Goal: Task Accomplishment & Management: Complete application form

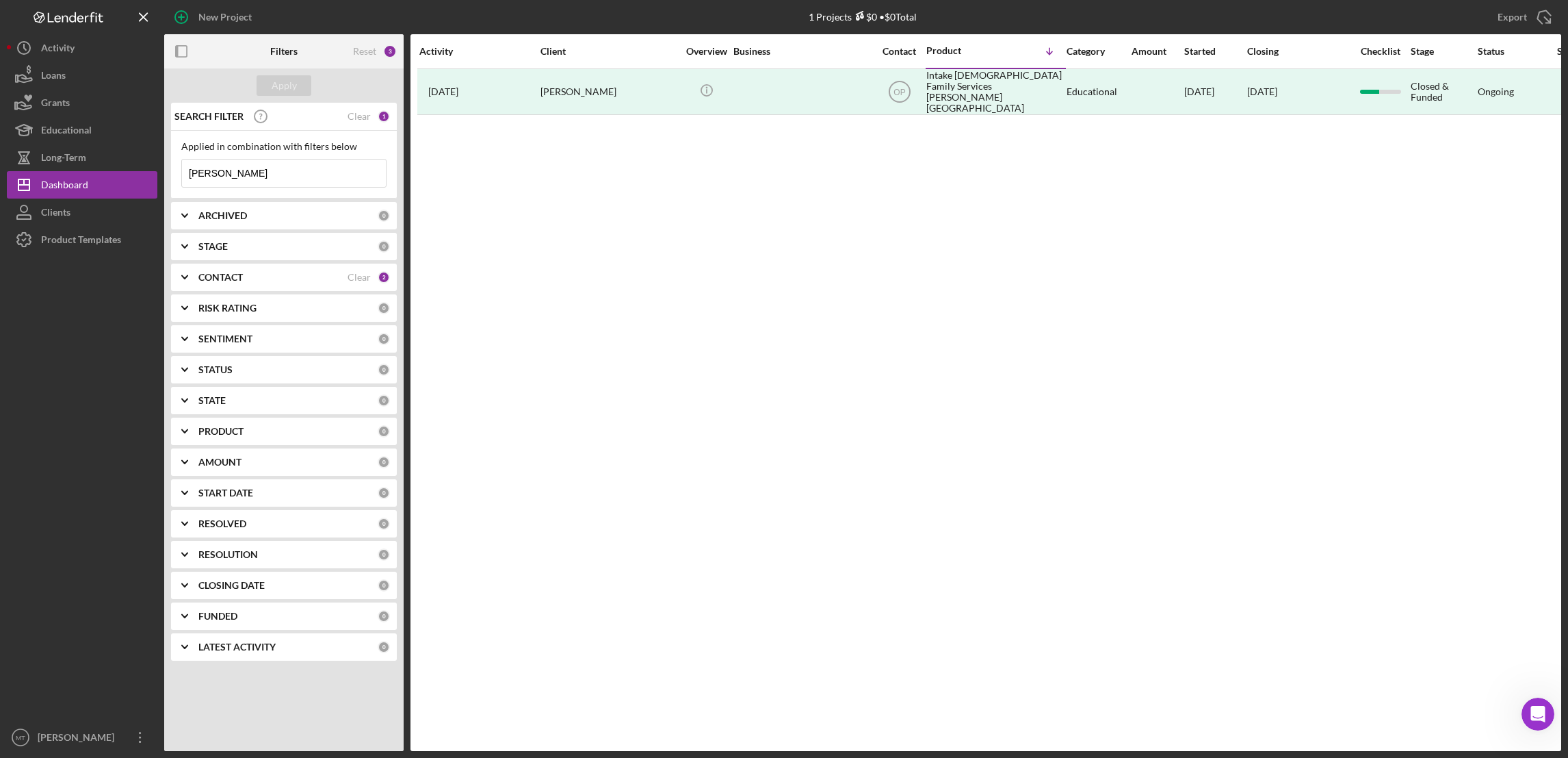
scroll to position [1, 0]
drag, startPoint x: 251, startPoint y: 180, endPoint x: 147, endPoint y: 176, distance: 104.1
click at [147, 176] on div "New Project 1 Projects $0 • $0 Total [PERSON_NAME] Export Icon/Export Filters R…" at bounding box center [784, 375] width 1554 height 751
click at [233, 280] on b "CONTACT" at bounding box center [221, 278] width 45 height 11
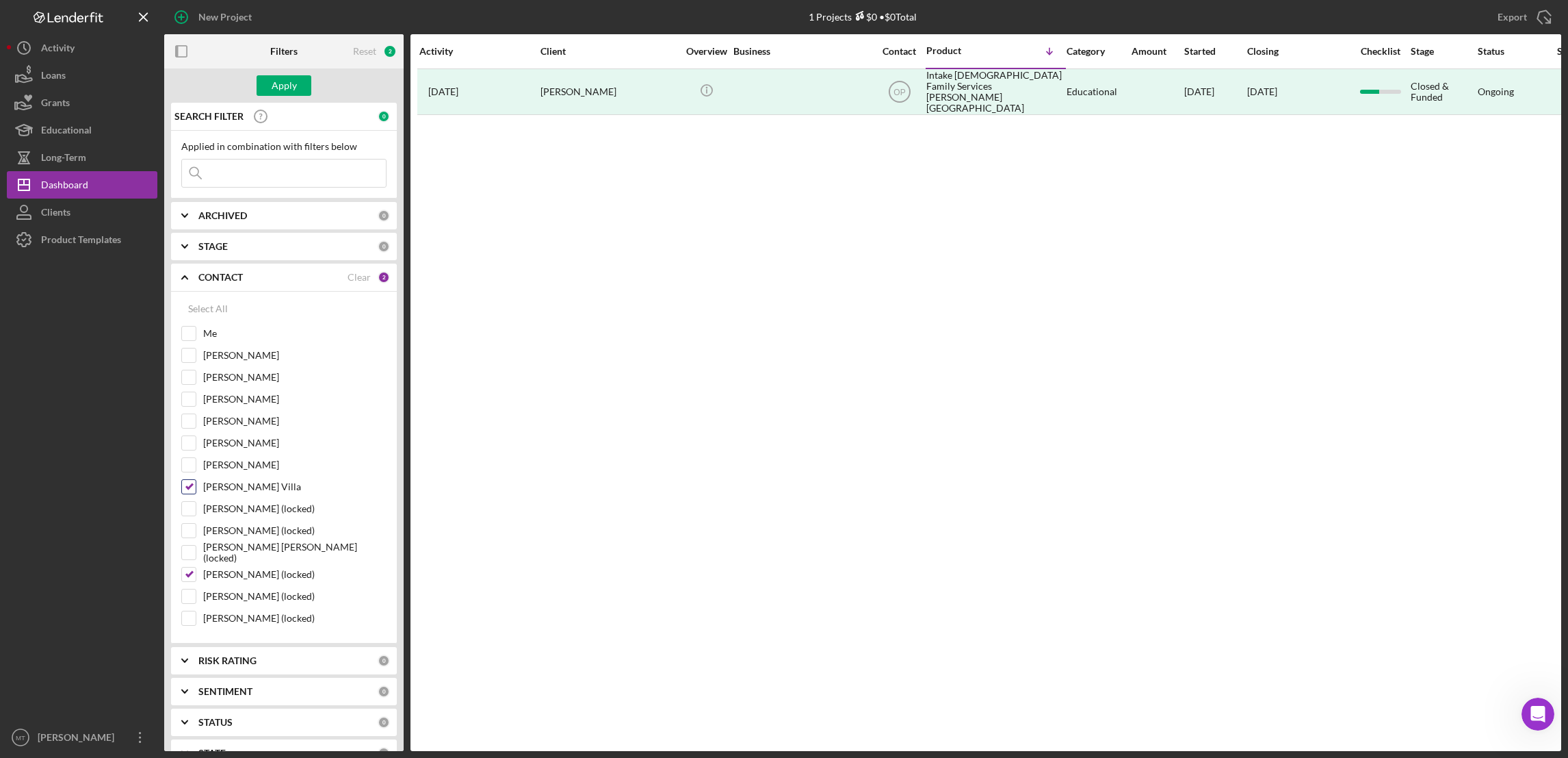
click at [187, 493] on input "[PERSON_NAME] Villa" at bounding box center [188, 487] width 14 height 14
checkbox input "false"
click at [183, 579] on input "[PERSON_NAME] (locked)" at bounding box center [188, 574] width 14 height 14
checkbox input "false"
click at [248, 173] on input at bounding box center [284, 173] width 204 height 27
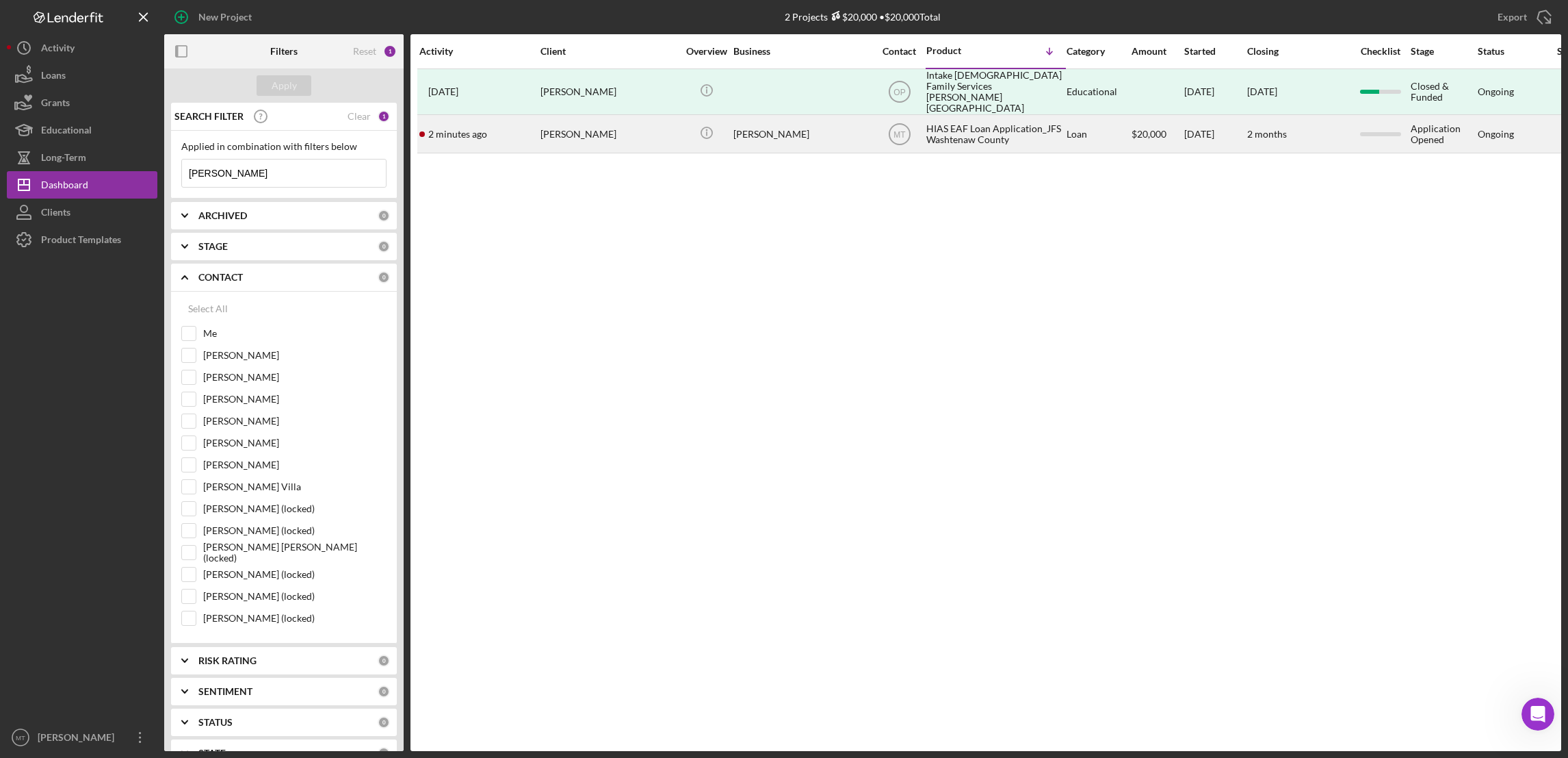
type input "[PERSON_NAME]"
click at [961, 120] on div "HIAS EAF Loan Application_JFS Washtenaw County" at bounding box center [994, 134] width 136 height 36
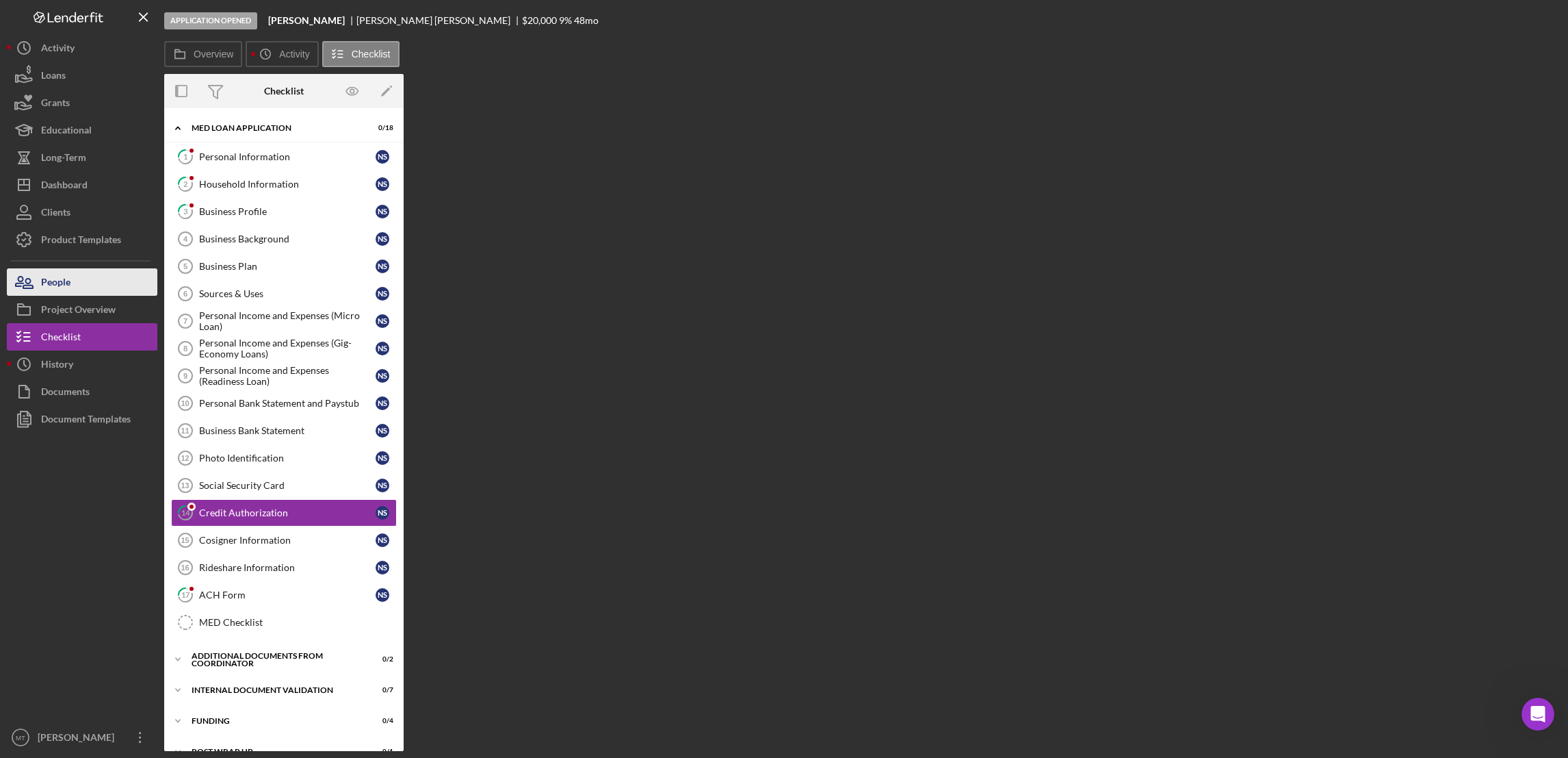
scroll to position [87, 0]
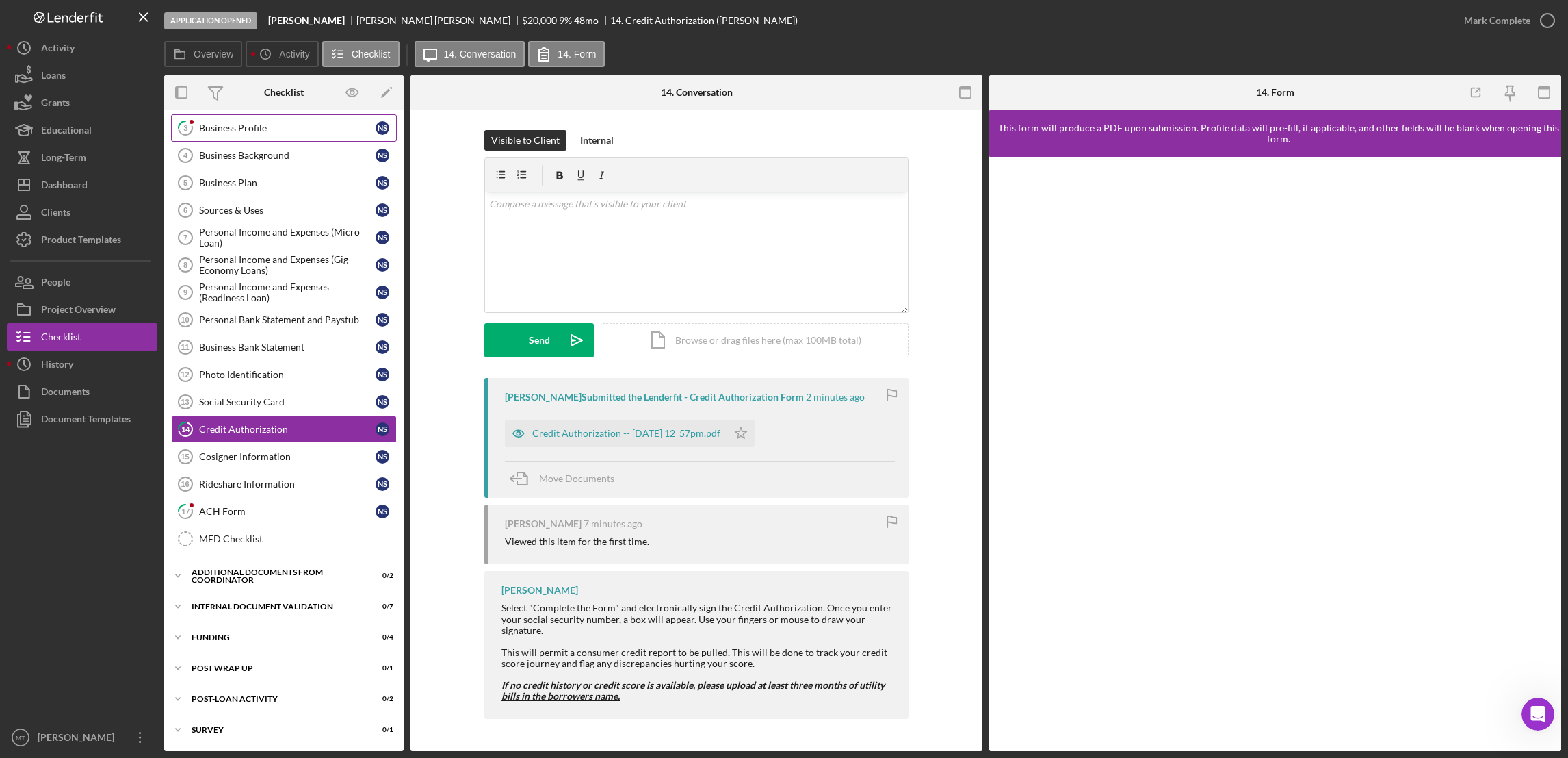
click at [256, 124] on div "Business Profile" at bounding box center [287, 128] width 176 height 11
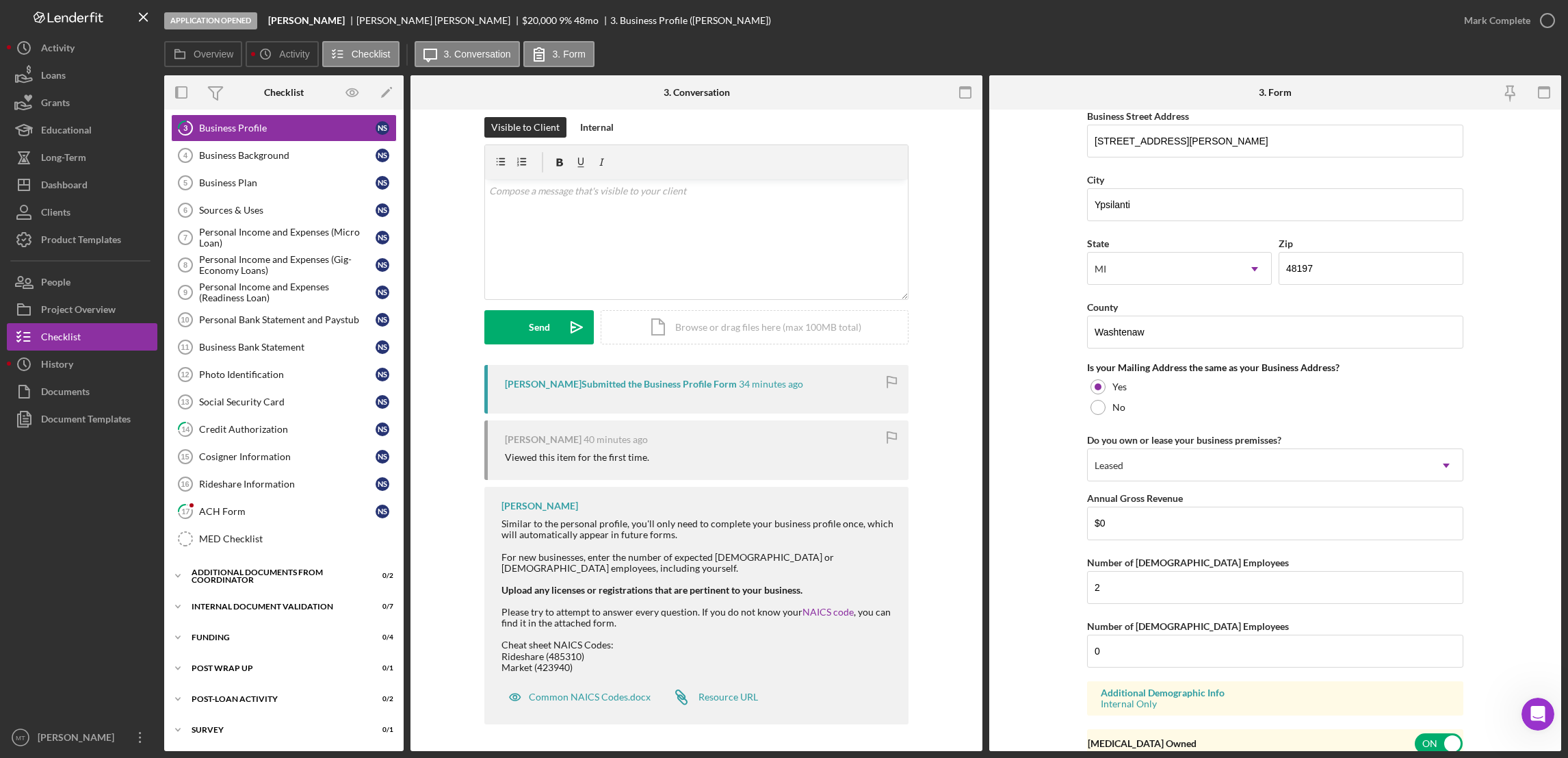
scroll to position [881, 0]
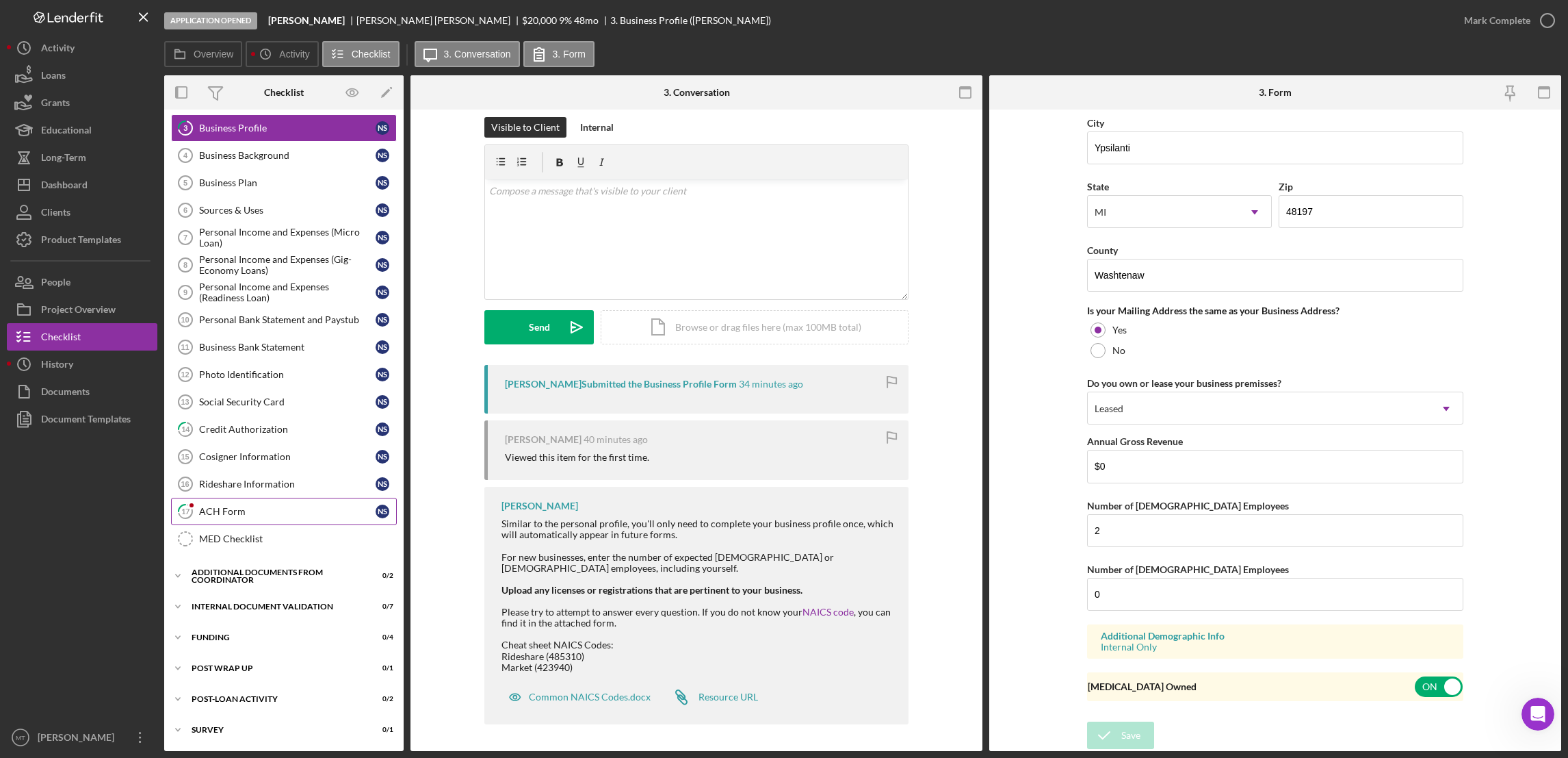
click at [241, 513] on div "ACH Form" at bounding box center [287, 512] width 176 height 11
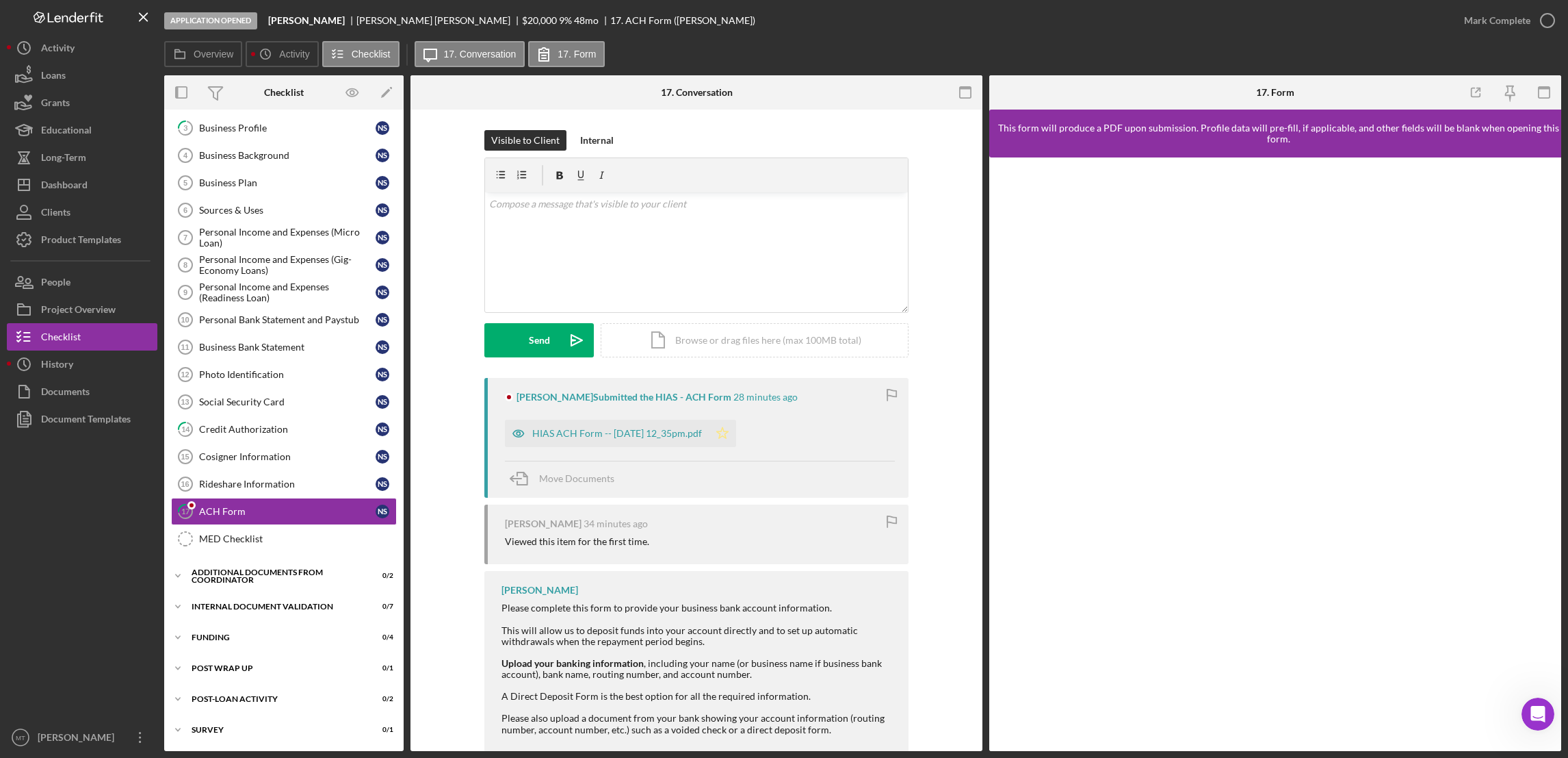
click at [729, 436] on polygon "button" at bounding box center [722, 433] width 12 height 11
click at [1491, 25] on div "Mark Complete" at bounding box center [1497, 20] width 66 height 27
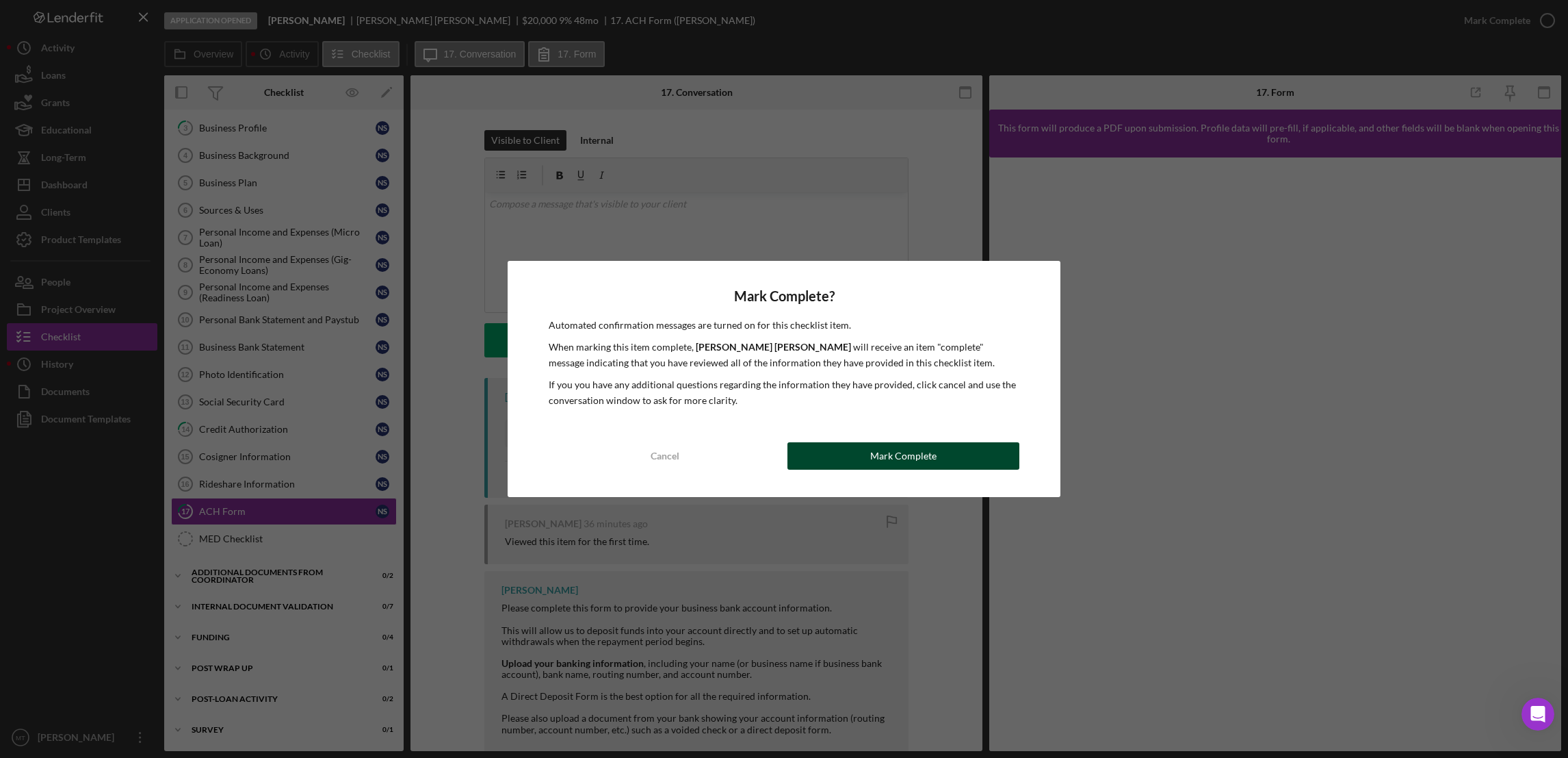
click at [893, 457] on div "Mark Complete" at bounding box center [902, 455] width 66 height 27
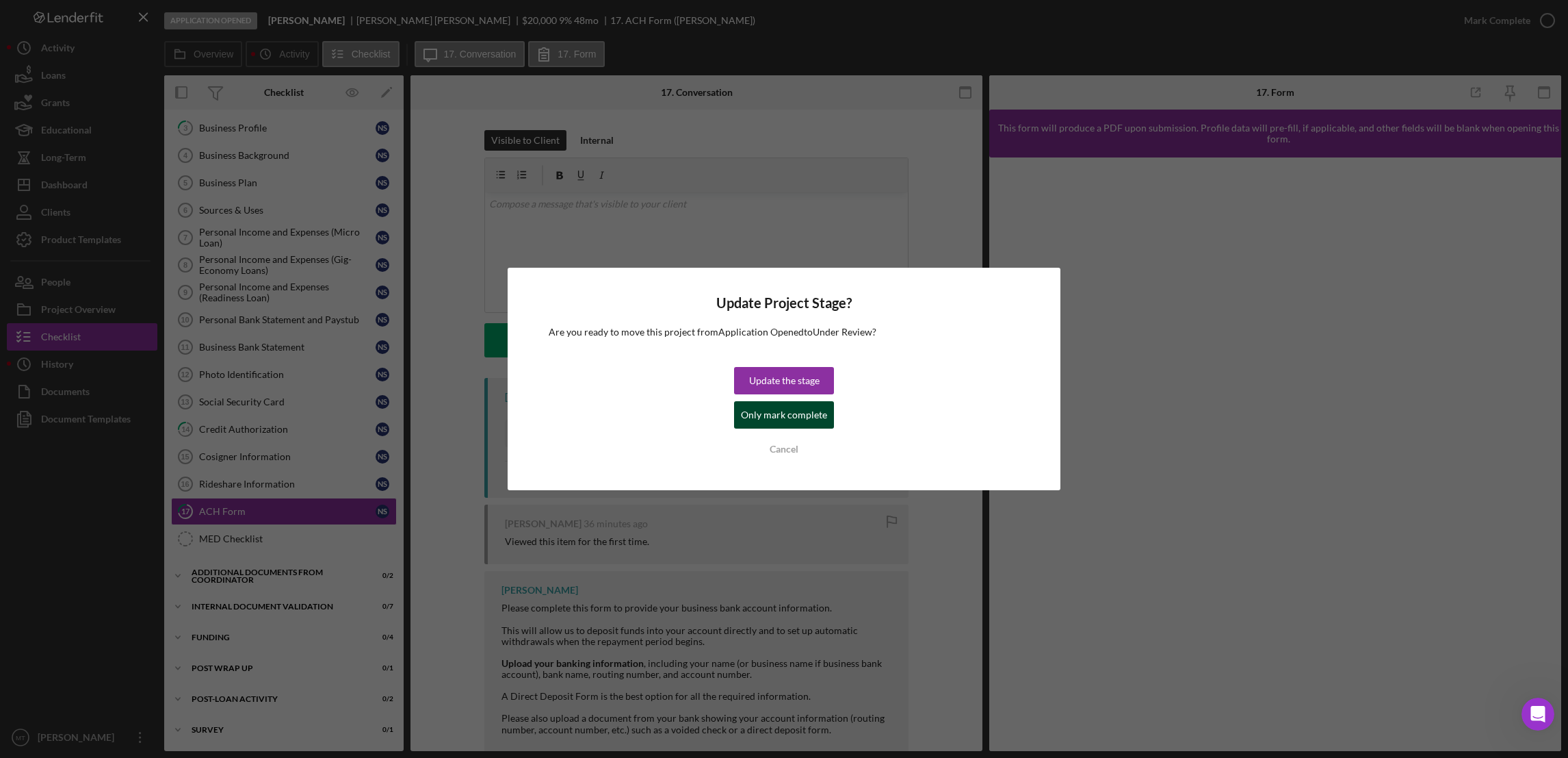
click at [782, 420] on div "Only mark complete" at bounding box center [784, 414] width 86 height 27
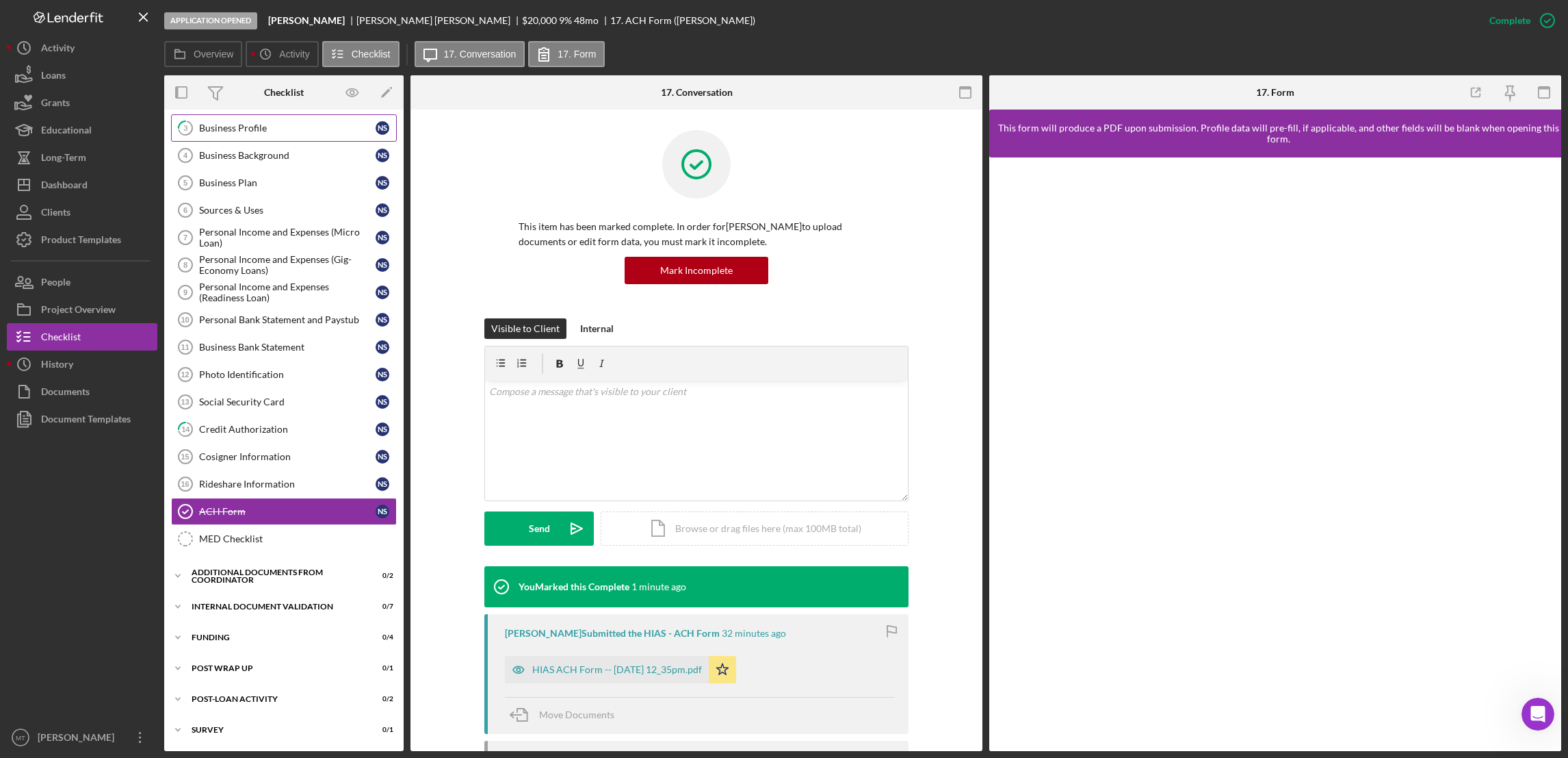
click at [243, 129] on div "Business Profile" at bounding box center [287, 128] width 176 height 11
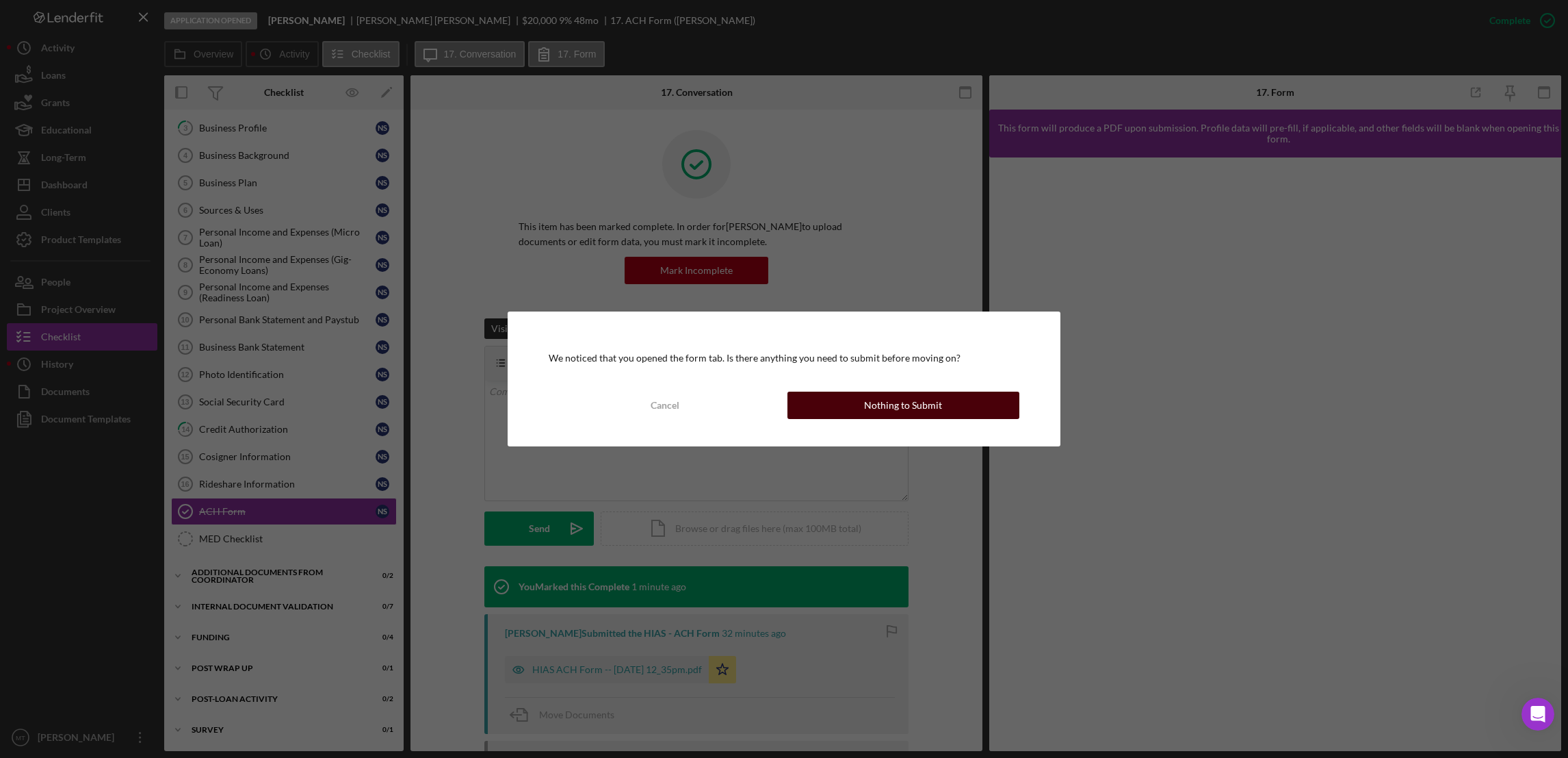
click at [808, 407] on button "Nothing to Submit" at bounding box center [903, 405] width 232 height 27
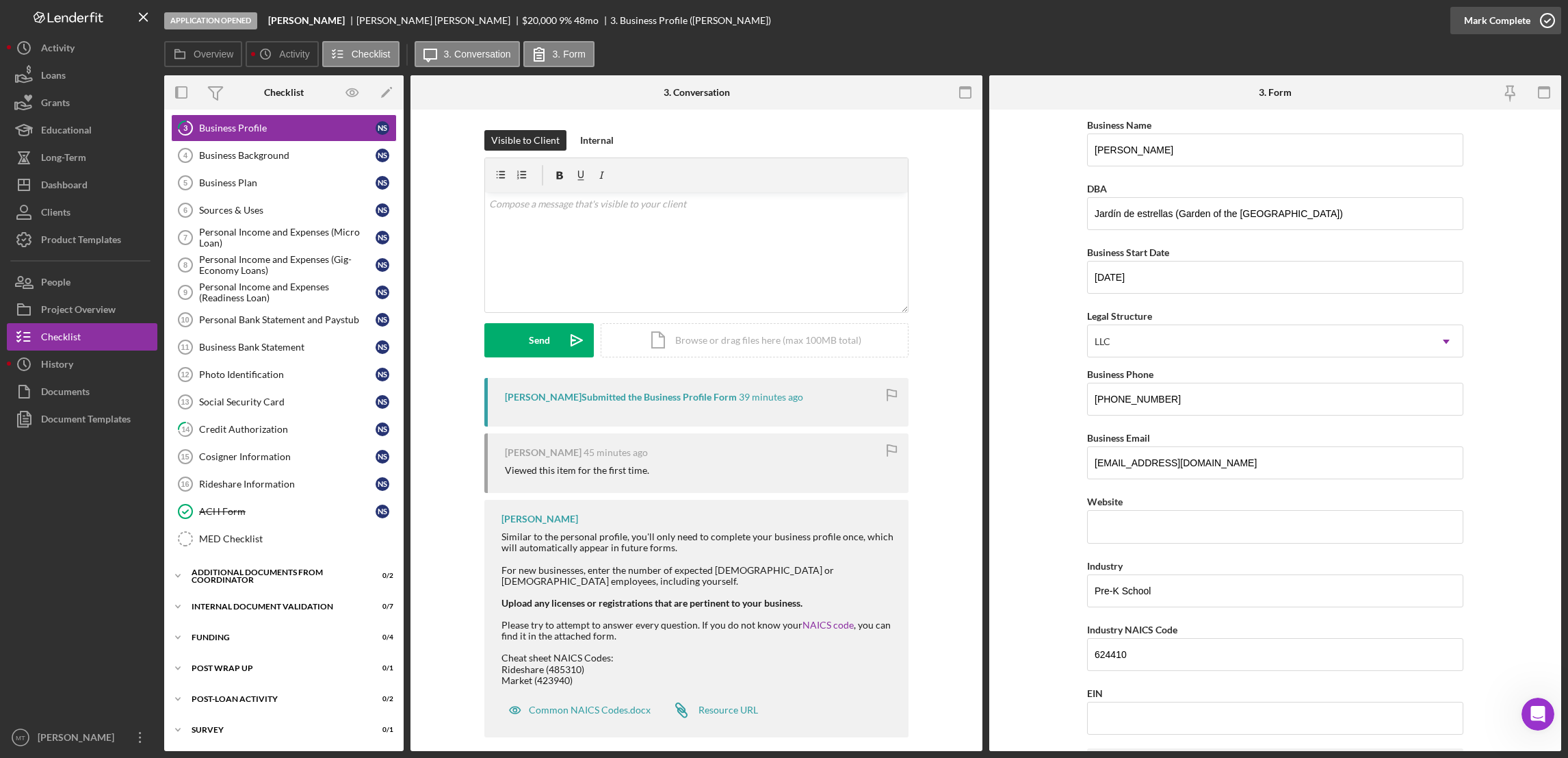
click at [1485, 25] on div "Mark Complete" at bounding box center [1497, 20] width 66 height 27
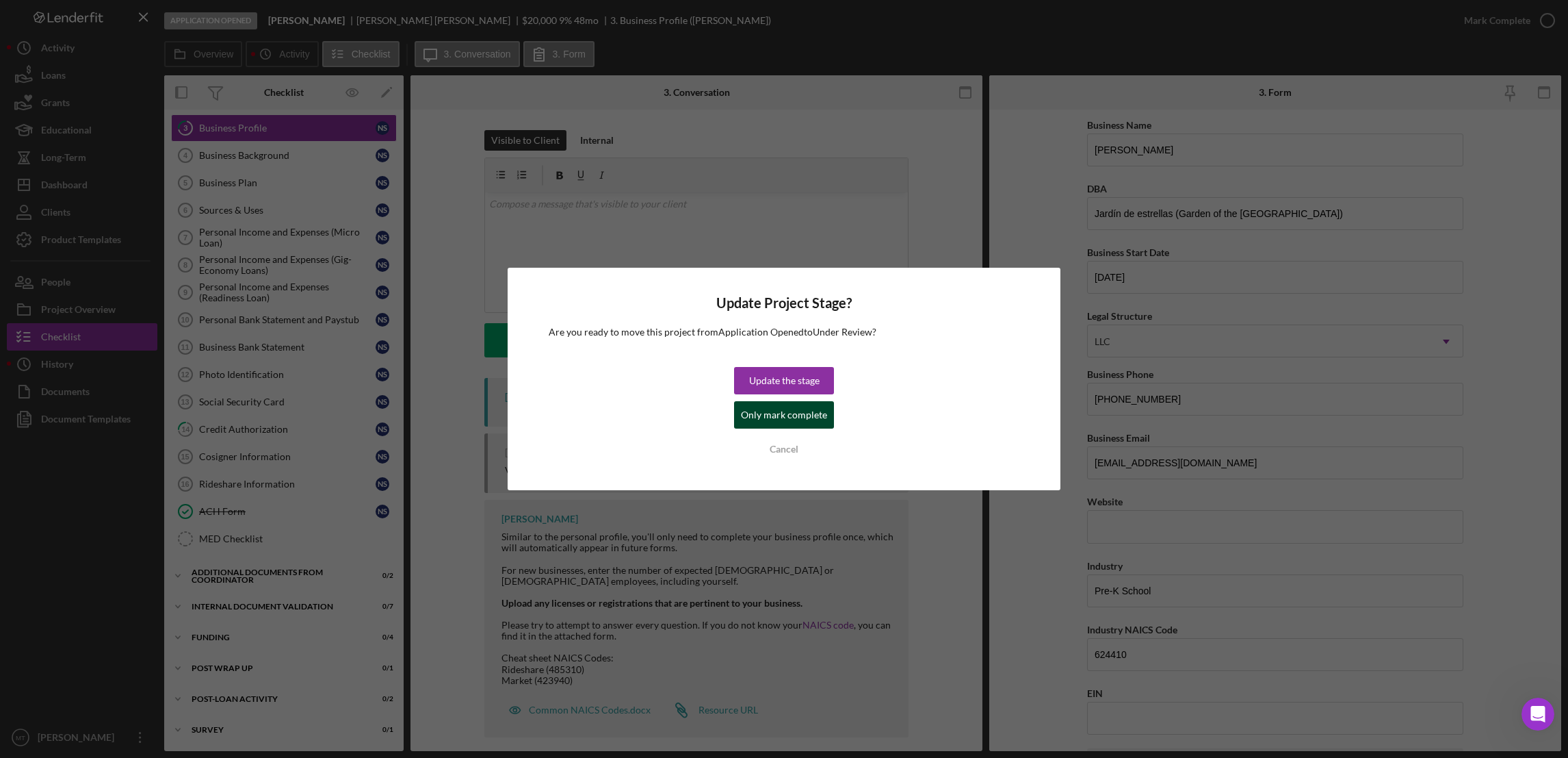
click at [779, 415] on div "Only mark complete" at bounding box center [784, 414] width 86 height 27
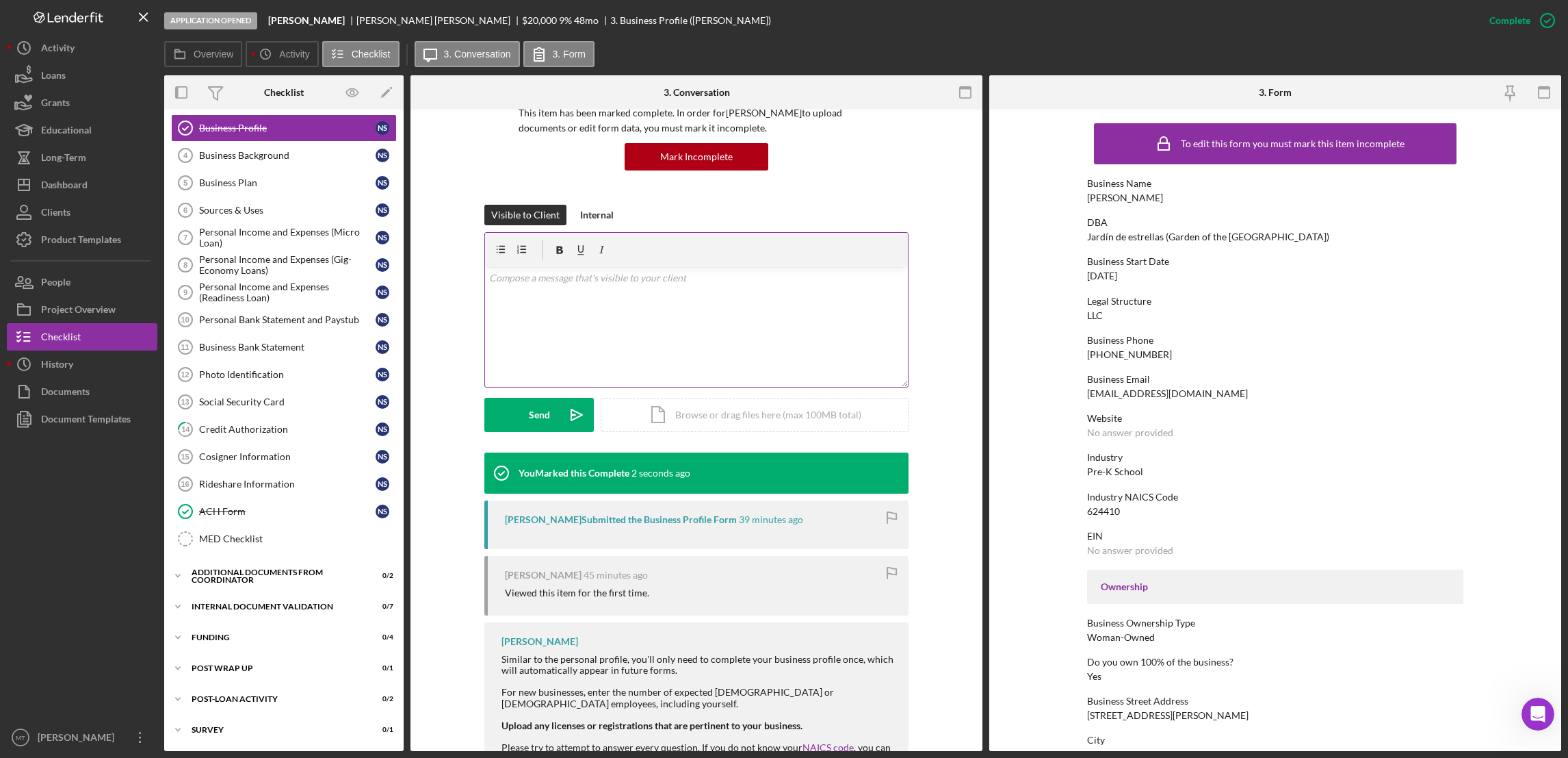
scroll to position [249, 0]
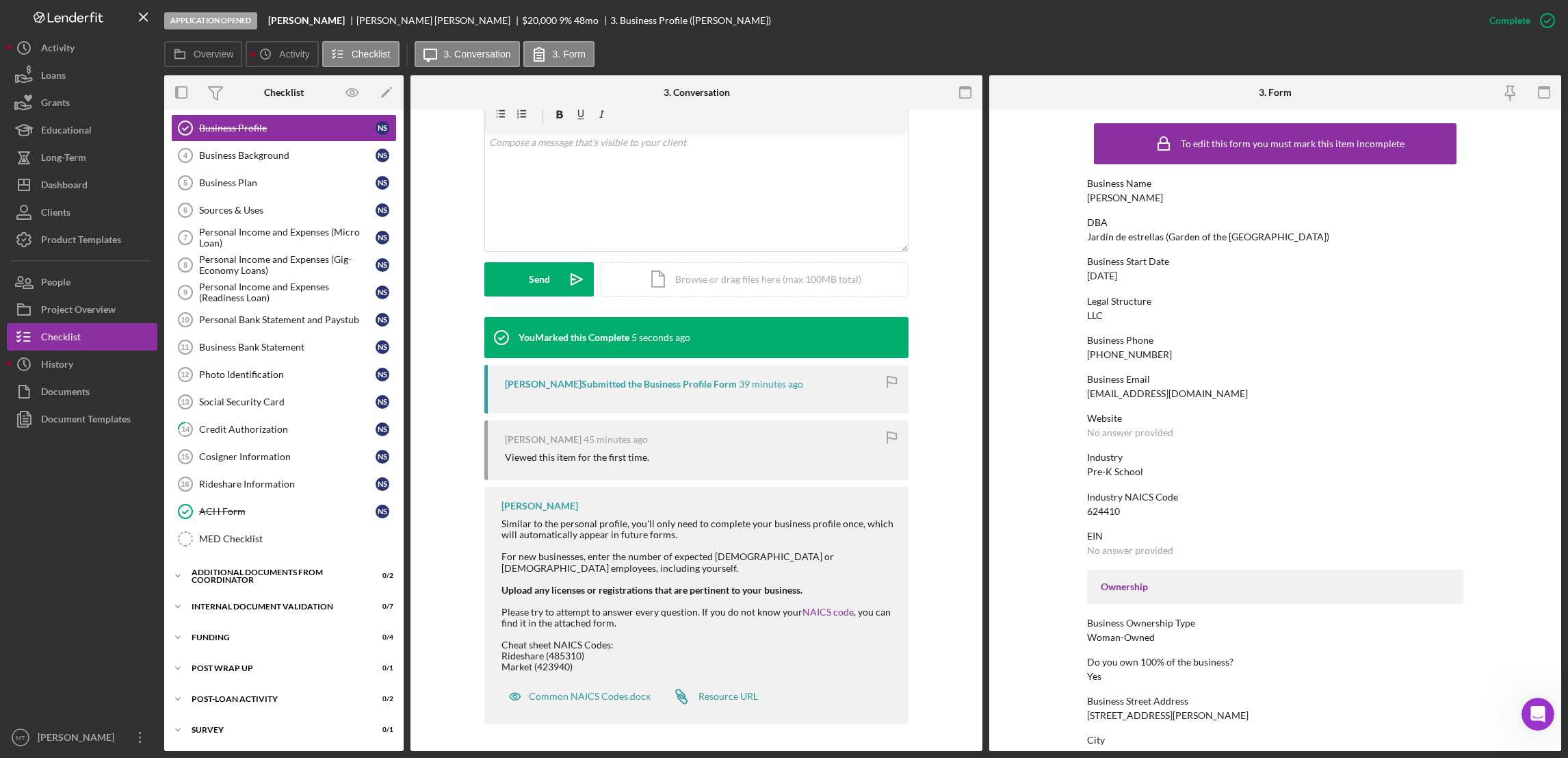
click at [634, 382] on div "[PERSON_NAME] Submitted the Business Profile Form" at bounding box center [621, 385] width 232 height 11
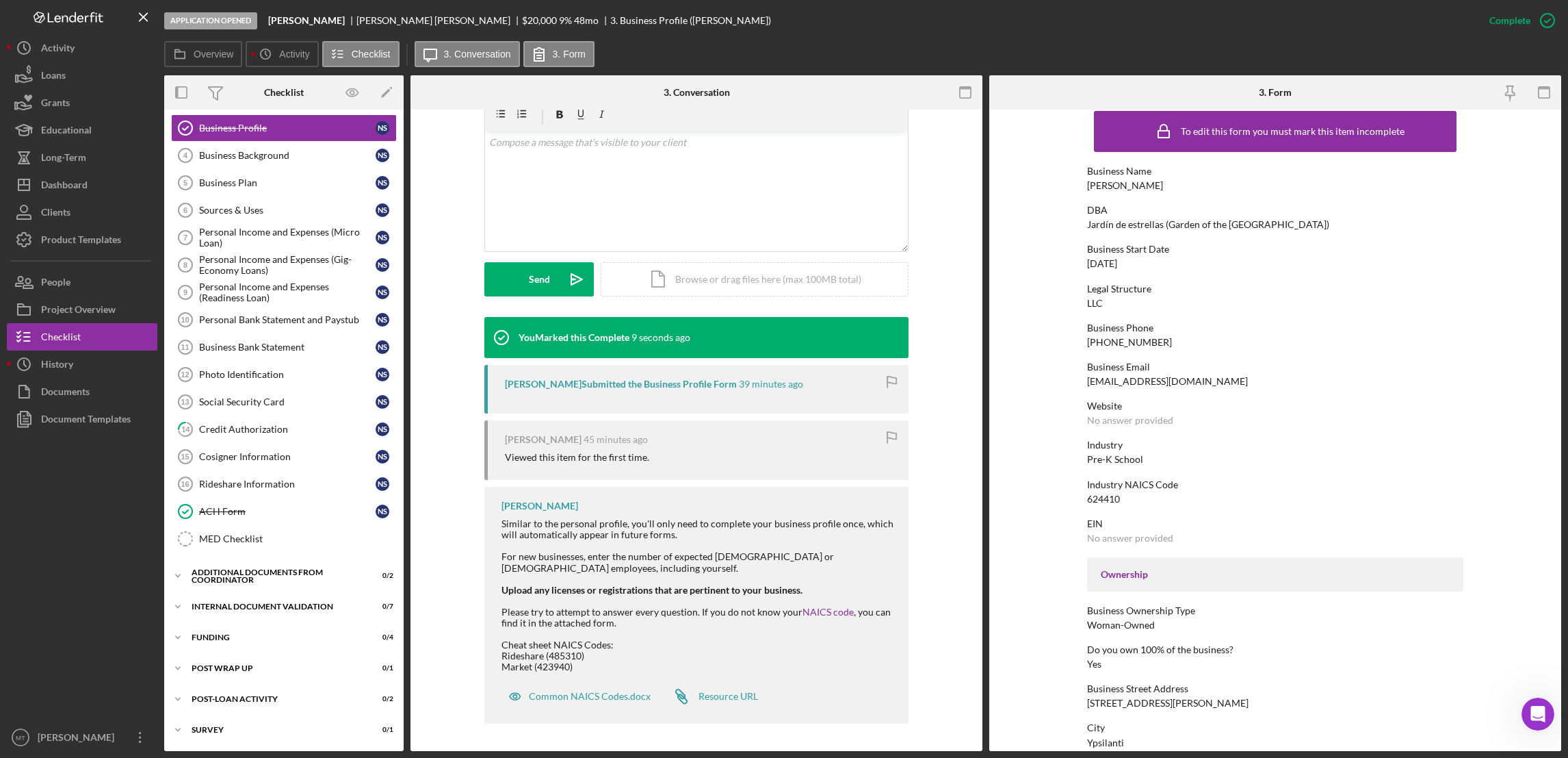
scroll to position [0, 0]
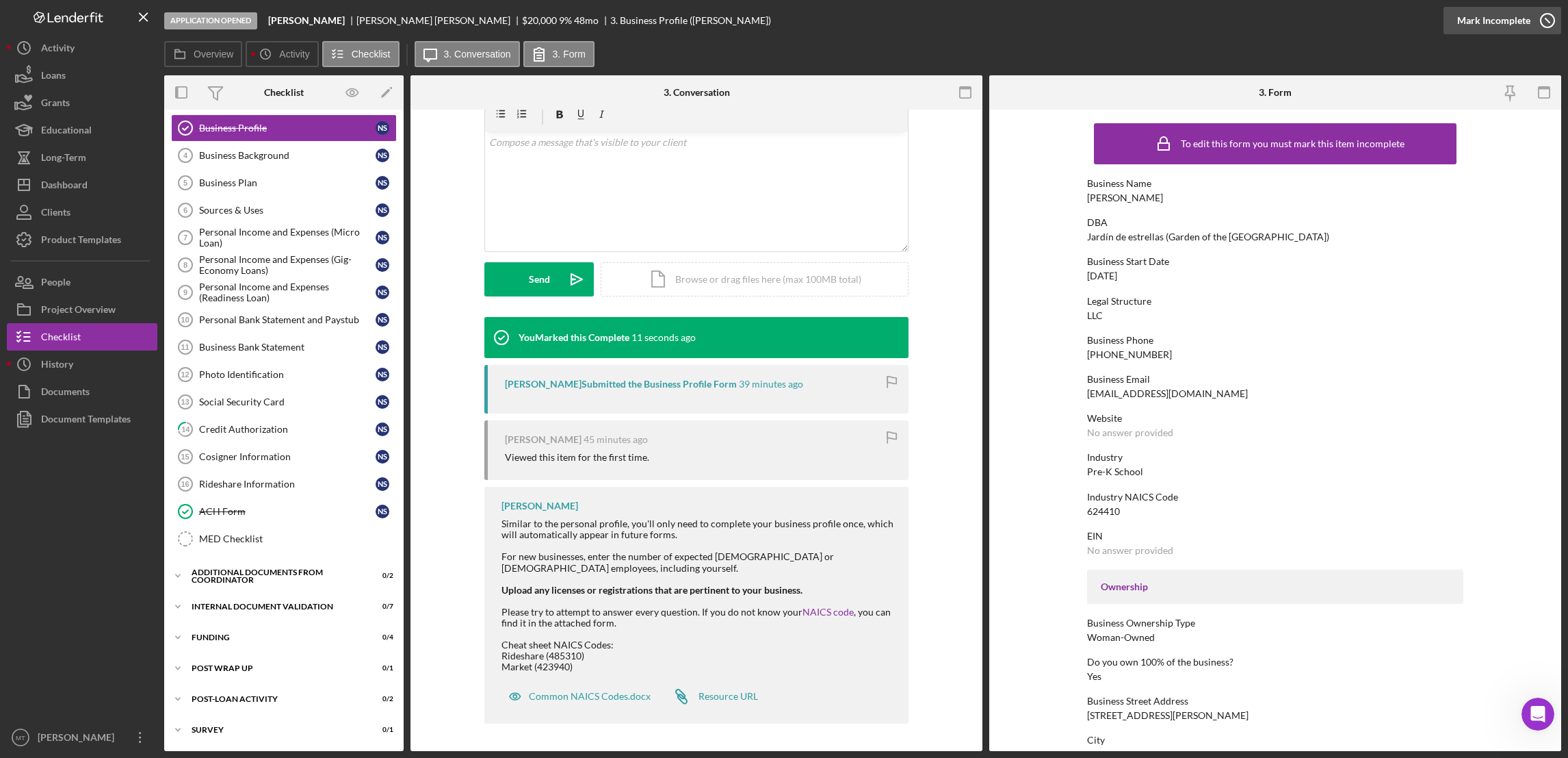
click at [1512, 17] on div "Mark Incomplete" at bounding box center [1494, 20] width 73 height 27
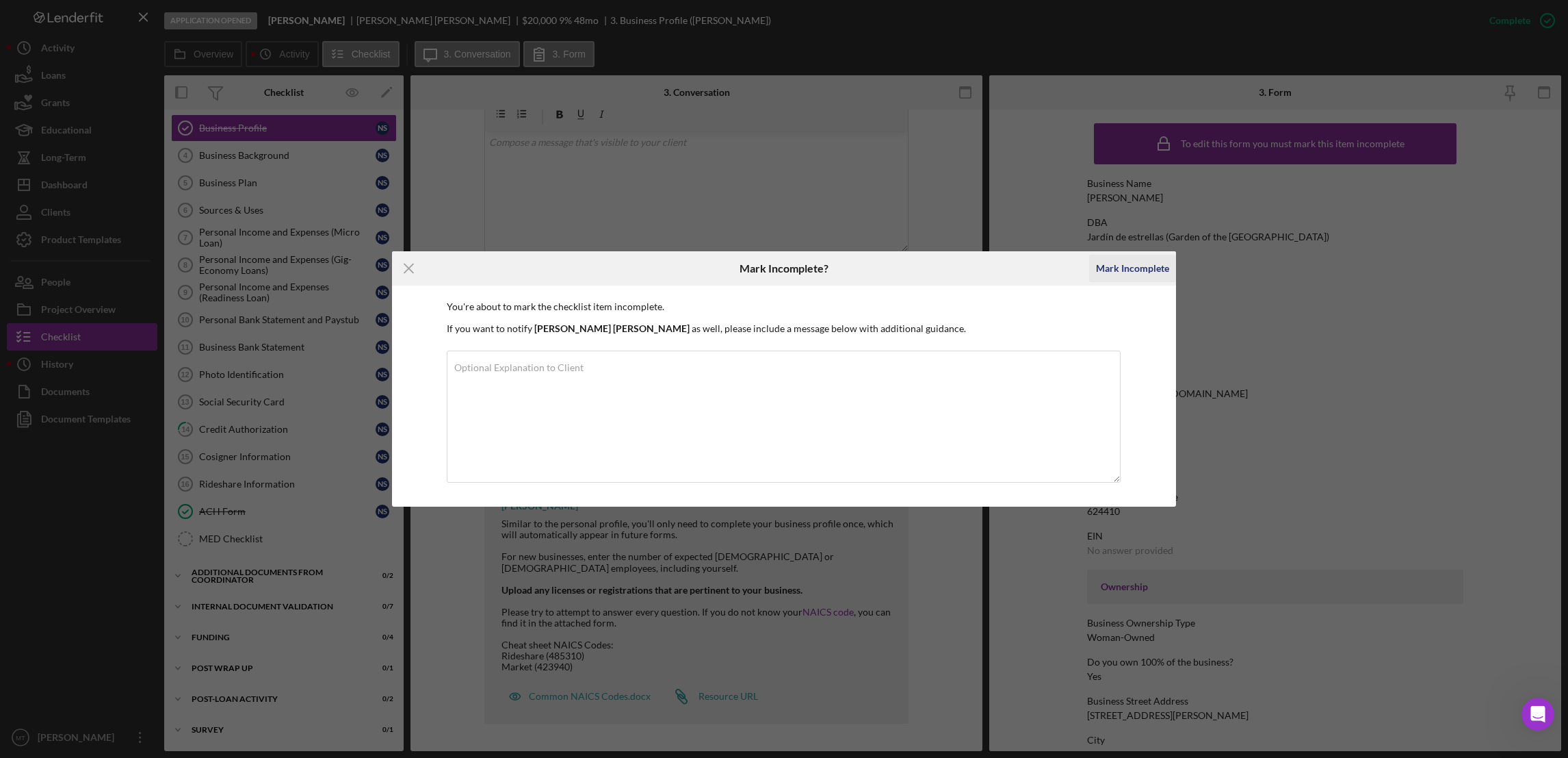
click at [1127, 266] on div "Mark Incomplete" at bounding box center [1133, 268] width 73 height 27
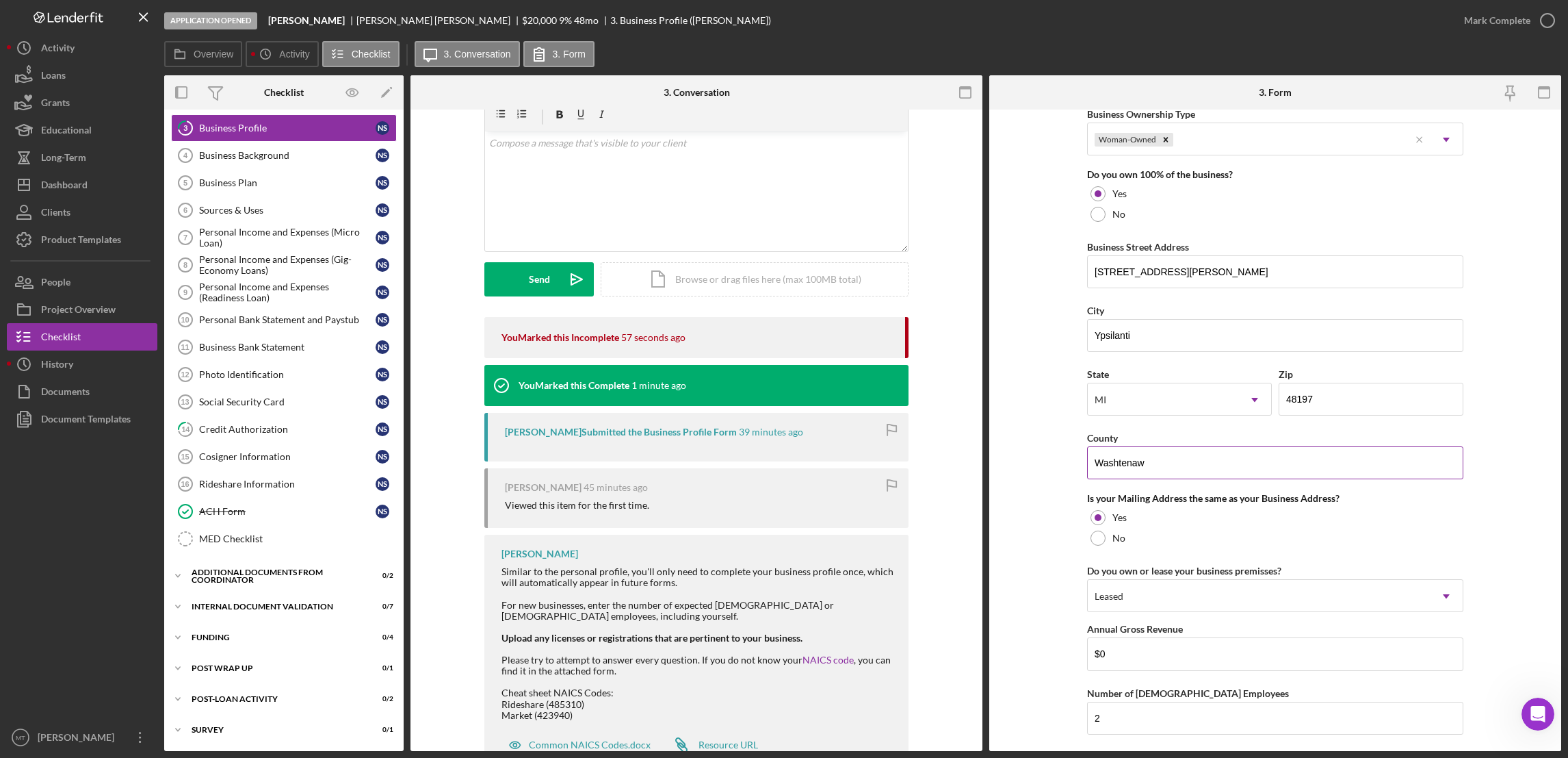
scroll to position [778, 0]
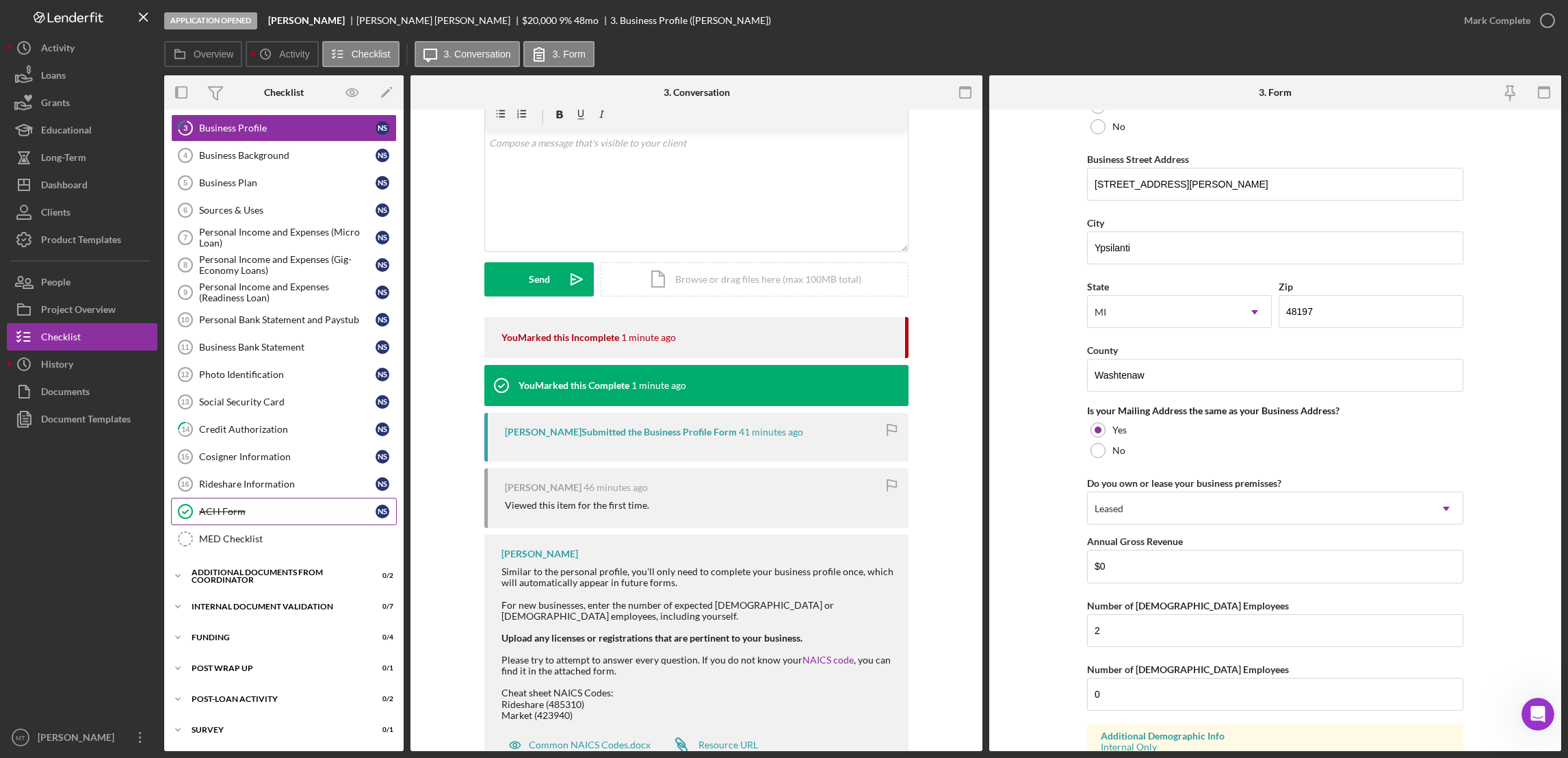
click at [233, 519] on link "ACH Form ACH Form N S" at bounding box center [283, 511] width 226 height 27
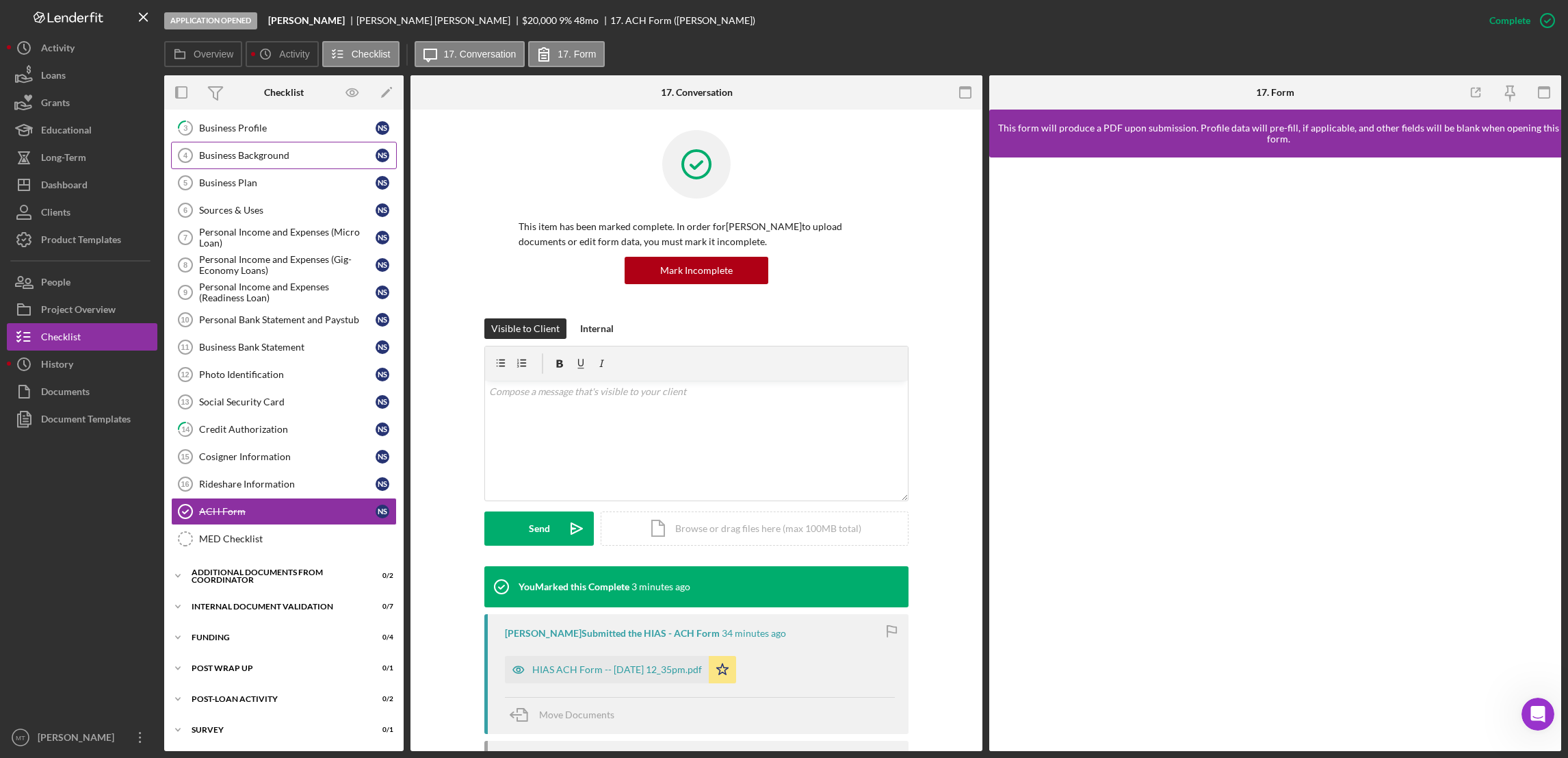
click at [233, 150] on div "Business Background" at bounding box center [287, 155] width 176 height 11
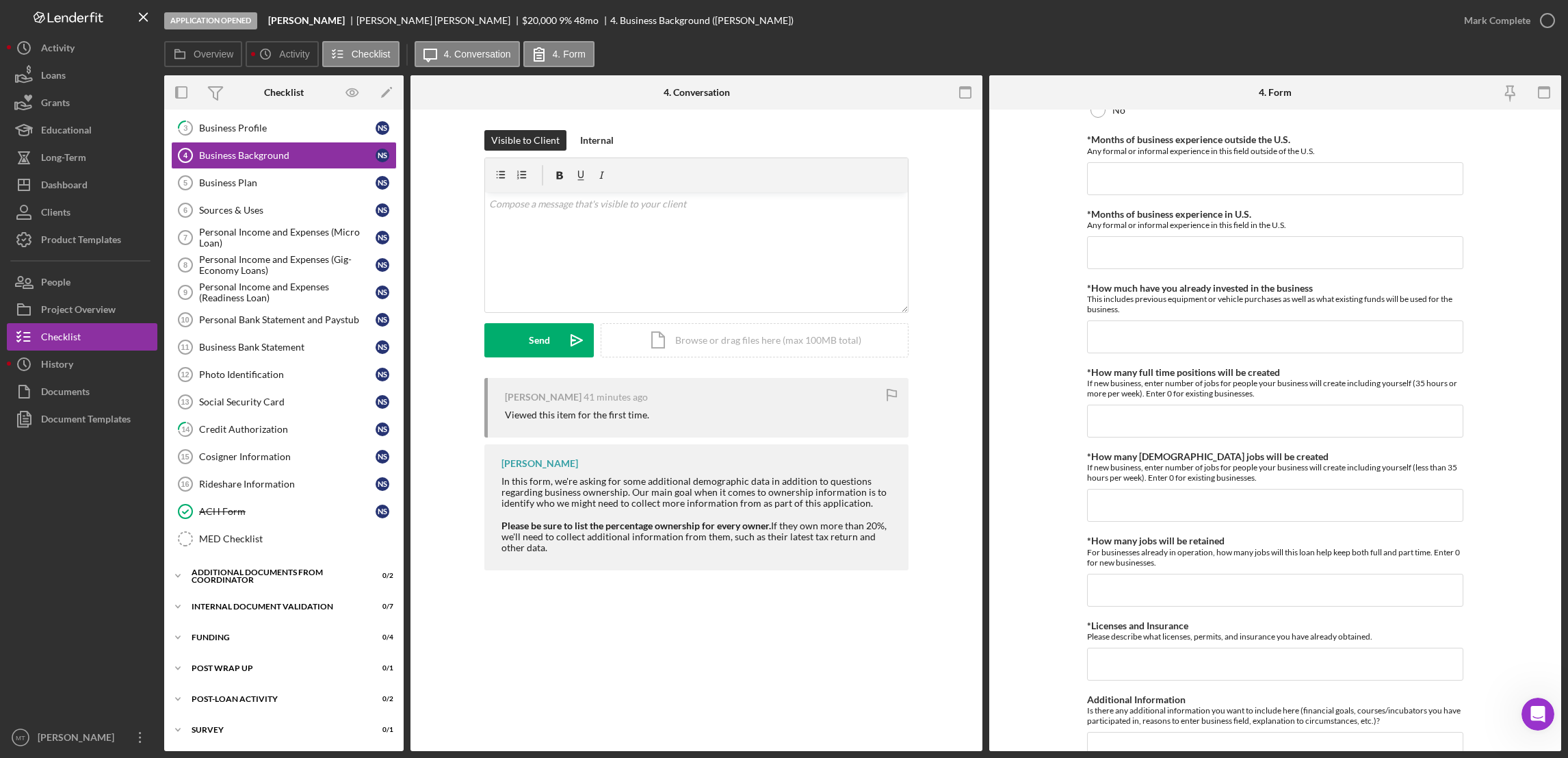
scroll to position [411, 0]
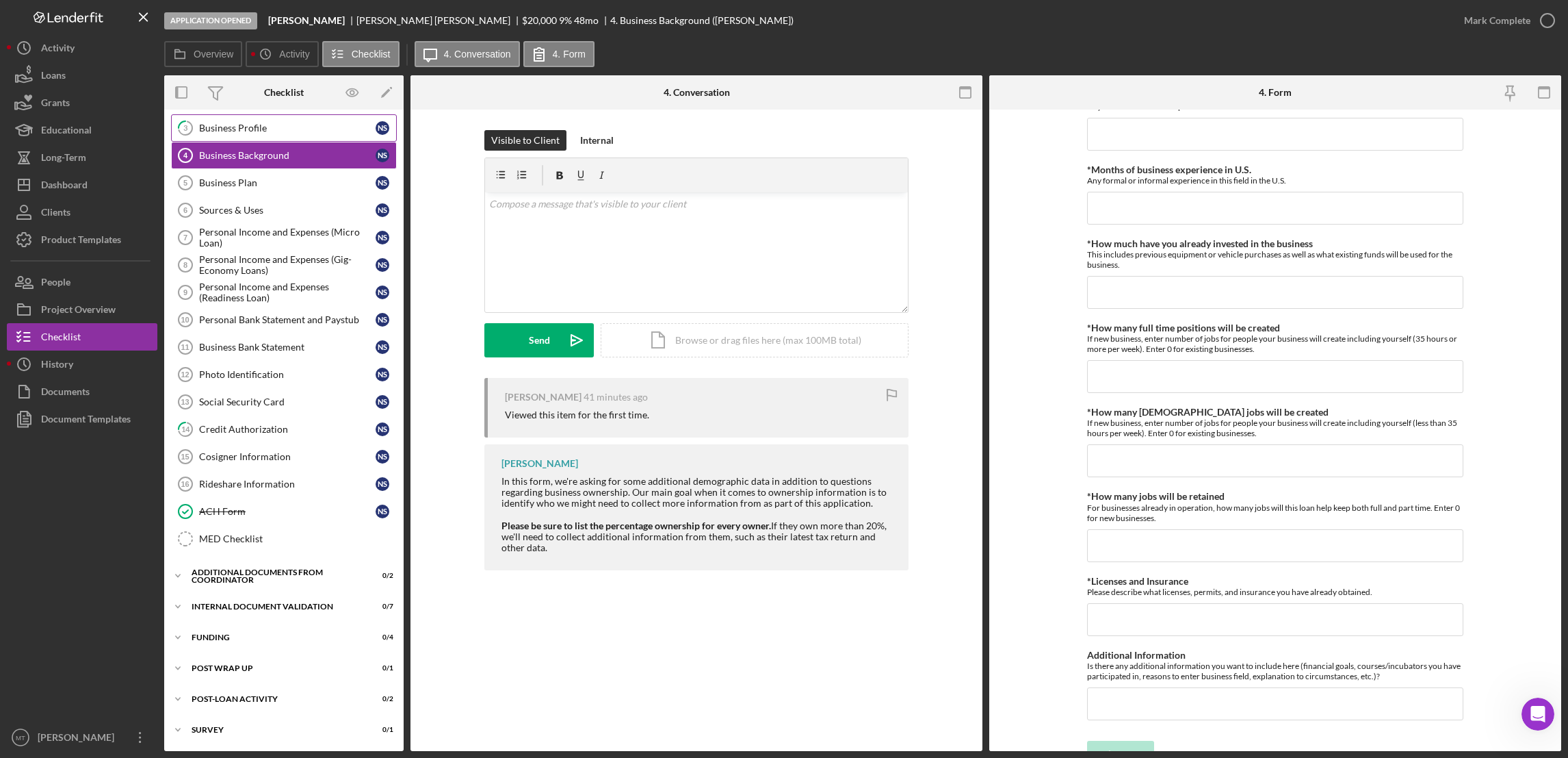
click at [262, 129] on div "Business Profile" at bounding box center [287, 128] width 176 height 11
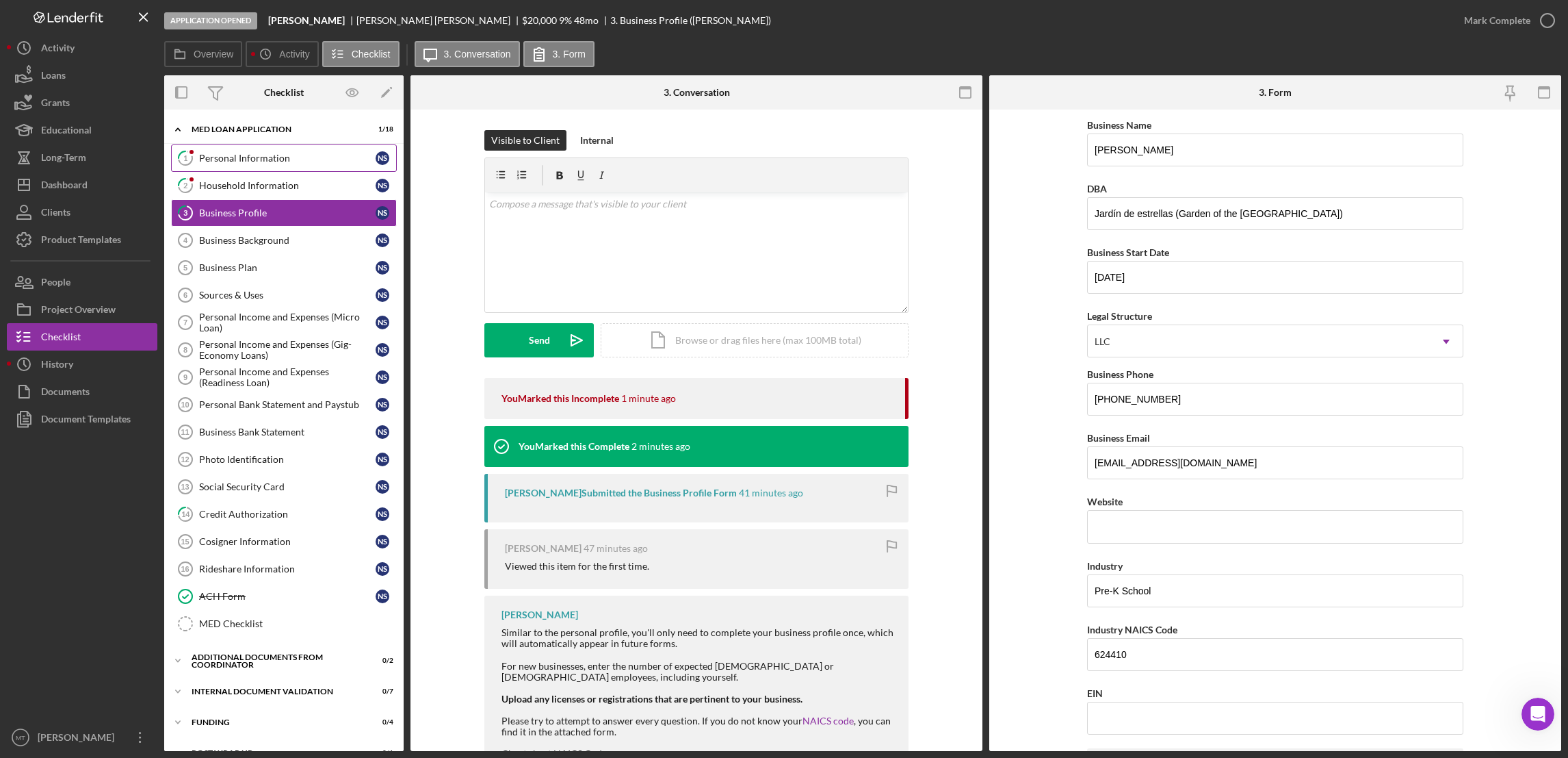
click at [267, 155] on div "Personal Information" at bounding box center [287, 158] width 176 height 11
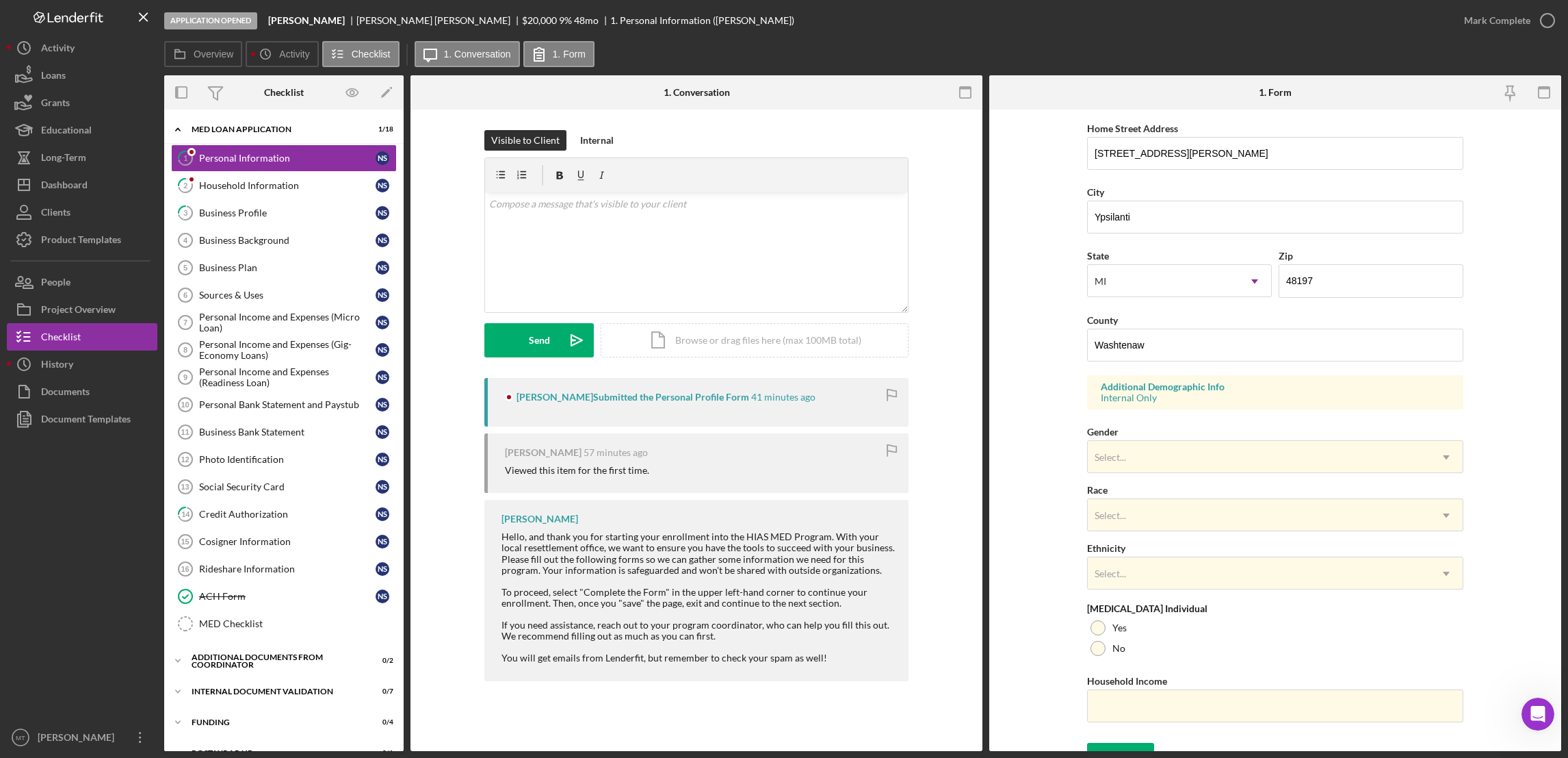
scroll to position [273, 0]
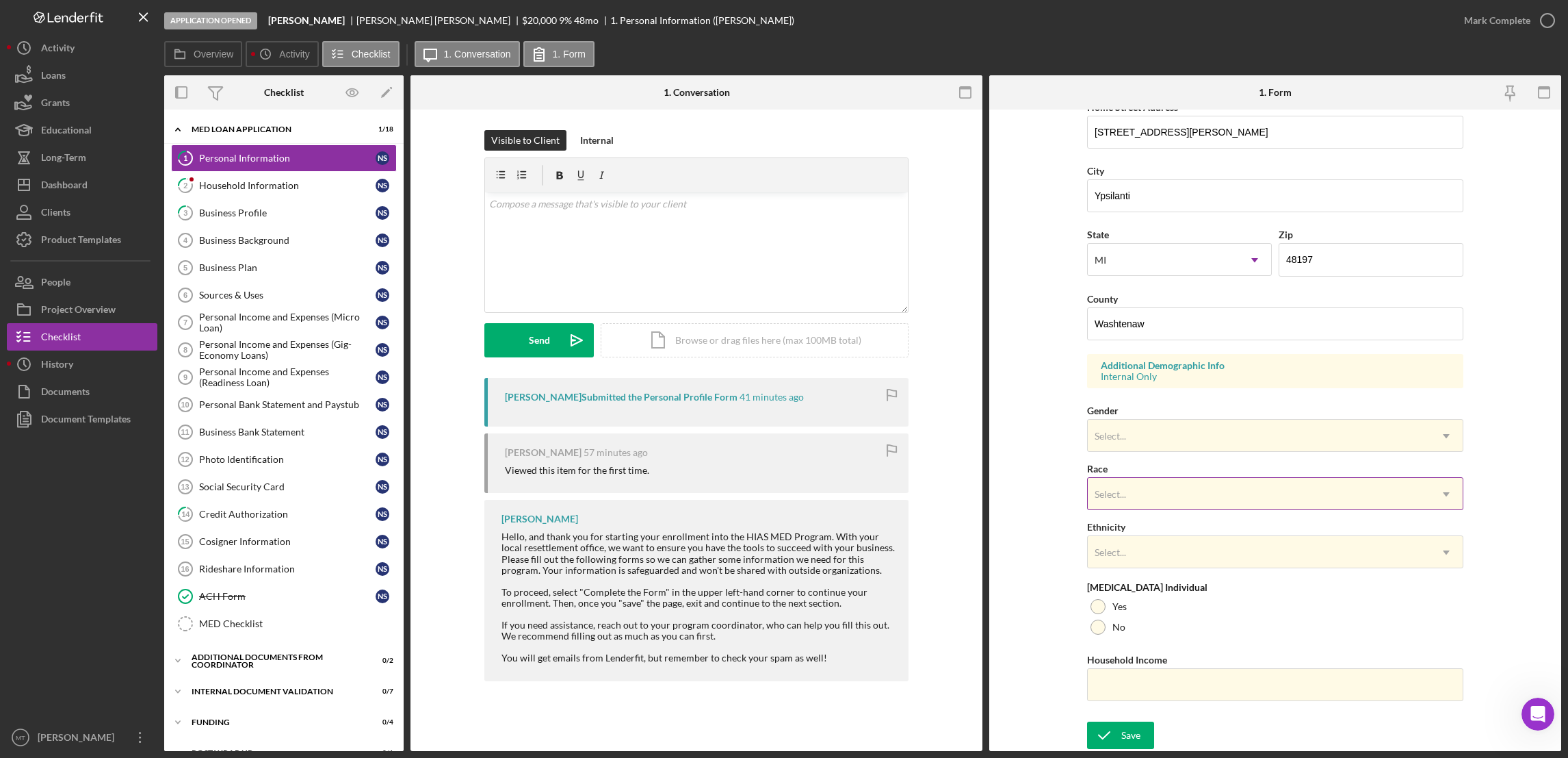
click at [1122, 496] on div "Select..." at bounding box center [1110, 494] width 32 height 11
click at [280, 186] on div "Household Information" at bounding box center [287, 186] width 176 height 11
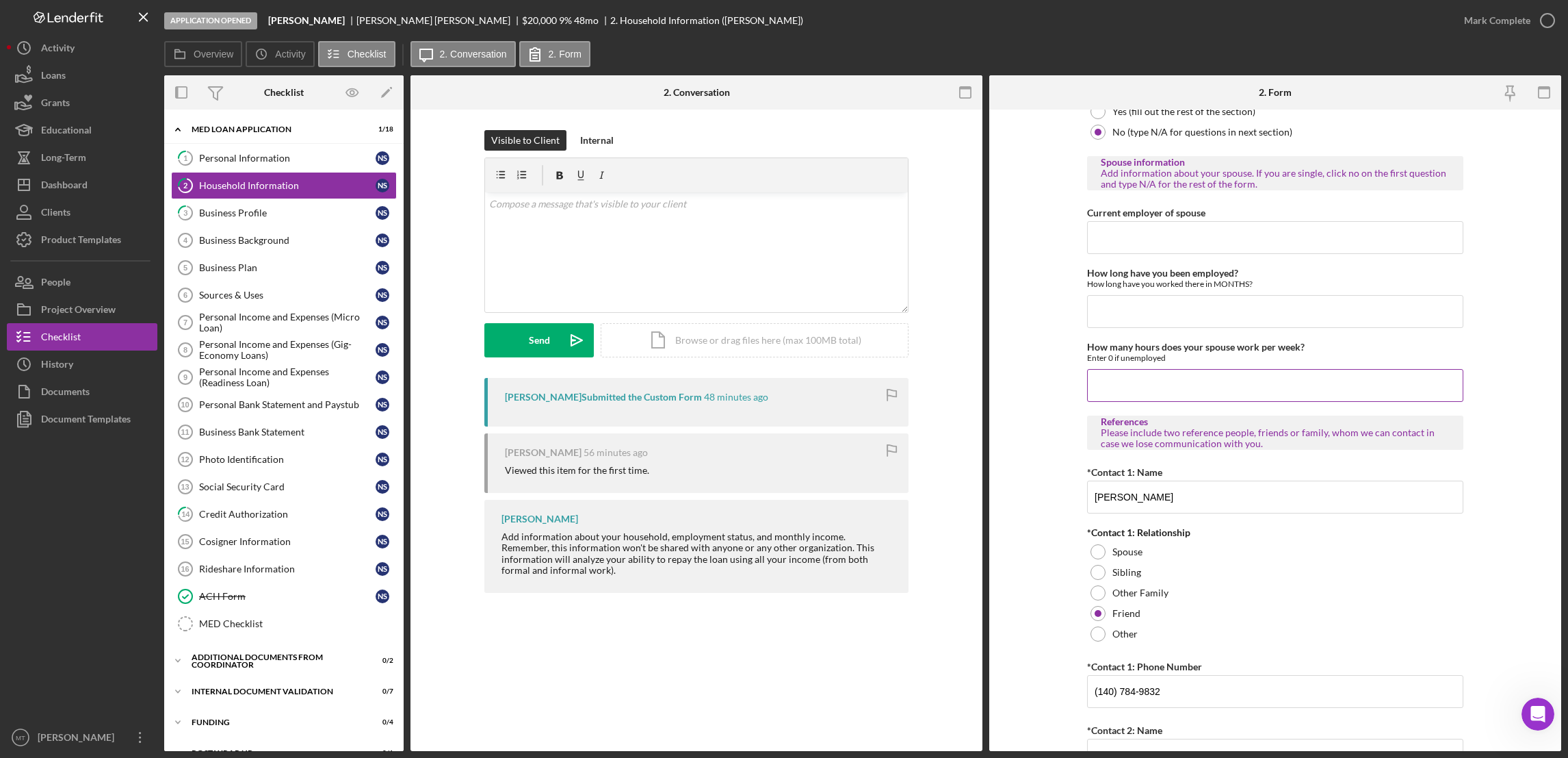
scroll to position [742, 0]
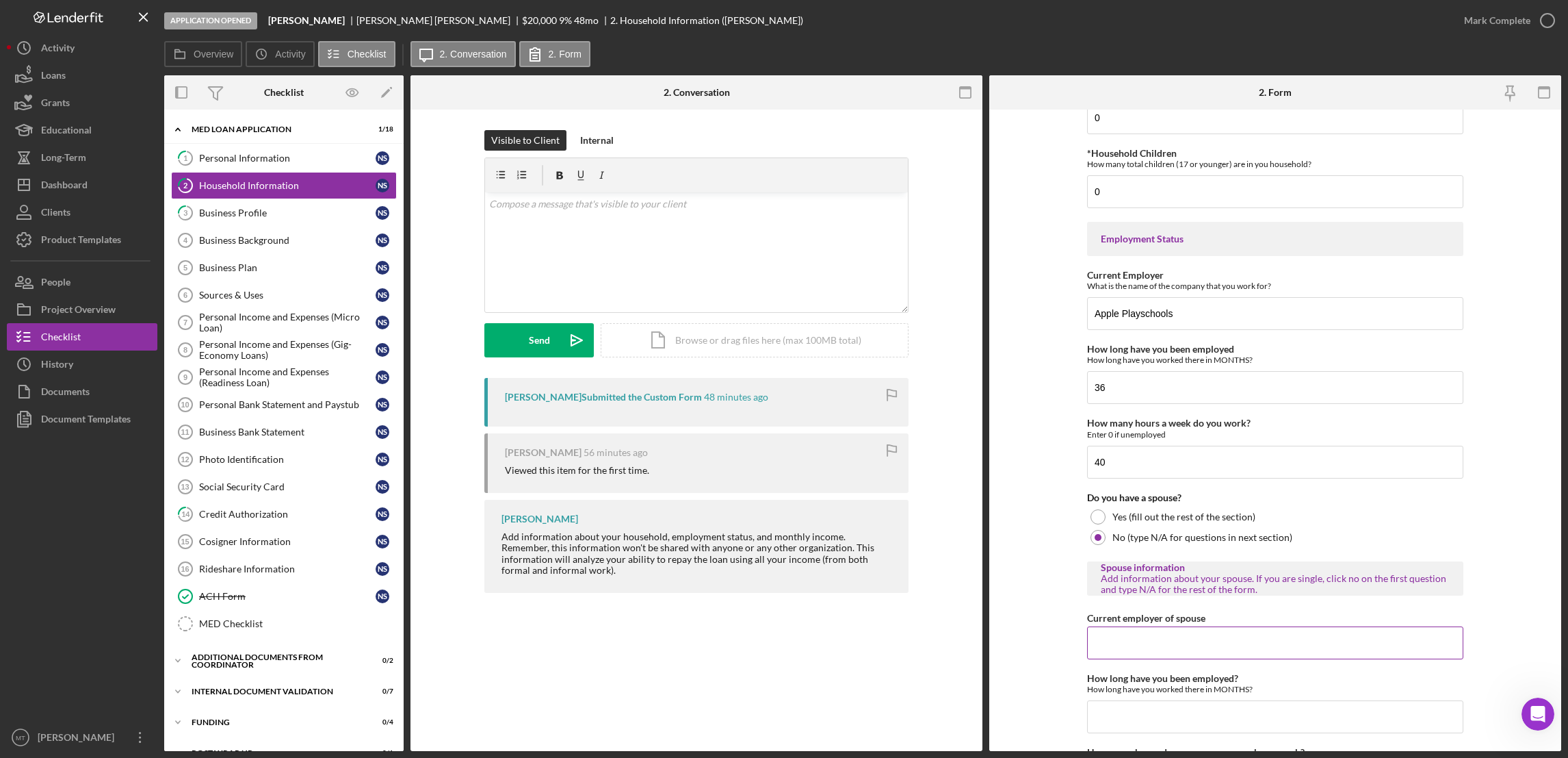
drag, startPoint x: 1150, startPoint y: 638, endPoint x: 1132, endPoint y: 645, distance: 19.3
click at [1150, 639] on input "Current employer of spouse" at bounding box center [1275, 642] width 376 height 33
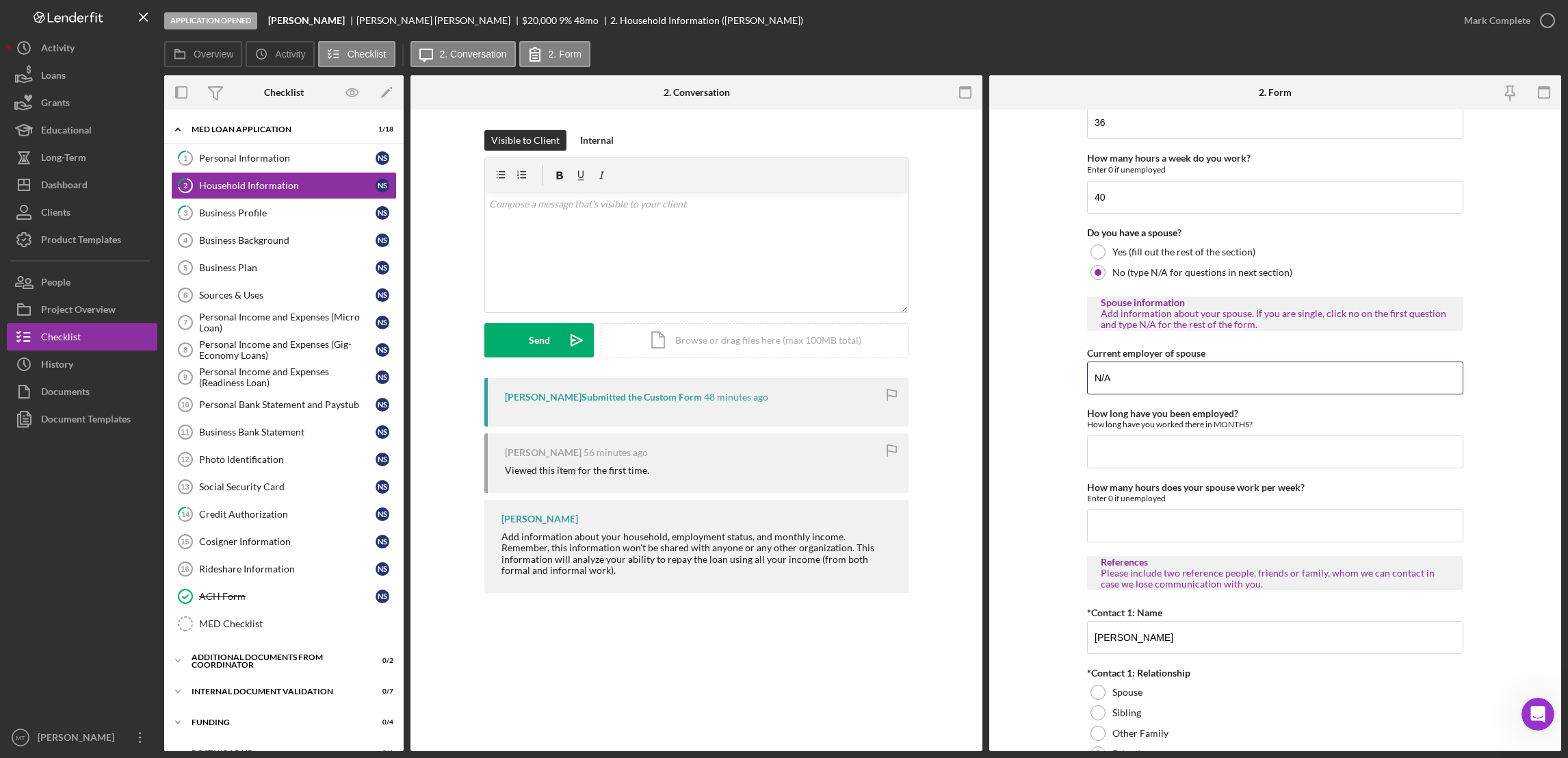
scroll to position [1050, 0]
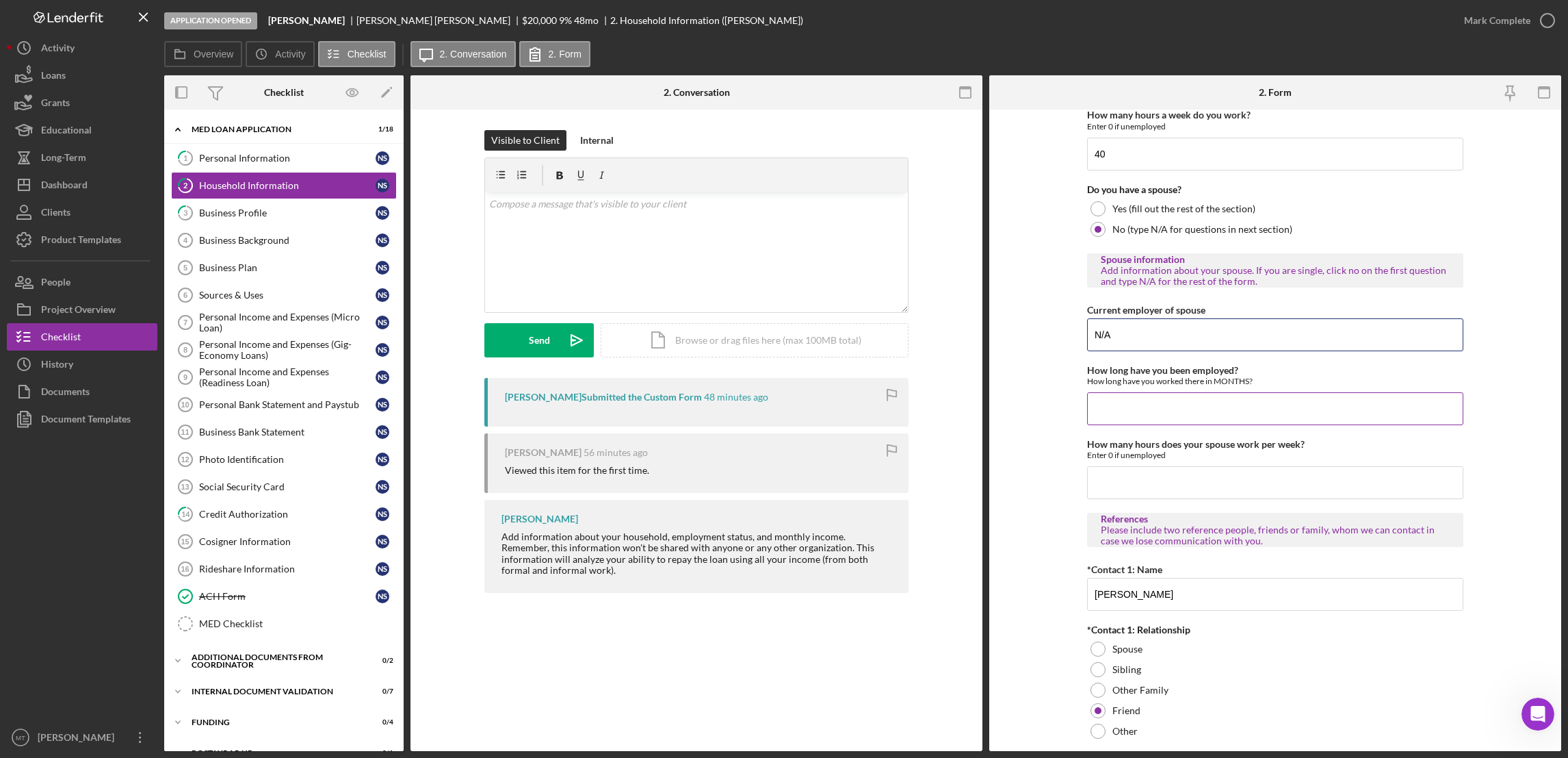
type input "N/A"
click at [1132, 410] on input "How long have you been employed?" at bounding box center [1275, 408] width 376 height 33
click at [1146, 484] on input "How many hours does your spouse work per week?" at bounding box center [1275, 482] width 376 height 33
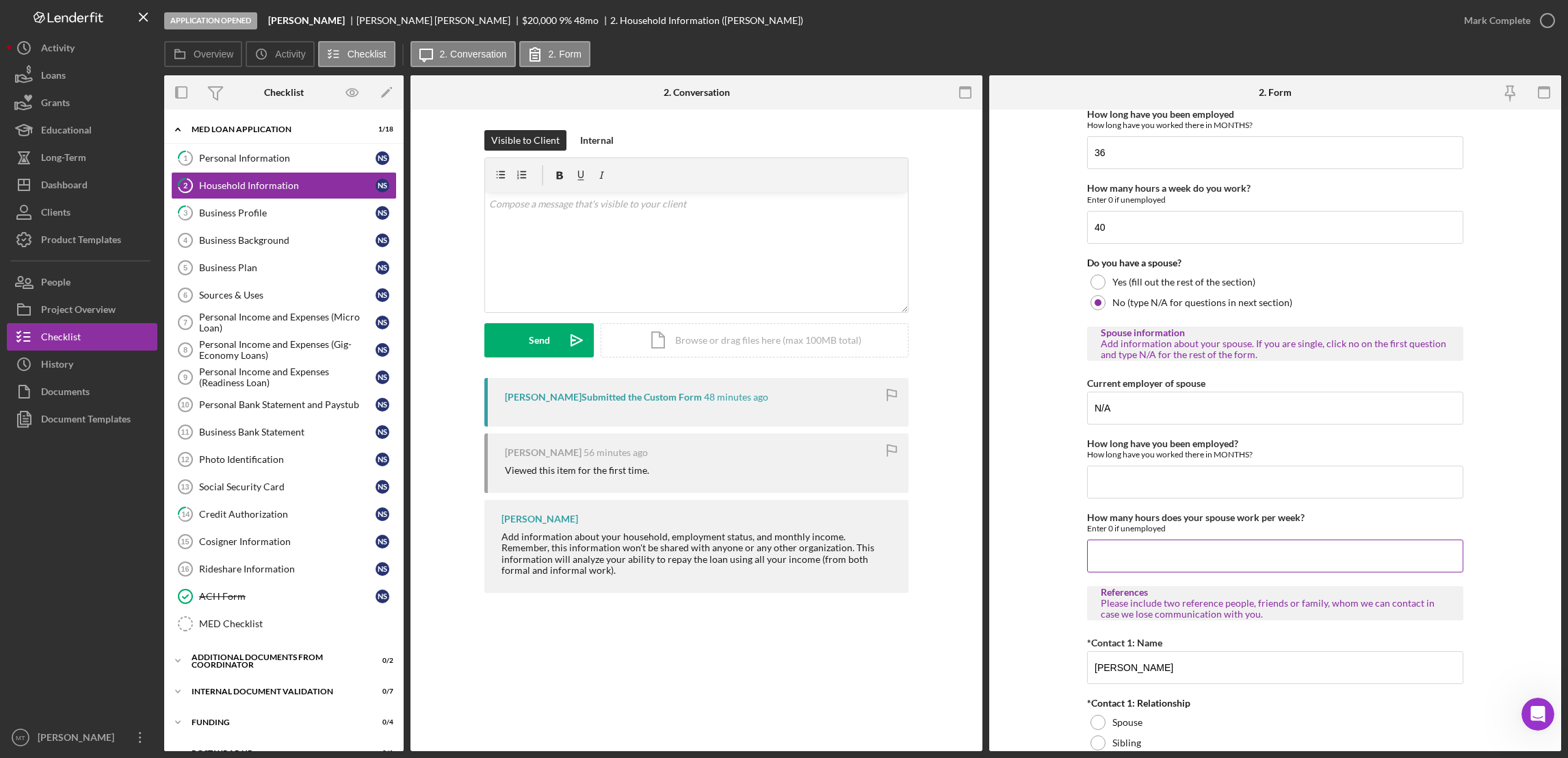
scroll to position [948, 0]
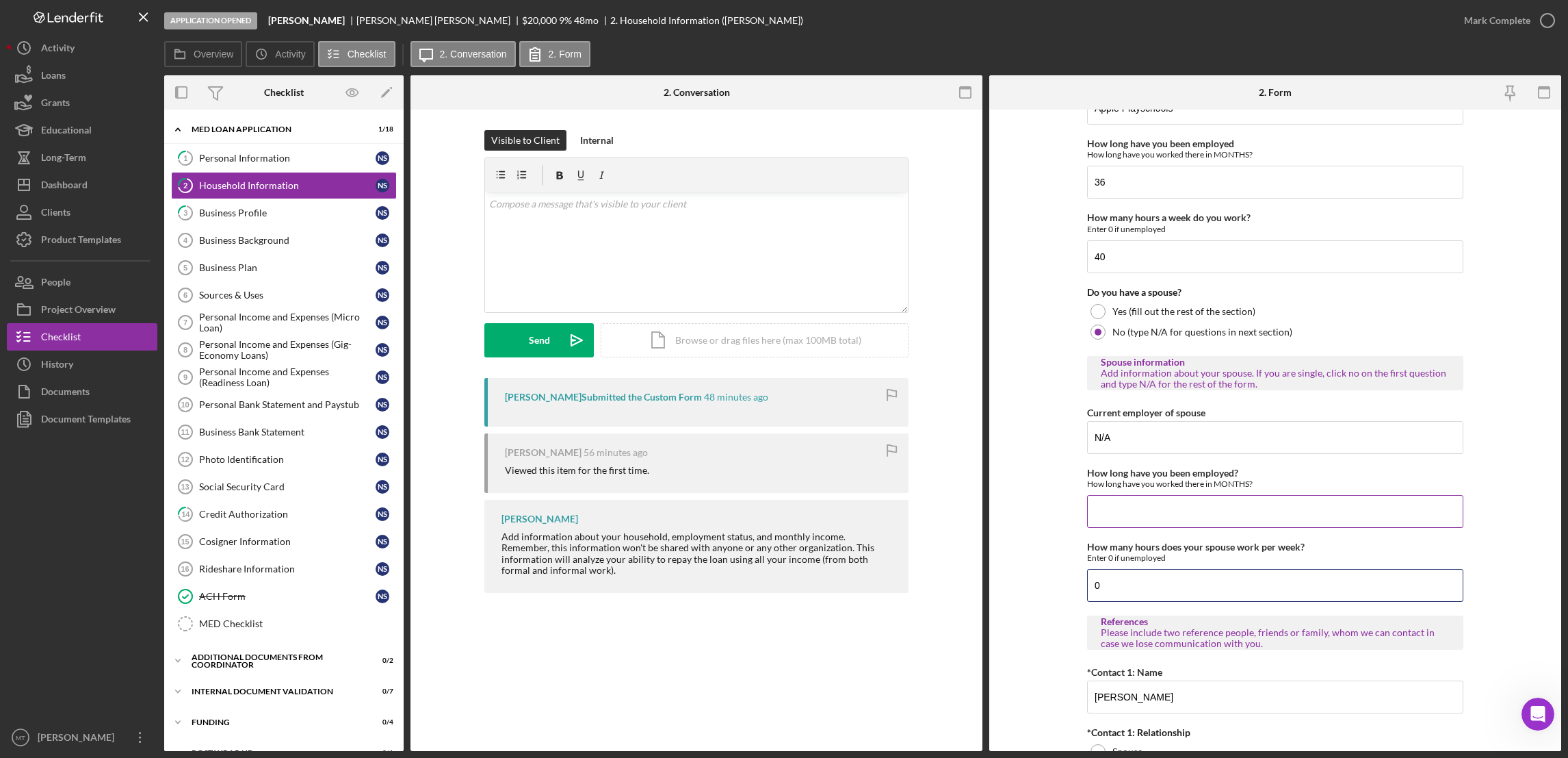
type input "0"
click at [1109, 513] on input "How long have you been employed?" at bounding box center [1275, 511] width 376 height 33
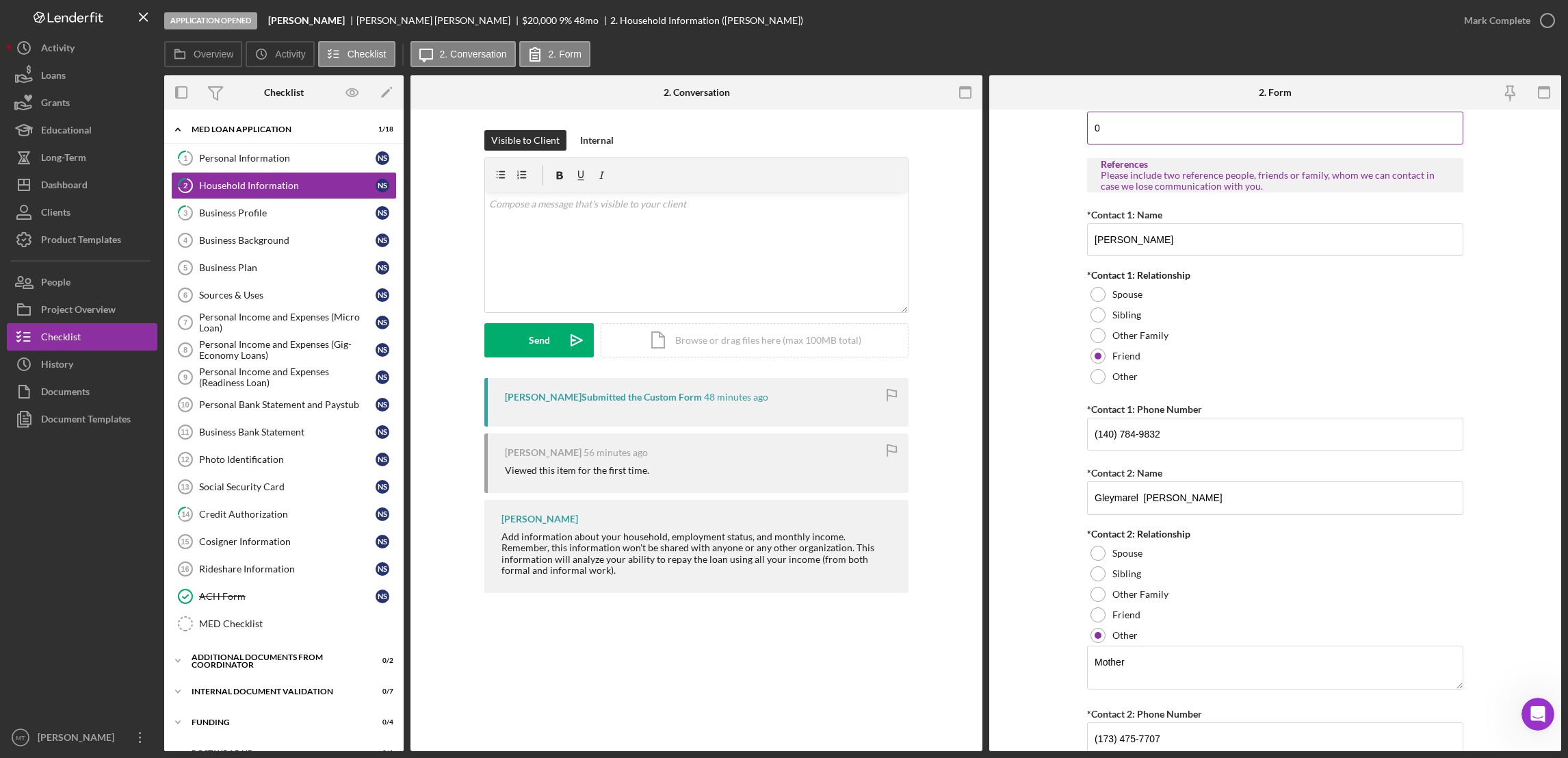
scroll to position [1461, 0]
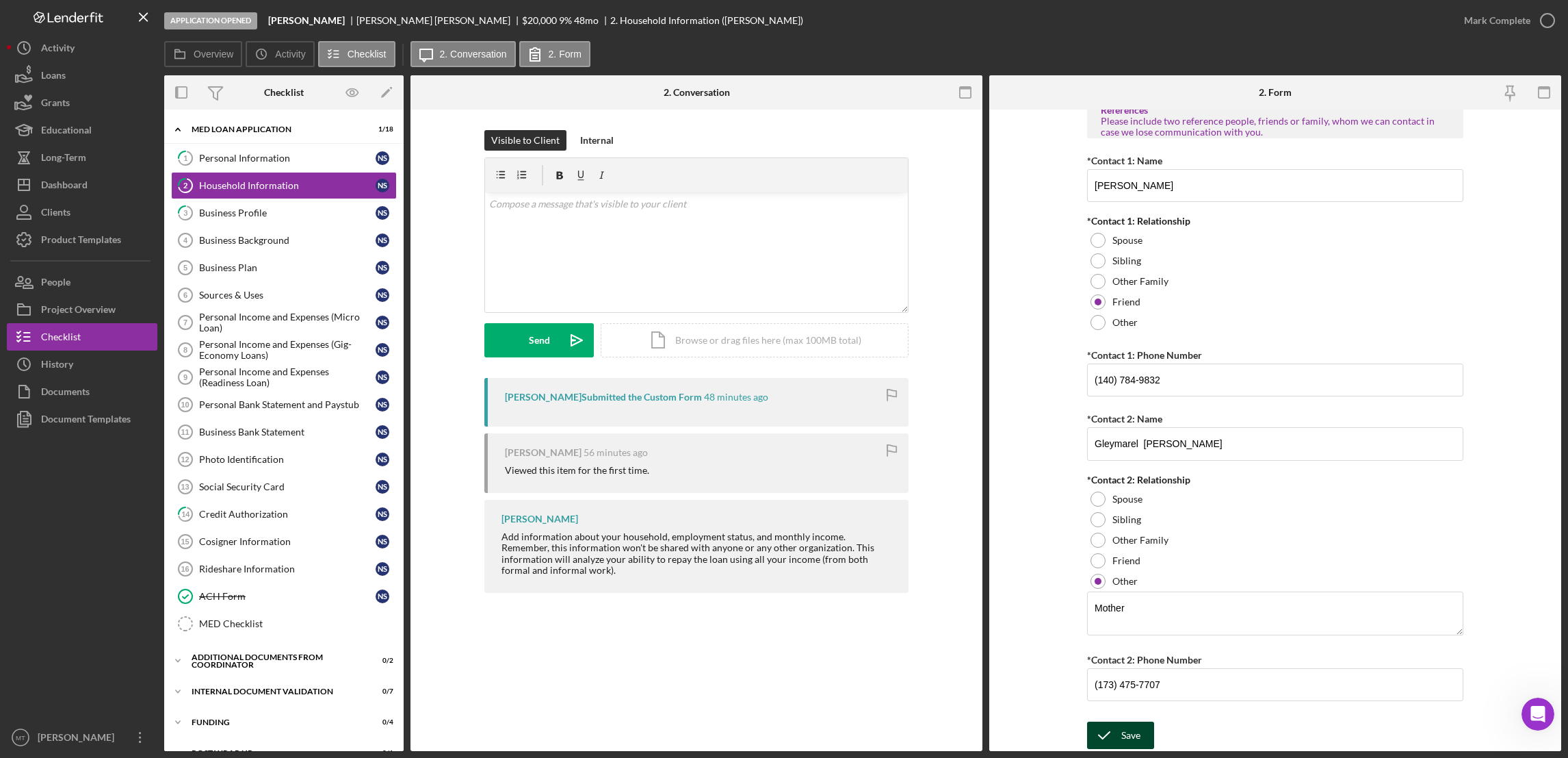
type input "0"
click at [1125, 737] on div "Save" at bounding box center [1131, 735] width 19 height 27
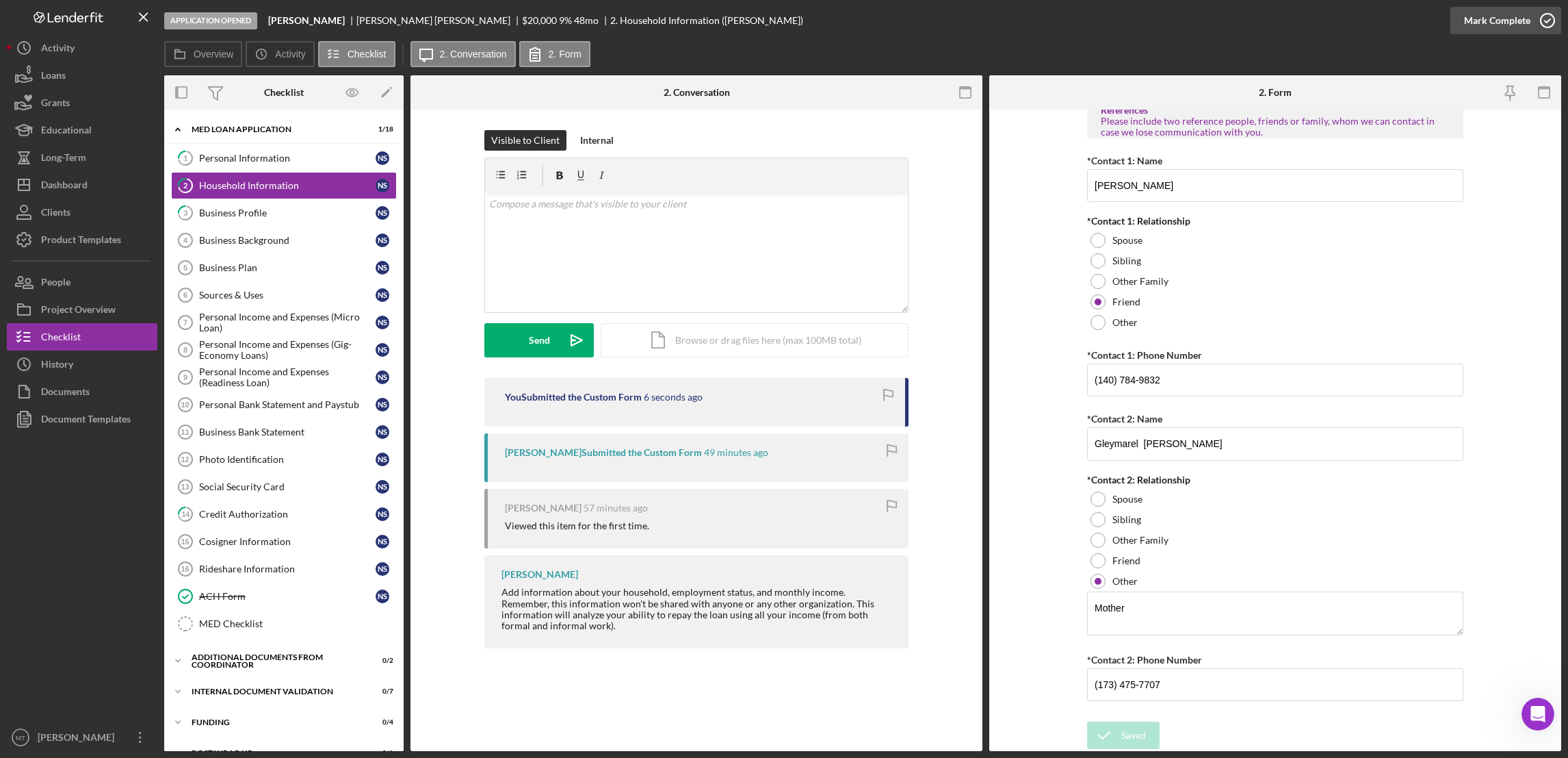
click at [1497, 18] on div "Mark Complete" at bounding box center [1497, 20] width 66 height 27
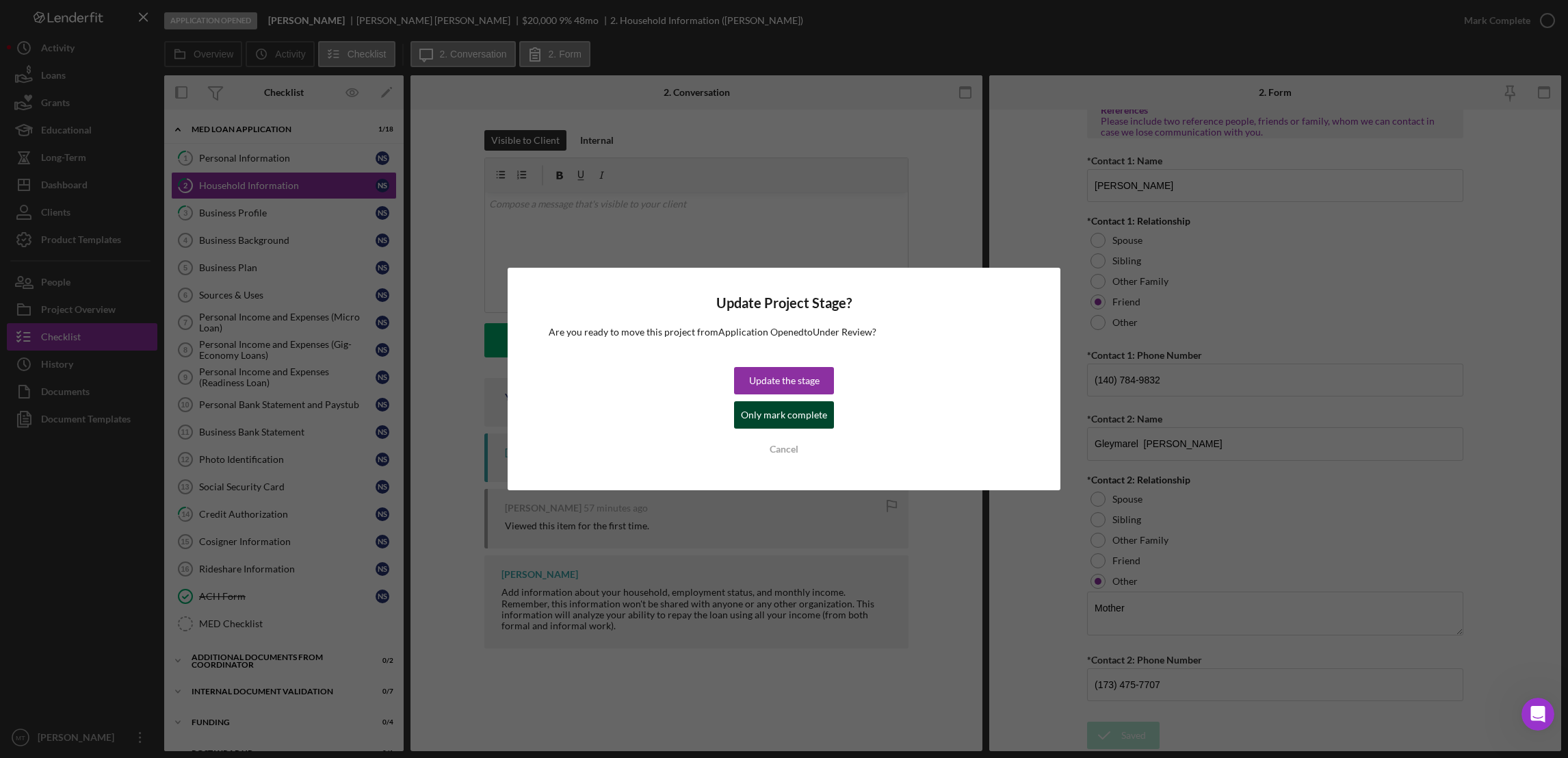
click at [787, 422] on div "Only mark complete" at bounding box center [784, 414] width 86 height 27
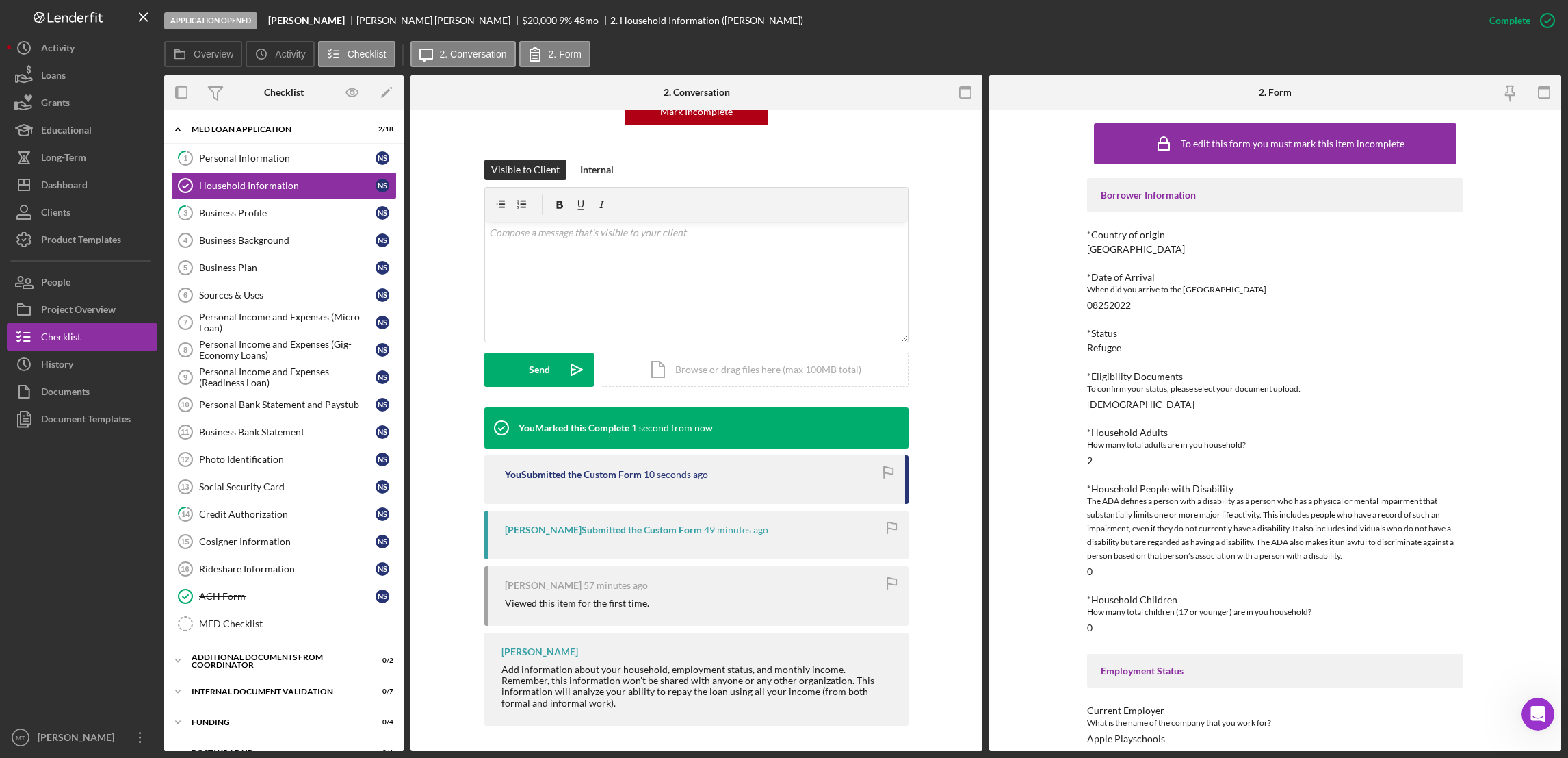
scroll to position [160, 0]
click at [261, 160] on div "Personal Information" at bounding box center [287, 158] width 176 height 11
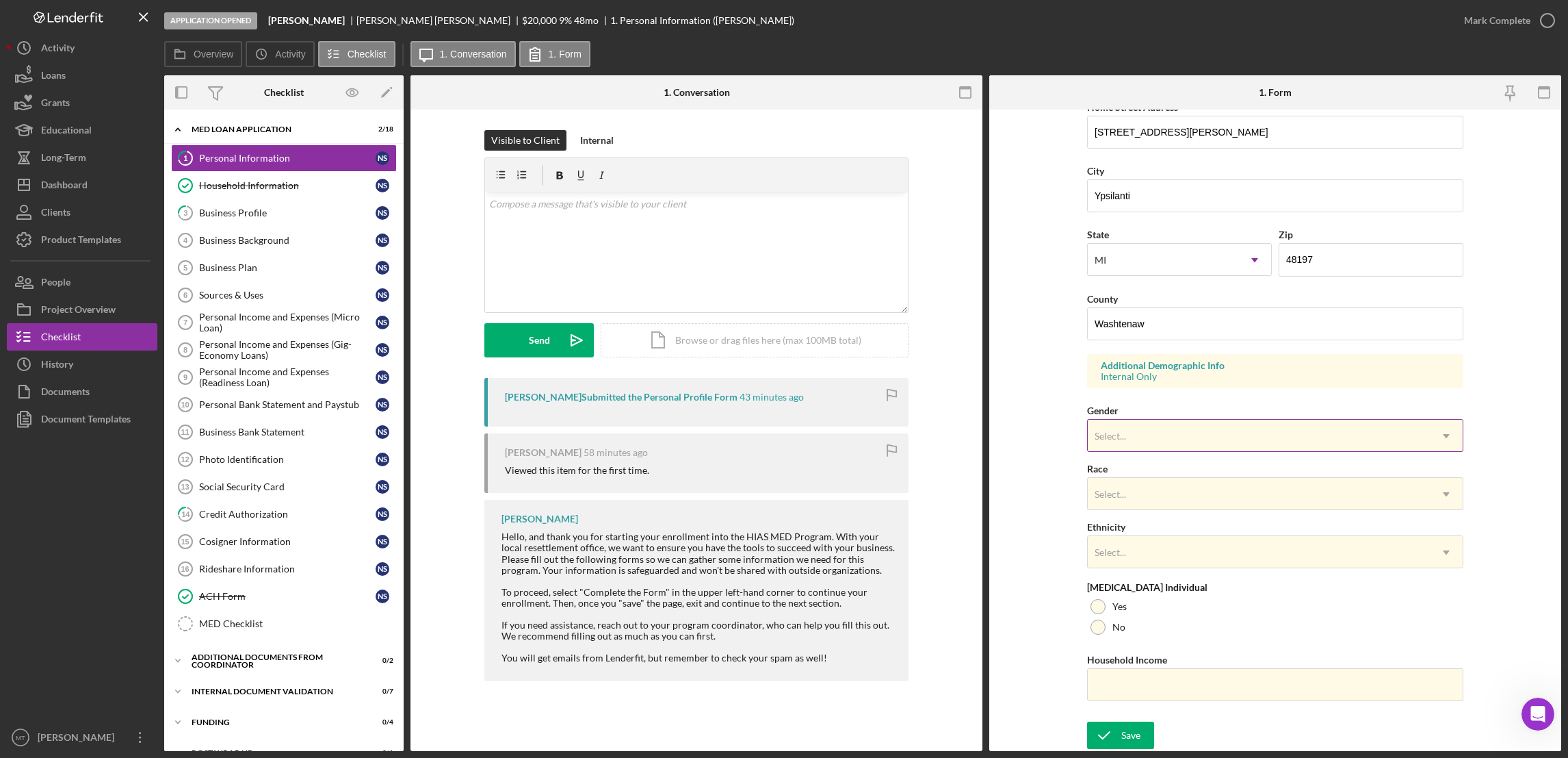
scroll to position [3267, 0]
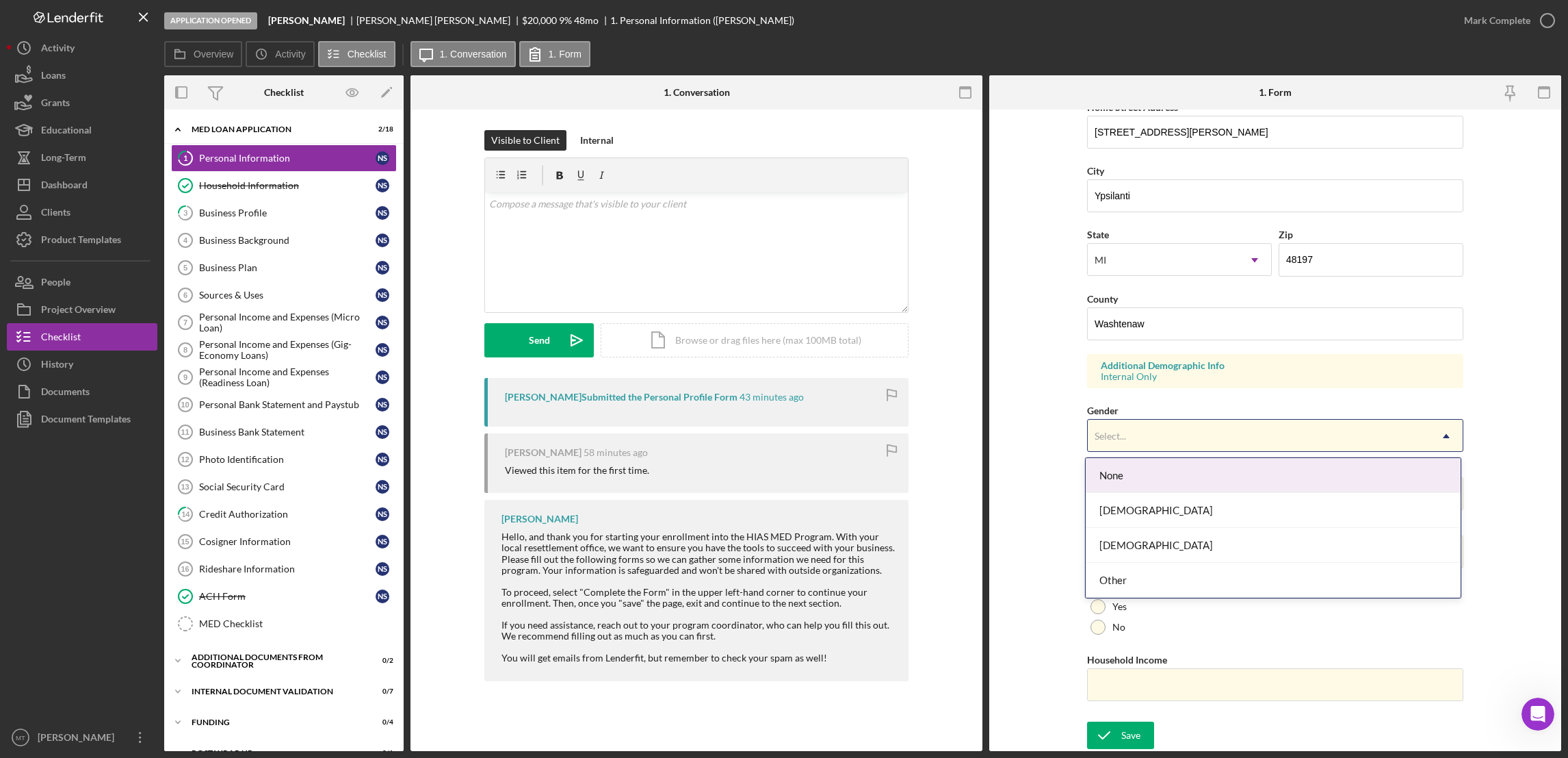
click at [1447, 438] on icon "Icon/Dropdown Arrow" at bounding box center [1445, 436] width 32 height 33
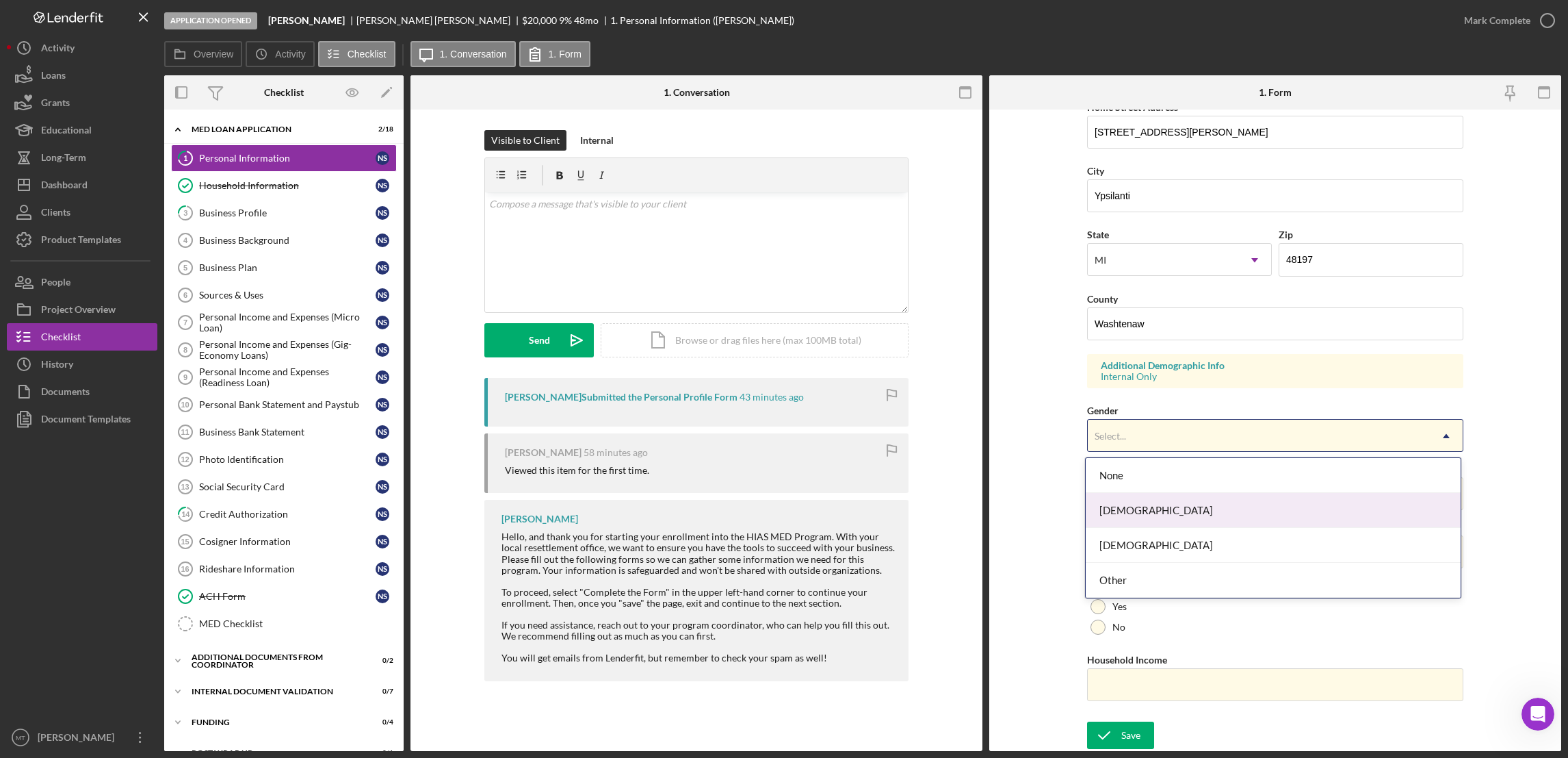
click at [1125, 512] on div "[DEMOGRAPHIC_DATA]" at bounding box center [1273, 511] width 375 height 35
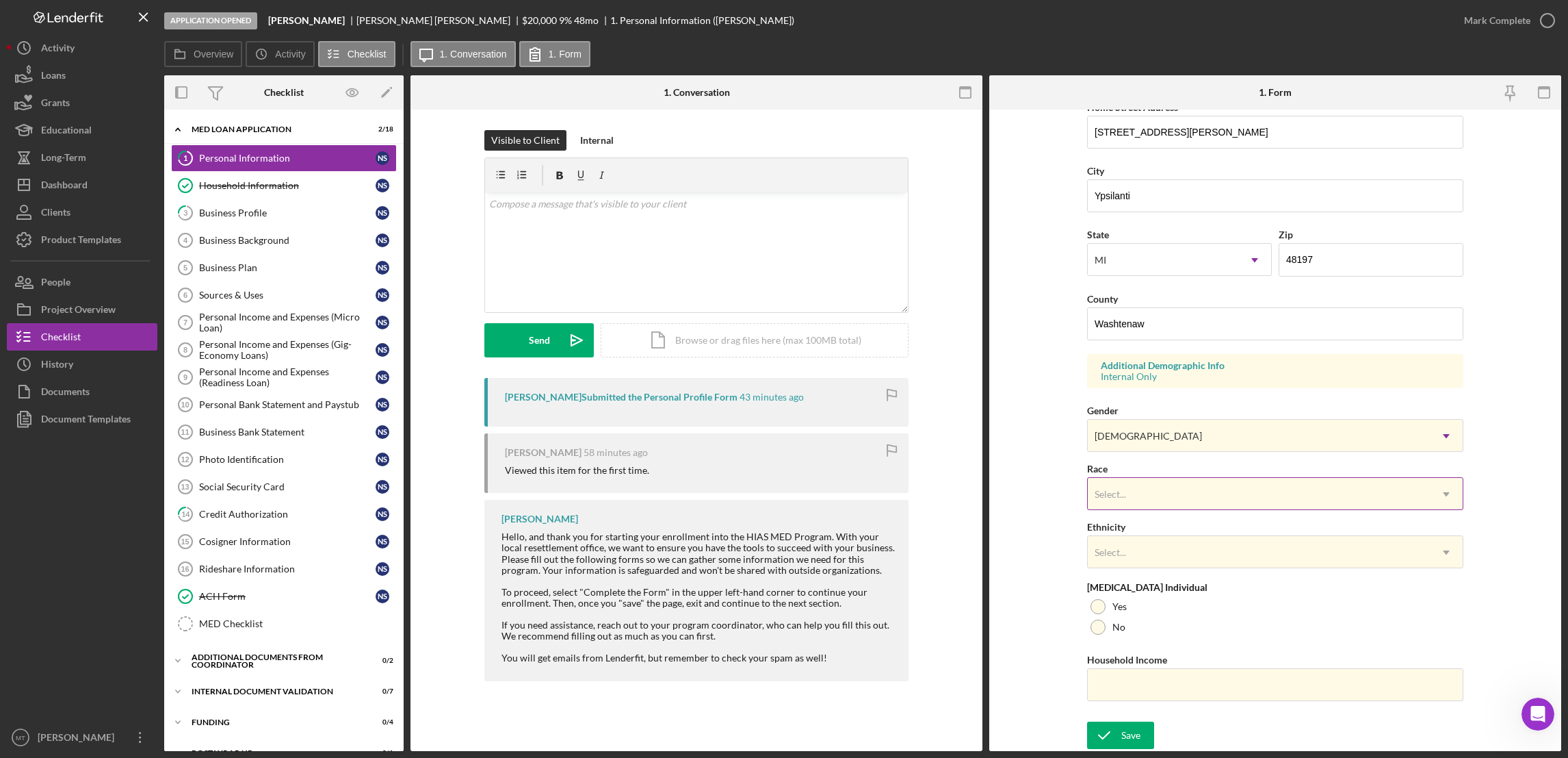
click at [1444, 498] on icon "Icon/Dropdown Arrow" at bounding box center [1445, 493] width 32 height 33
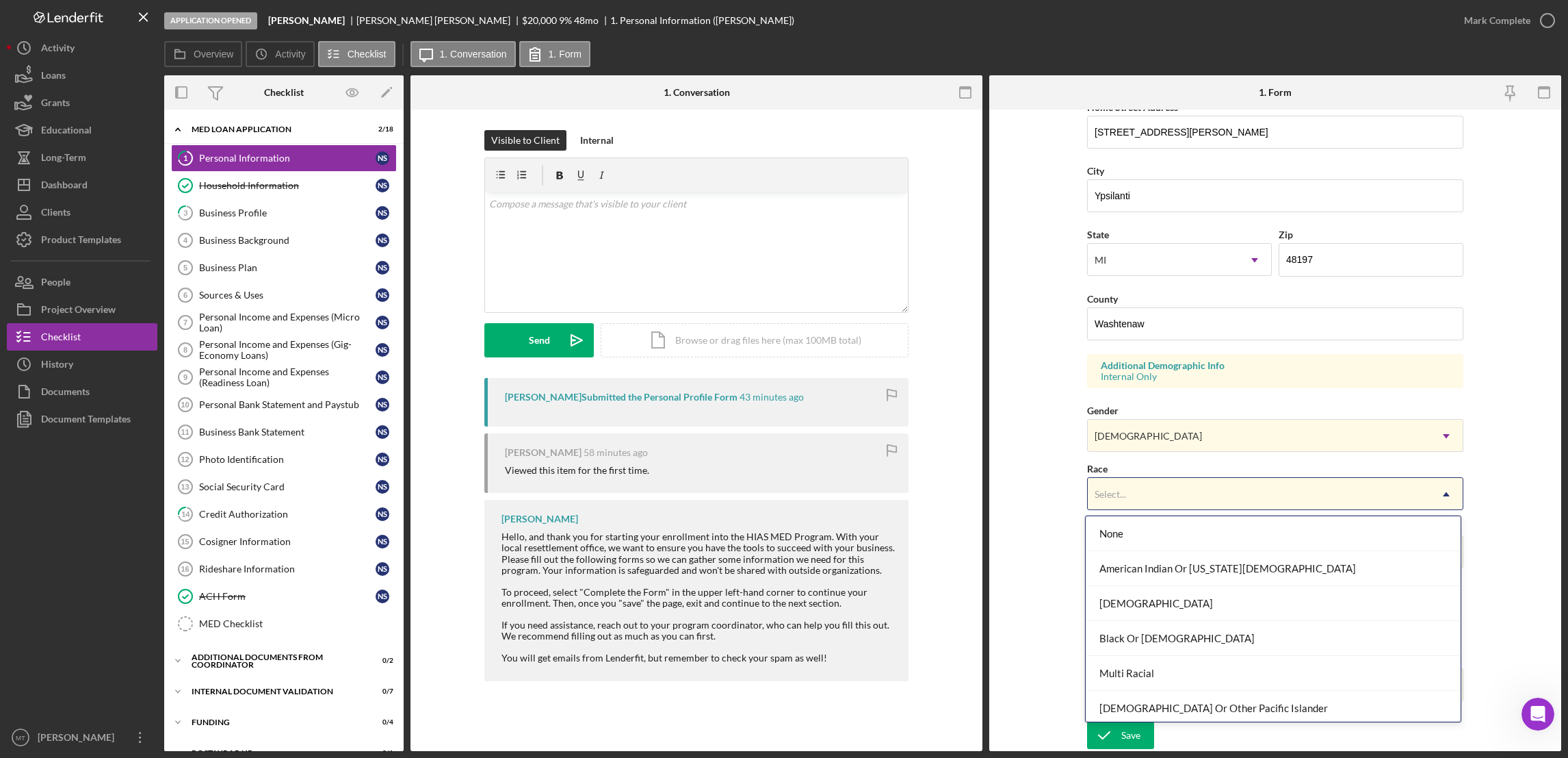
scroll to position [74, 0]
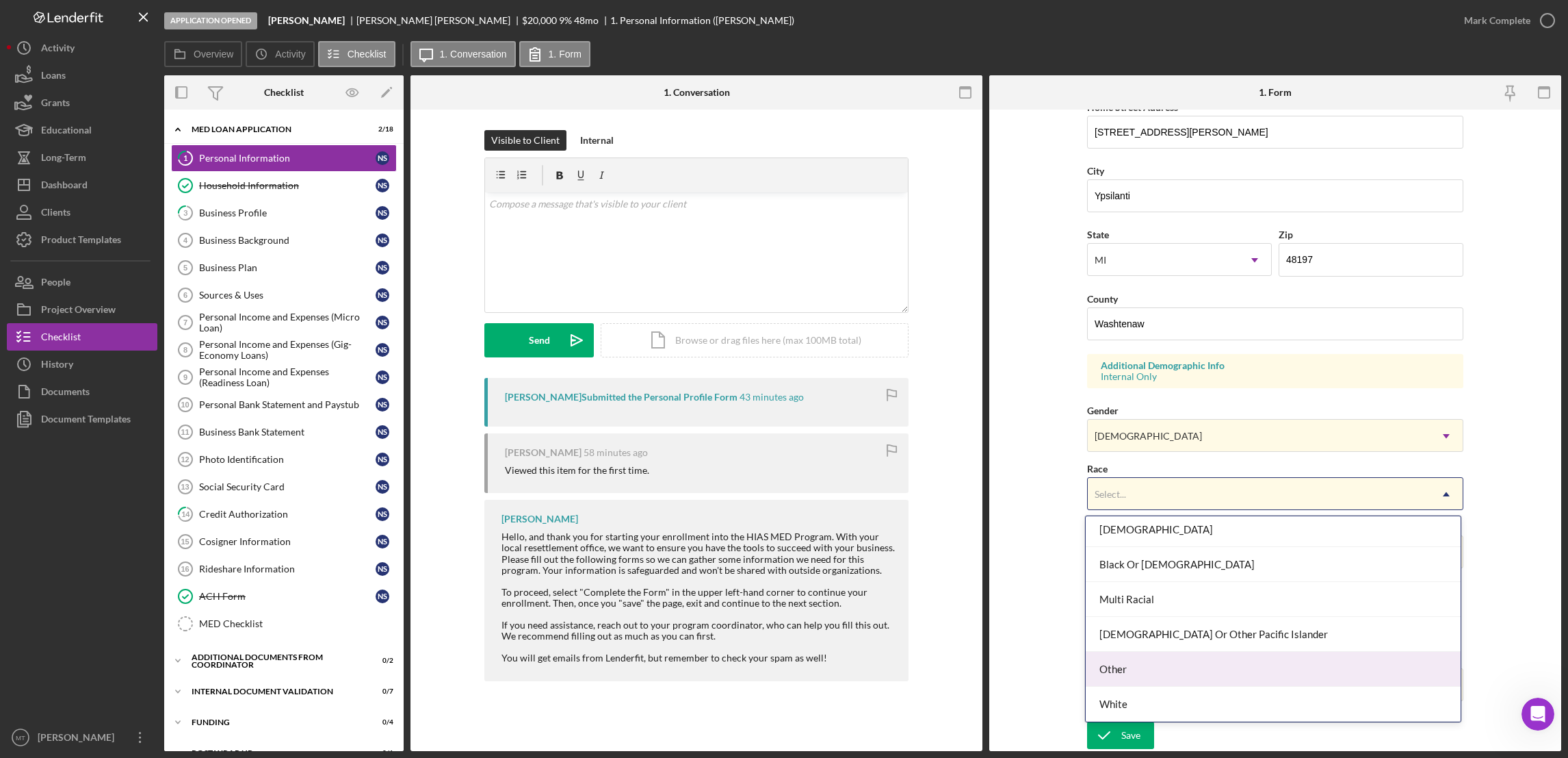
click at [1122, 666] on div "Other" at bounding box center [1273, 670] width 375 height 35
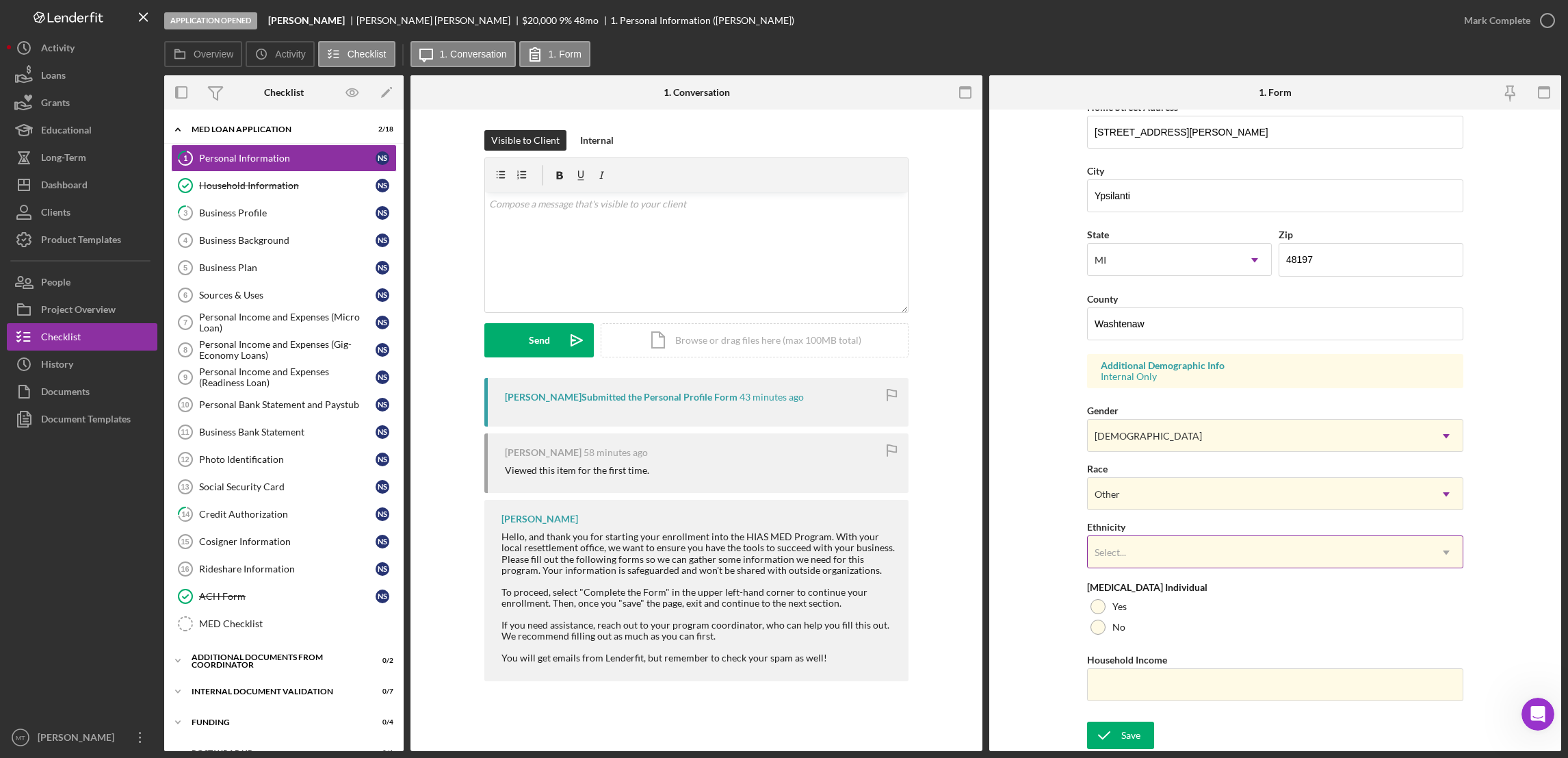
scroll to position [3231, 0]
click at [1438, 551] on icon "Icon/Dropdown Arrow" at bounding box center [1445, 552] width 32 height 33
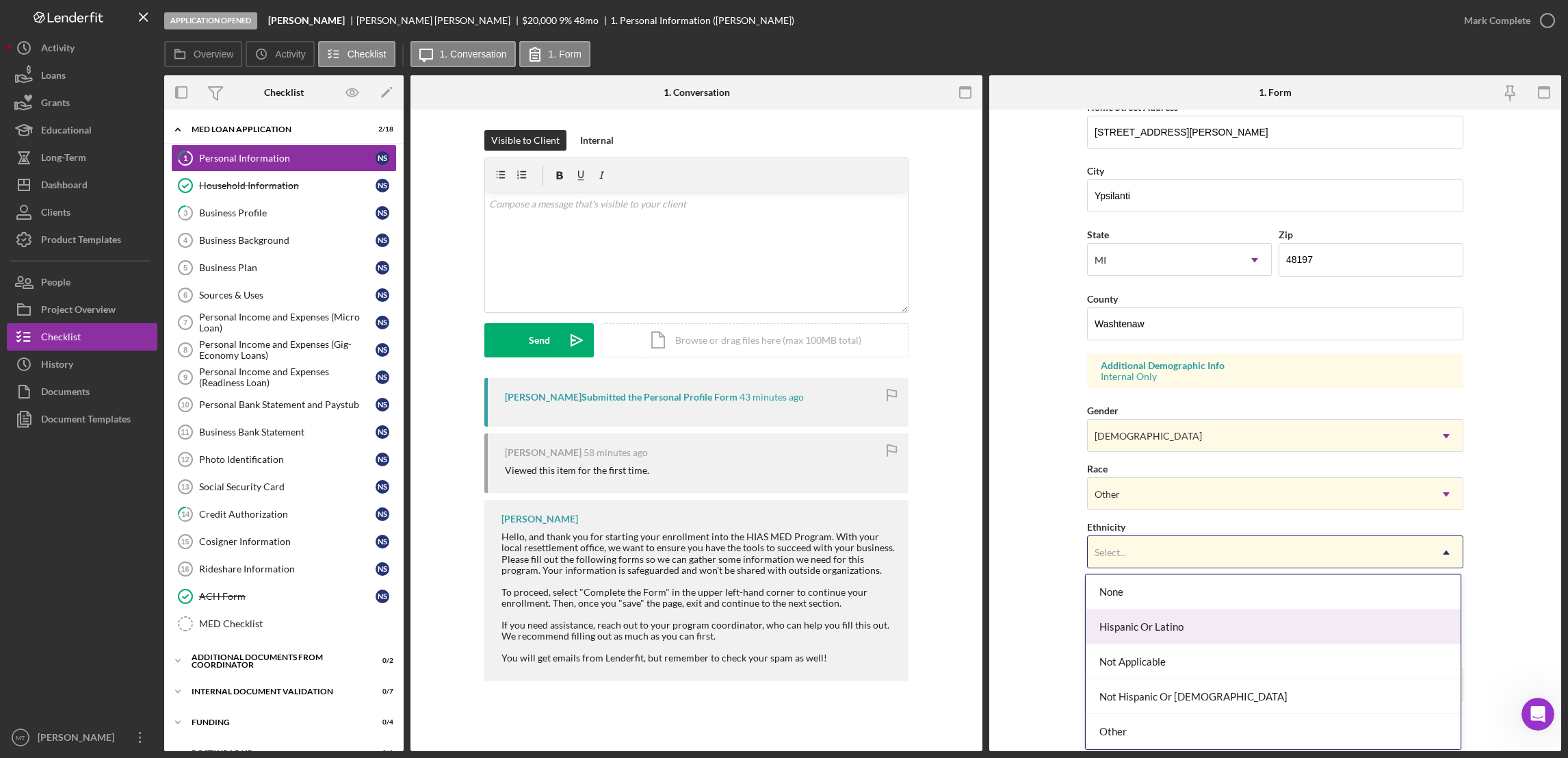
click at [1147, 624] on div "Hispanic Or Latino" at bounding box center [1273, 627] width 375 height 35
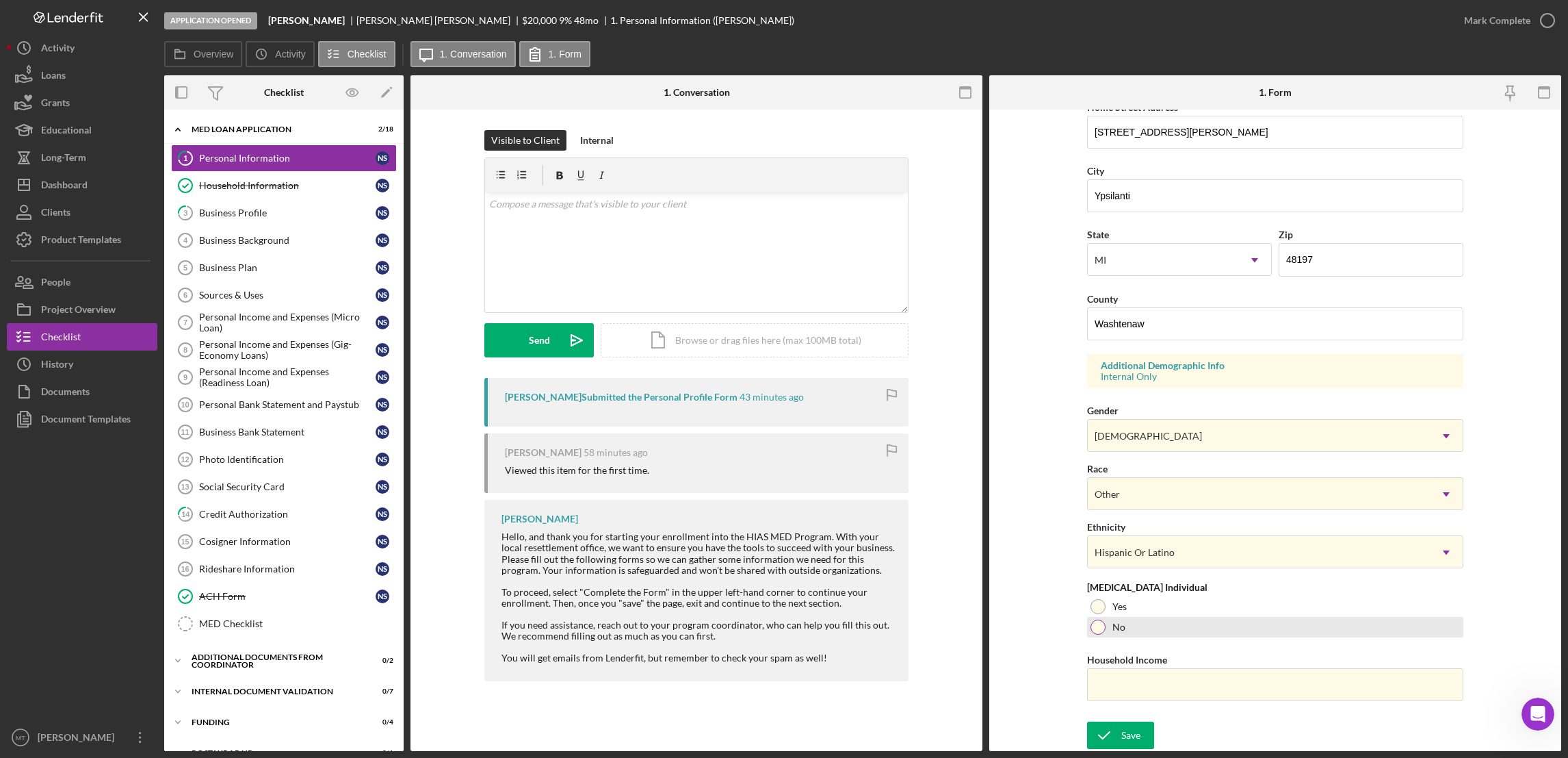
click at [1096, 632] on div at bounding box center [1098, 627] width 15 height 15
click at [1139, 683] on input "Household Income" at bounding box center [1275, 684] width 376 height 33
type input "$32,000"
click at [1126, 739] on div "Save" at bounding box center [1131, 735] width 19 height 27
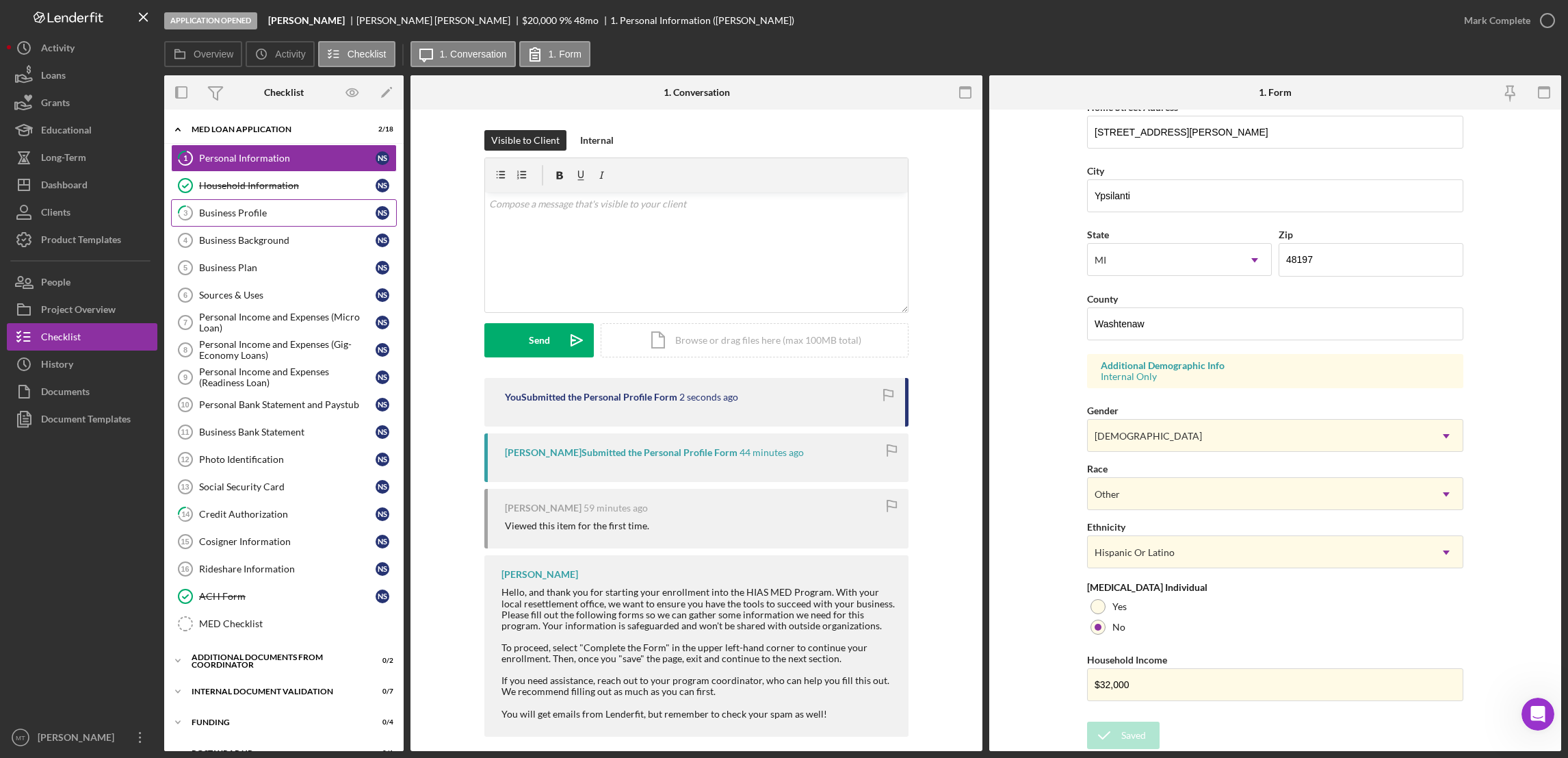
click at [224, 210] on div "Business Profile" at bounding box center [287, 213] width 176 height 11
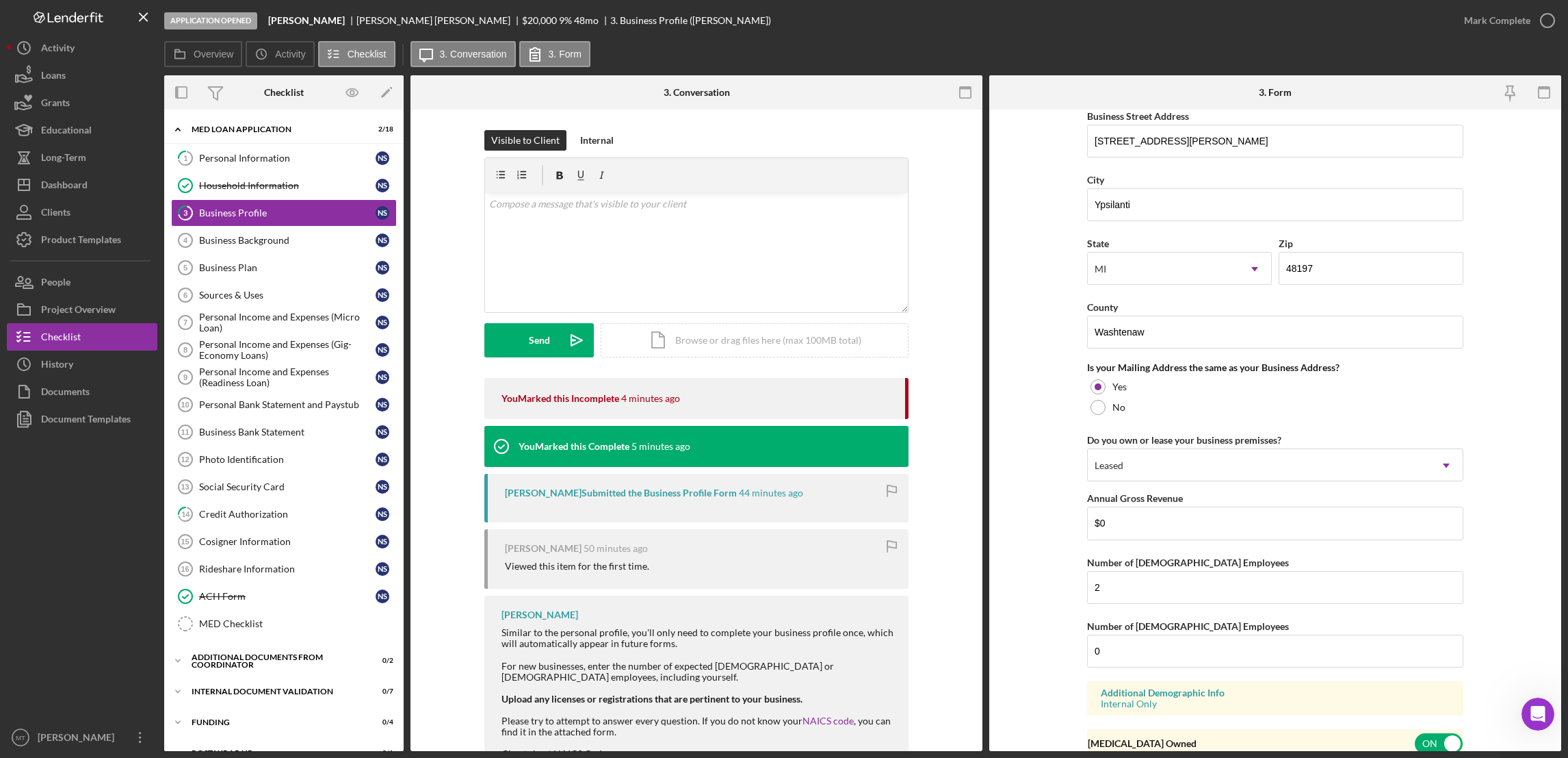
scroll to position [881, 0]
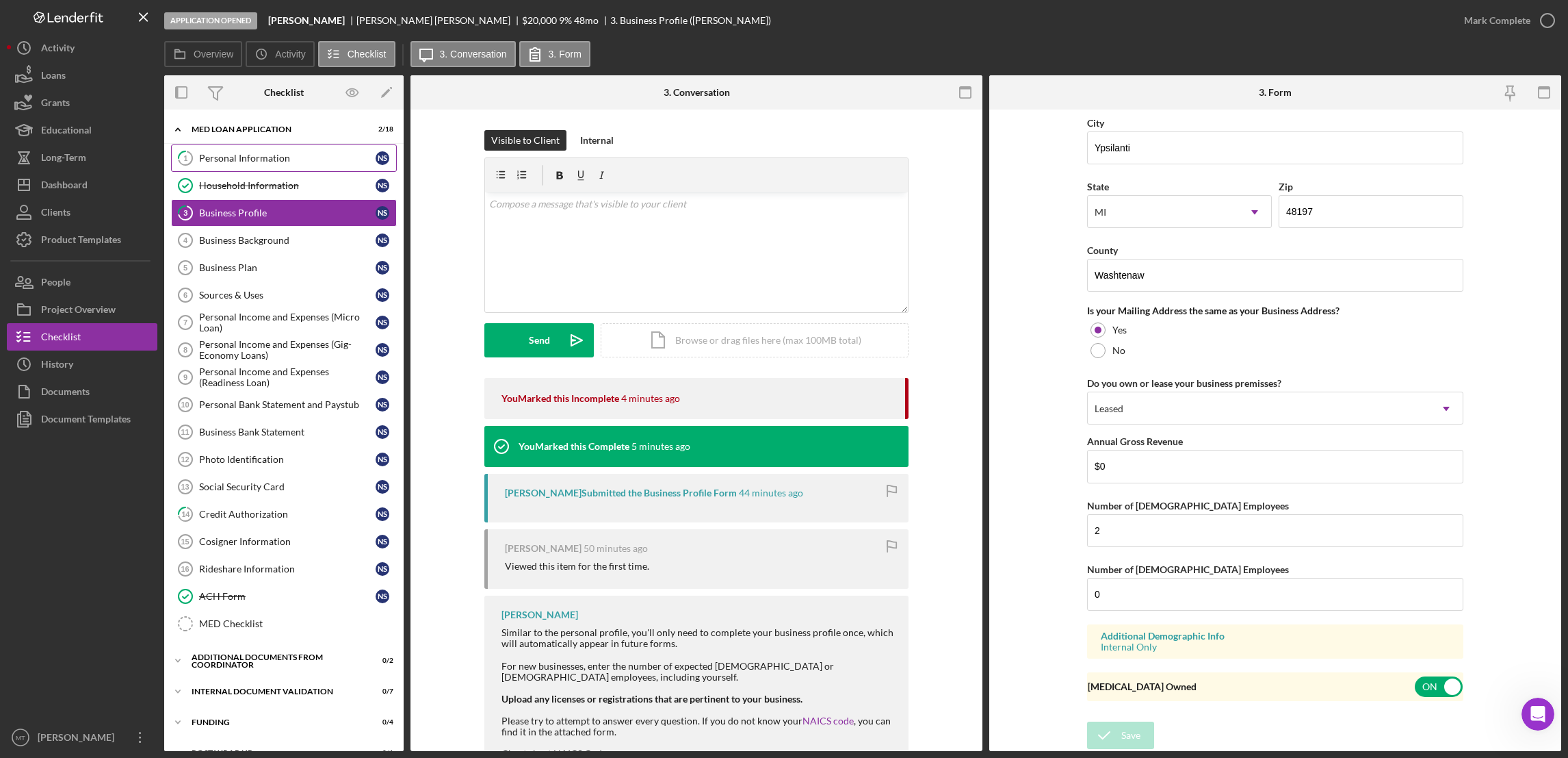
click at [245, 152] on div "Personal Information" at bounding box center [287, 158] width 176 height 11
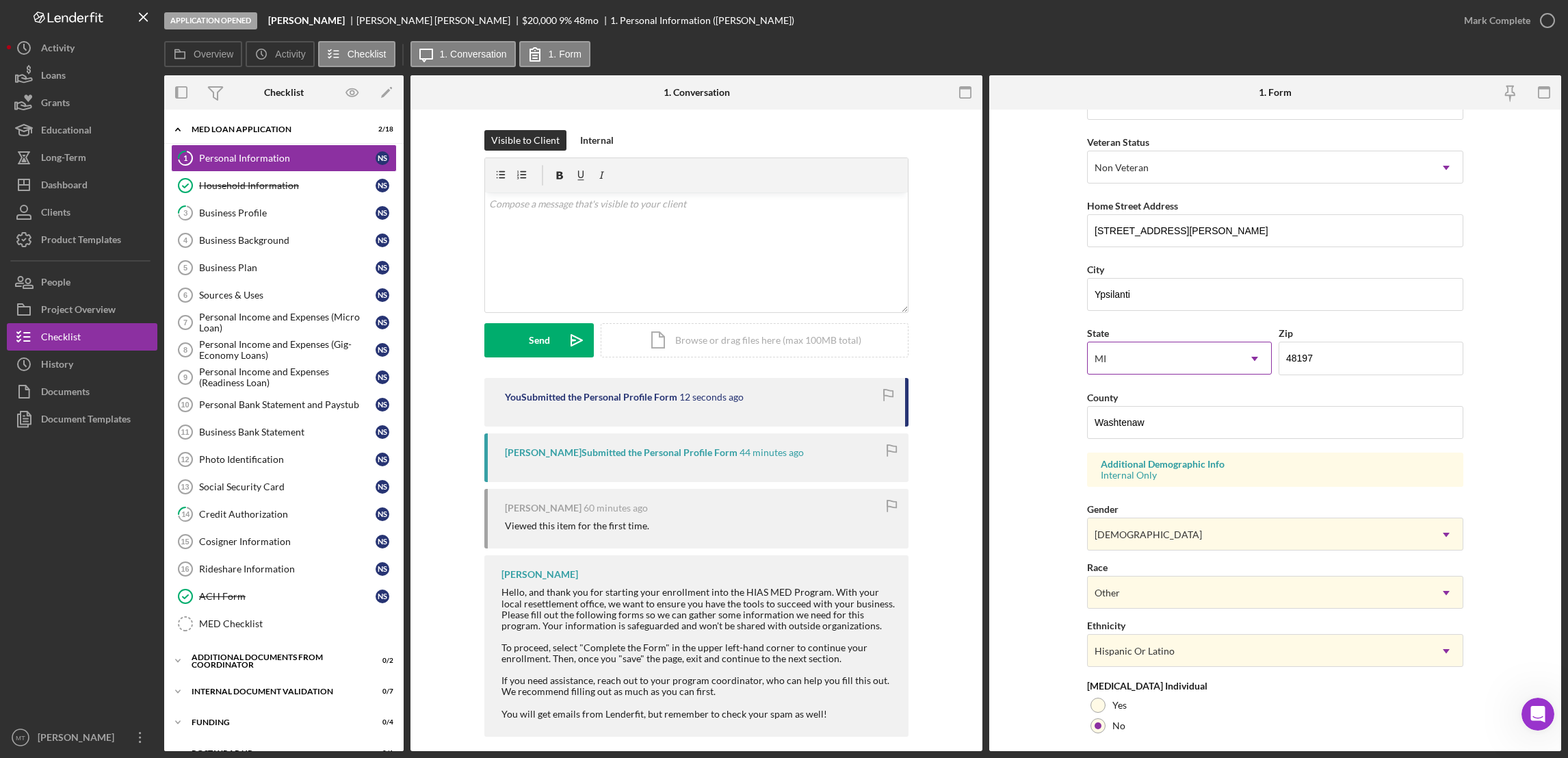
scroll to position [273, 0]
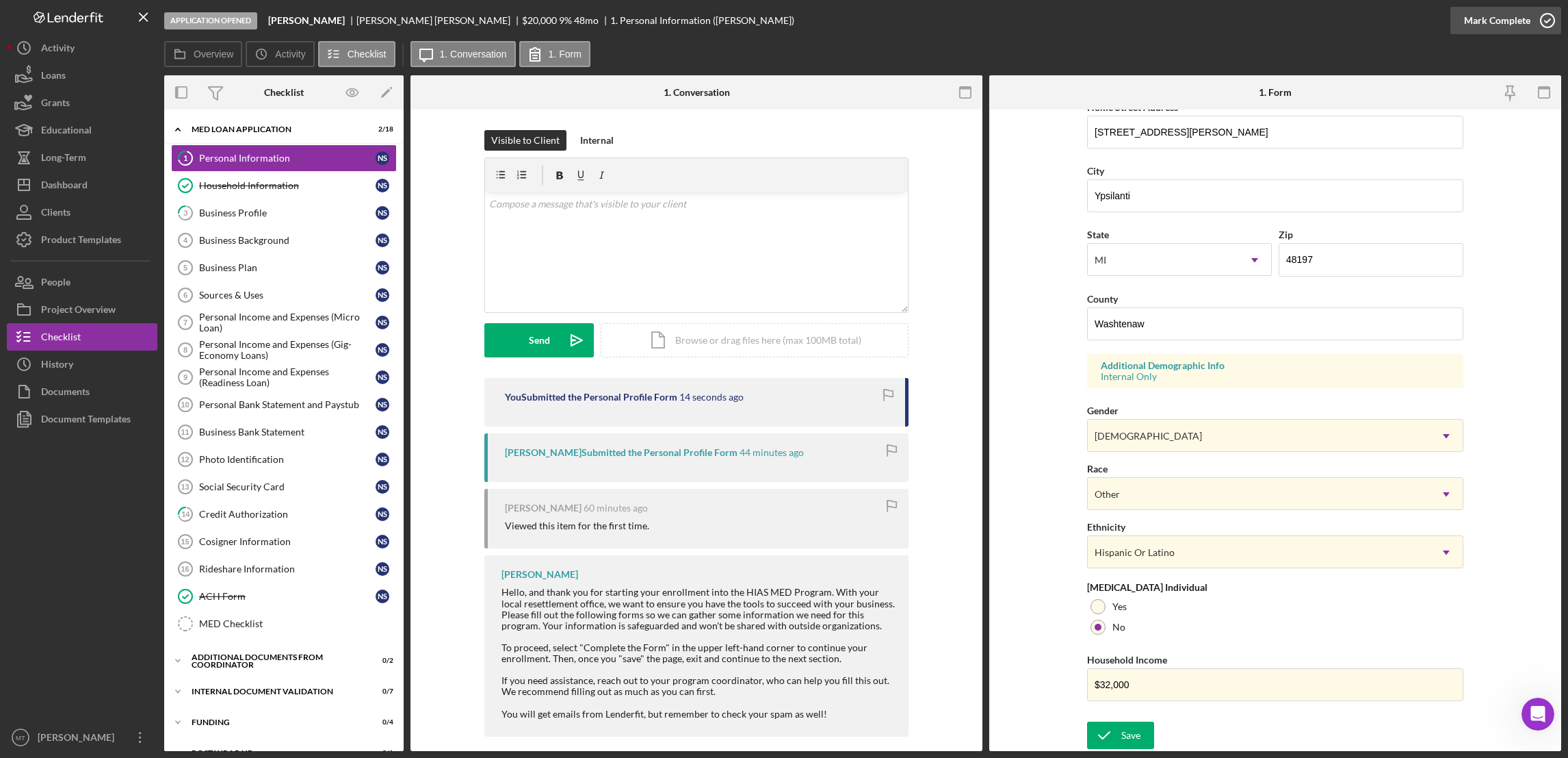
click at [1501, 16] on div "Mark Complete" at bounding box center [1497, 20] width 66 height 27
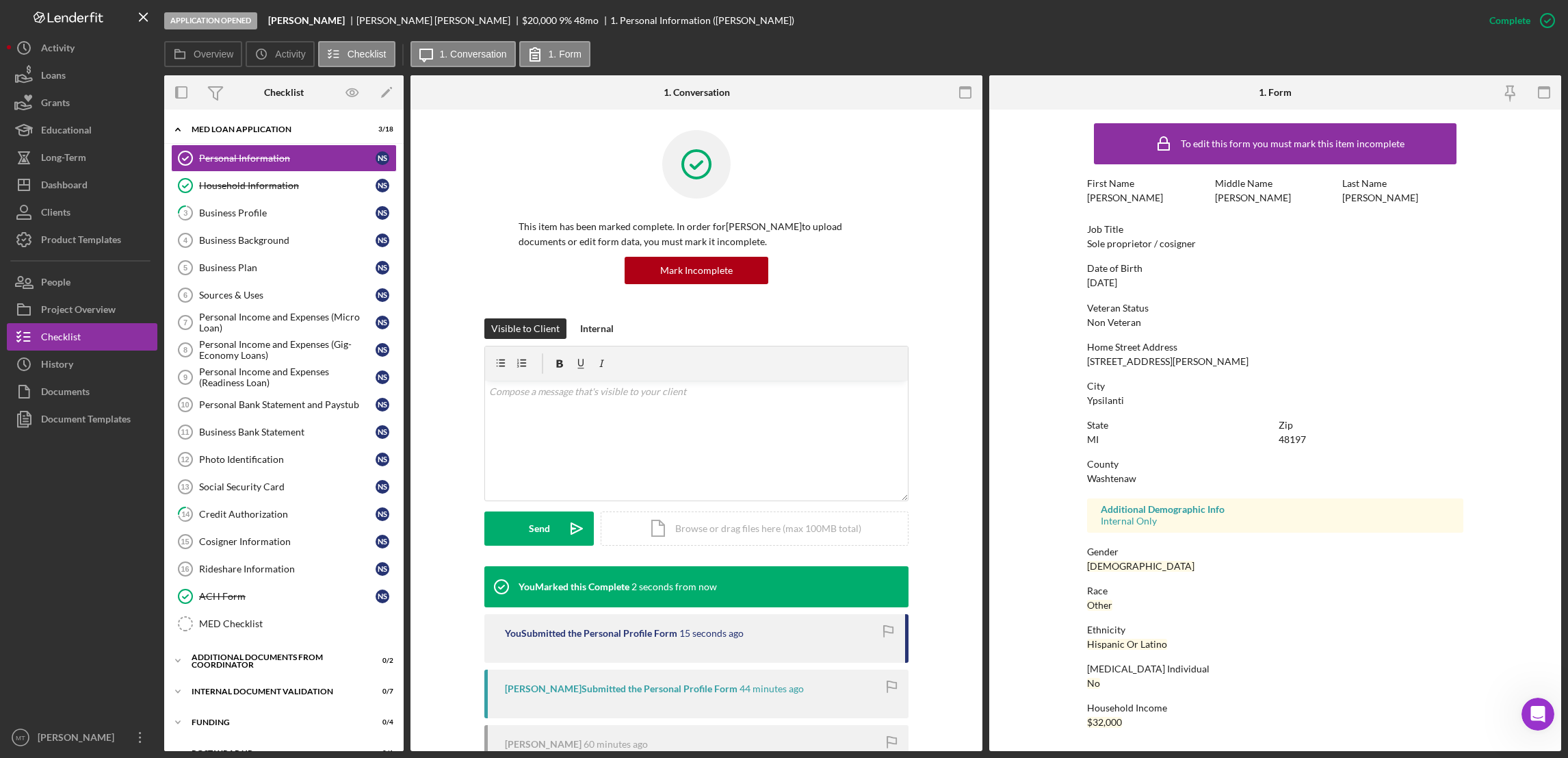
scroll to position [0, 0]
click at [256, 207] on div "Business Profile" at bounding box center [287, 213] width 176 height 11
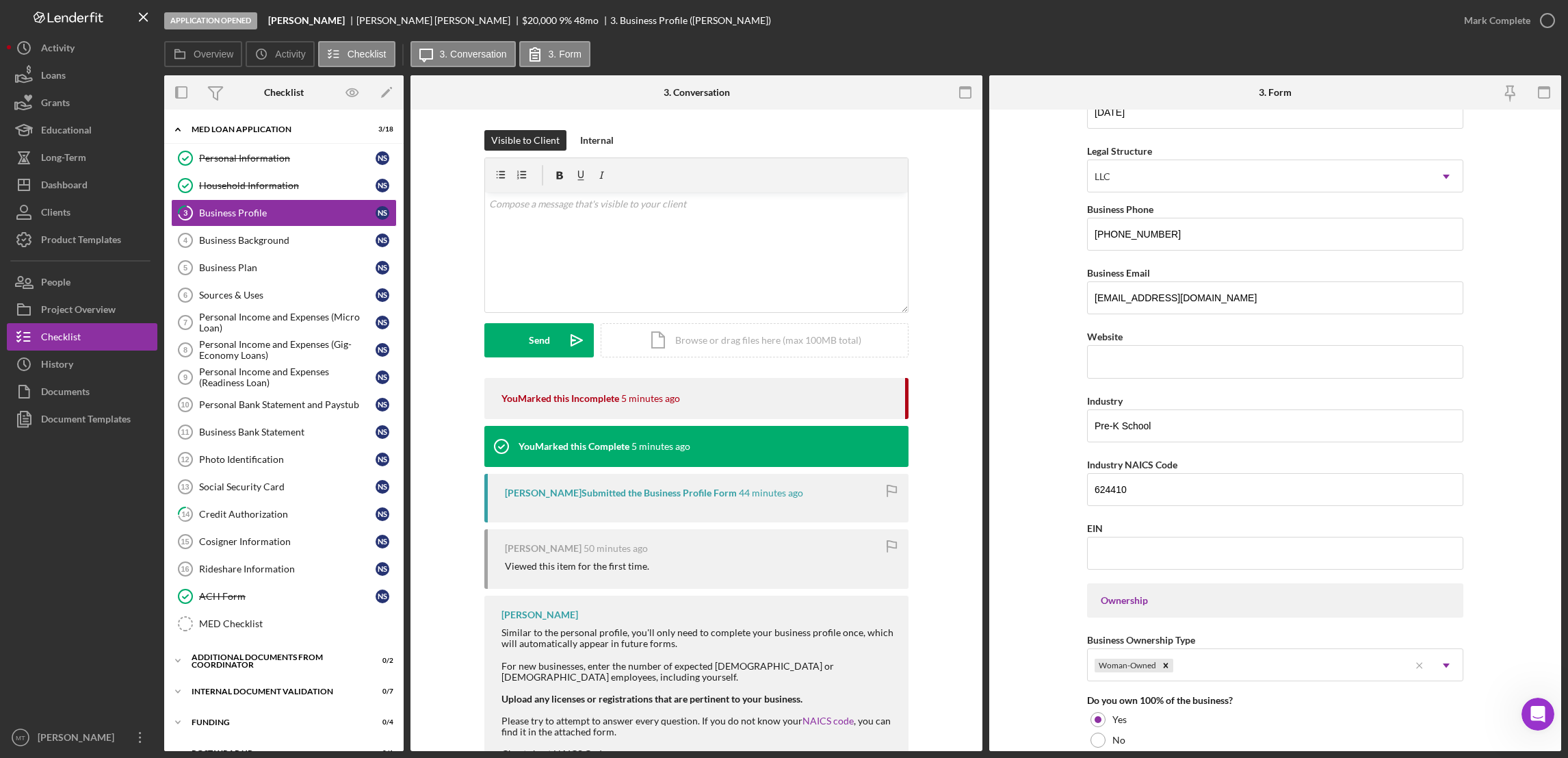
scroll to position [163, 0]
click at [1115, 361] on div "https:// Website" at bounding box center [1275, 356] width 376 height 50
type input "n"
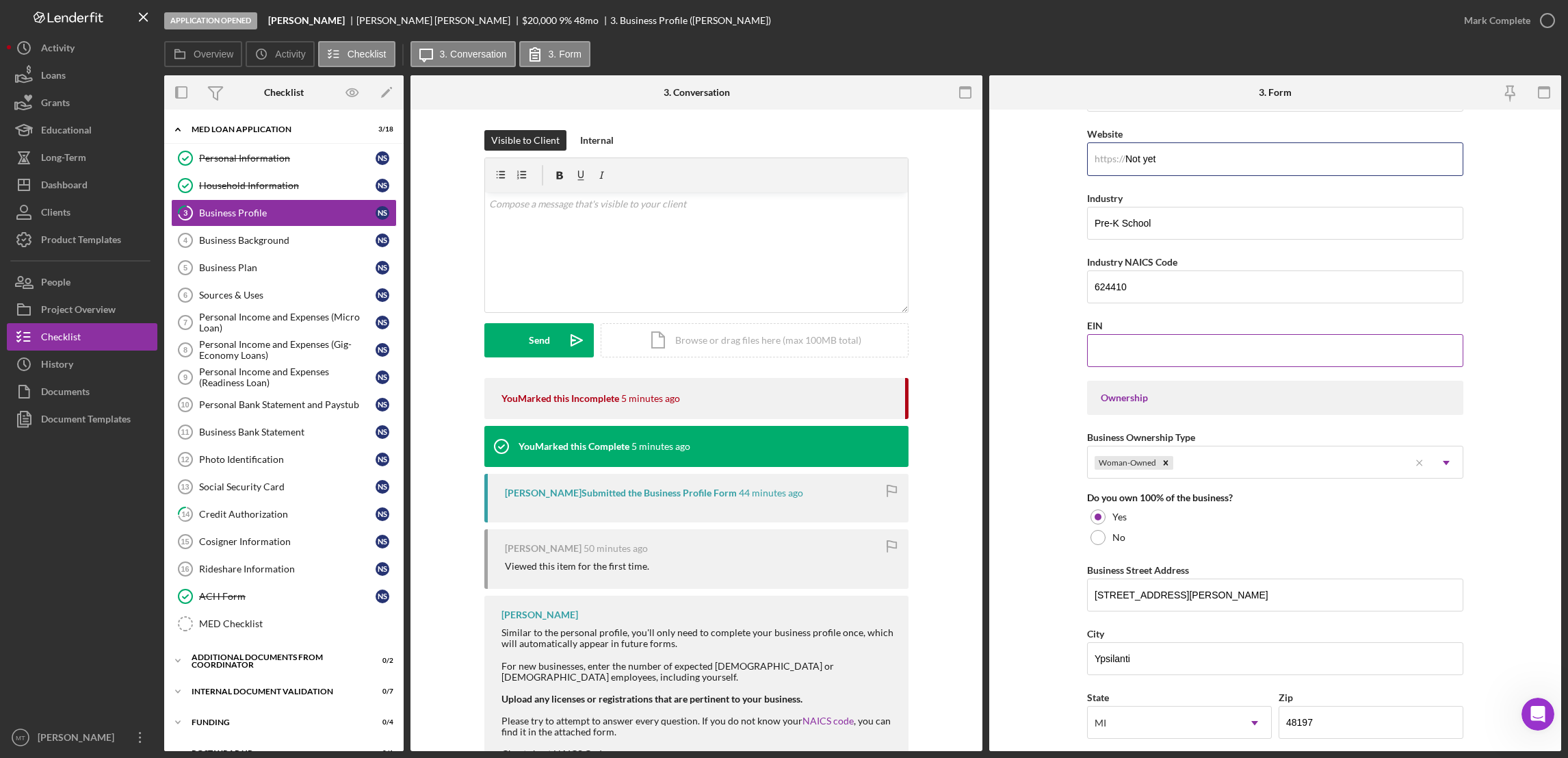
type input "Not yet"
click at [1113, 353] on input "EIN" at bounding box center [1275, 350] width 376 height 33
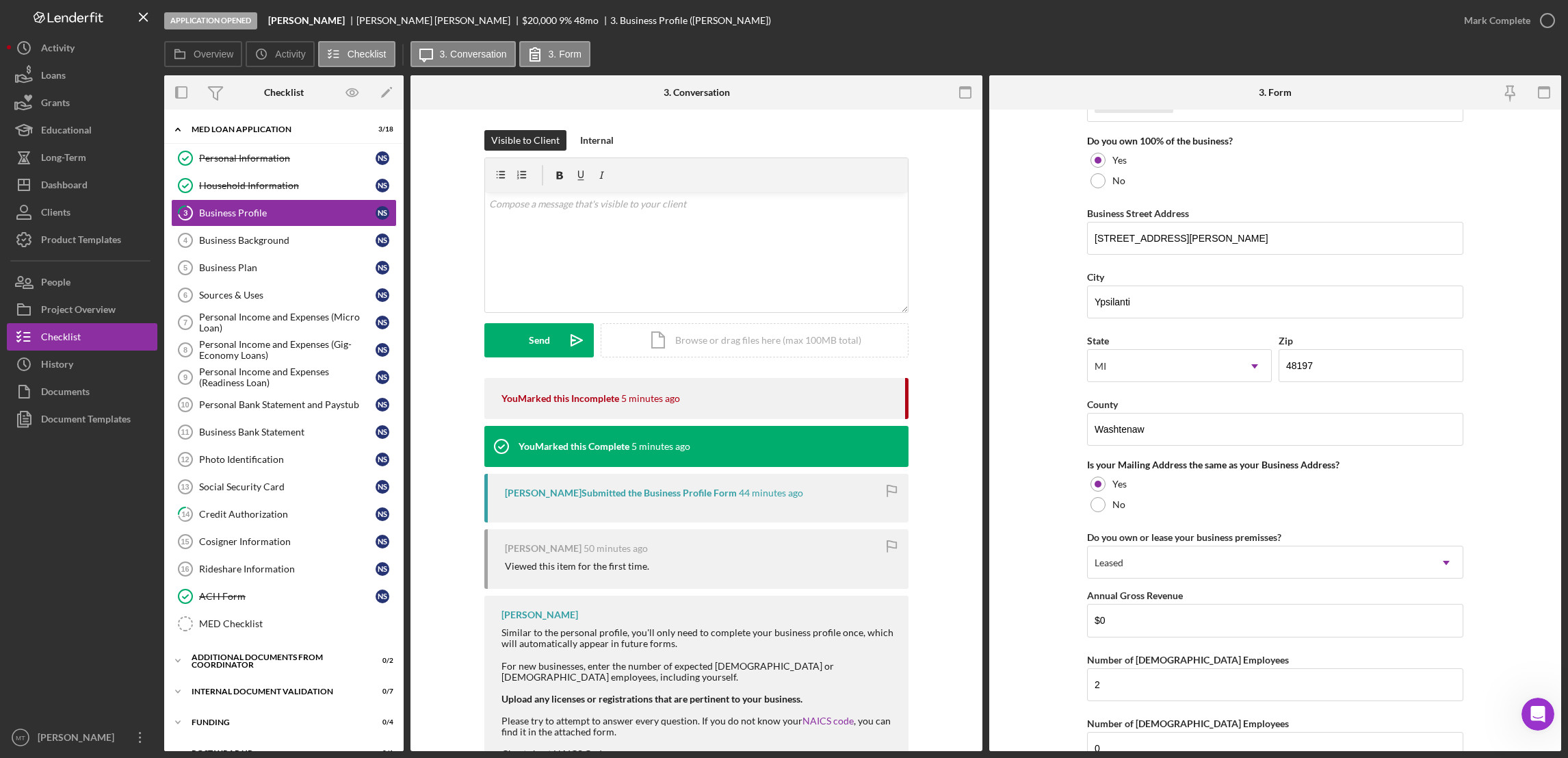
scroll to position [881, 0]
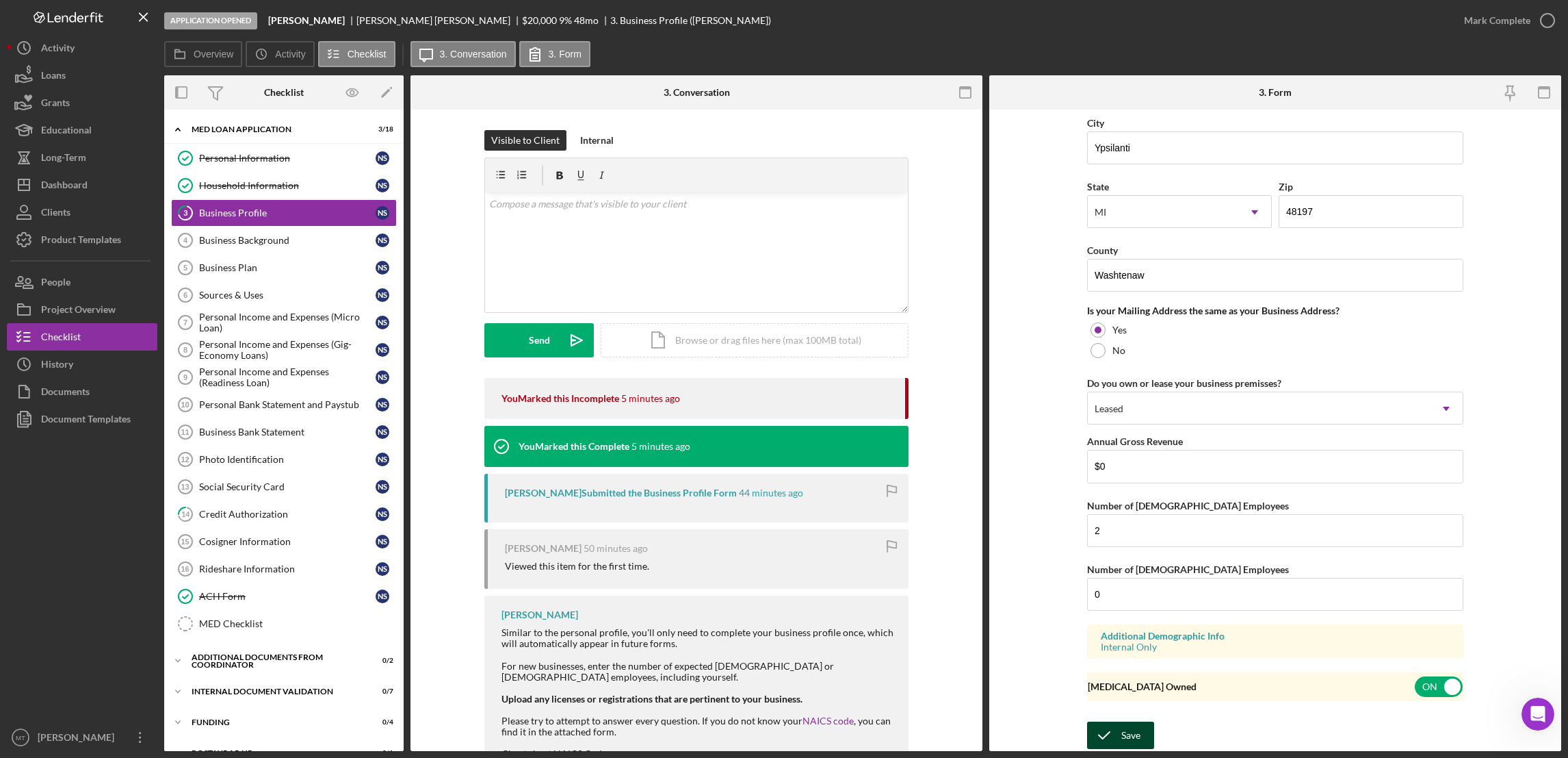
type input "00-0090000"
click at [1121, 744] on div "Save" at bounding box center [1131, 735] width 19 height 27
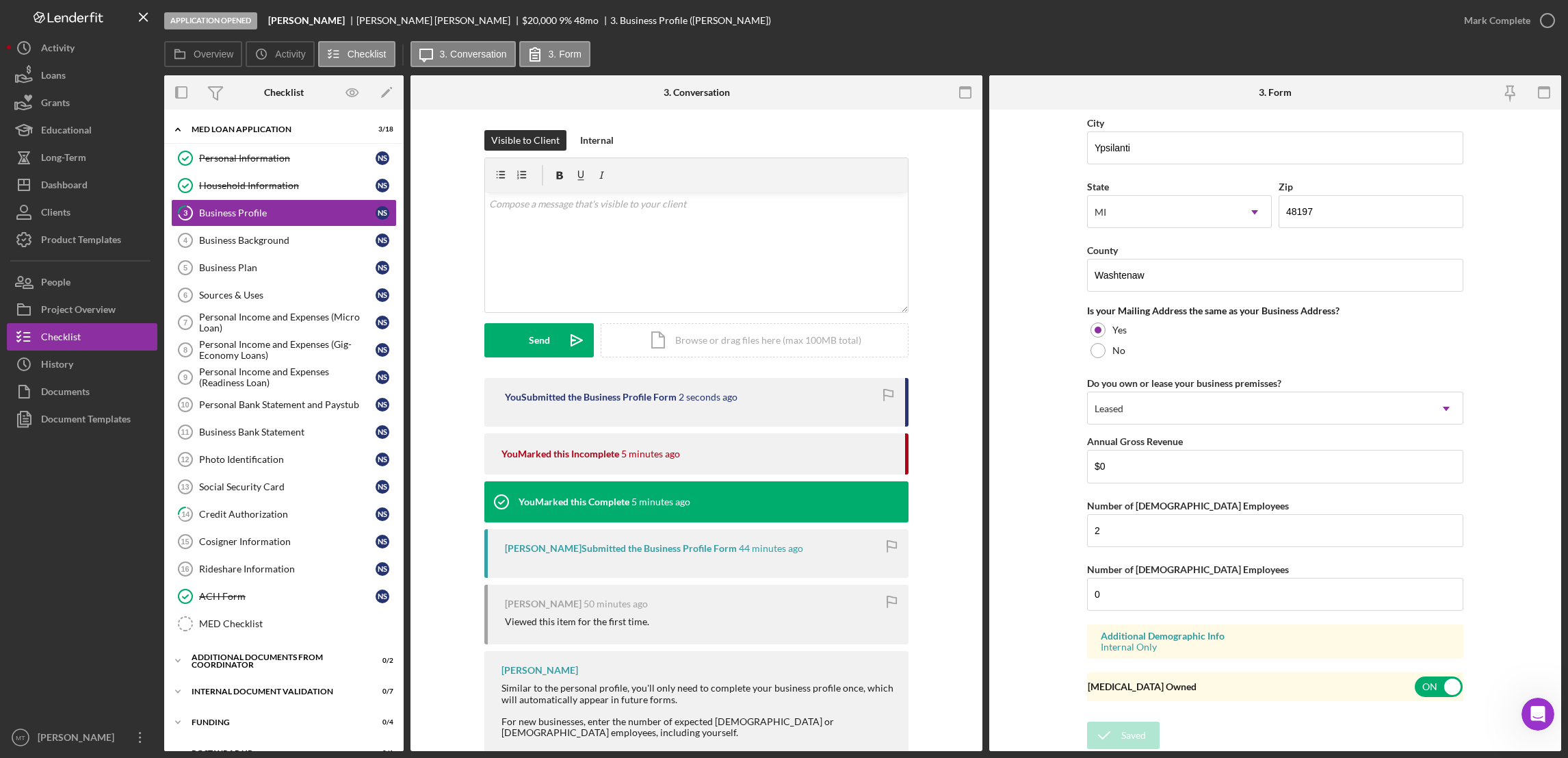
click at [1506, 18] on div "Mark Complete" at bounding box center [1497, 20] width 66 height 27
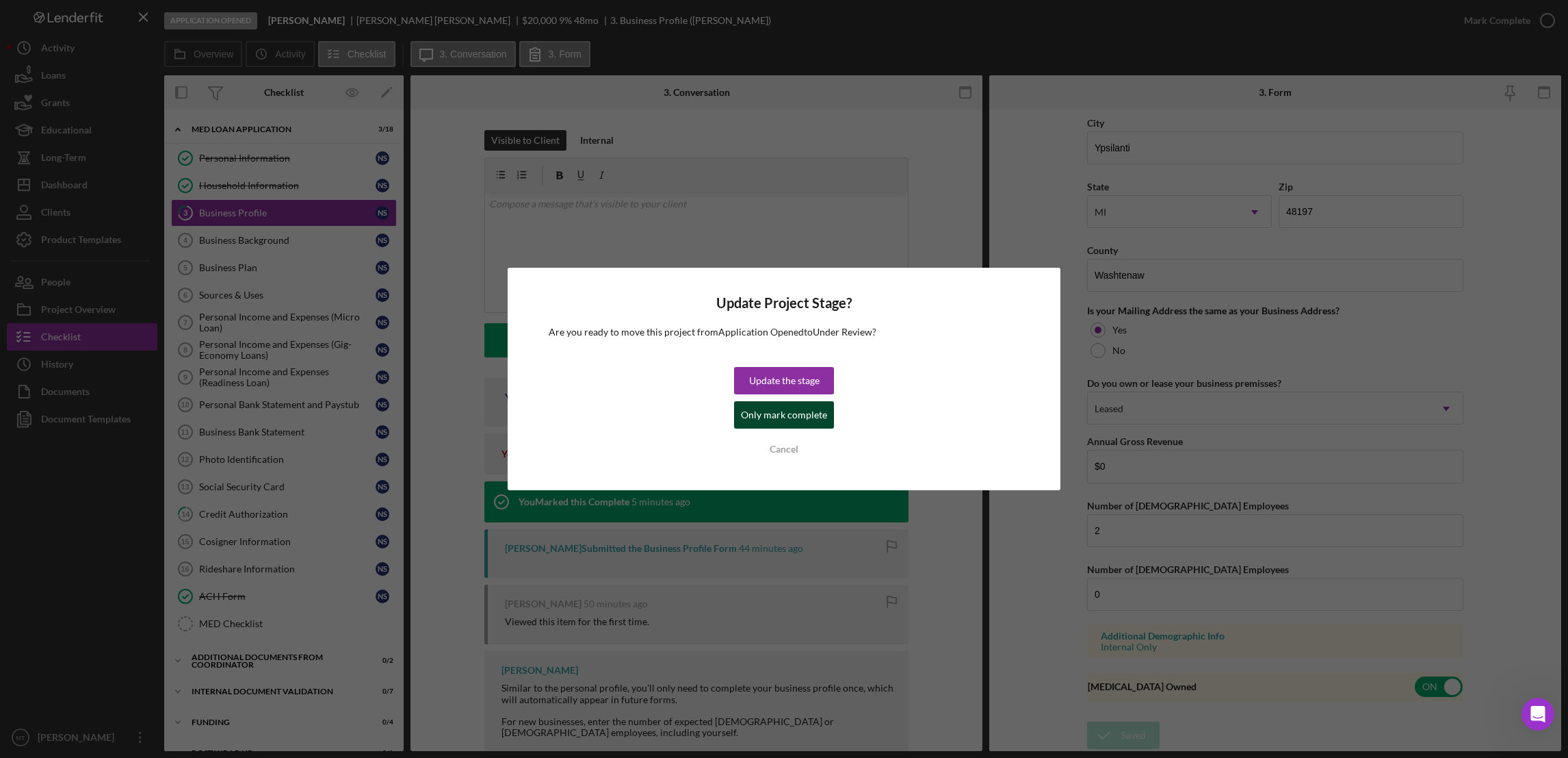
click at [773, 419] on div "Only mark complete" at bounding box center [784, 414] width 86 height 27
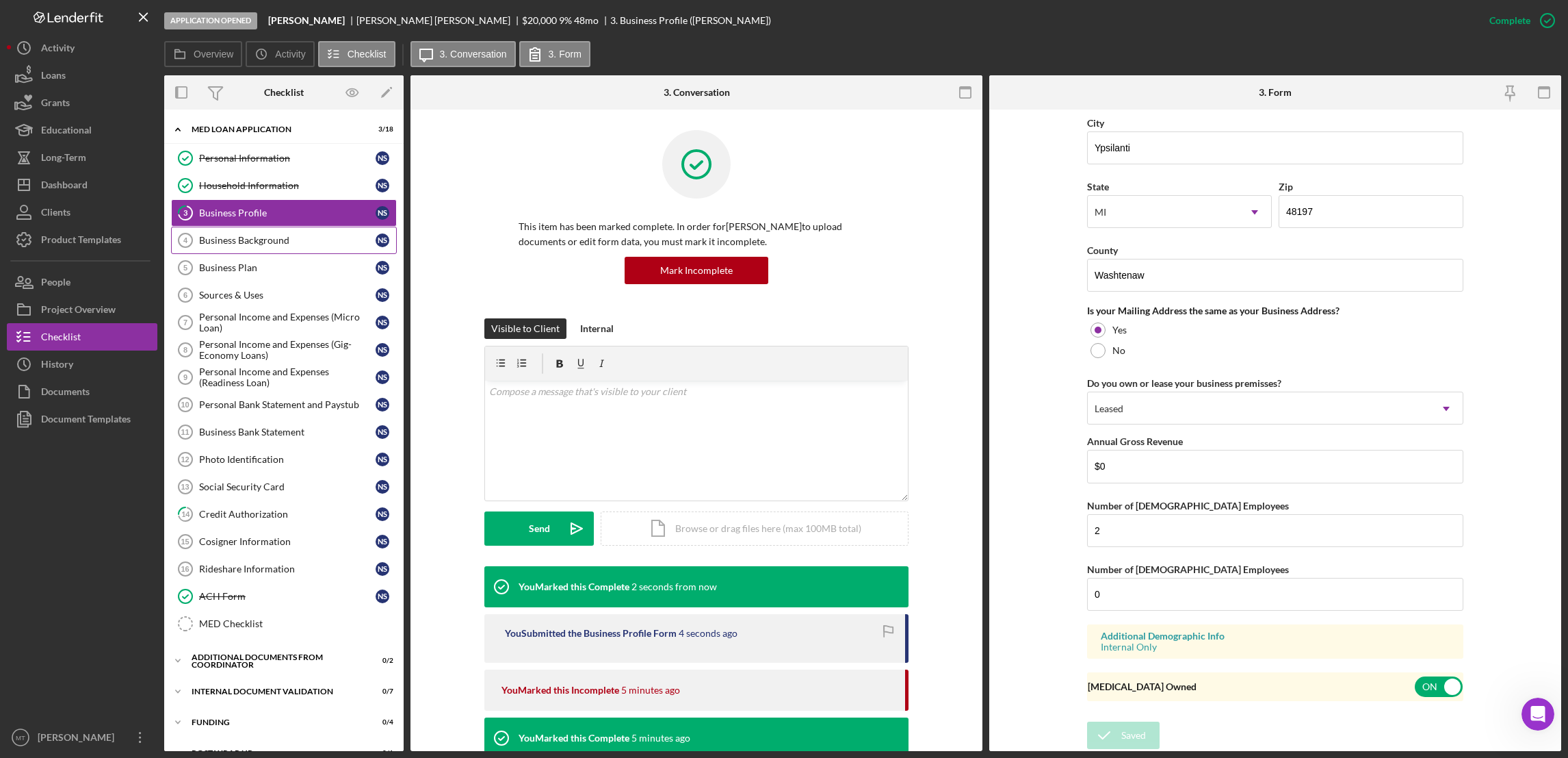
scroll to position [391, 0]
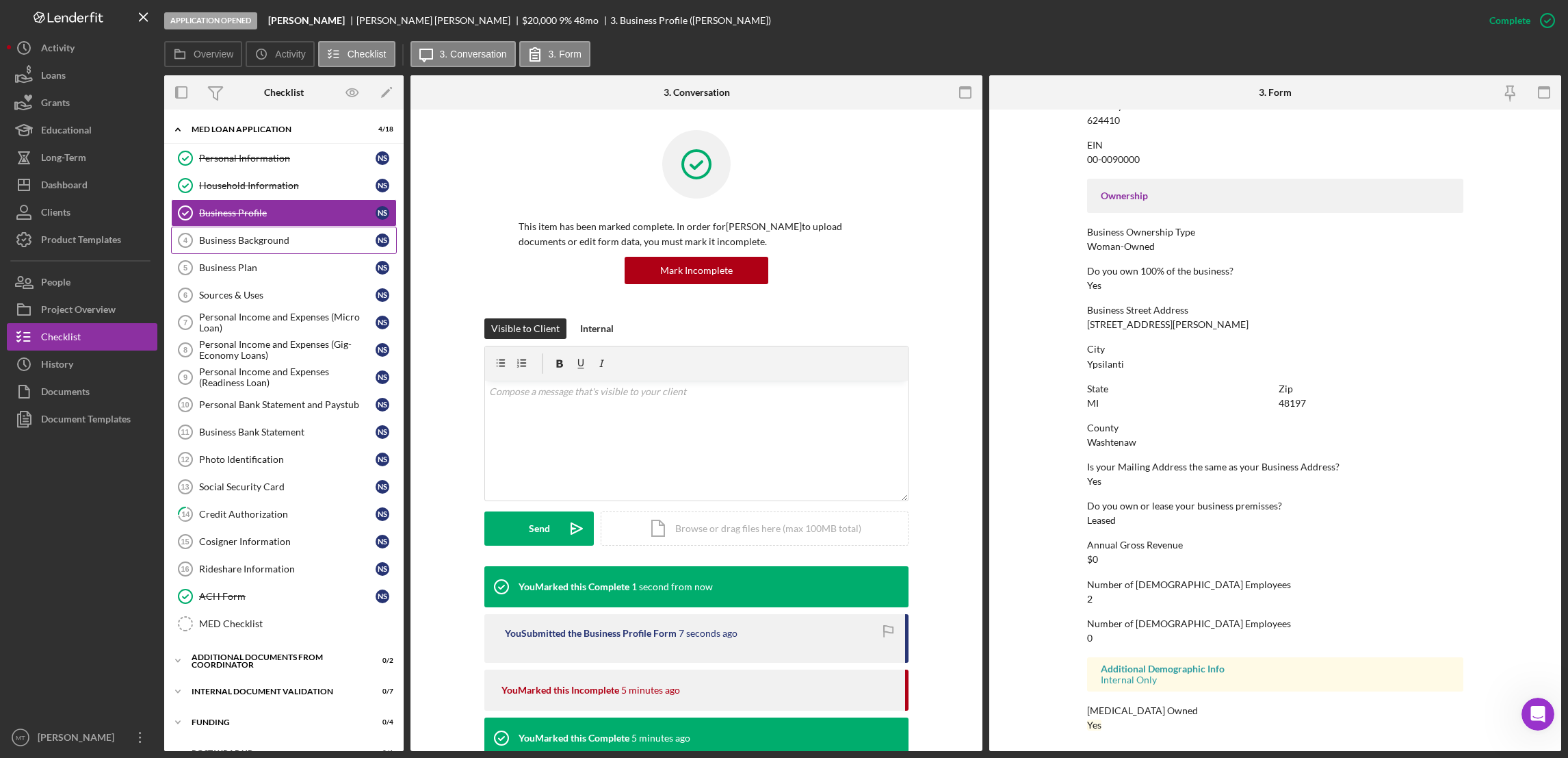
click at [246, 242] on div "Business Background" at bounding box center [287, 241] width 176 height 11
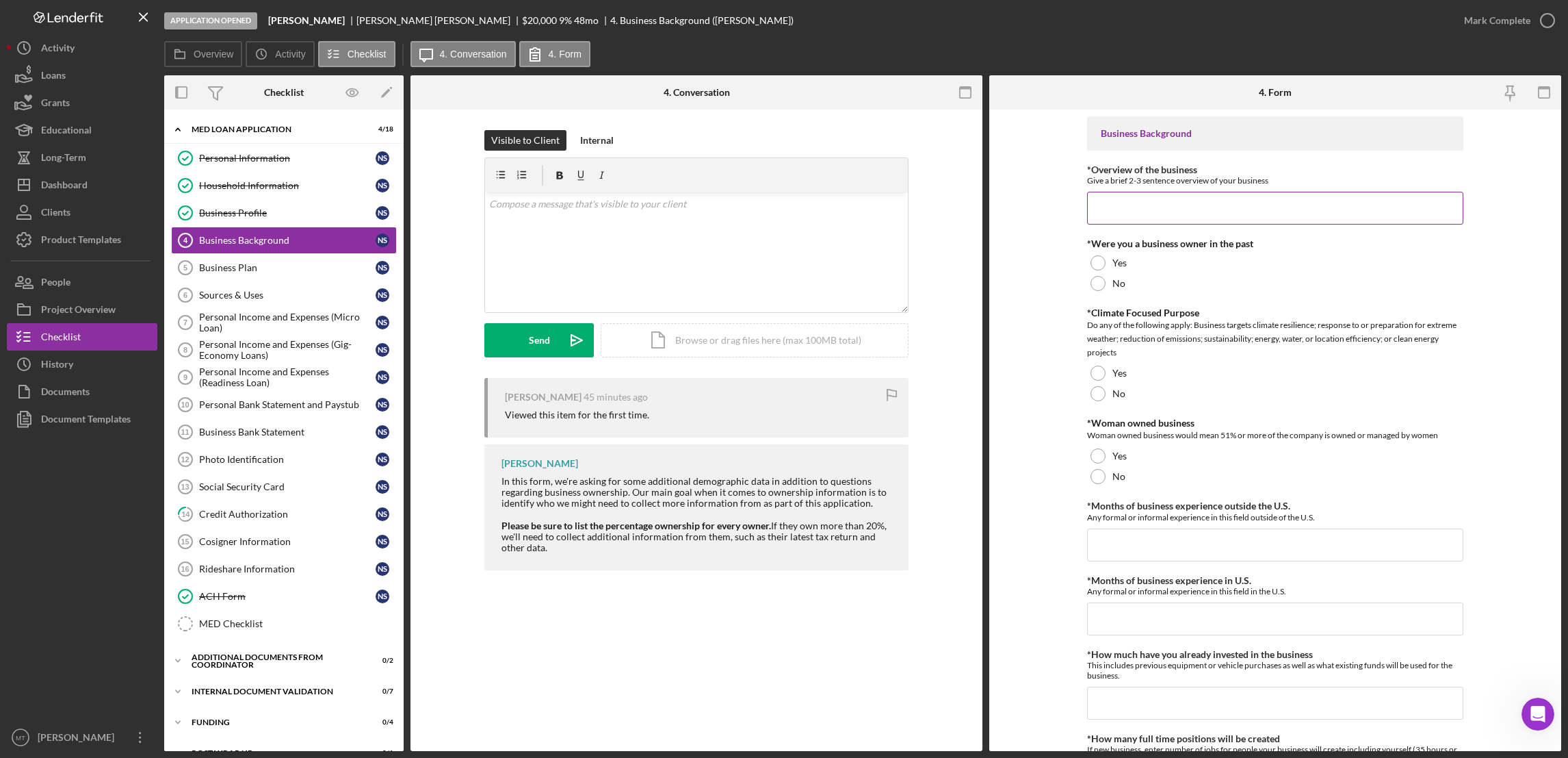
click at [1150, 203] on input "*Overview of the business" at bounding box center [1275, 207] width 376 height 33
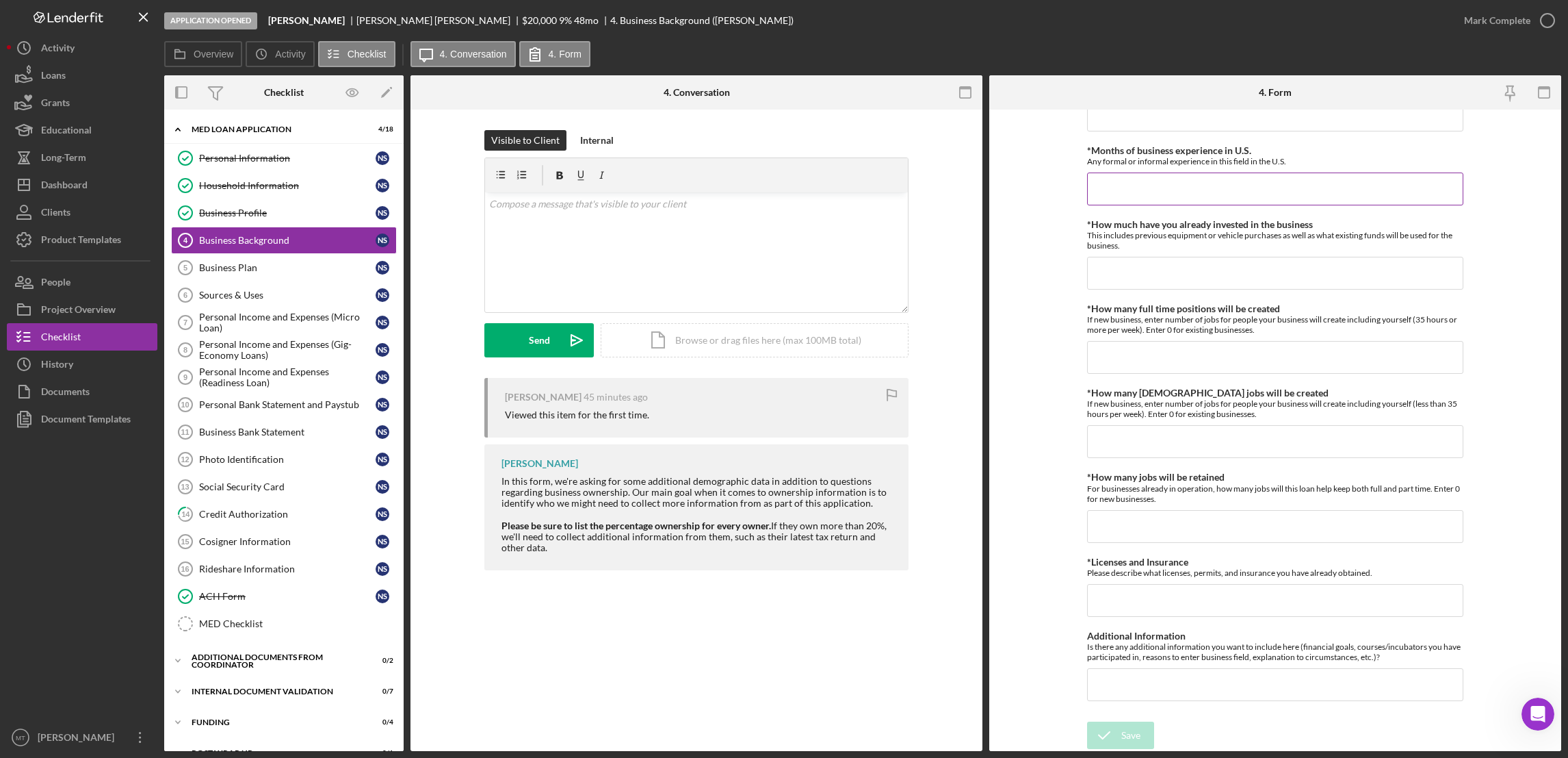
scroll to position [431, 0]
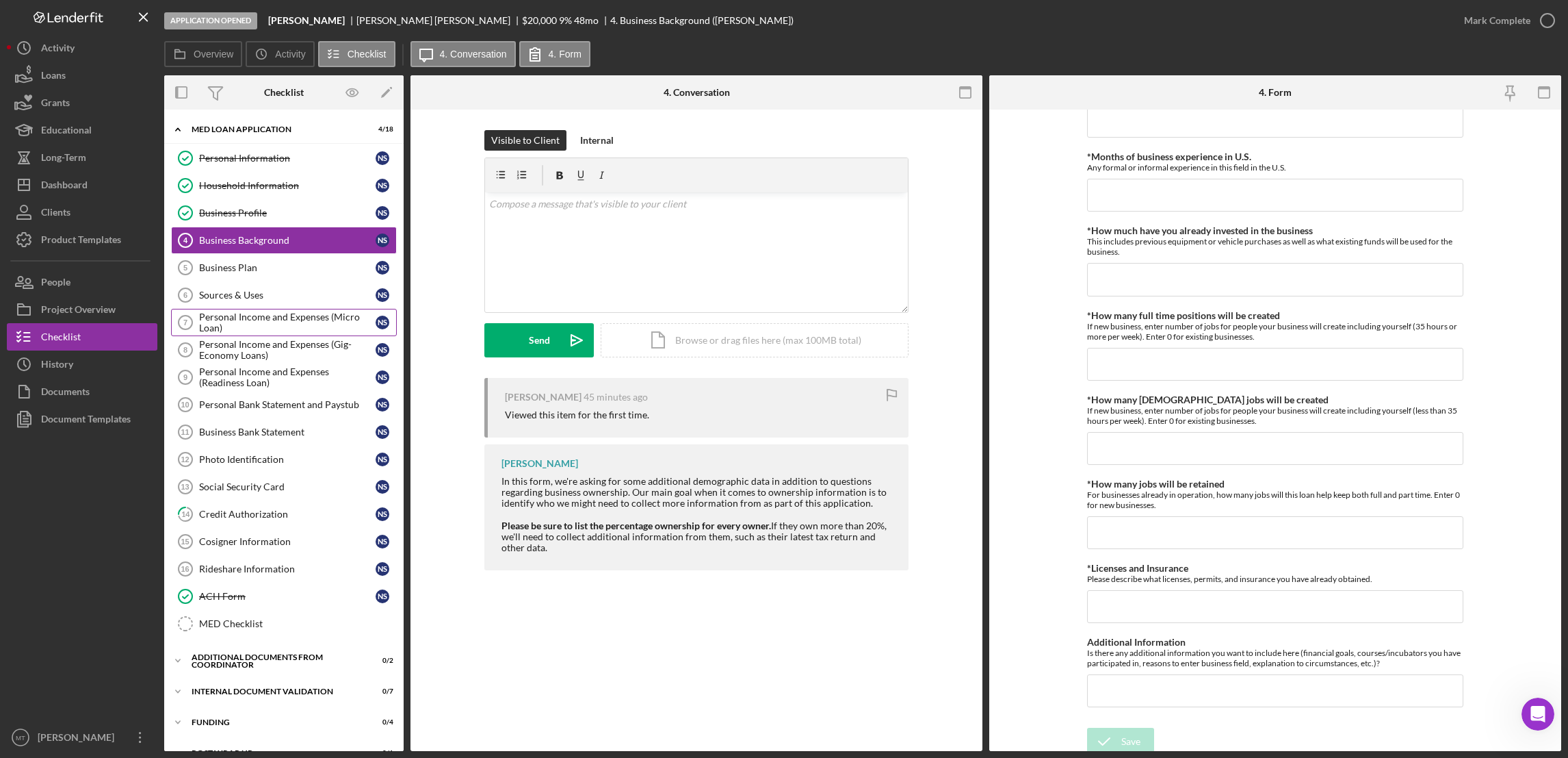
click at [227, 324] on div "Personal Income and Expenses (Micro Loan)" at bounding box center [287, 322] width 176 height 22
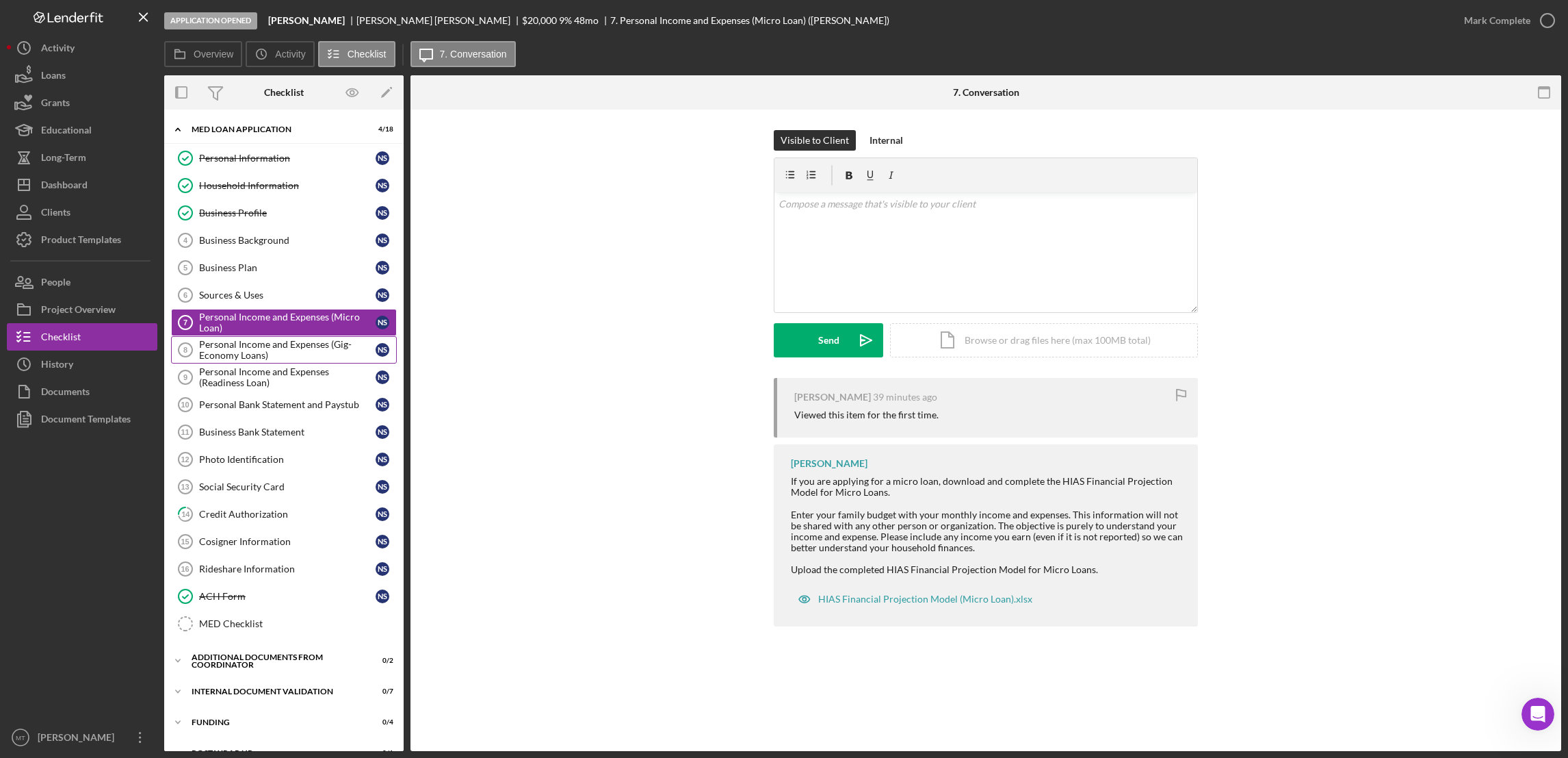
click at [225, 353] on div "Personal Income and Expenses (Gig-Economy Loans)" at bounding box center [287, 350] width 176 height 22
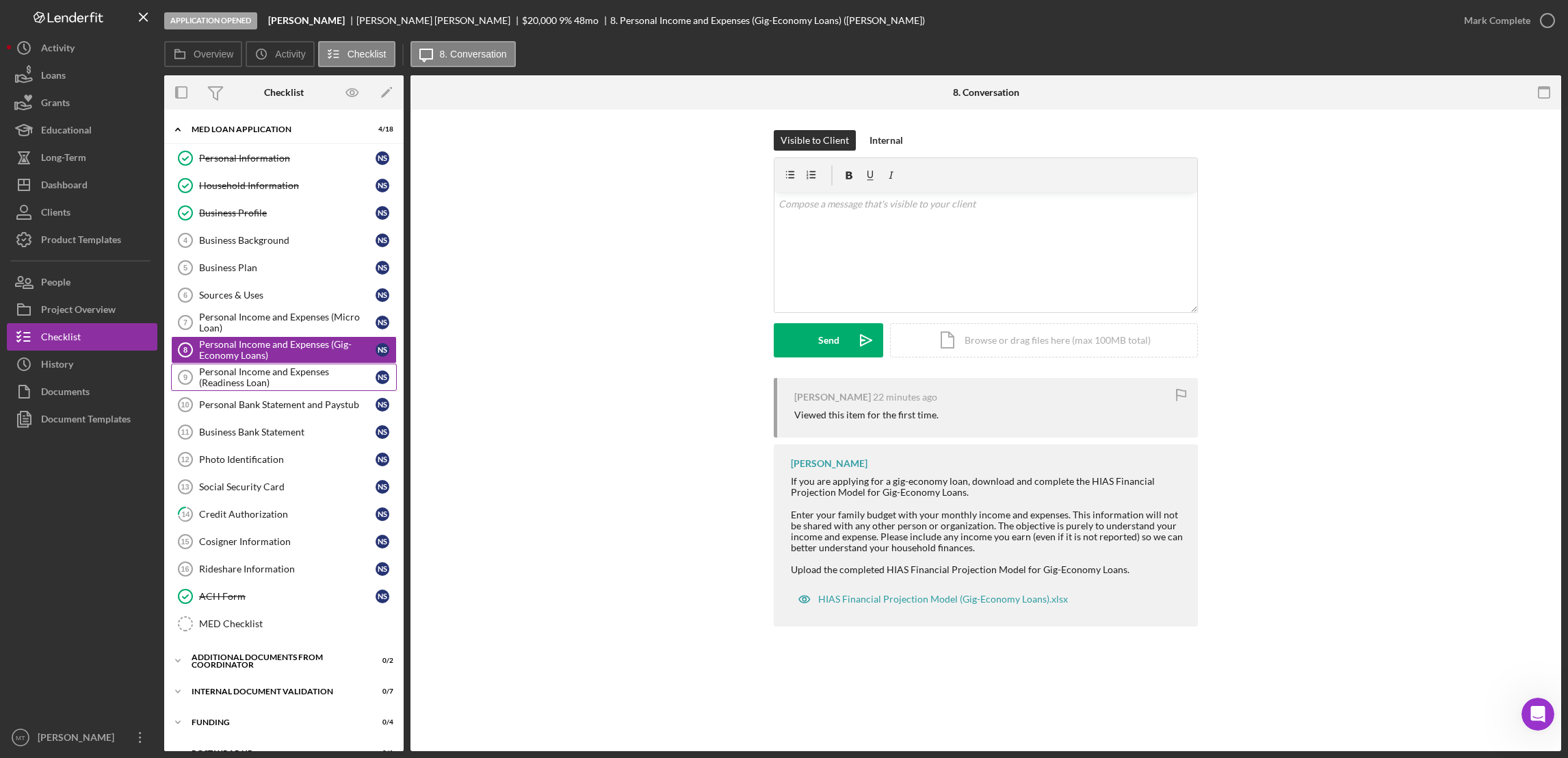
click at [262, 378] on div "Personal Income and Expenses (Readiness Loan)" at bounding box center [287, 377] width 176 height 22
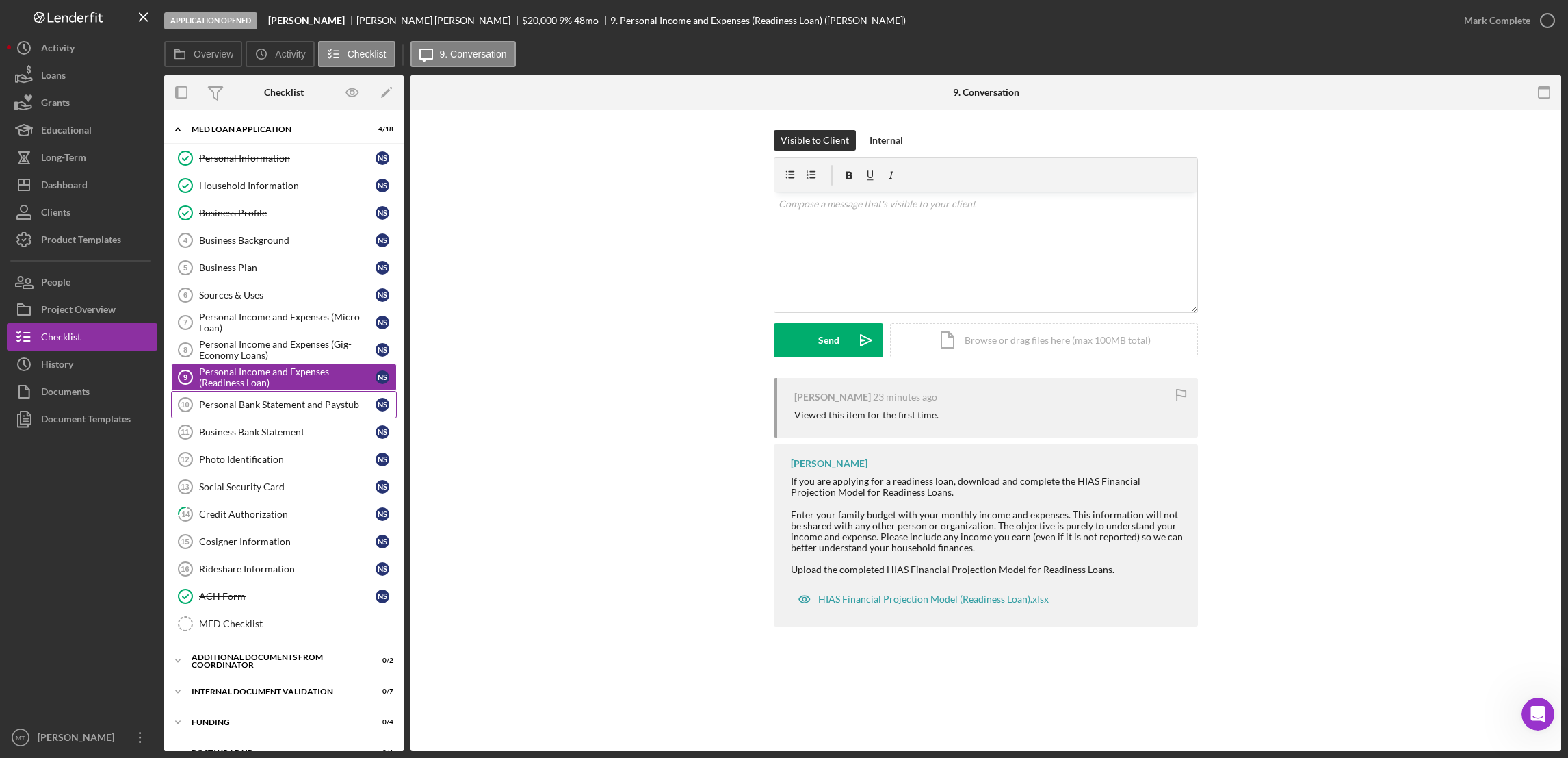
click at [278, 408] on div "Personal Bank Statement and Paystub" at bounding box center [287, 405] width 176 height 11
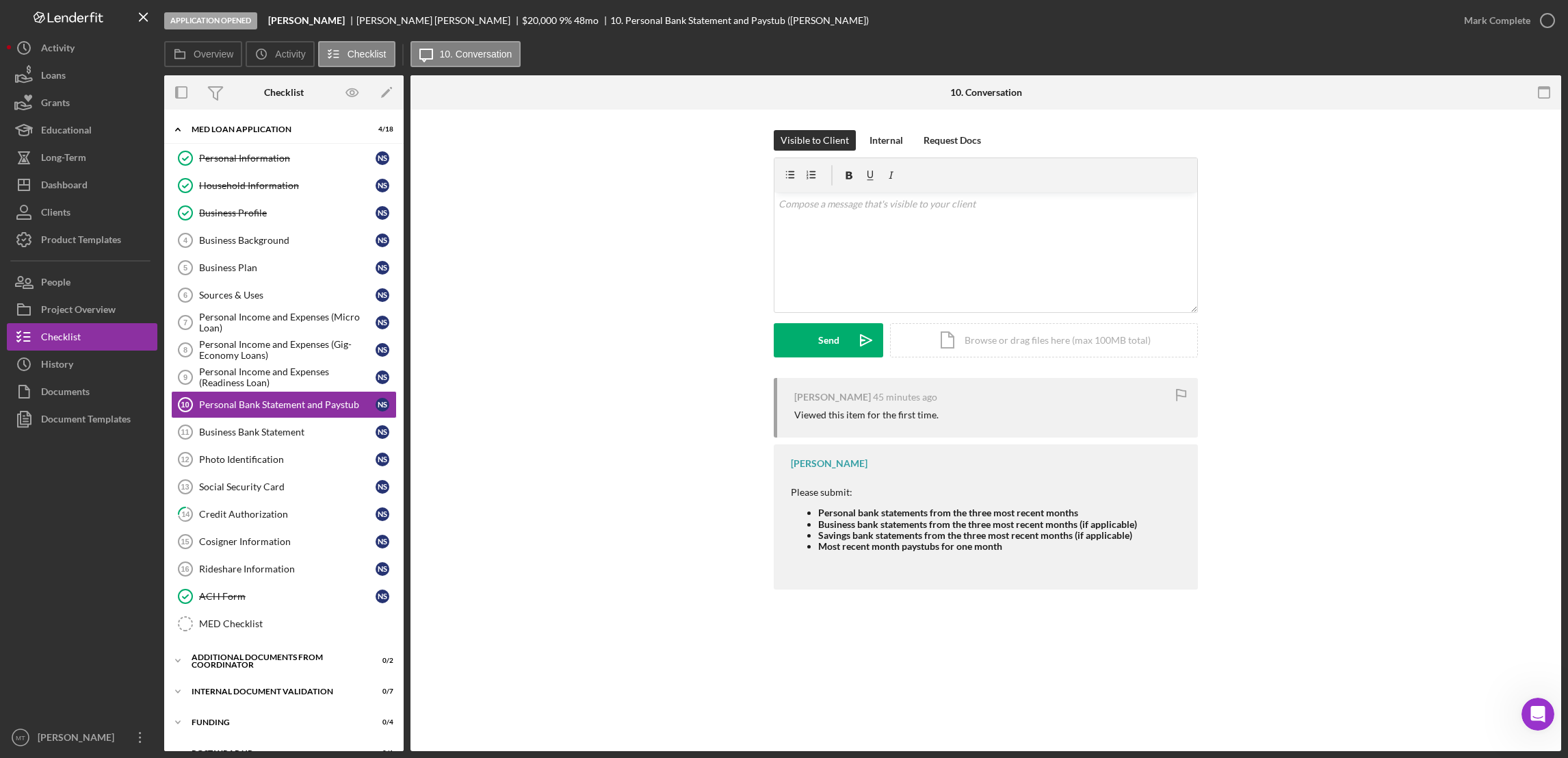
scroll to position [3231, 0]
click at [1545, 715] on div "Open Intercom Messenger" at bounding box center [1536, 712] width 45 height 46
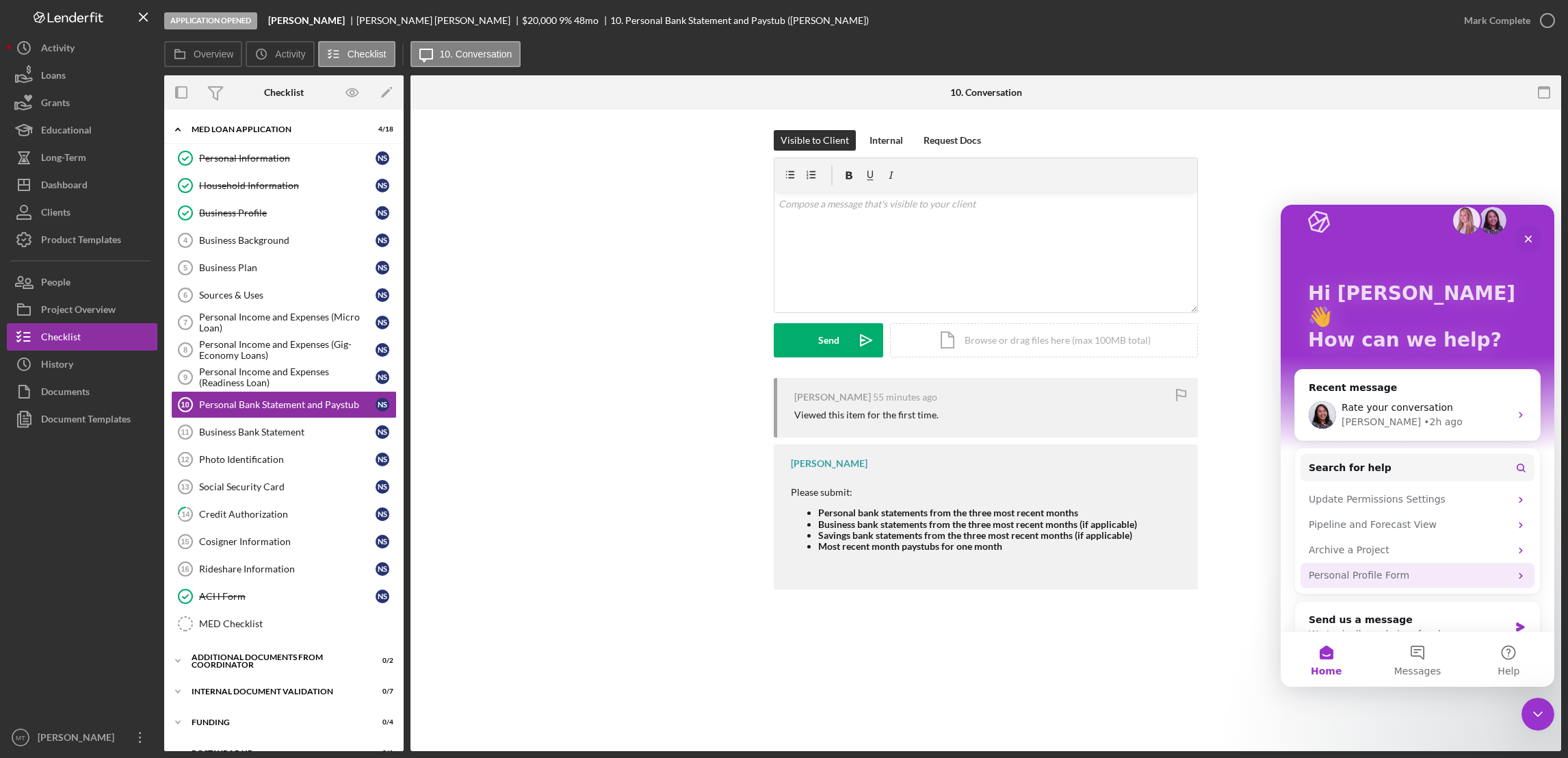
scroll to position [26, 0]
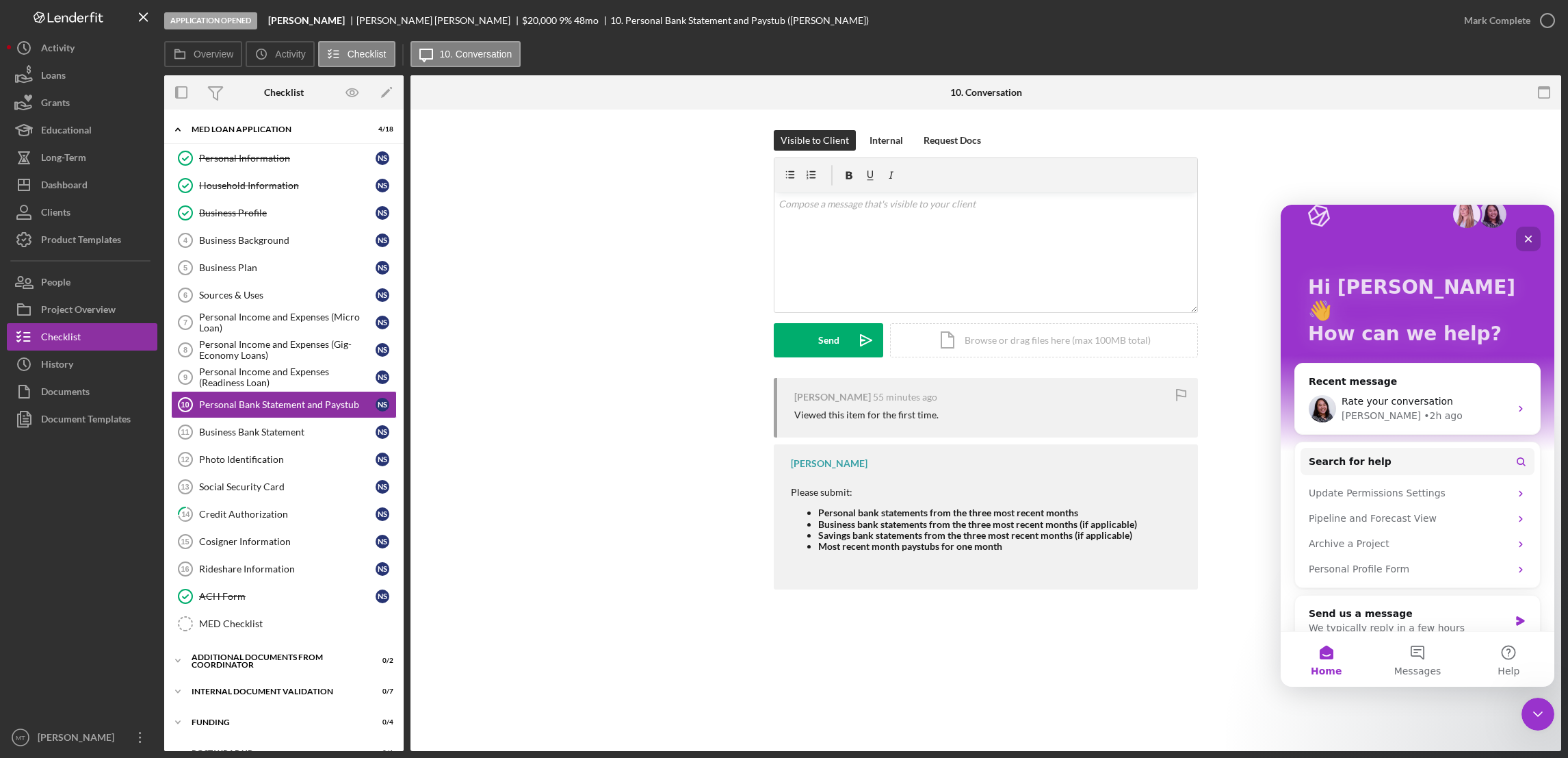
click at [1525, 237] on icon "Close" at bounding box center [1528, 239] width 11 height 11
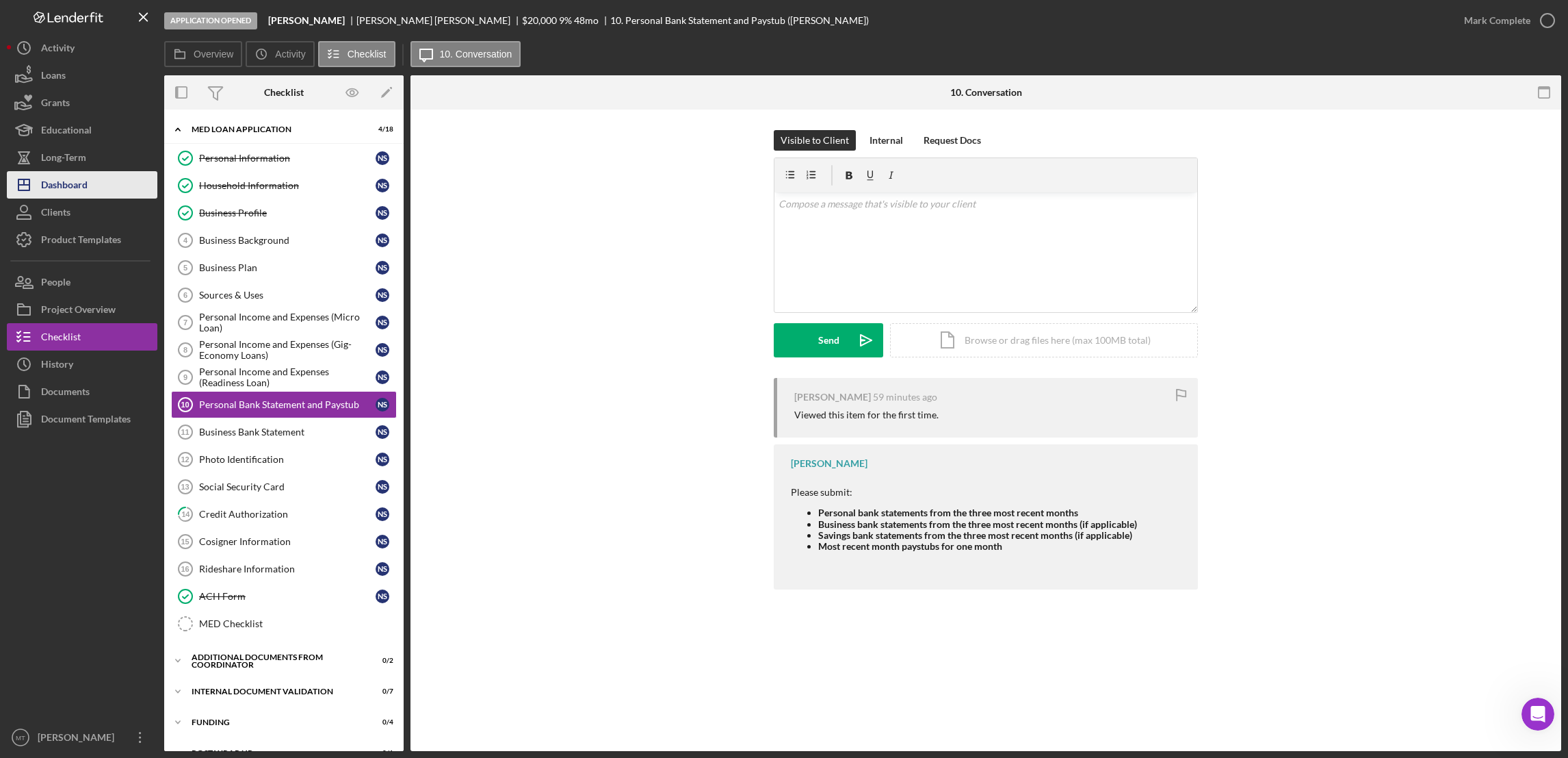
click at [82, 186] on div "Dashboard" at bounding box center [64, 186] width 46 height 31
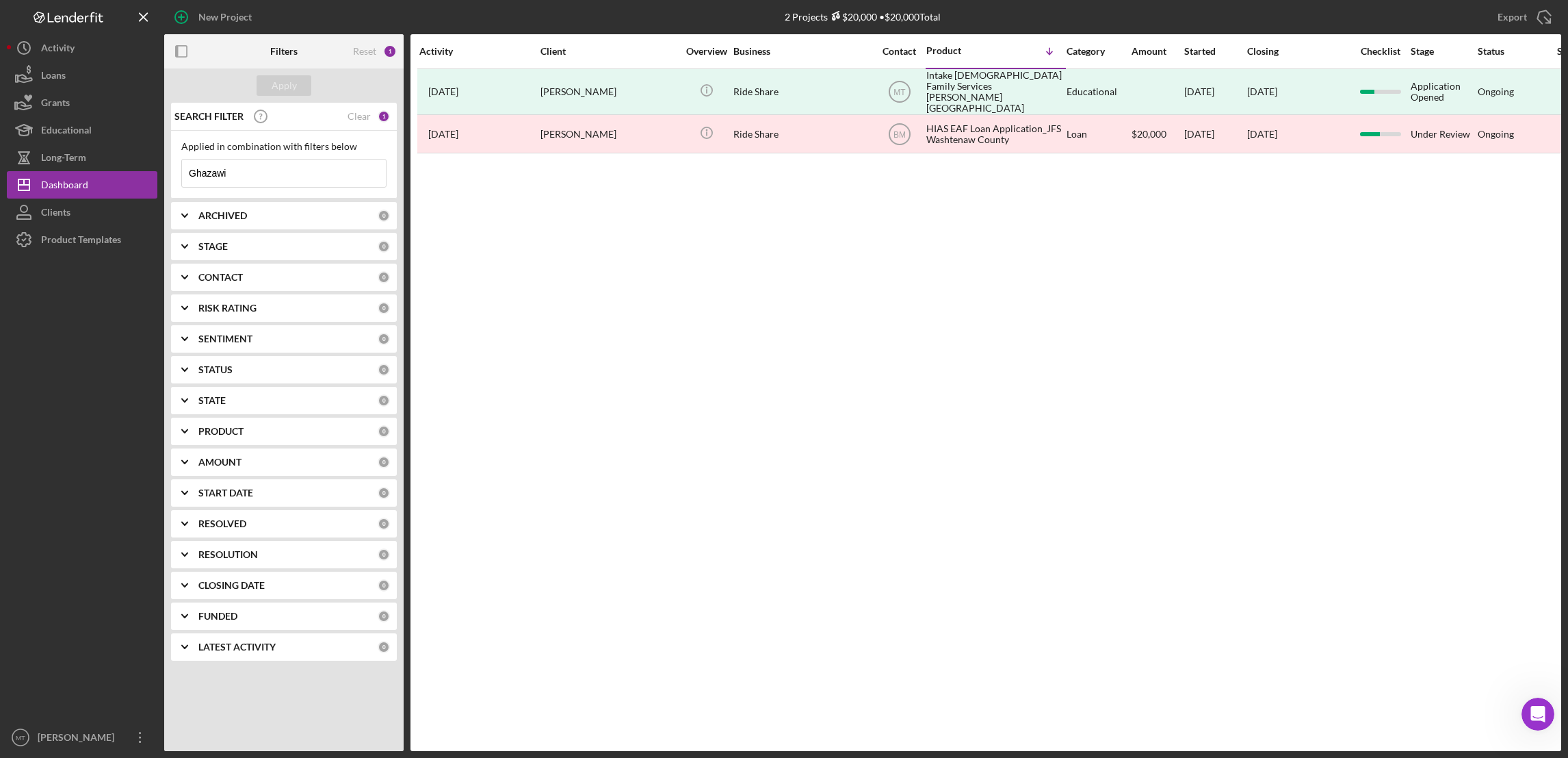
click at [266, 173] on input "Ghazawi" at bounding box center [284, 173] width 204 height 27
drag, startPoint x: 241, startPoint y: 170, endPoint x: 170, endPoint y: 171, distance: 71.0
click at [170, 171] on div "SEARCH FILTER Clear 1 Applied in combination with filters below Ghazawi Icon/Me…" at bounding box center [284, 387] width 240 height 568
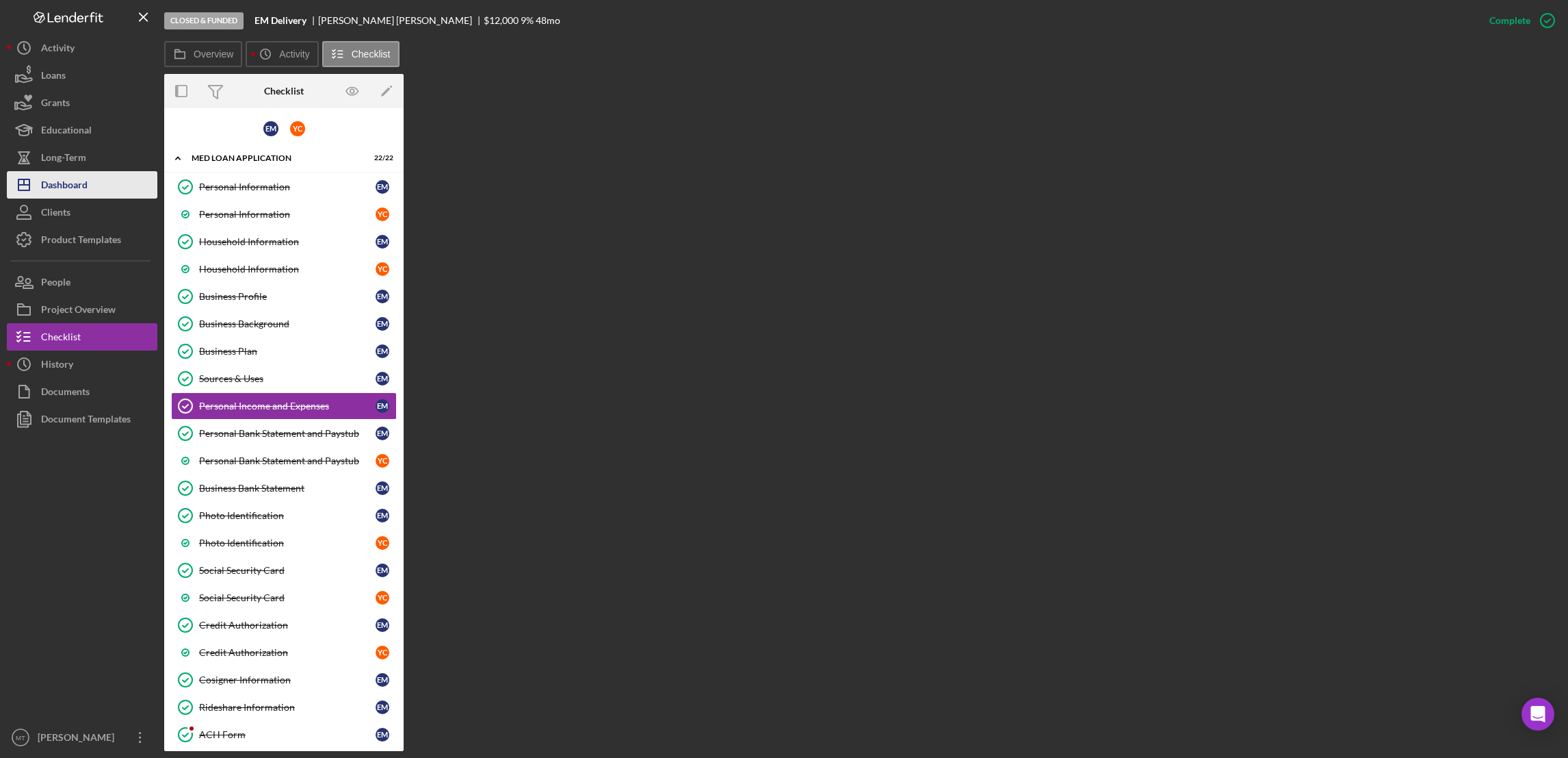
click at [76, 191] on div "Dashboard" at bounding box center [64, 186] width 46 height 31
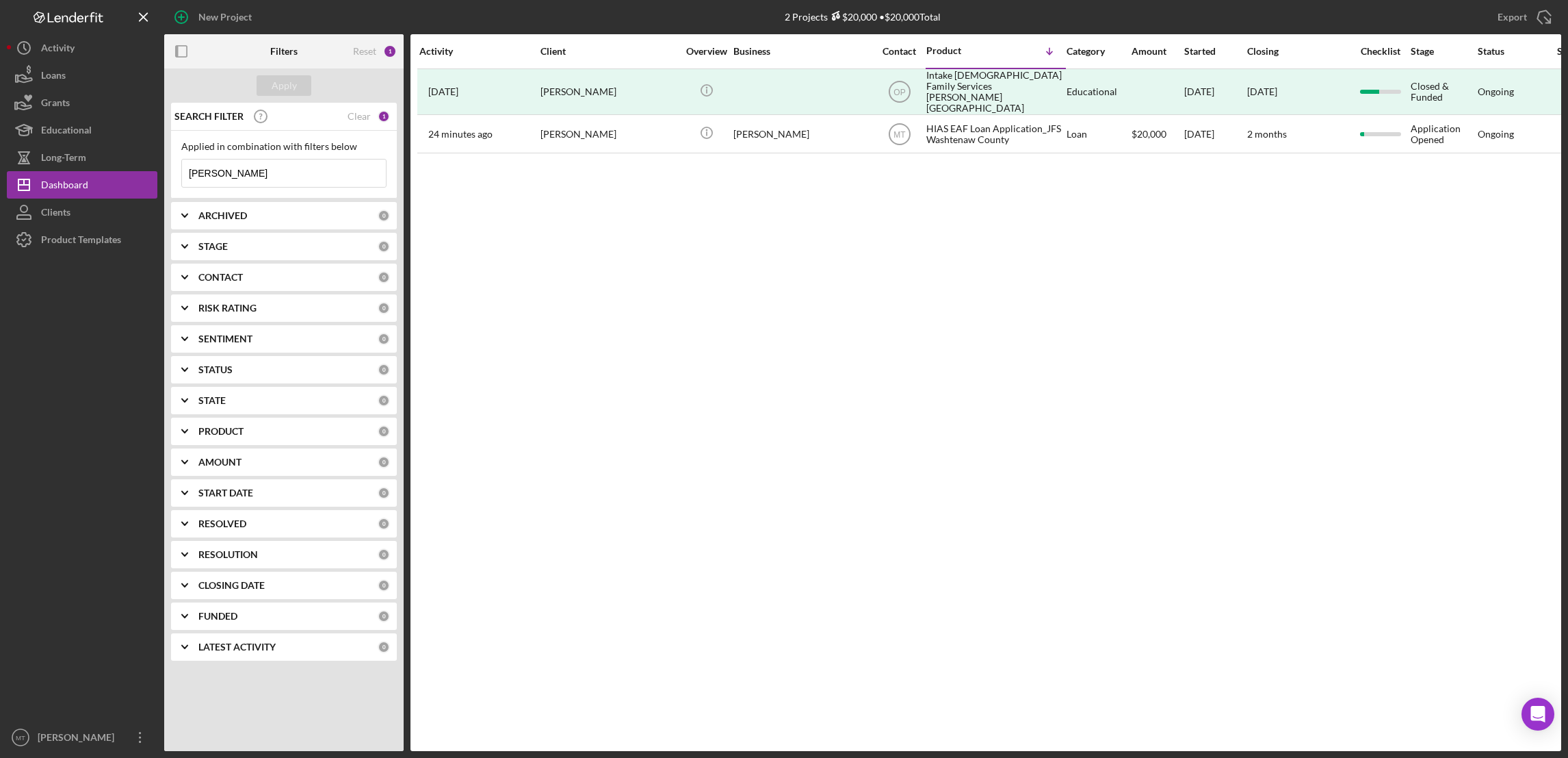
drag, startPoint x: 225, startPoint y: 172, endPoint x: 170, endPoint y: 176, distance: 55.1
click at [170, 176] on div "SEARCH FILTER Clear 1 Applied in combination with filters below [PERSON_NAME] I…" at bounding box center [284, 387] width 240 height 568
paste input "130.57"
drag, startPoint x: 240, startPoint y: 176, endPoint x: 118, endPoint y: 177, distance: 122.0
click at [118, 177] on div "New Project 2 Projects $20,000 • $20,000 Total [PERSON_NAME] Export Icon/Export…" at bounding box center [784, 375] width 1554 height 751
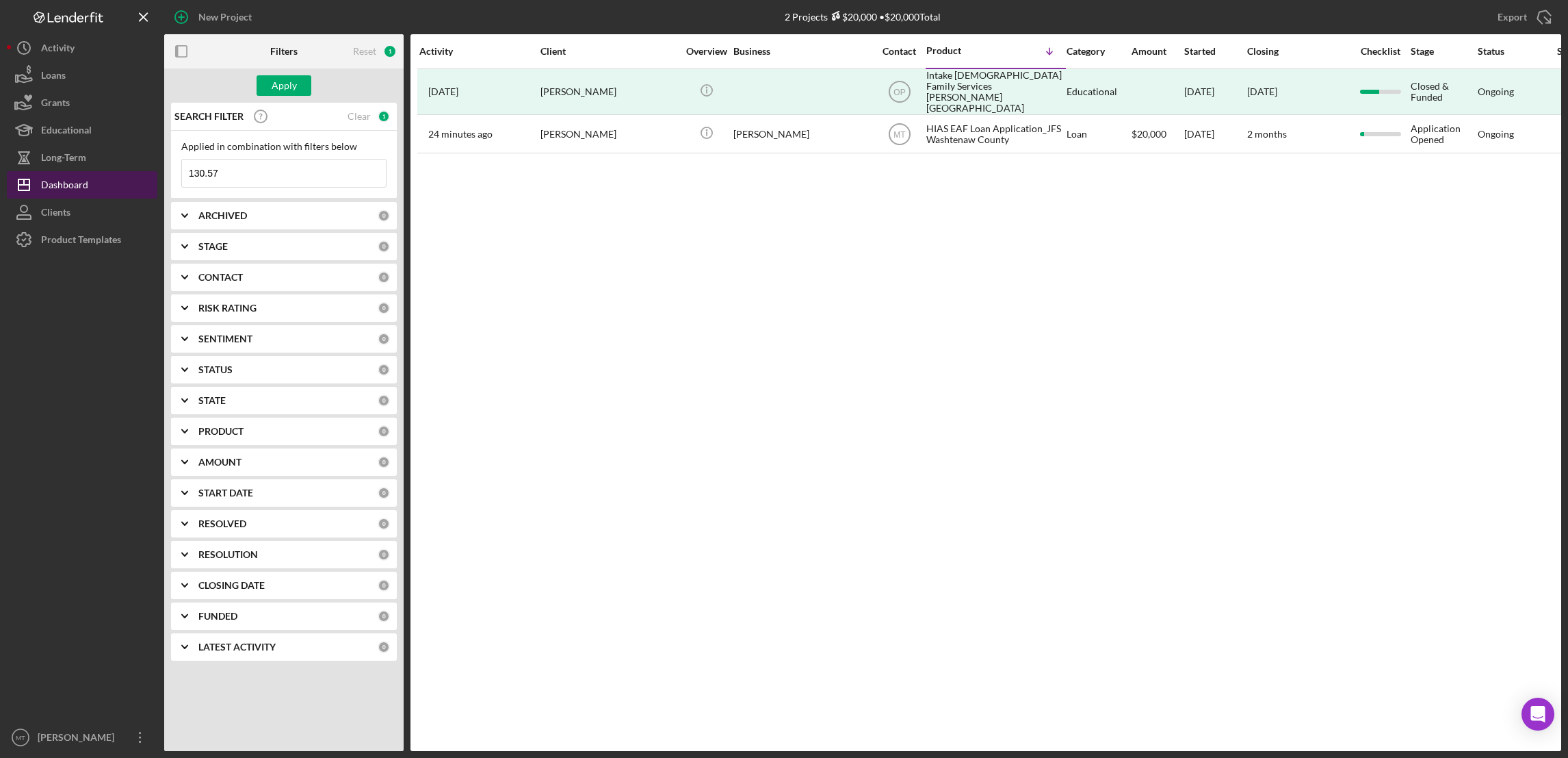
paste input "Oghlan"
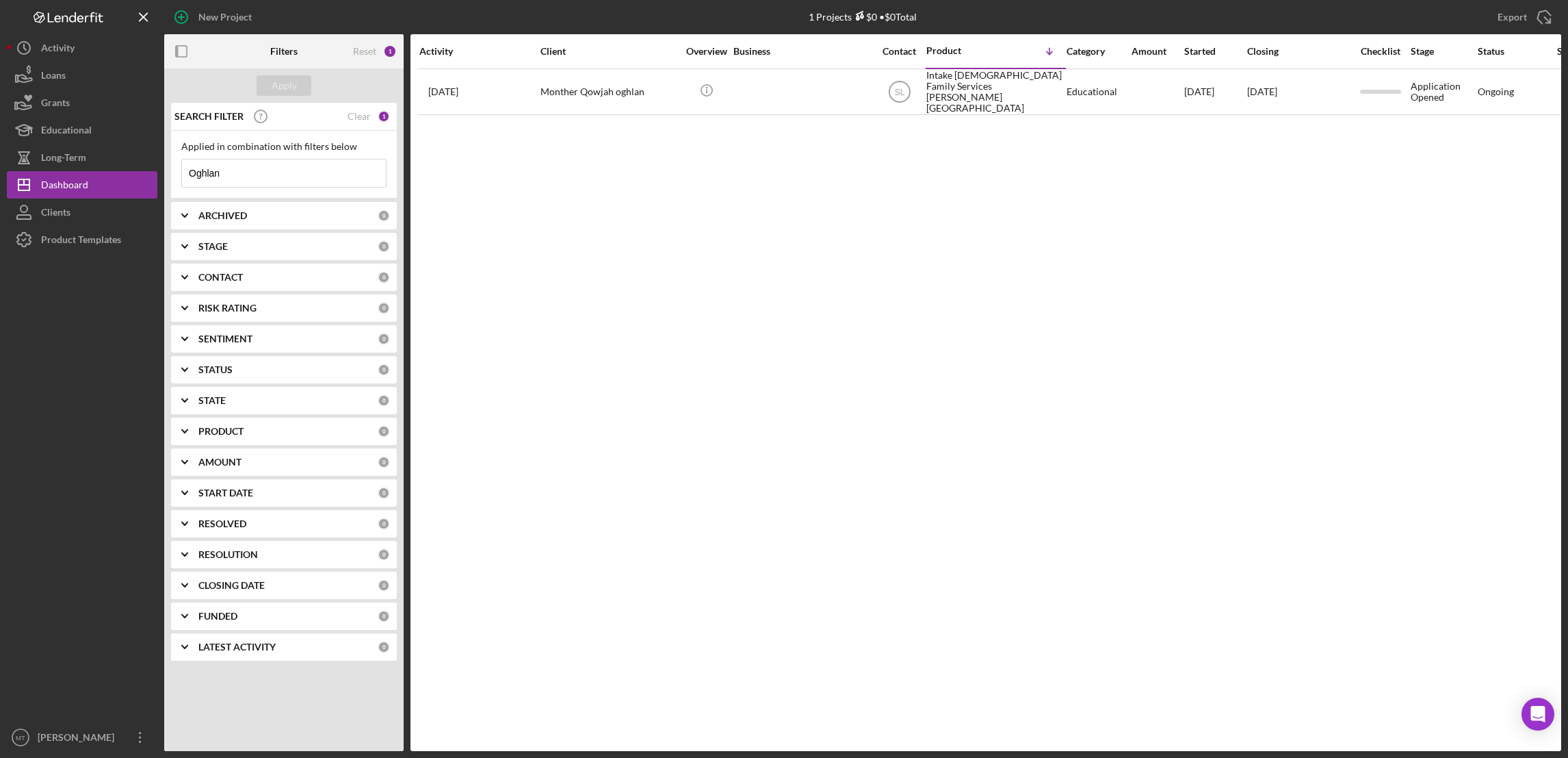
type input "Oghlan"
click at [225, 278] on b "CONTACT" at bounding box center [221, 278] width 45 height 11
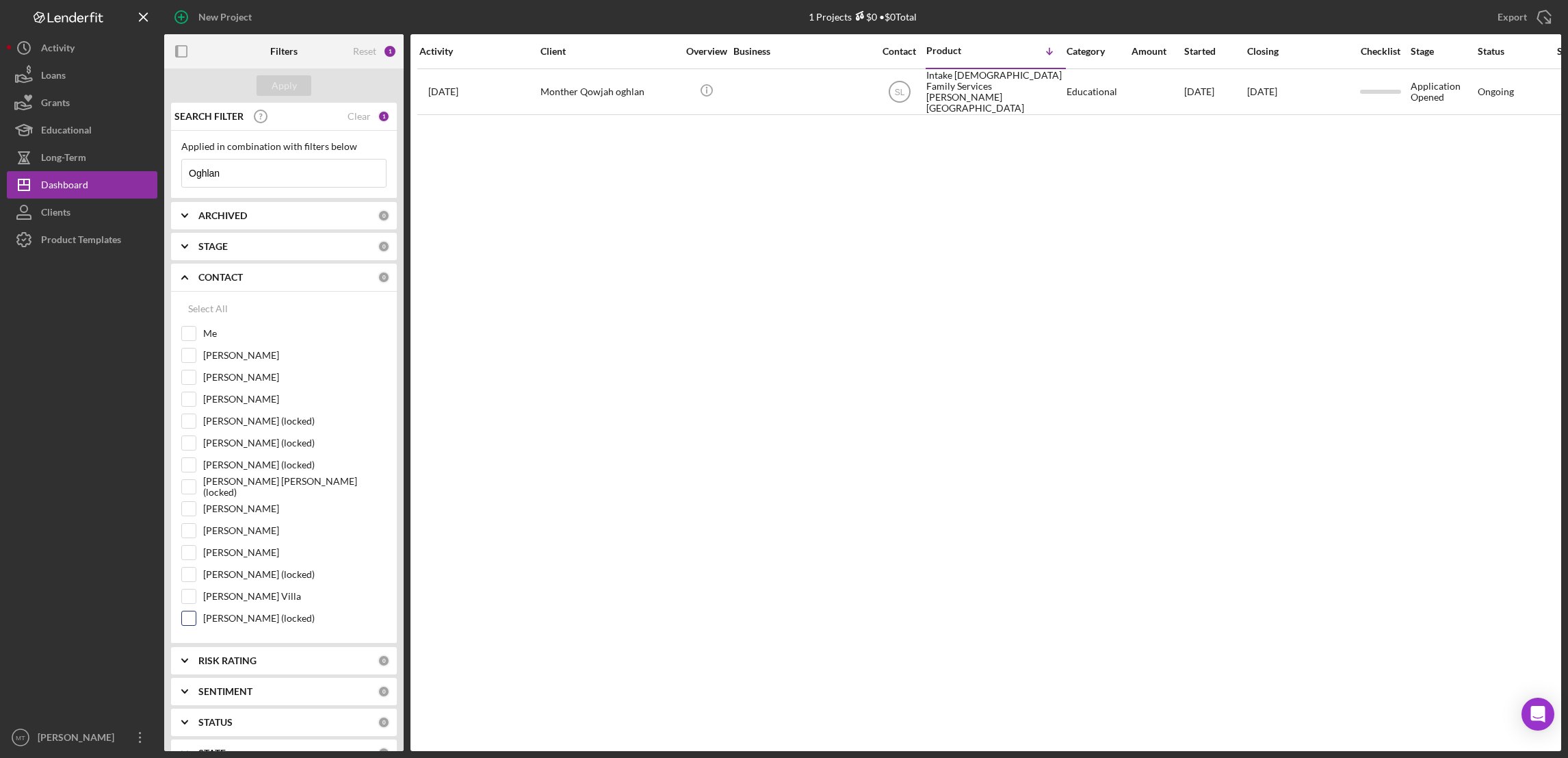
click at [186, 623] on input "[PERSON_NAME] (locked)" at bounding box center [188, 618] width 14 height 14
click at [281, 83] on div "Apply" at bounding box center [284, 85] width 25 height 20
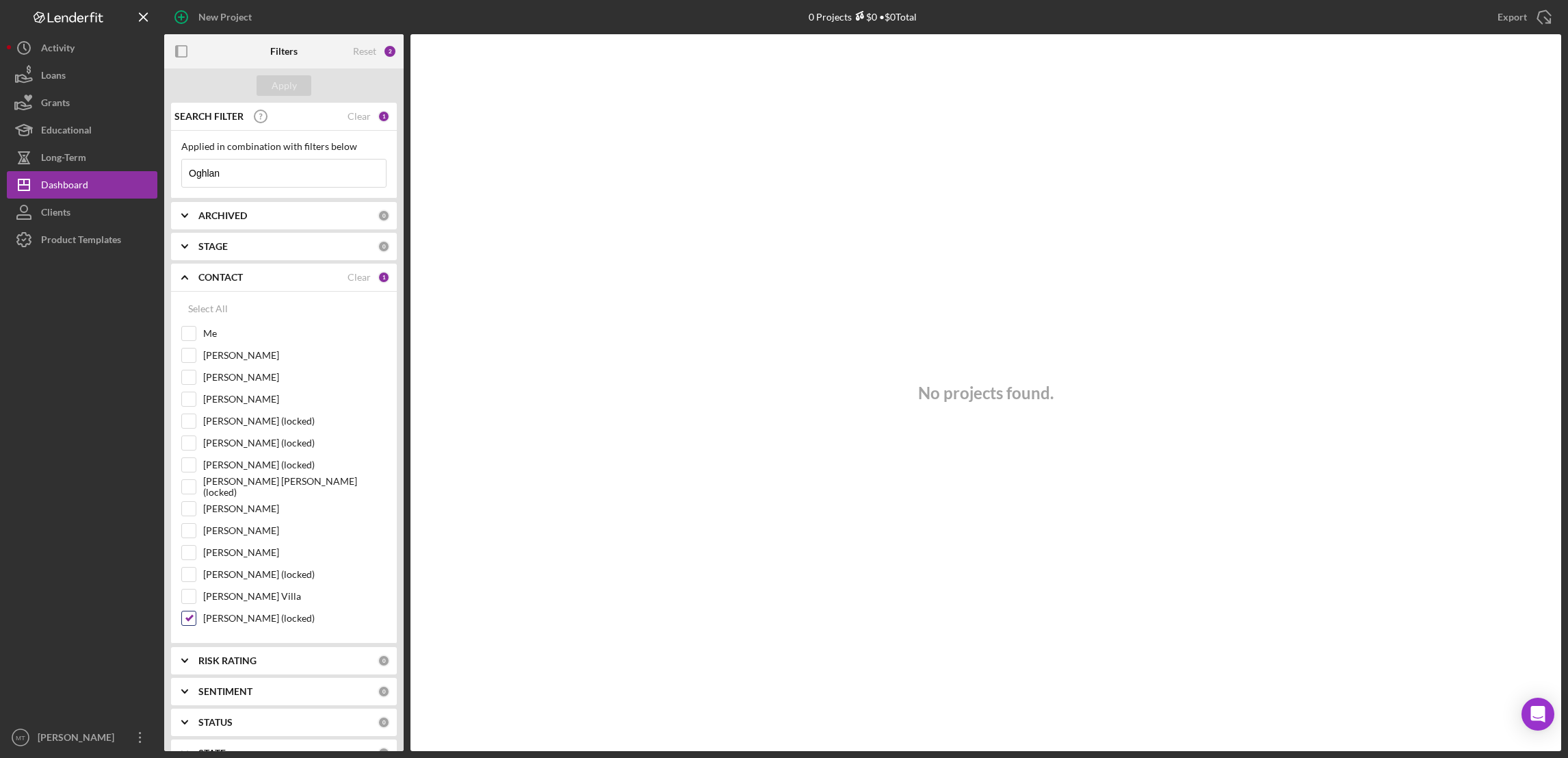
click at [186, 619] on input "[PERSON_NAME] (locked)" at bounding box center [188, 618] width 14 height 14
checkbox input "false"
click at [188, 471] on input "[PERSON_NAME] (locked)" at bounding box center [188, 464] width 14 height 14
click at [269, 87] on button "Apply" at bounding box center [283, 85] width 55 height 20
click at [187, 464] on input "[PERSON_NAME] (locked)" at bounding box center [188, 464] width 14 height 14
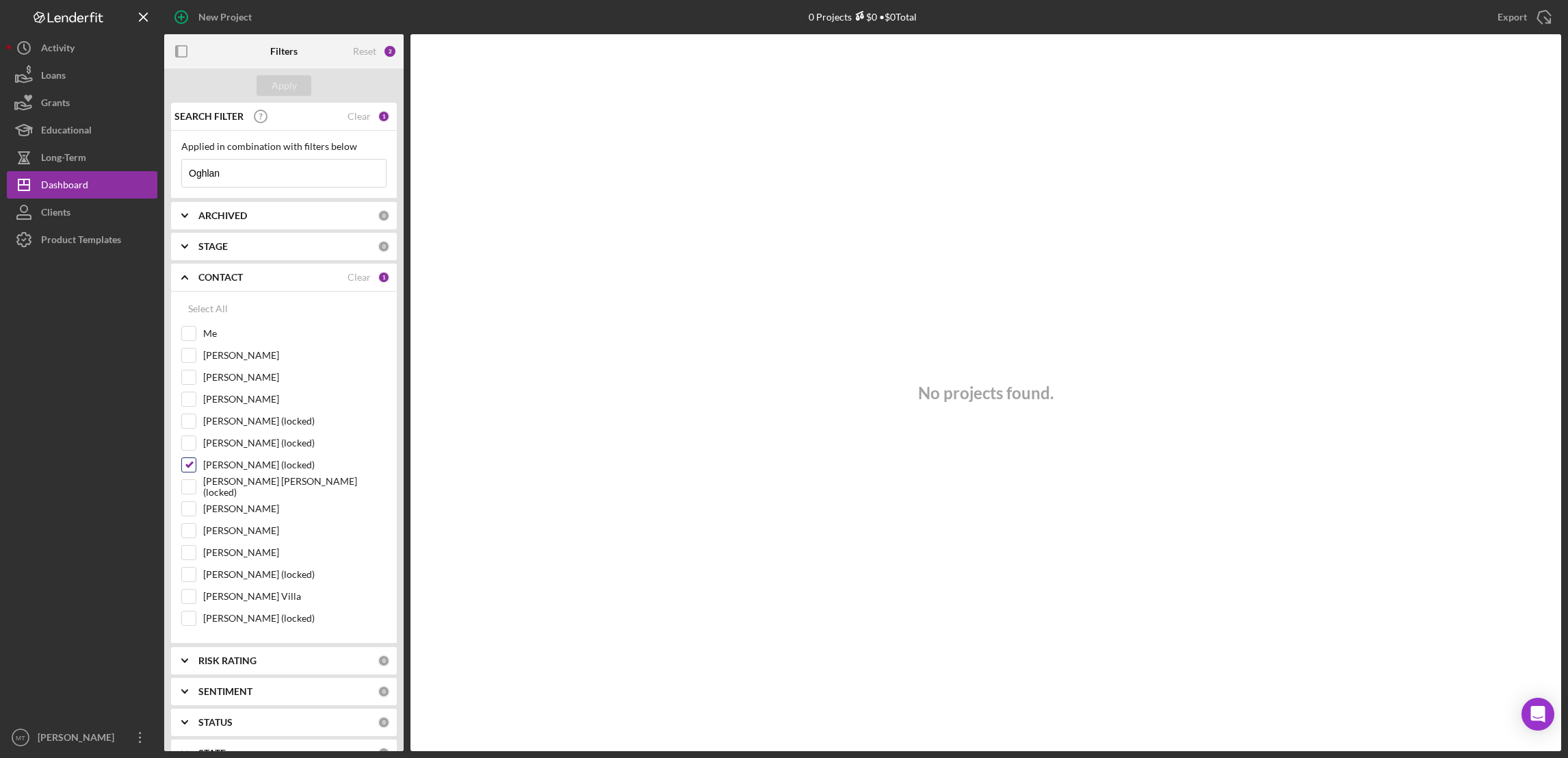
checkbox input "false"
click at [191, 597] on input "[PERSON_NAME] Villa" at bounding box center [188, 595] width 14 height 14
click at [296, 79] on button "Apply" at bounding box center [283, 85] width 55 height 20
click at [187, 600] on input "[PERSON_NAME] Villa" at bounding box center [188, 595] width 14 height 14
checkbox input "false"
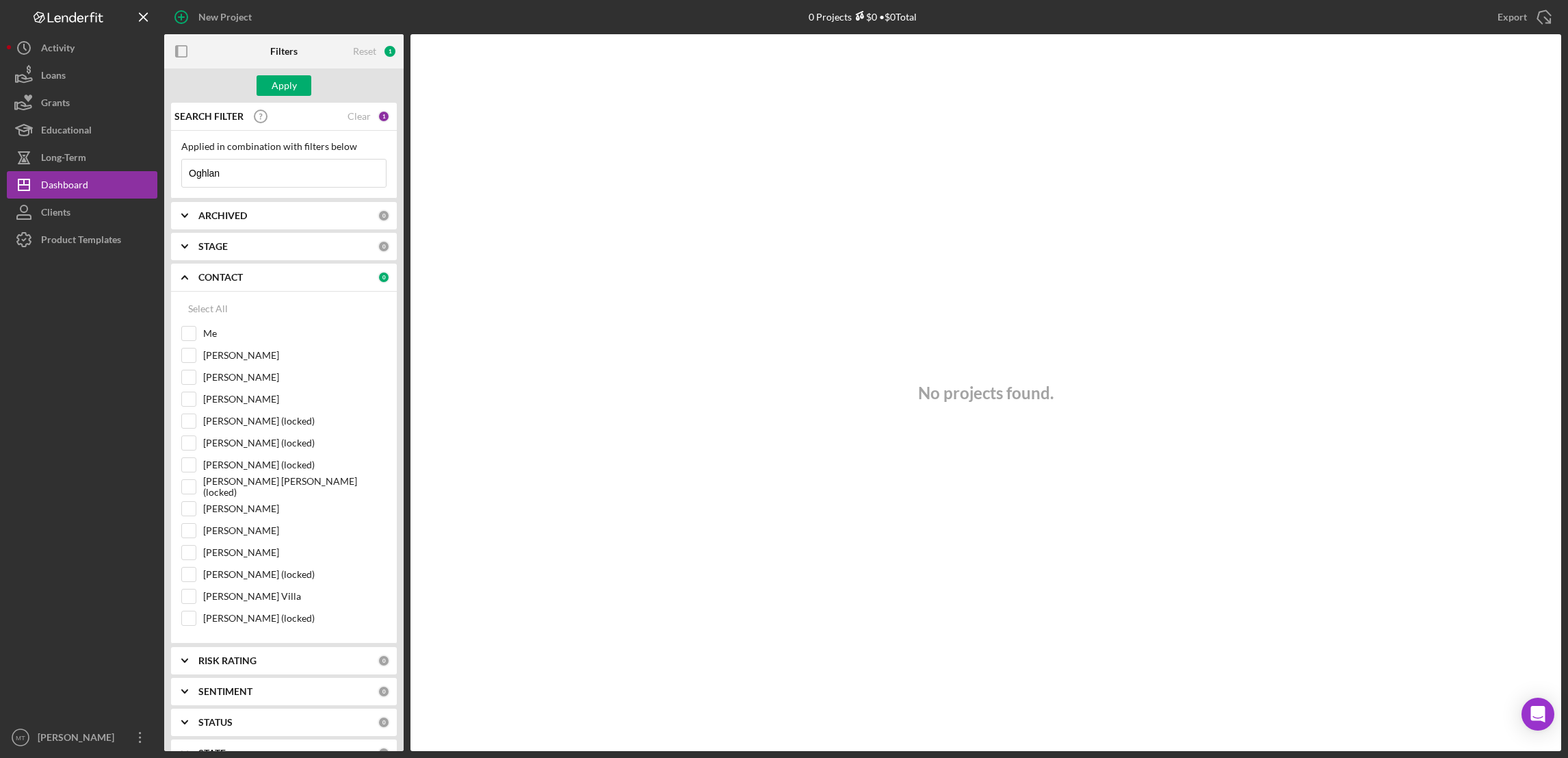
click at [223, 172] on input "Oghlan" at bounding box center [284, 173] width 204 height 27
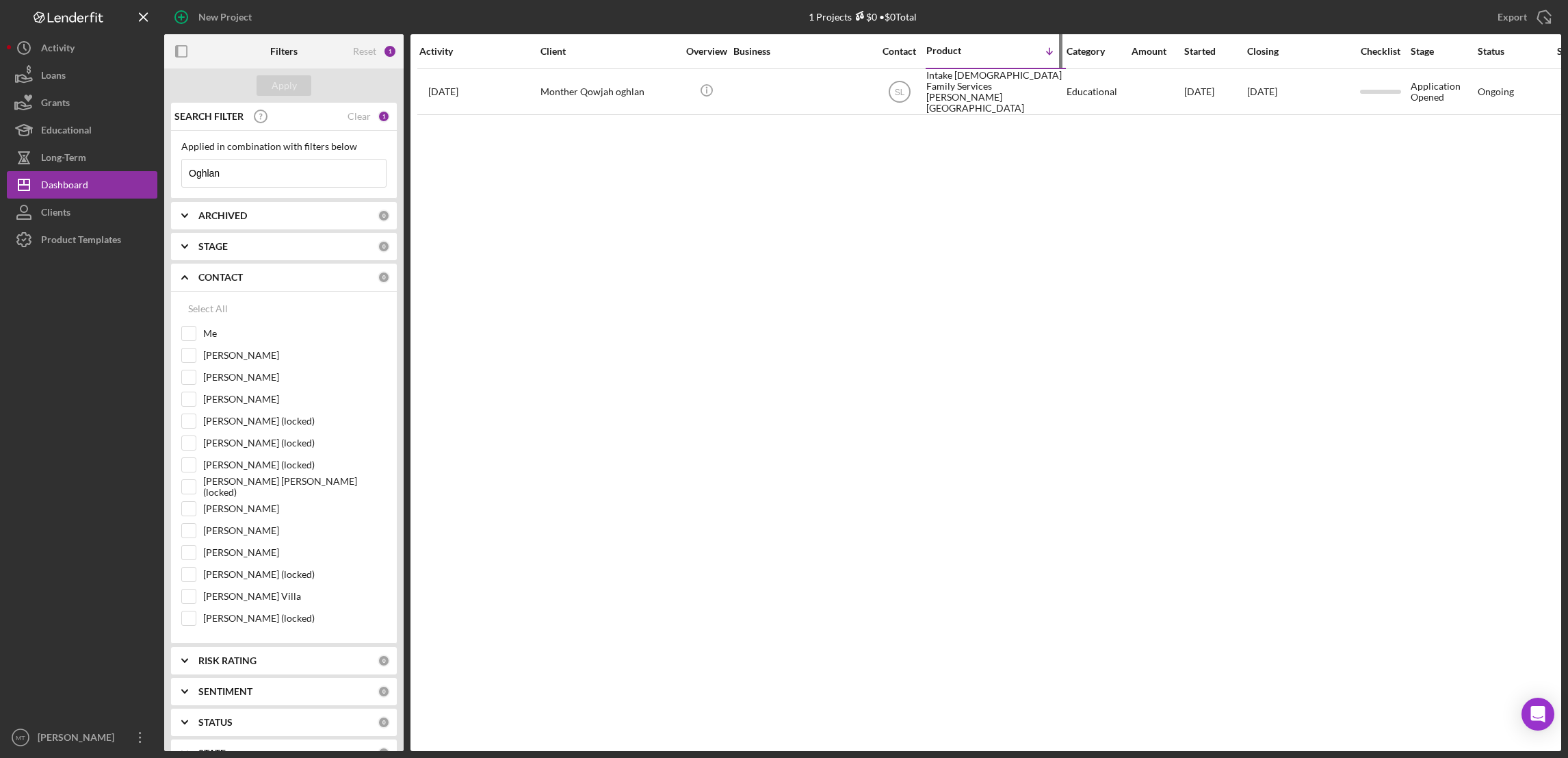
click at [945, 66] on div "Product Icon/Table Sort Arrow" at bounding box center [994, 51] width 136 height 33
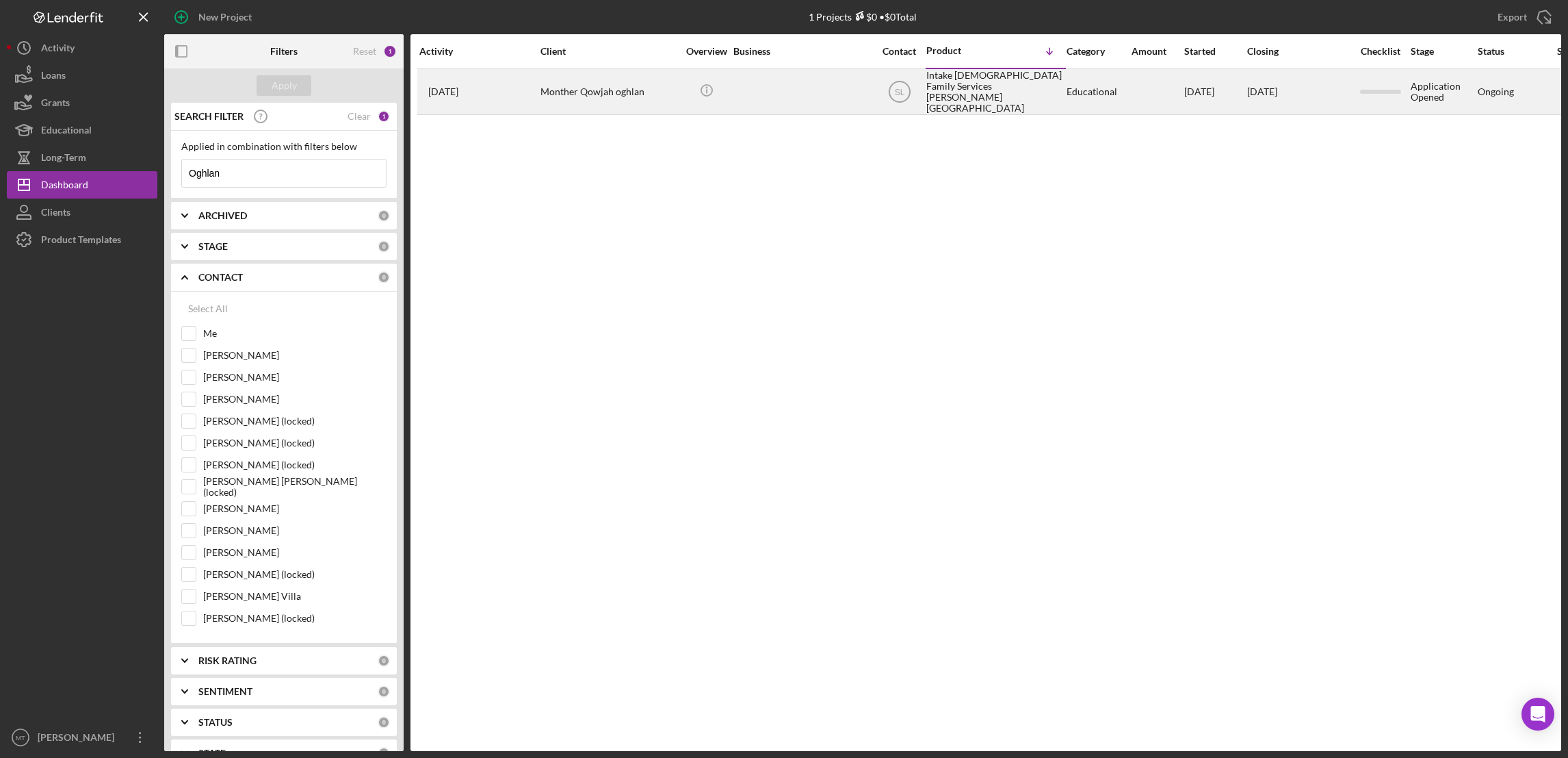
click at [942, 87] on div "Intake [DEMOGRAPHIC_DATA] Family Services [PERSON_NAME][GEOGRAPHIC_DATA]" at bounding box center [994, 91] width 136 height 44
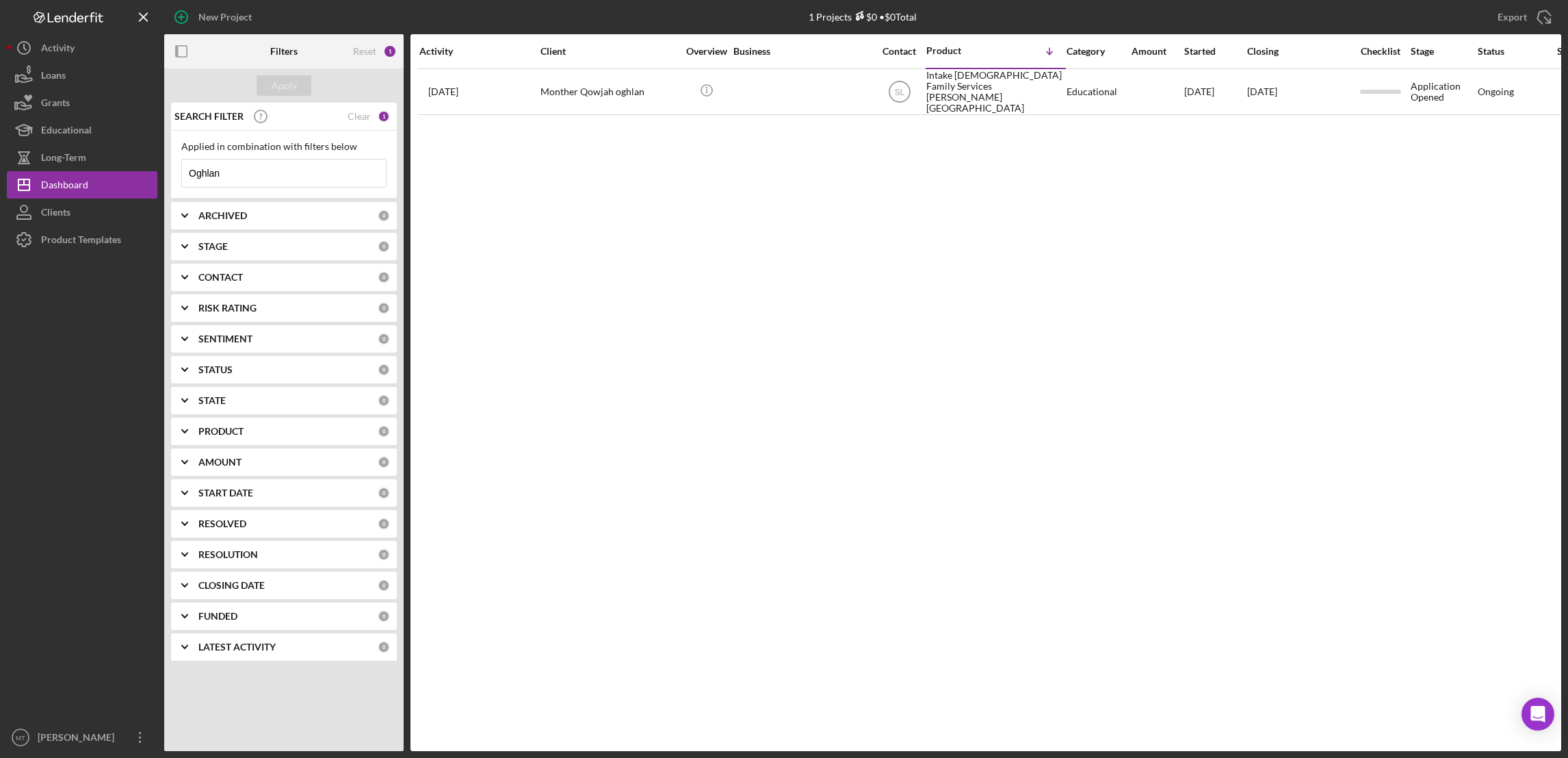
click at [220, 277] on b "CONTACT" at bounding box center [221, 278] width 45 height 11
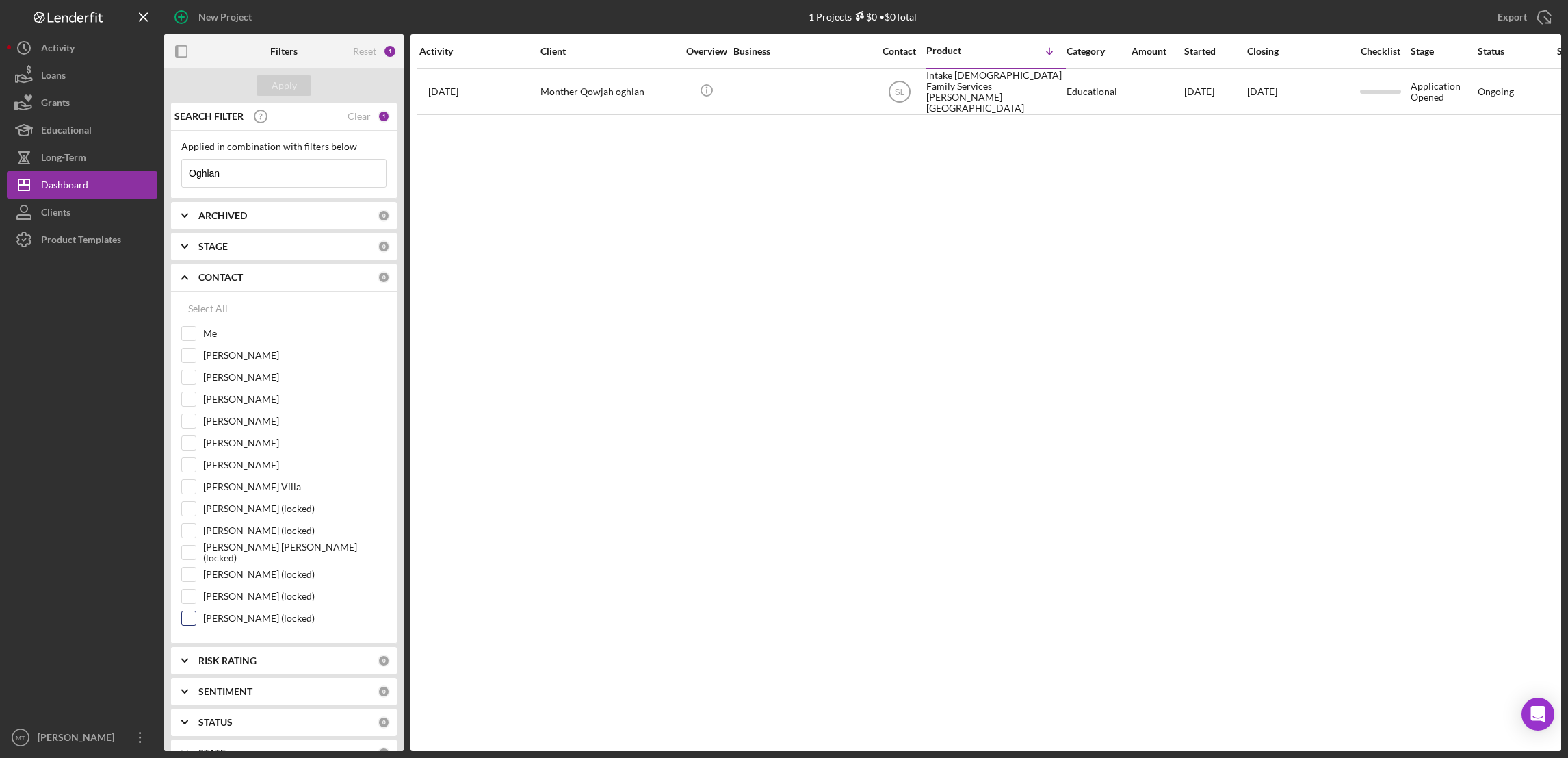
click at [194, 621] on input "[PERSON_NAME] (locked)" at bounding box center [188, 618] width 14 height 14
checkbox input "true"
click at [287, 87] on div "Apply" at bounding box center [284, 85] width 25 height 20
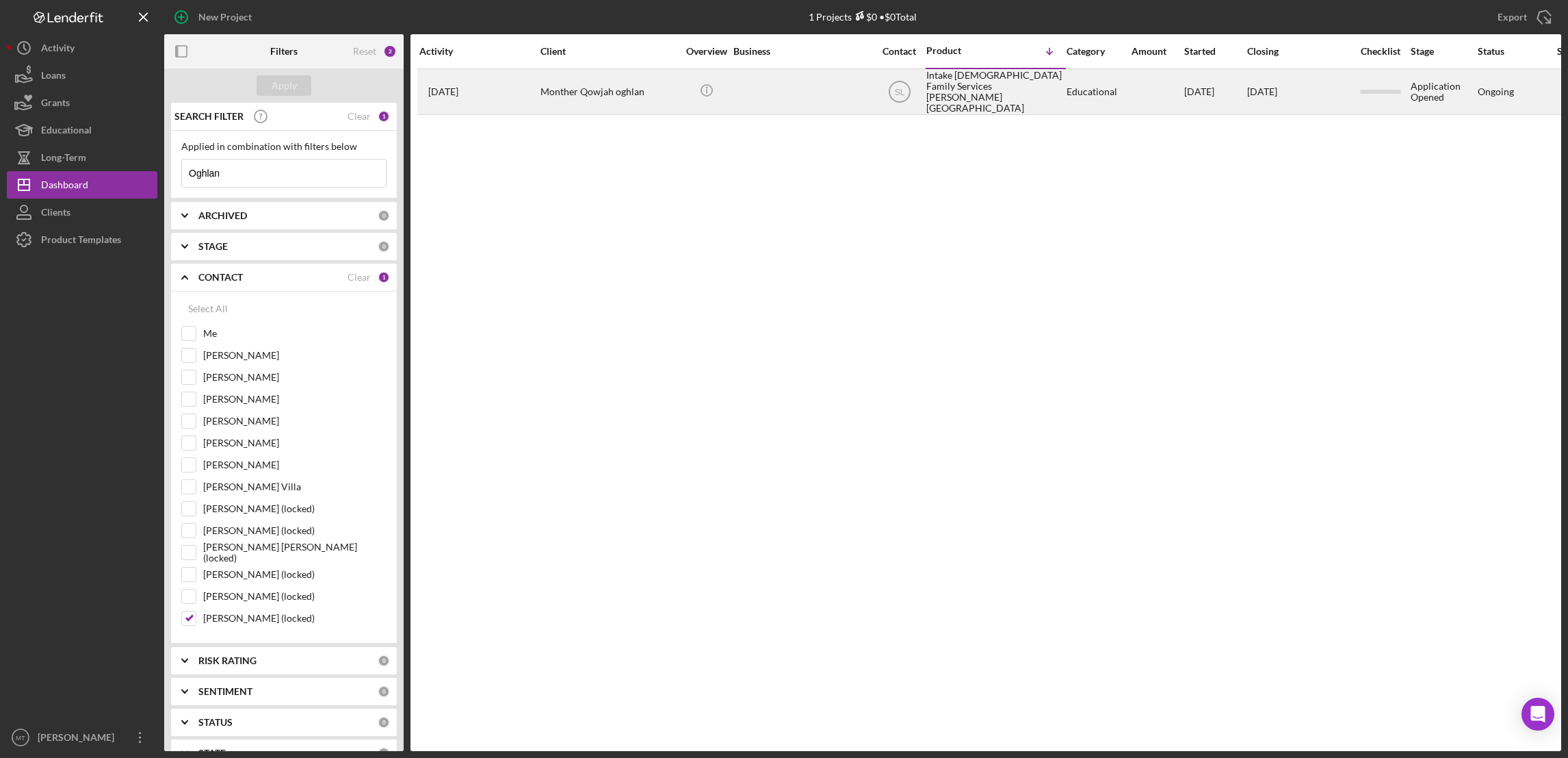
click at [959, 94] on div "Intake [DEMOGRAPHIC_DATA] Family Services [PERSON_NAME][GEOGRAPHIC_DATA]" at bounding box center [994, 91] width 136 height 44
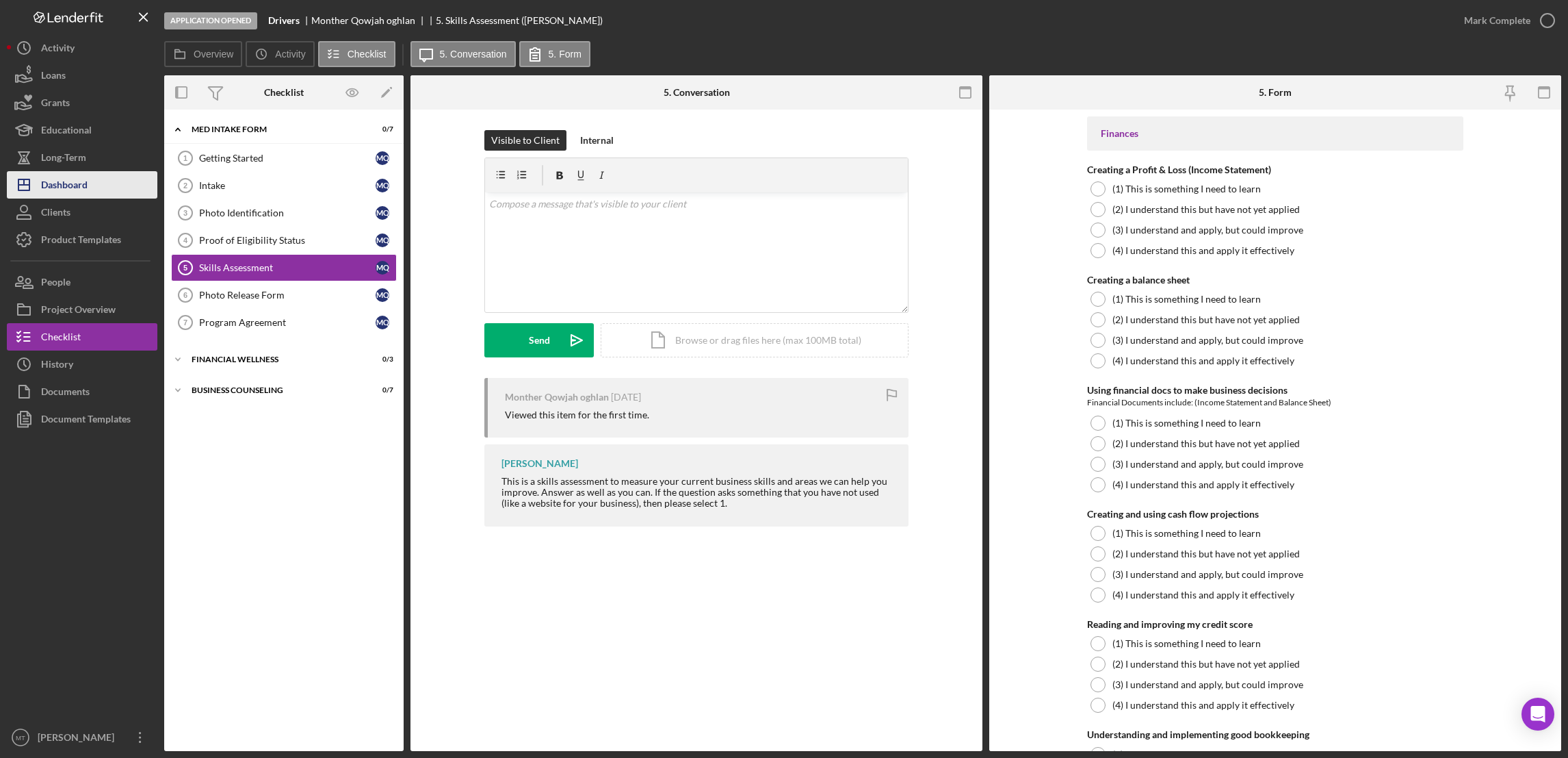
click at [84, 177] on div "Dashboard" at bounding box center [64, 186] width 46 height 31
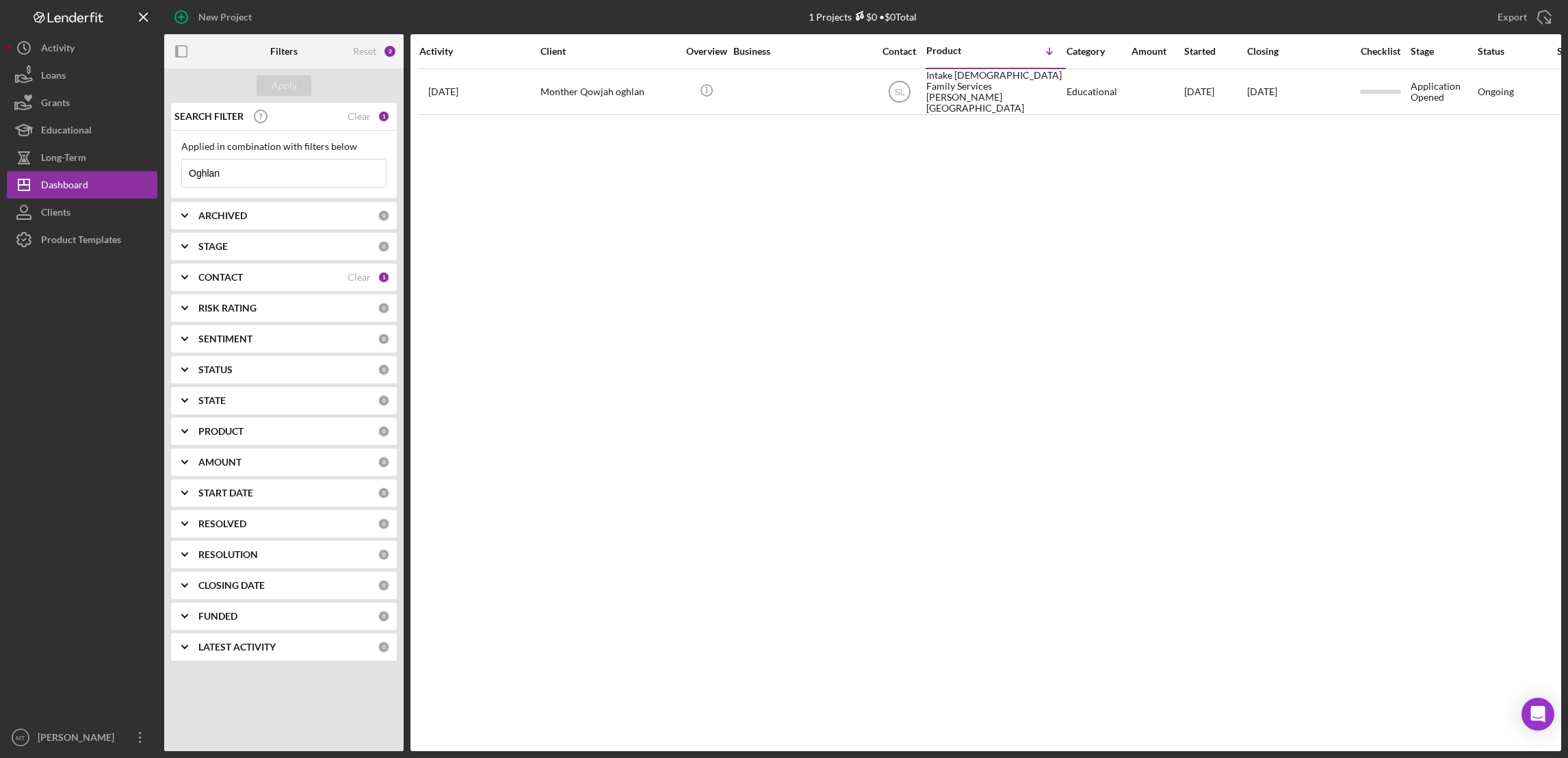
drag, startPoint x: 253, startPoint y: 176, endPoint x: 172, endPoint y: 170, distance: 81.2
click at [172, 170] on div "Applied in combination with filters below Oghlan Icon/Menu Close" at bounding box center [283, 164] width 226 height 68
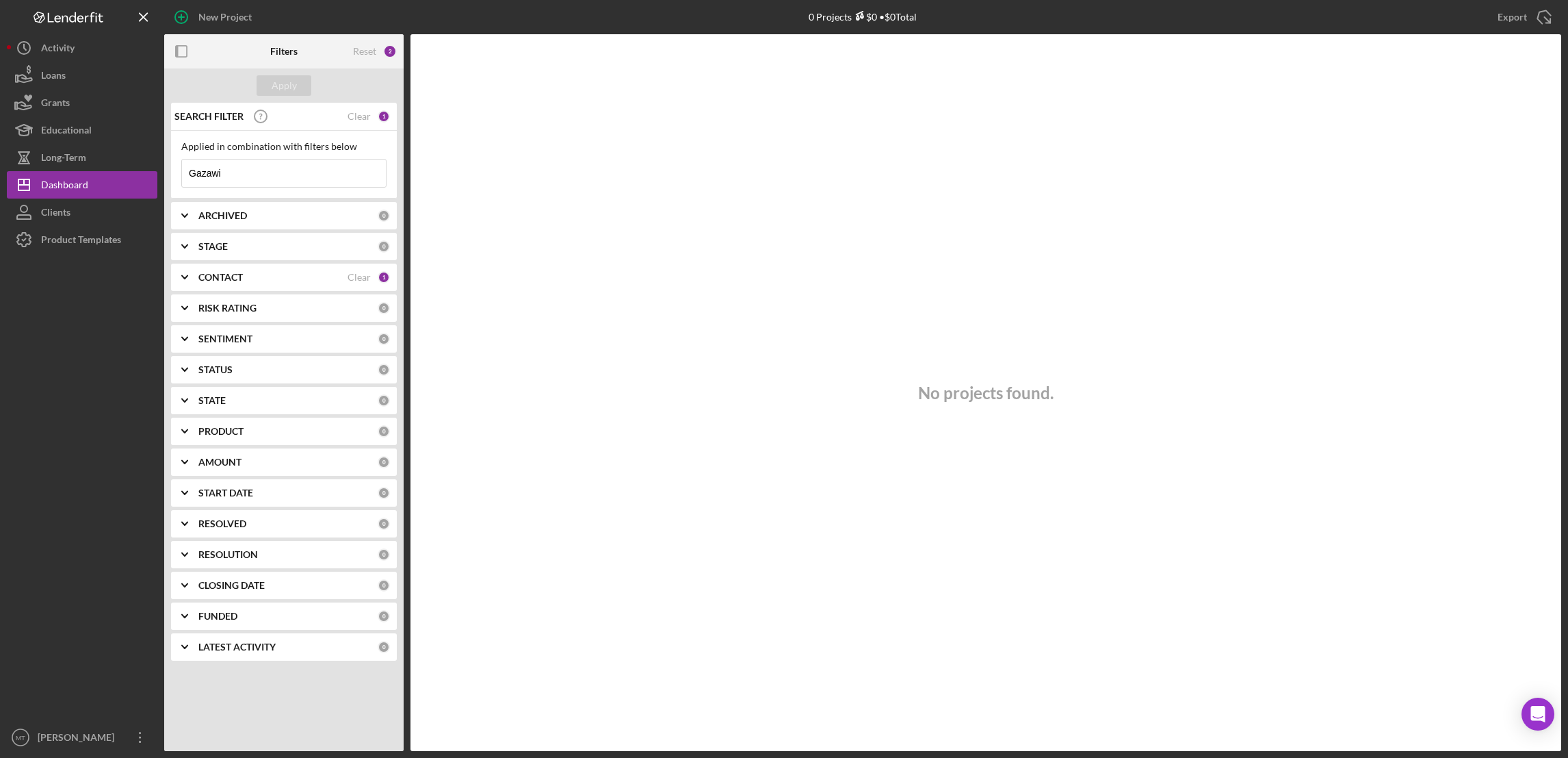
type input "Gazawi"
click at [491, 283] on div "No projects found." at bounding box center [985, 393] width 1150 height 717
click at [377, 276] on div "CONTACT Clear 1" at bounding box center [294, 277] width 191 height 12
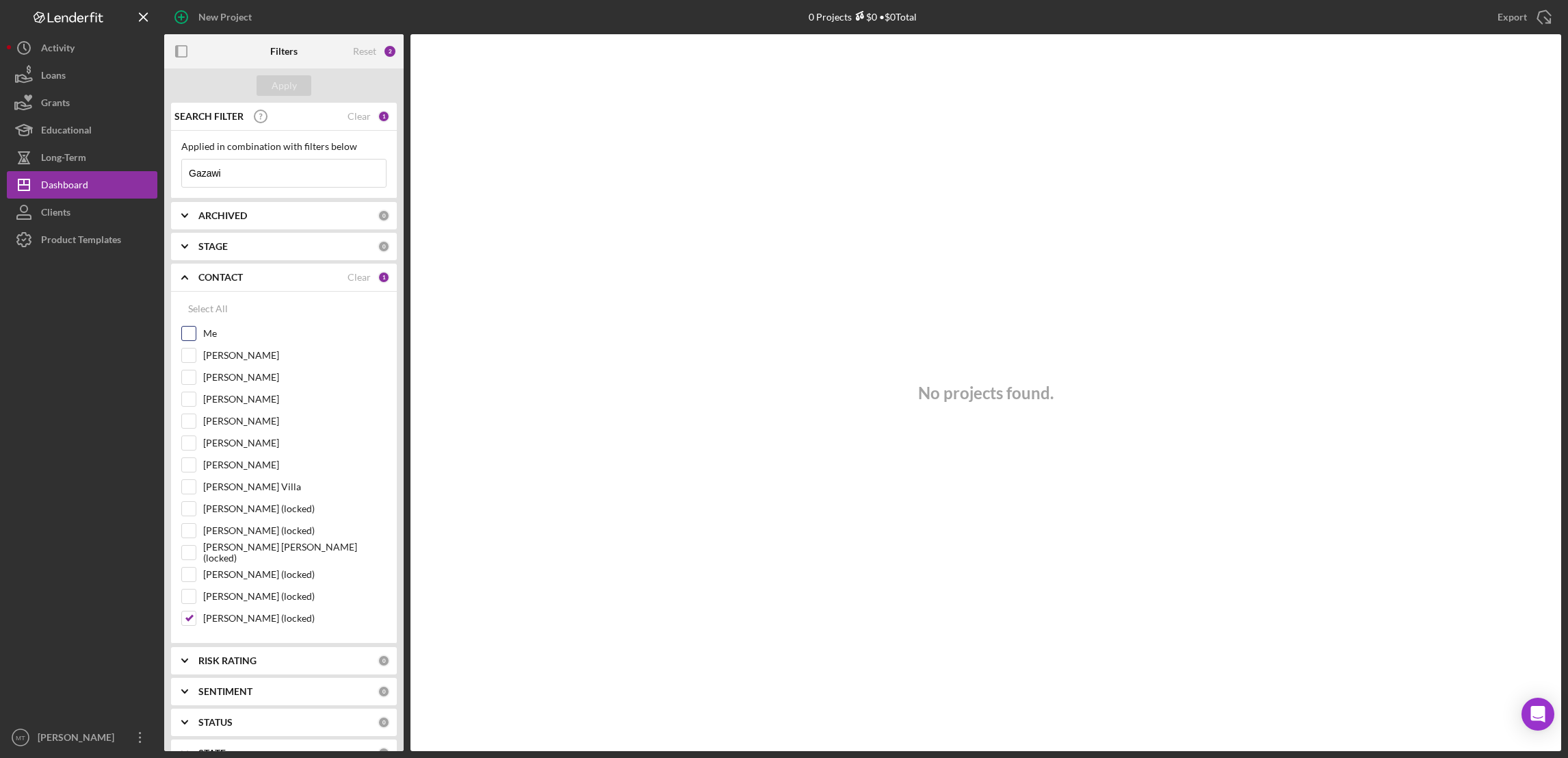
click at [189, 332] on input "Me" at bounding box center [188, 333] width 14 height 14
checkbox input "true"
click at [189, 621] on input "[PERSON_NAME] (locked)" at bounding box center [188, 618] width 14 height 14
checkbox input "false"
click at [285, 87] on div "Apply" at bounding box center [284, 85] width 25 height 20
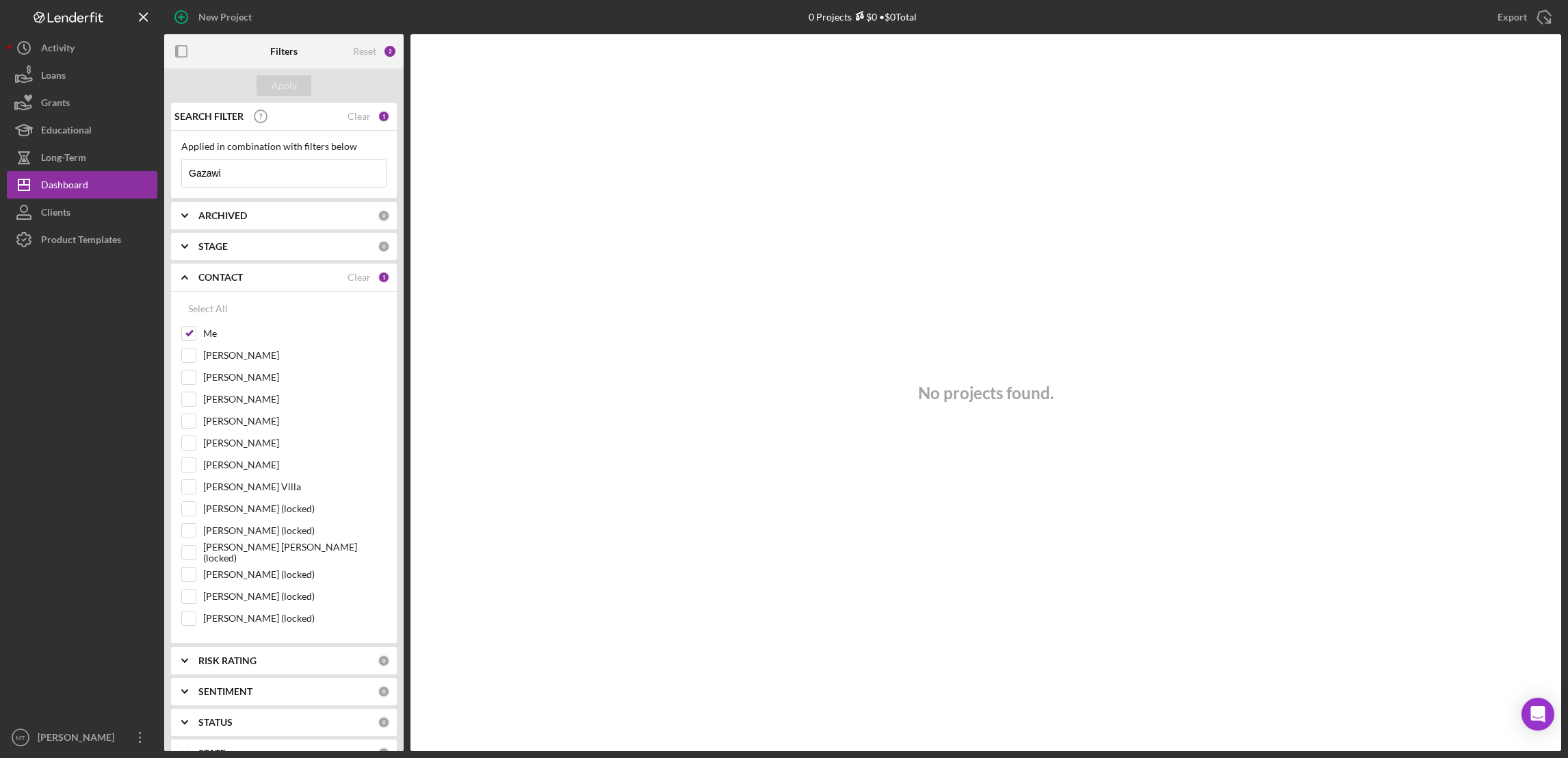
click at [382, 278] on div "1" at bounding box center [383, 277] width 12 height 12
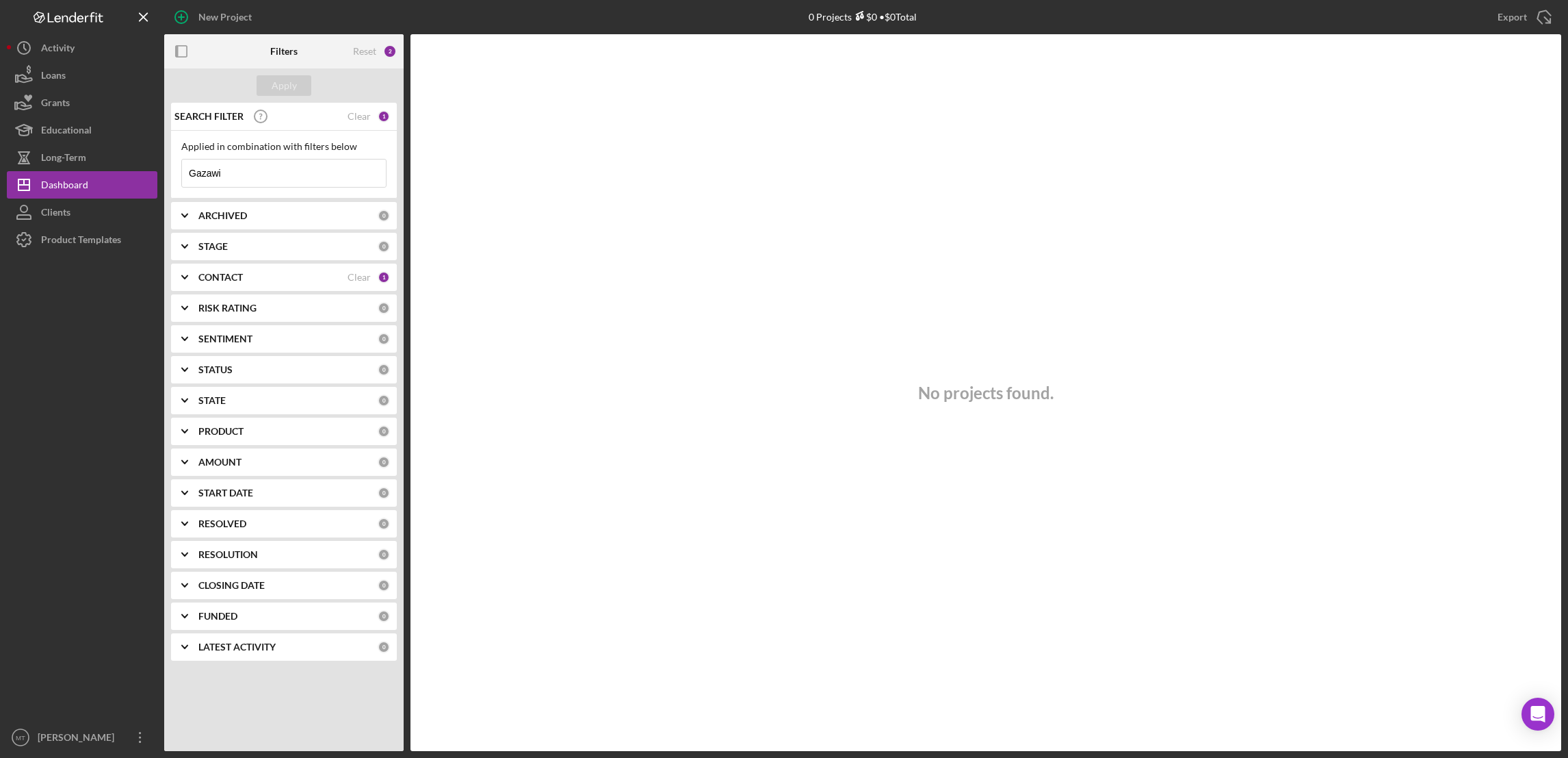
click at [382, 278] on div "1" at bounding box center [383, 277] width 12 height 12
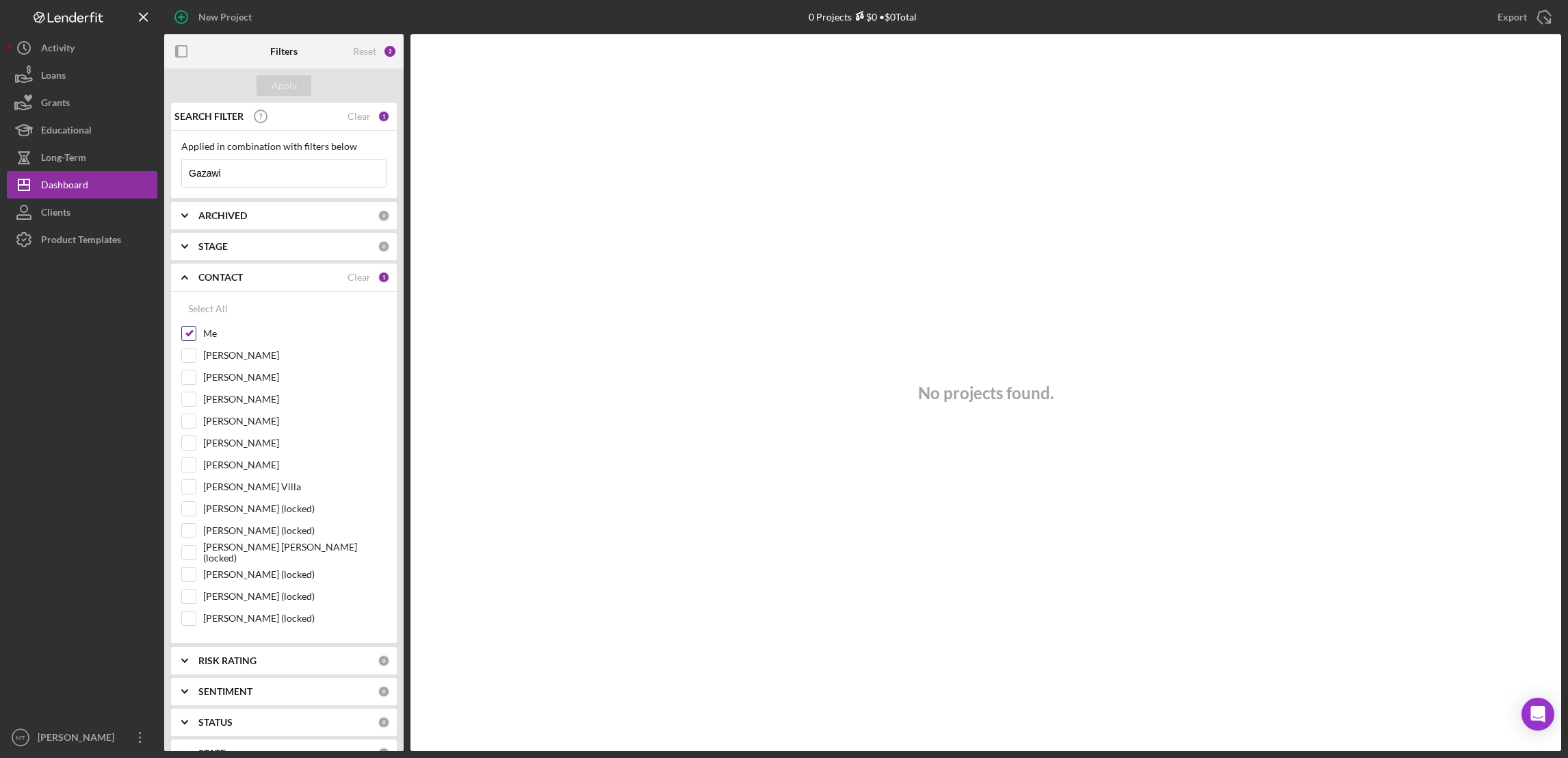
click at [186, 334] on input "Me" at bounding box center [188, 333] width 14 height 14
click at [298, 86] on button "Apply" at bounding box center [283, 85] width 55 height 20
click at [238, 165] on input "Gazawi" at bounding box center [284, 173] width 204 height 27
click at [184, 337] on input "Me" at bounding box center [188, 333] width 14 height 14
checkbox input "true"
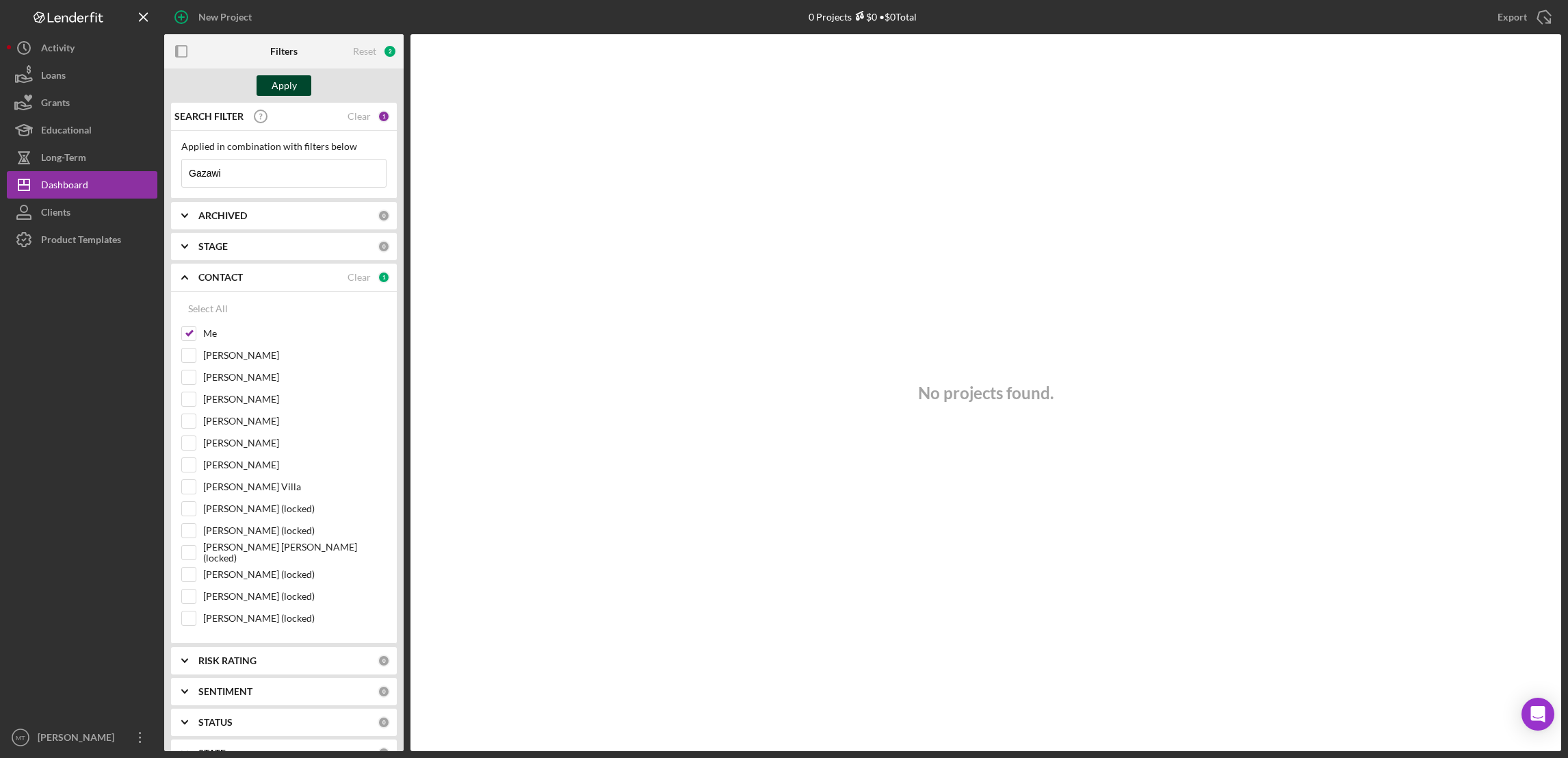
click at [272, 87] on div "Apply" at bounding box center [284, 85] width 25 height 20
drag, startPoint x: 237, startPoint y: 173, endPoint x: 183, endPoint y: 168, distance: 54.2
click at [183, 168] on input "Gazawi" at bounding box center [284, 173] width 204 height 27
paste input "h"
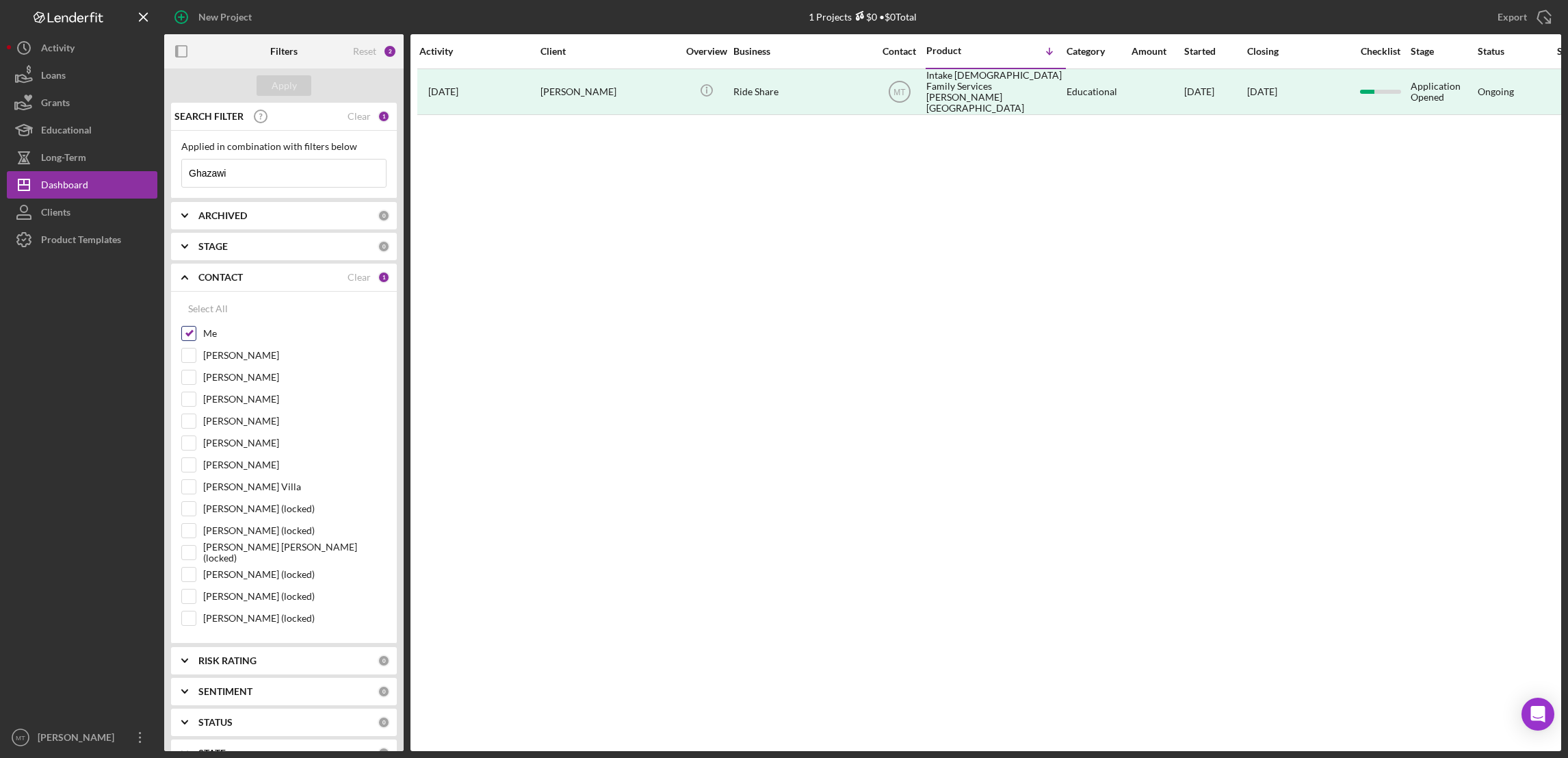
type input "Ghazawi"
click at [189, 337] on input "Me" at bounding box center [188, 333] width 14 height 14
checkbox input "false"
click at [288, 77] on div "Apply" at bounding box center [284, 85] width 25 height 20
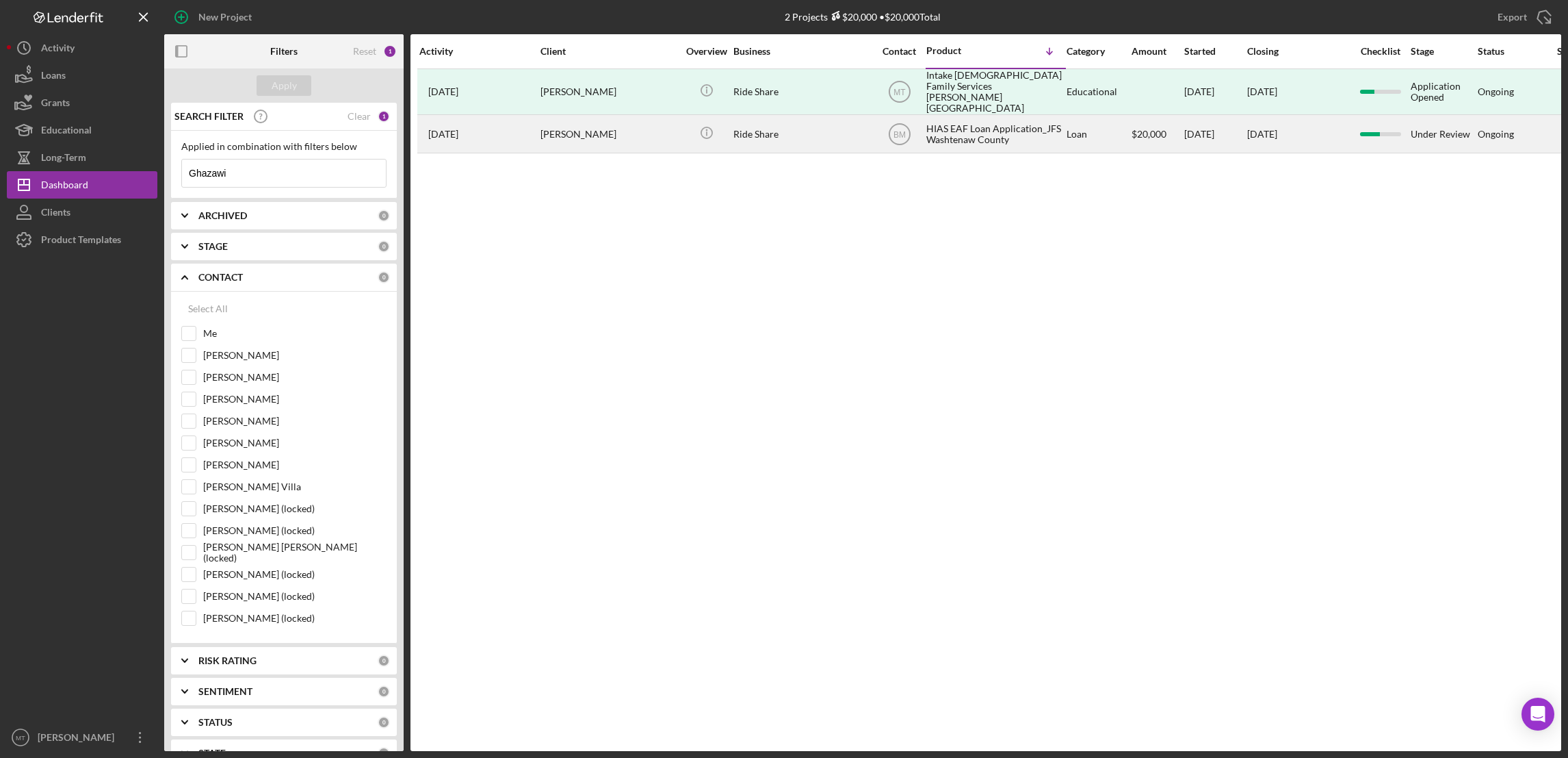
click at [980, 130] on div "HIAS EAF Loan Application_JFS Washtenaw County" at bounding box center [994, 134] width 136 height 36
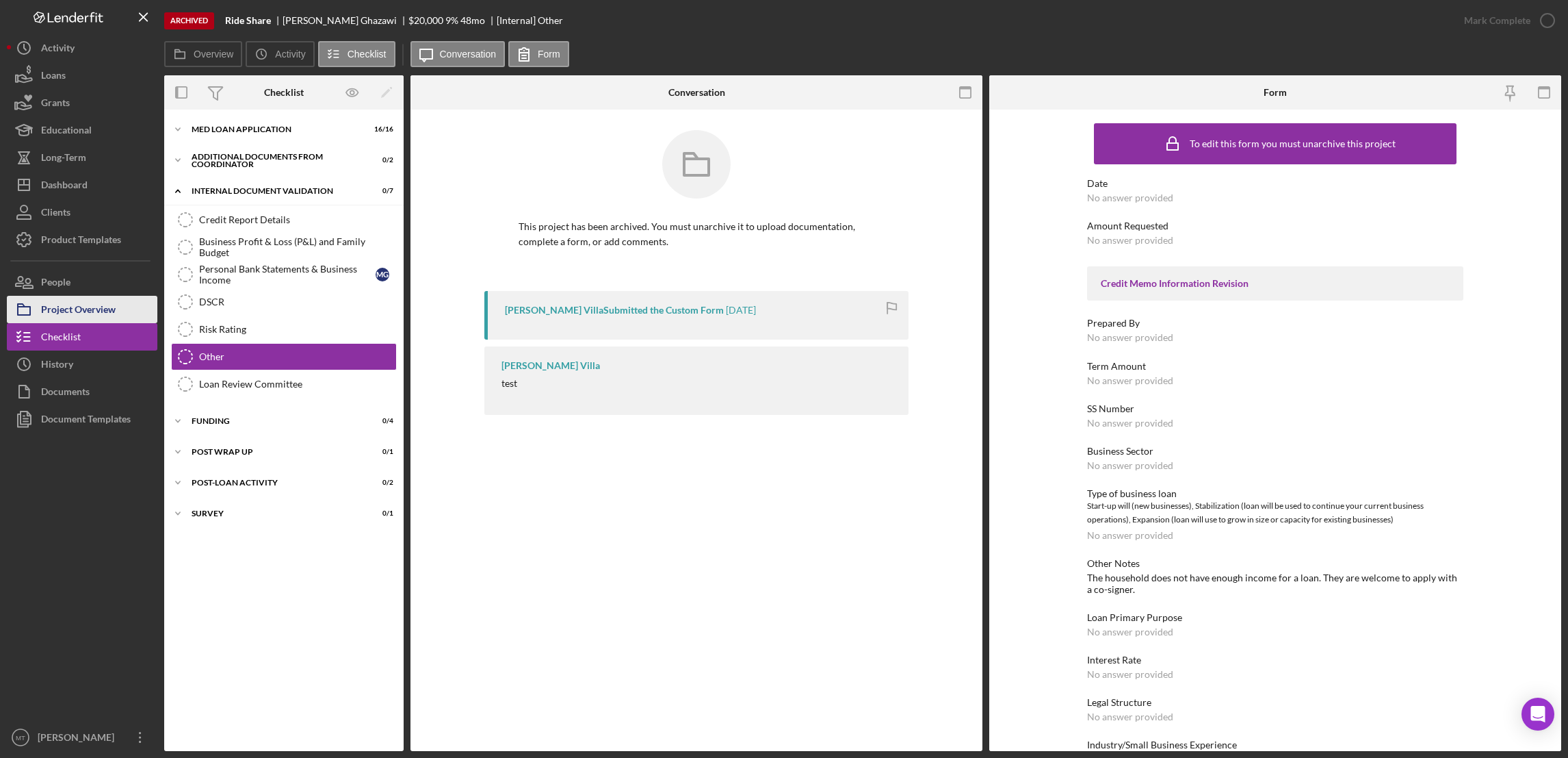
click at [96, 313] on div "Project Overview" at bounding box center [78, 310] width 74 height 31
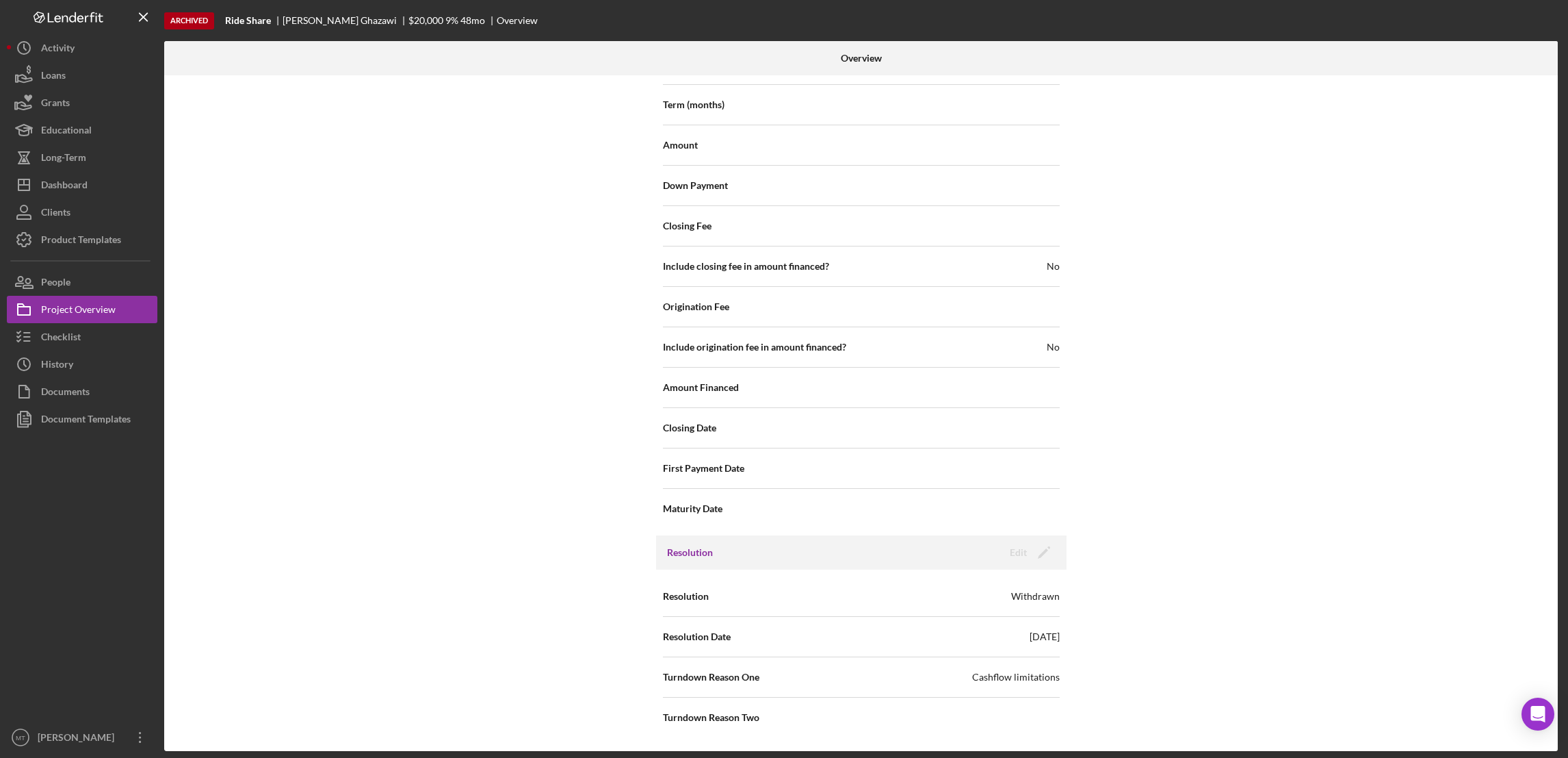
scroll to position [1245, 0]
click at [85, 191] on div "Dashboard" at bounding box center [64, 186] width 46 height 31
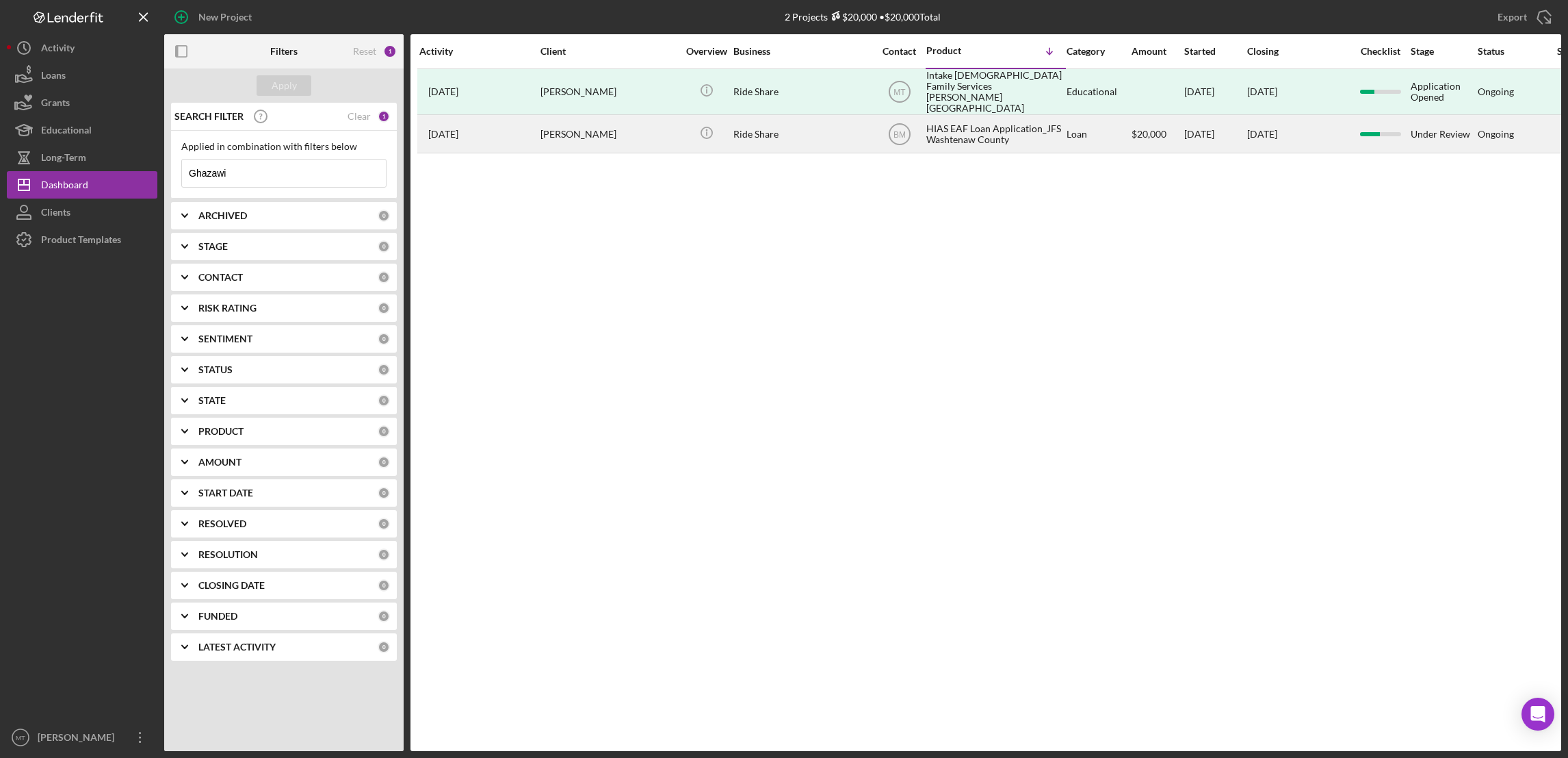
click at [979, 122] on div "HIAS EAF Loan Application_JFS Washtenaw County" at bounding box center [994, 134] width 136 height 36
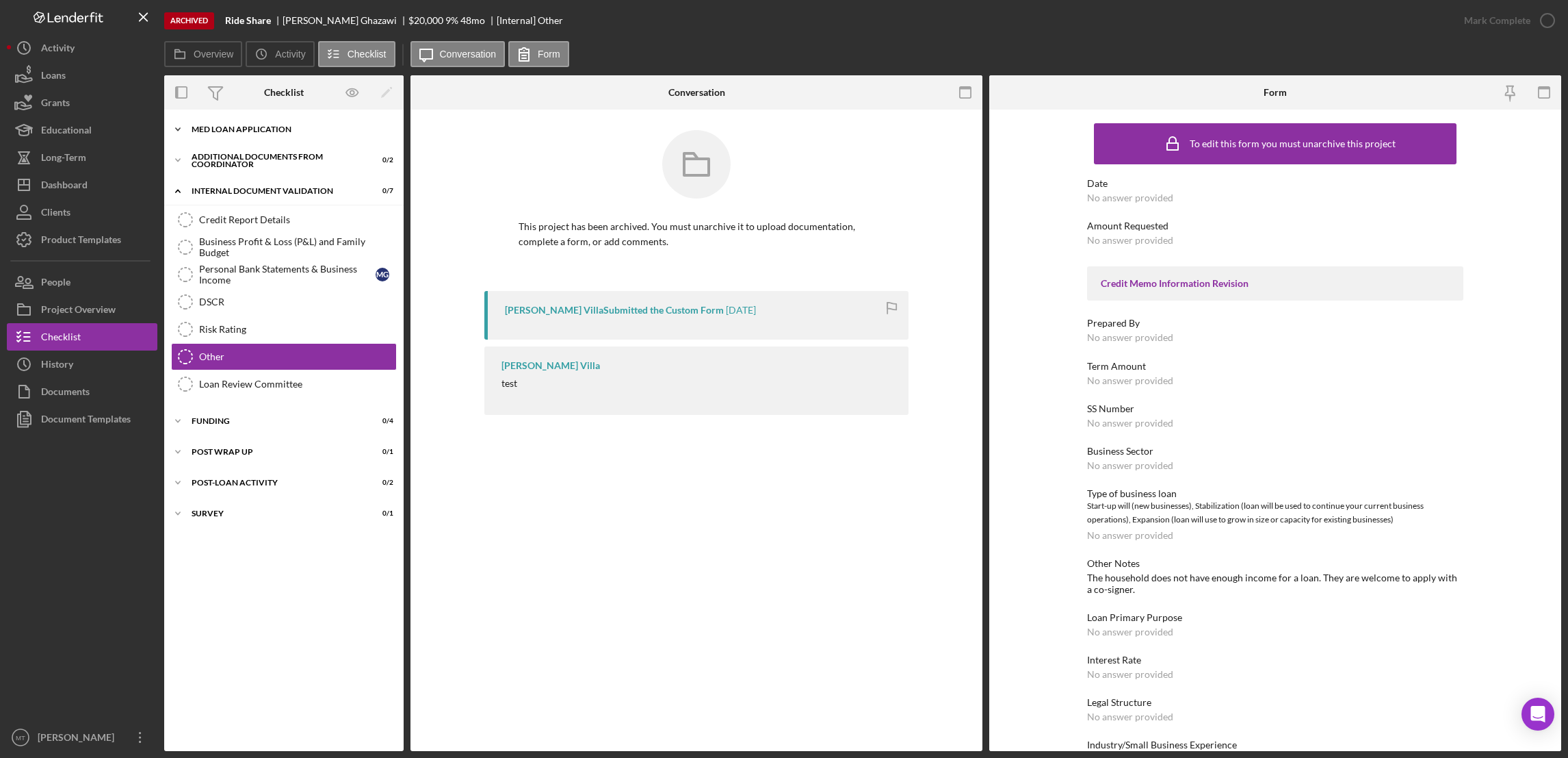
click at [255, 129] on div "MED Loan Application" at bounding box center [289, 129] width 195 height 8
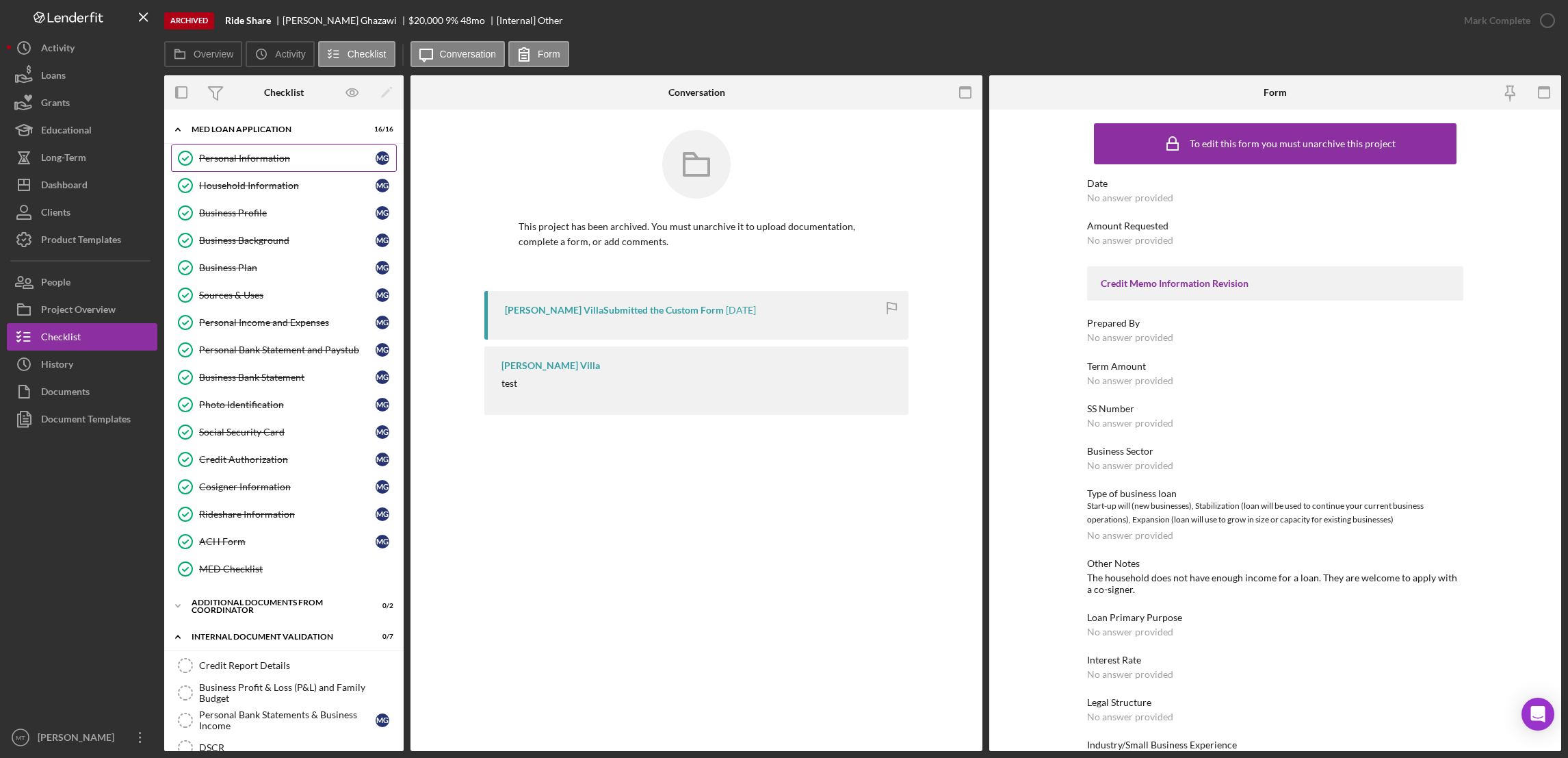
click at [253, 153] on div "Personal Information" at bounding box center [287, 158] width 176 height 11
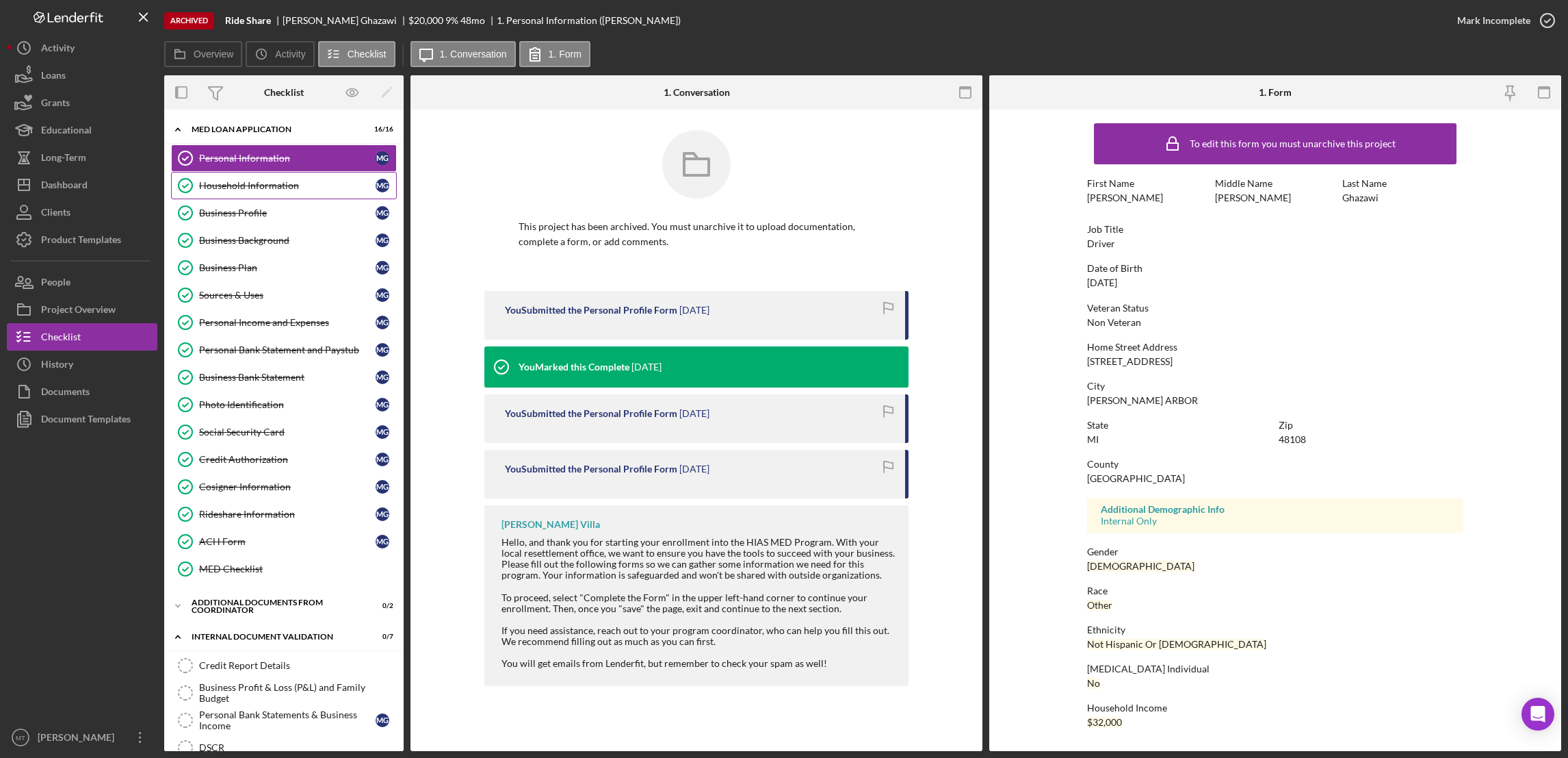
click at [248, 189] on div "Household Information" at bounding box center [287, 186] width 176 height 11
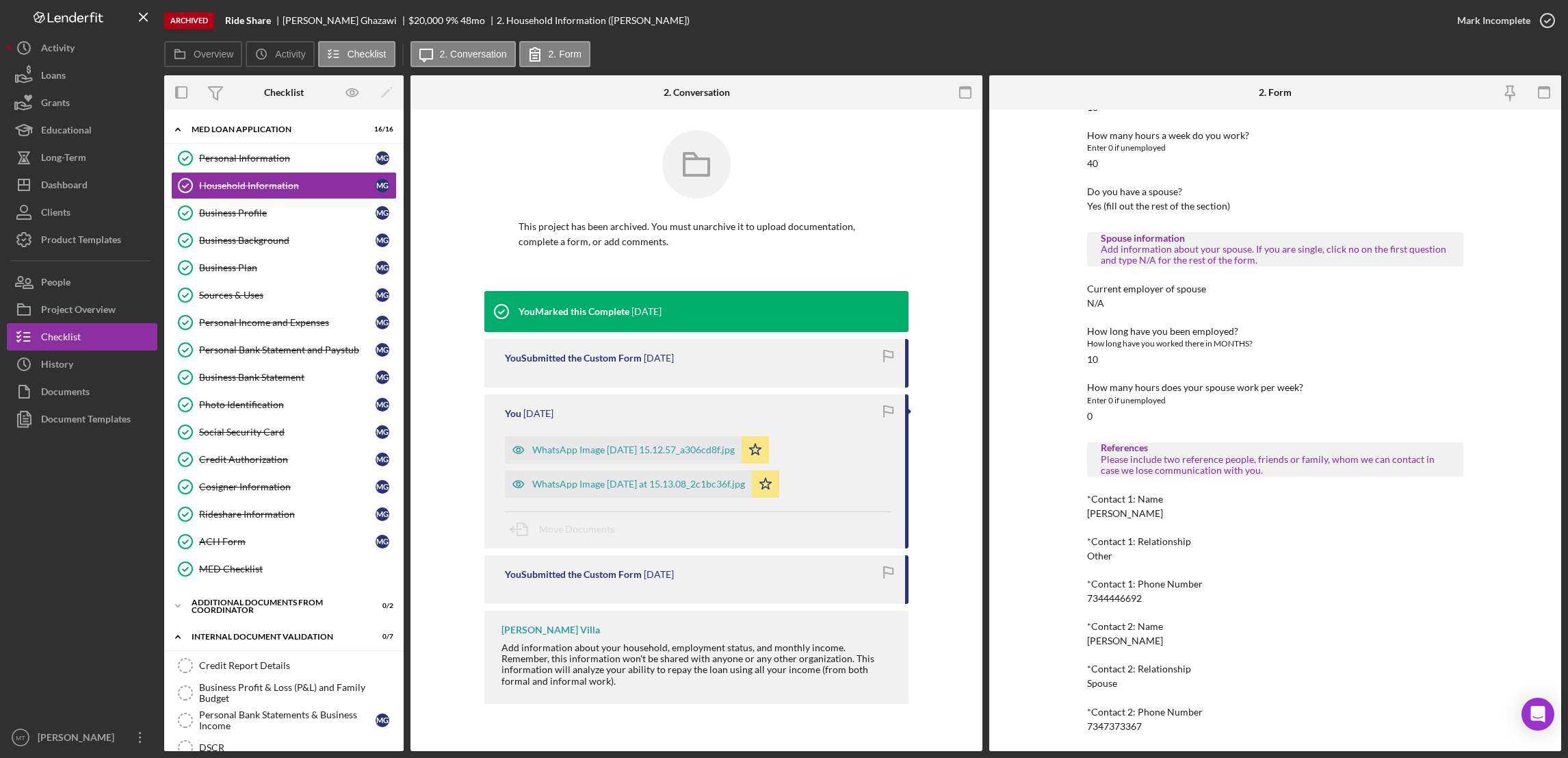
scroll to position [585, 0]
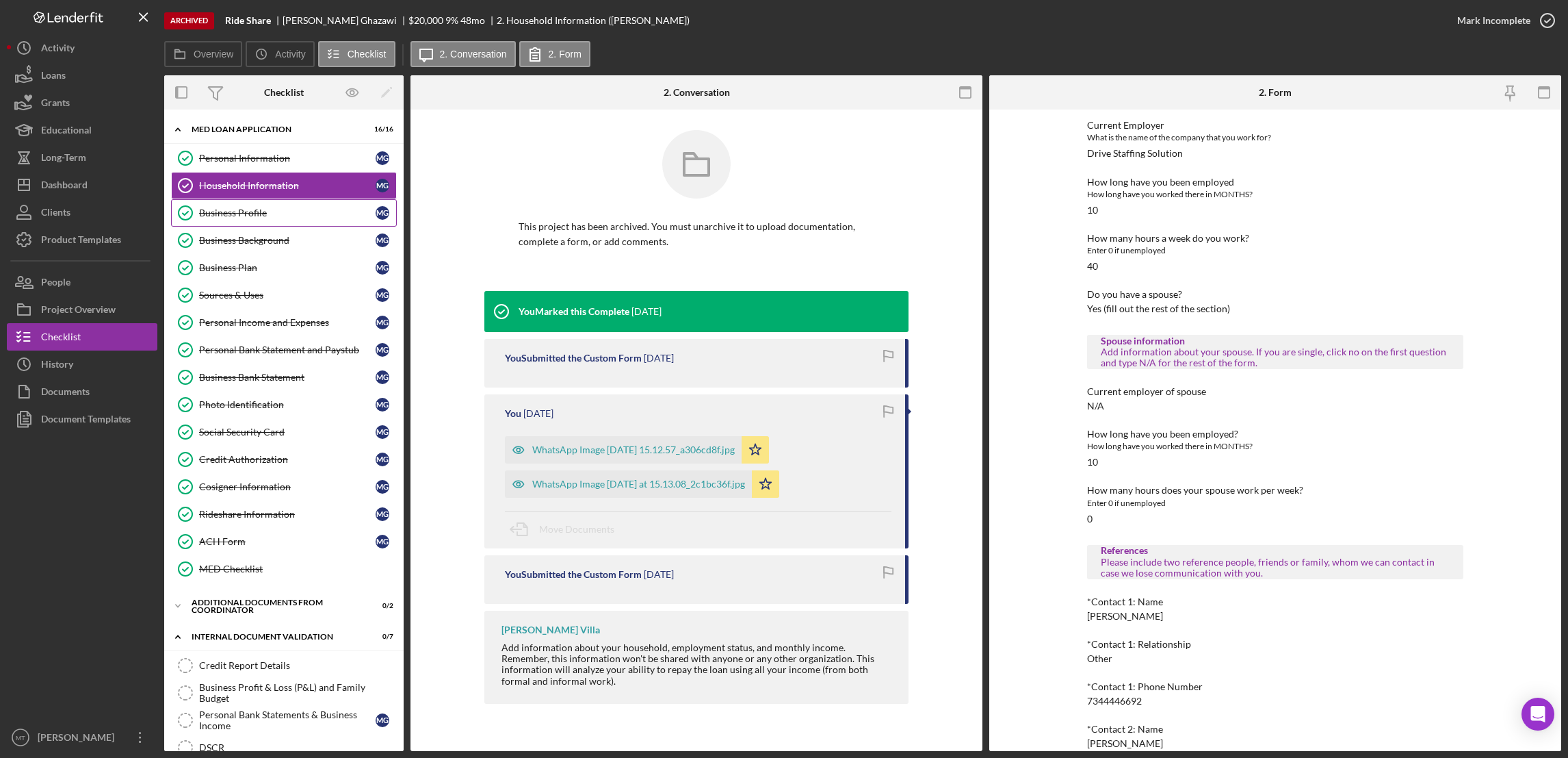
click at [249, 215] on div "Business Profile" at bounding box center [287, 213] width 176 height 11
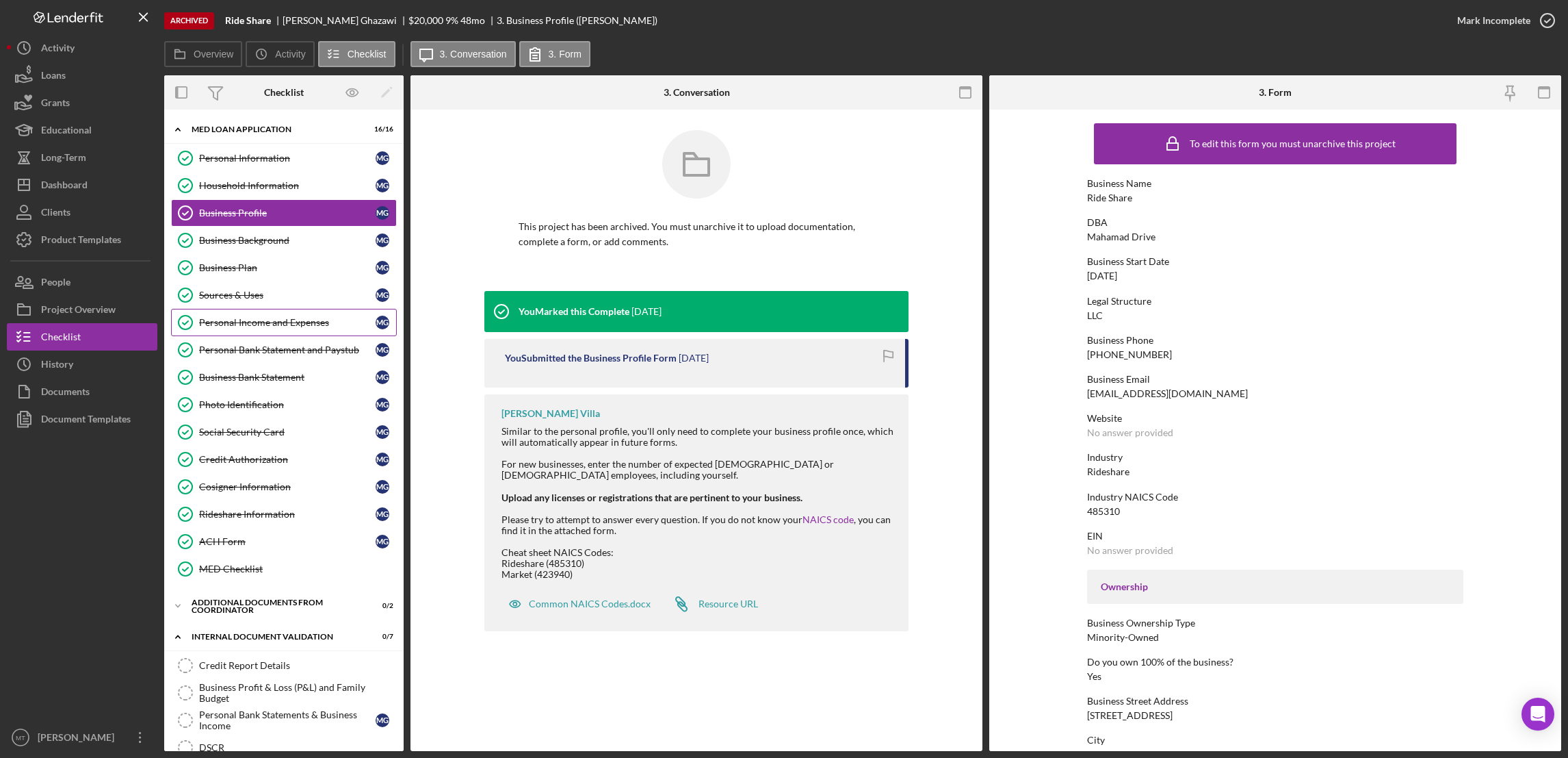
click at [277, 326] on div "Personal Income and Expenses" at bounding box center [287, 322] width 176 height 11
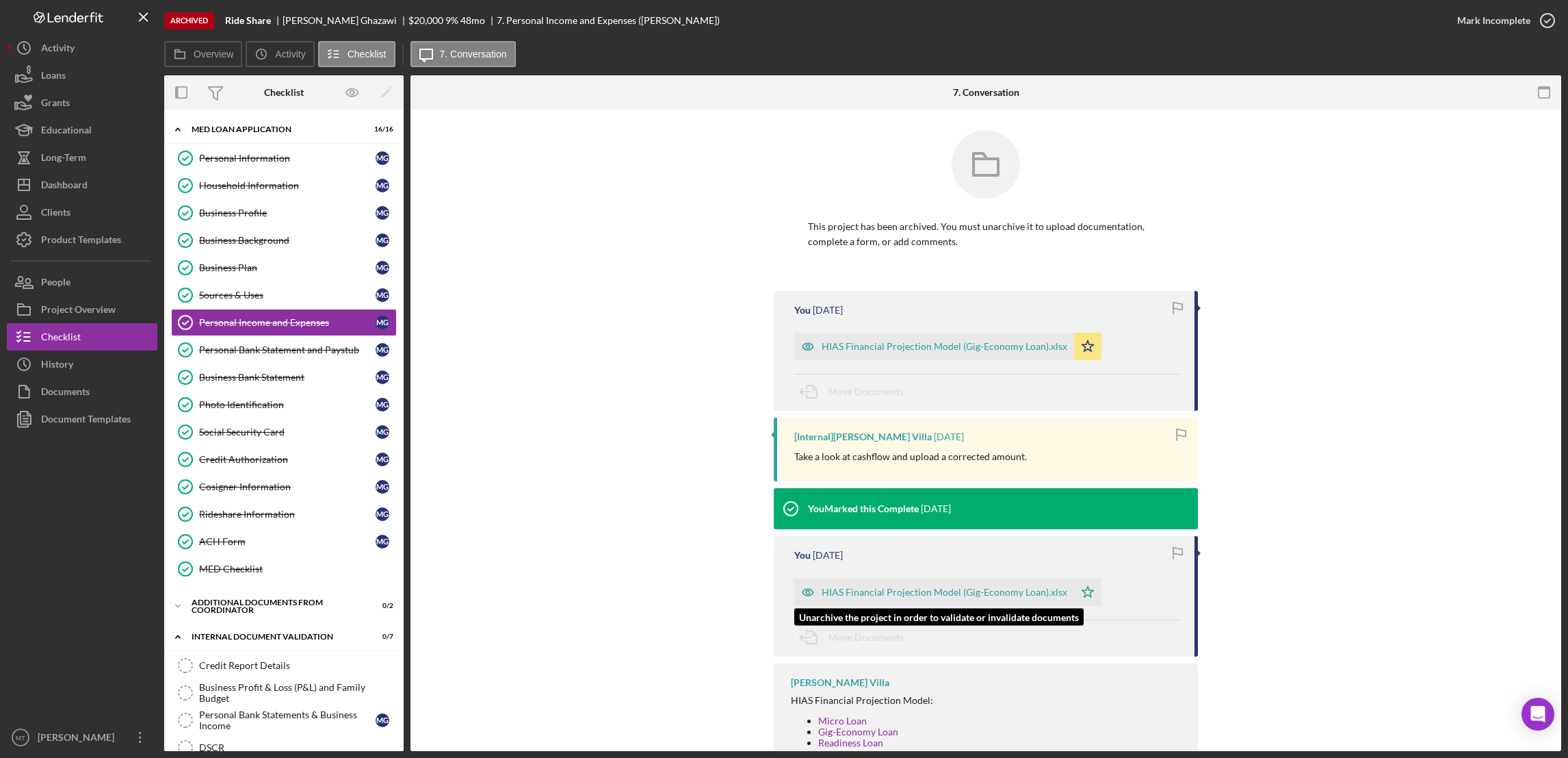
click at [894, 590] on div "HIAS Financial Projection Model (Gig-Economy Loan).xlsx" at bounding box center [944, 593] width 246 height 11
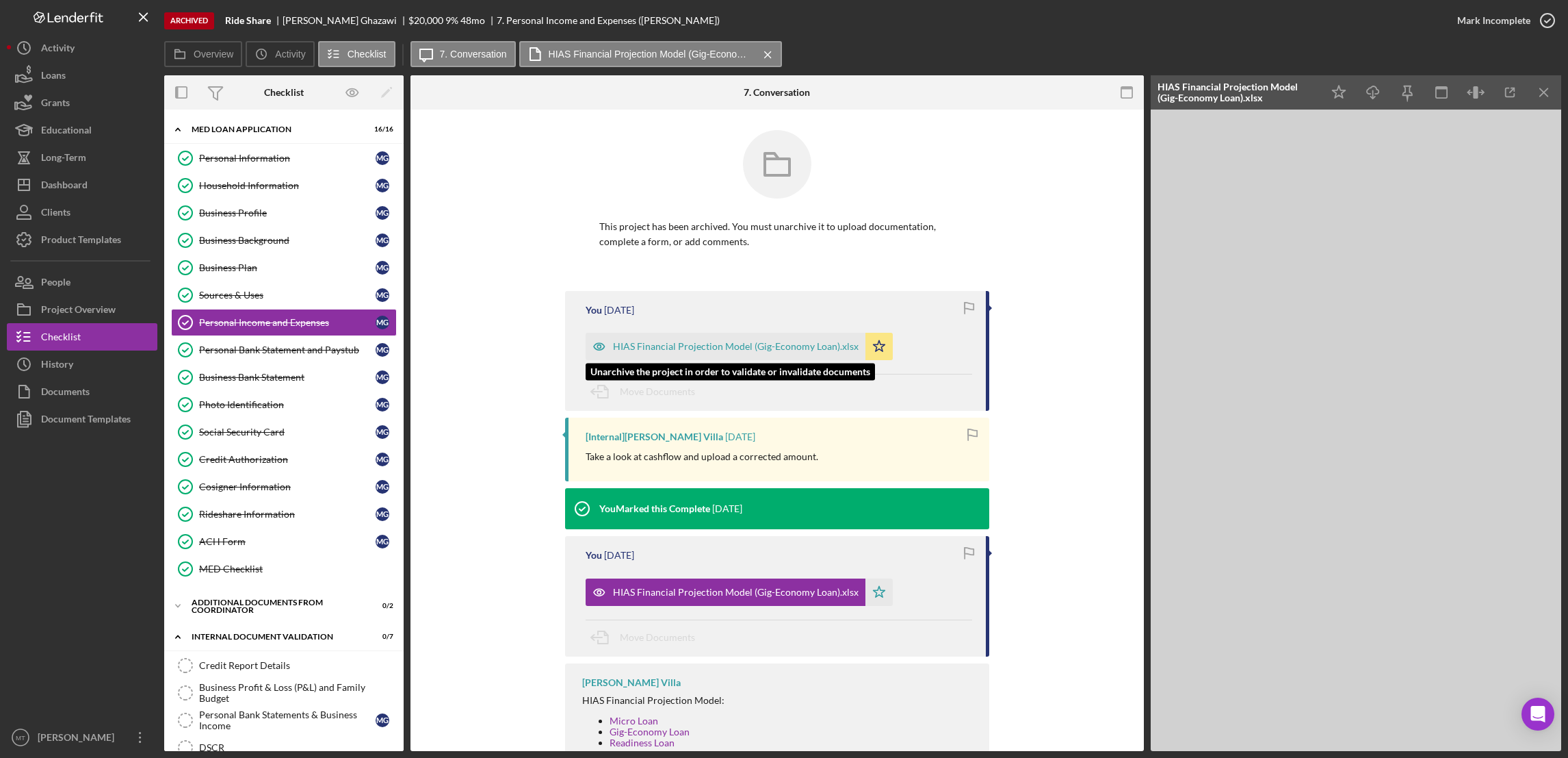
click at [728, 342] on div "HIAS Financial Projection Model (Gig-Economy Loan).xlsx" at bounding box center [735, 346] width 246 height 11
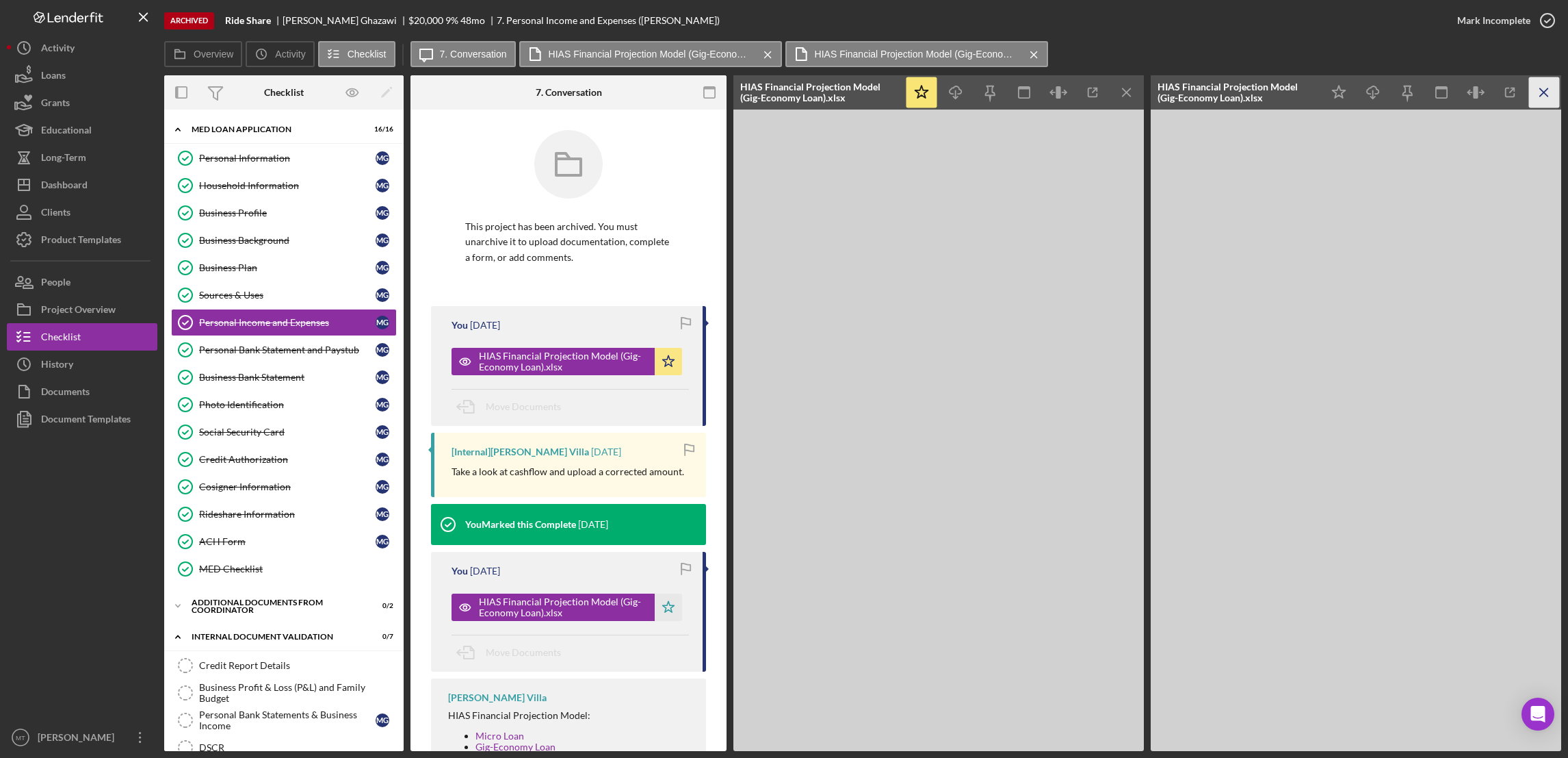
click at [1172, 95] on icon "Icon/Menu Close" at bounding box center [1544, 92] width 31 height 31
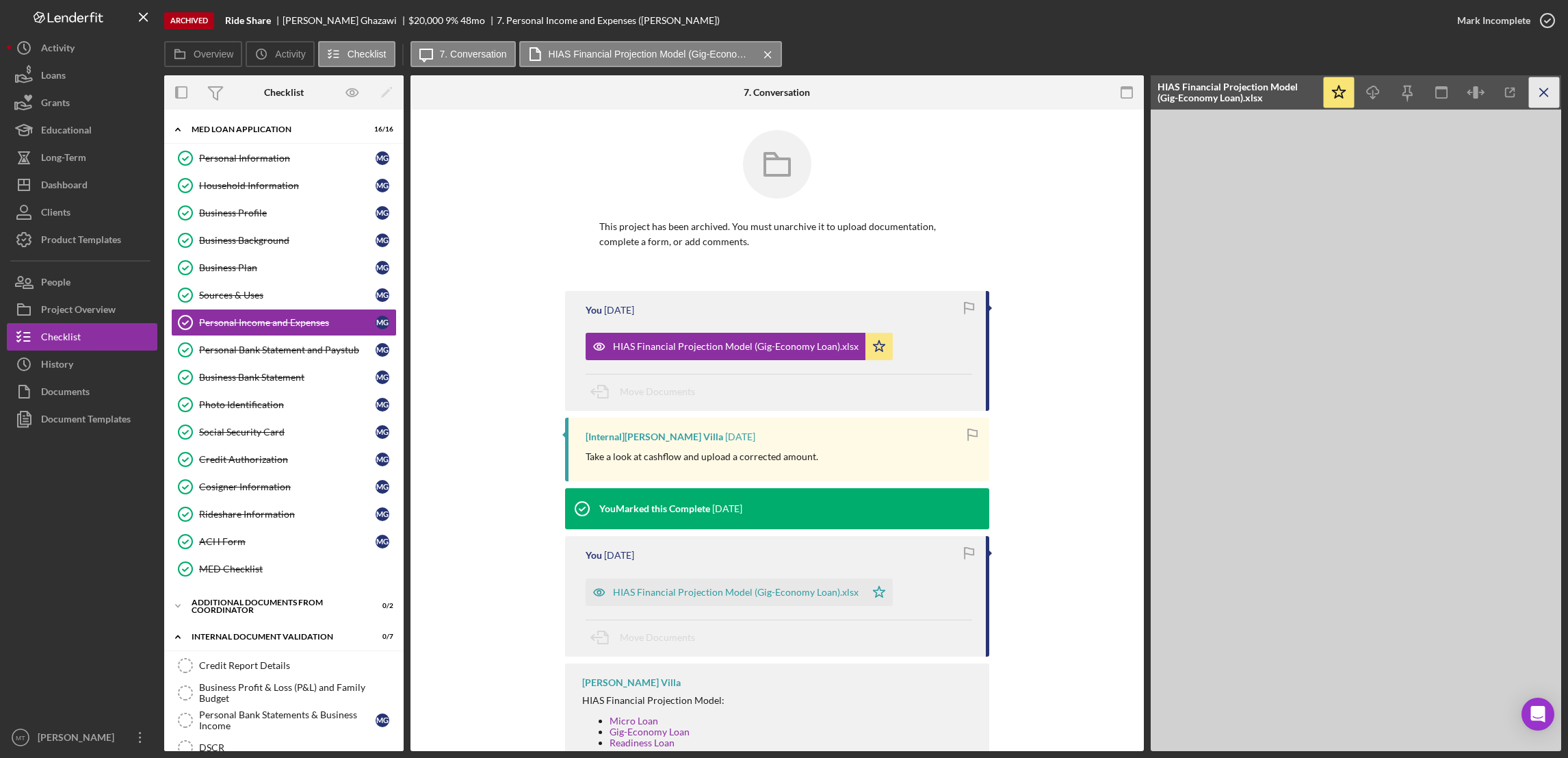
click at [1172, 86] on icon "Icon/Menu Close" at bounding box center [1544, 92] width 31 height 31
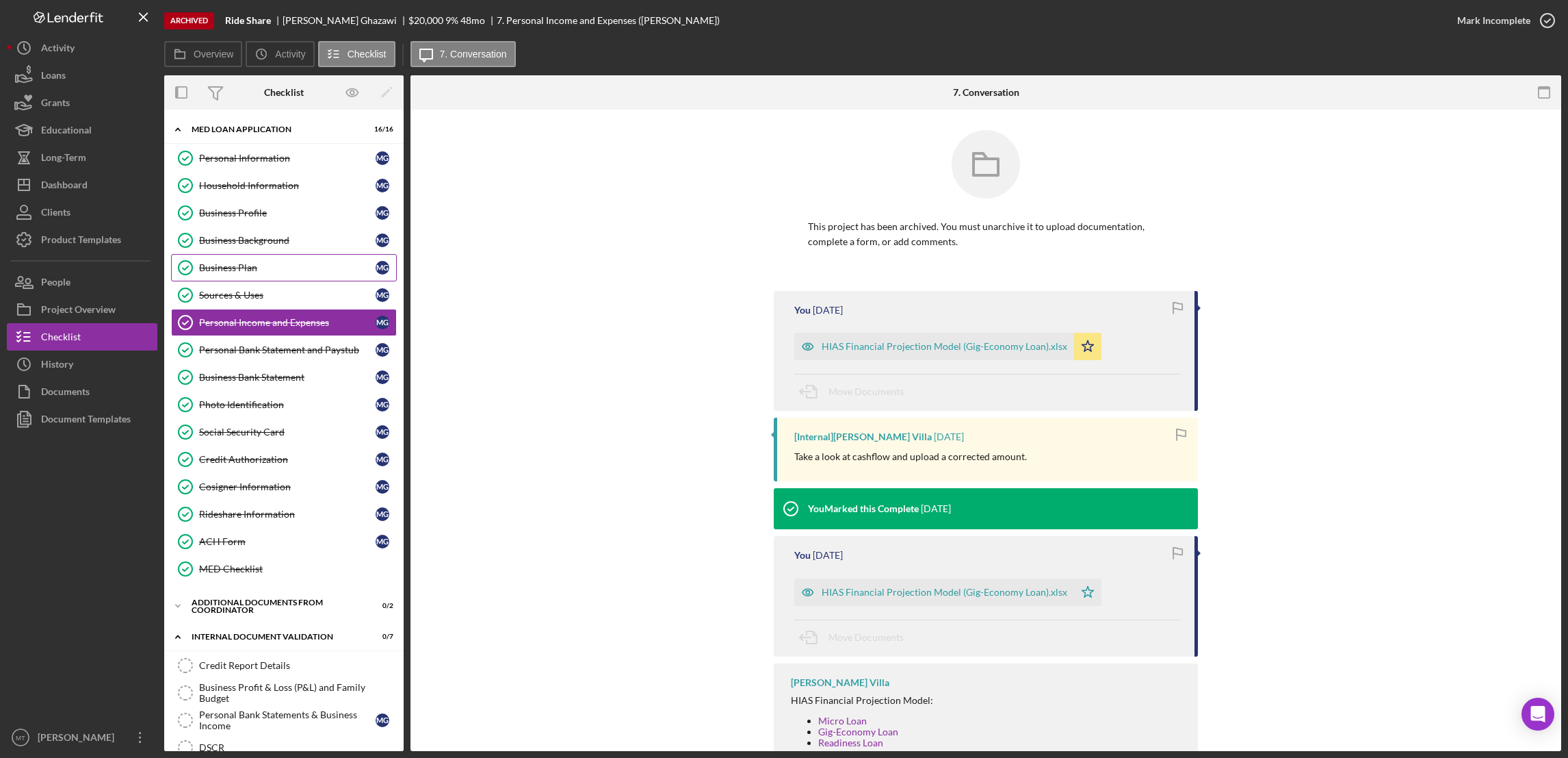
click at [295, 263] on div "Business Plan" at bounding box center [287, 268] width 176 height 11
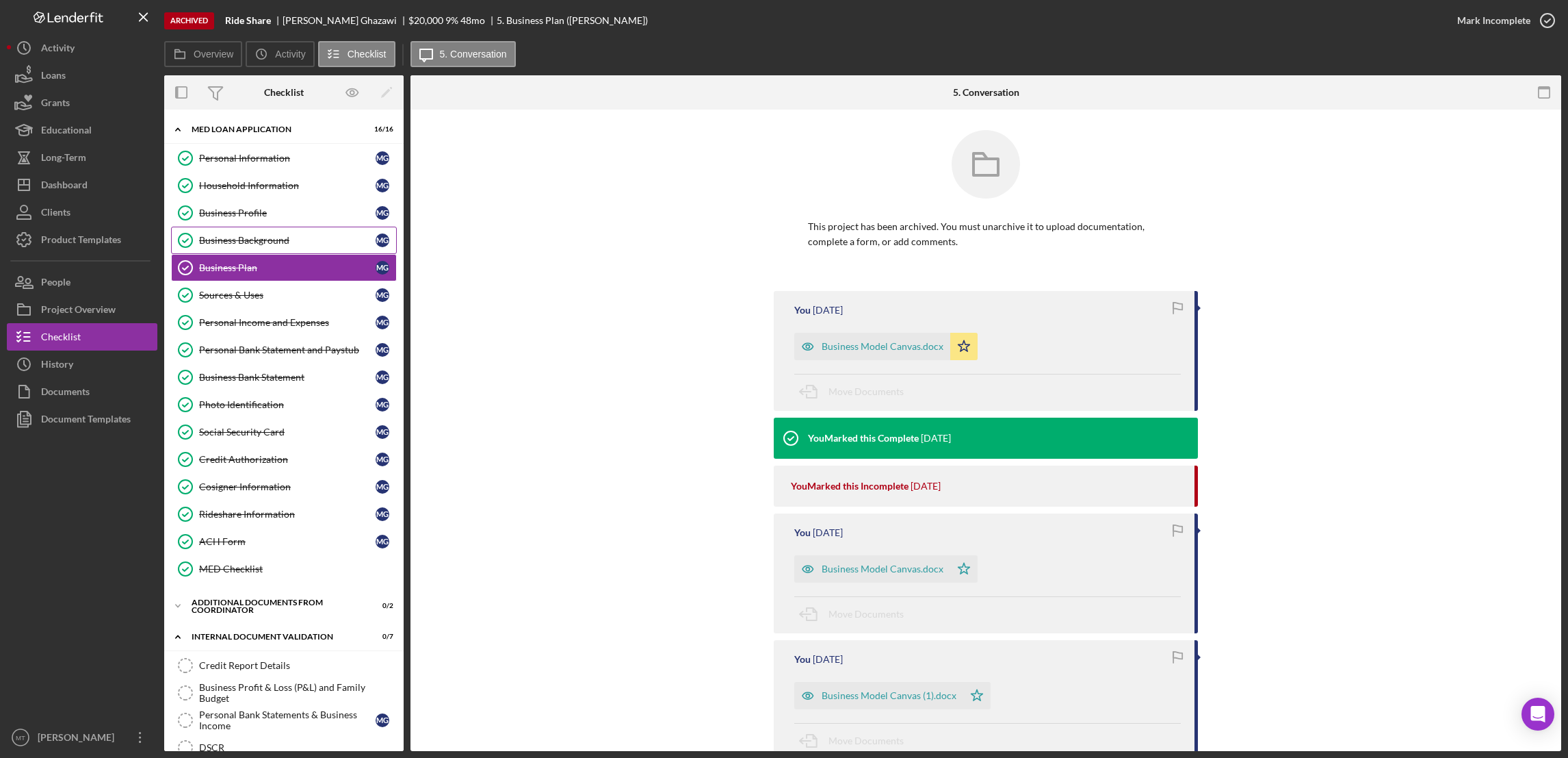
click at [296, 243] on div "Business Background" at bounding box center [287, 241] width 176 height 11
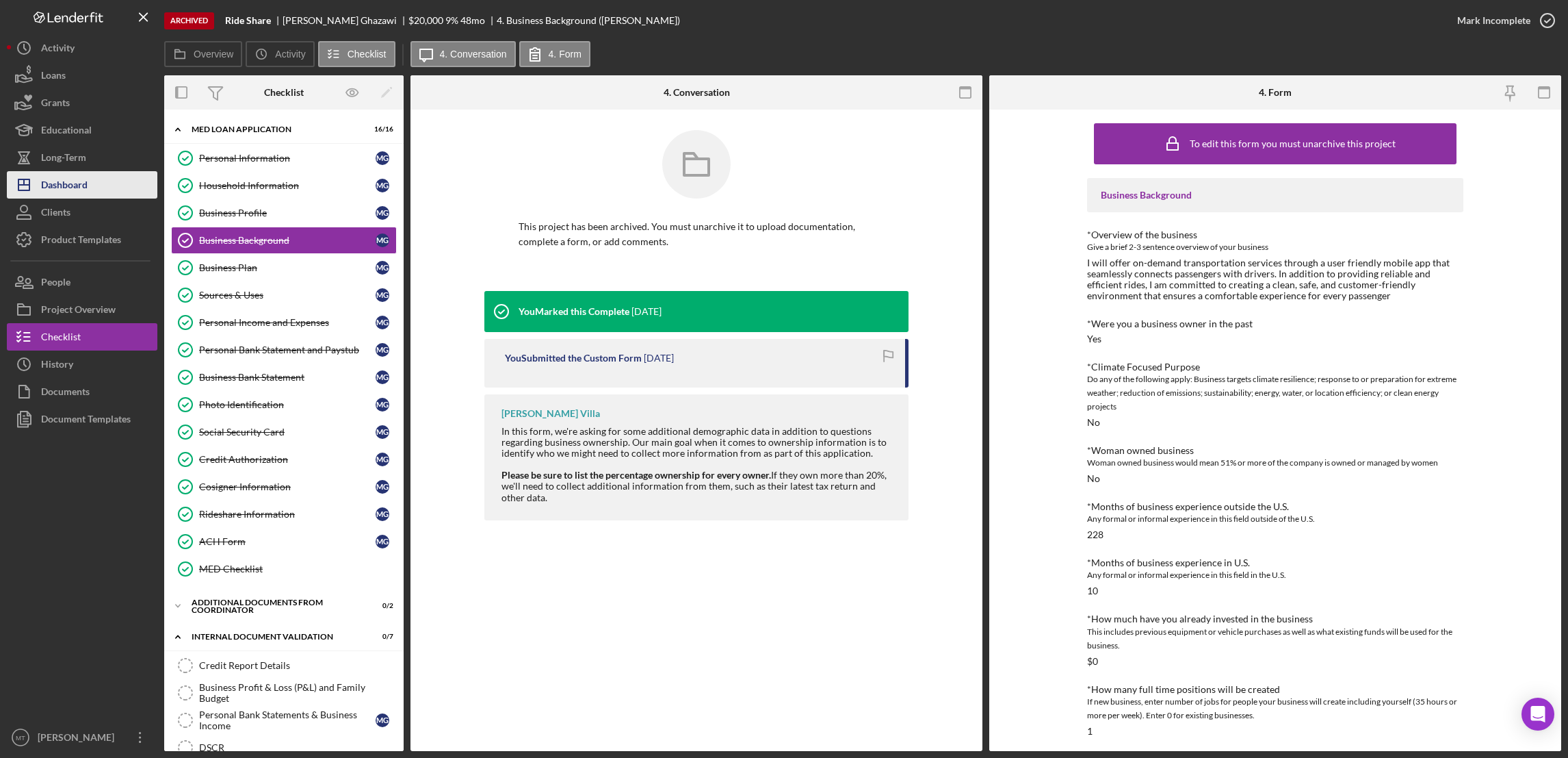
click at [95, 184] on button "Icon/Dashboard Dashboard" at bounding box center [82, 184] width 150 height 27
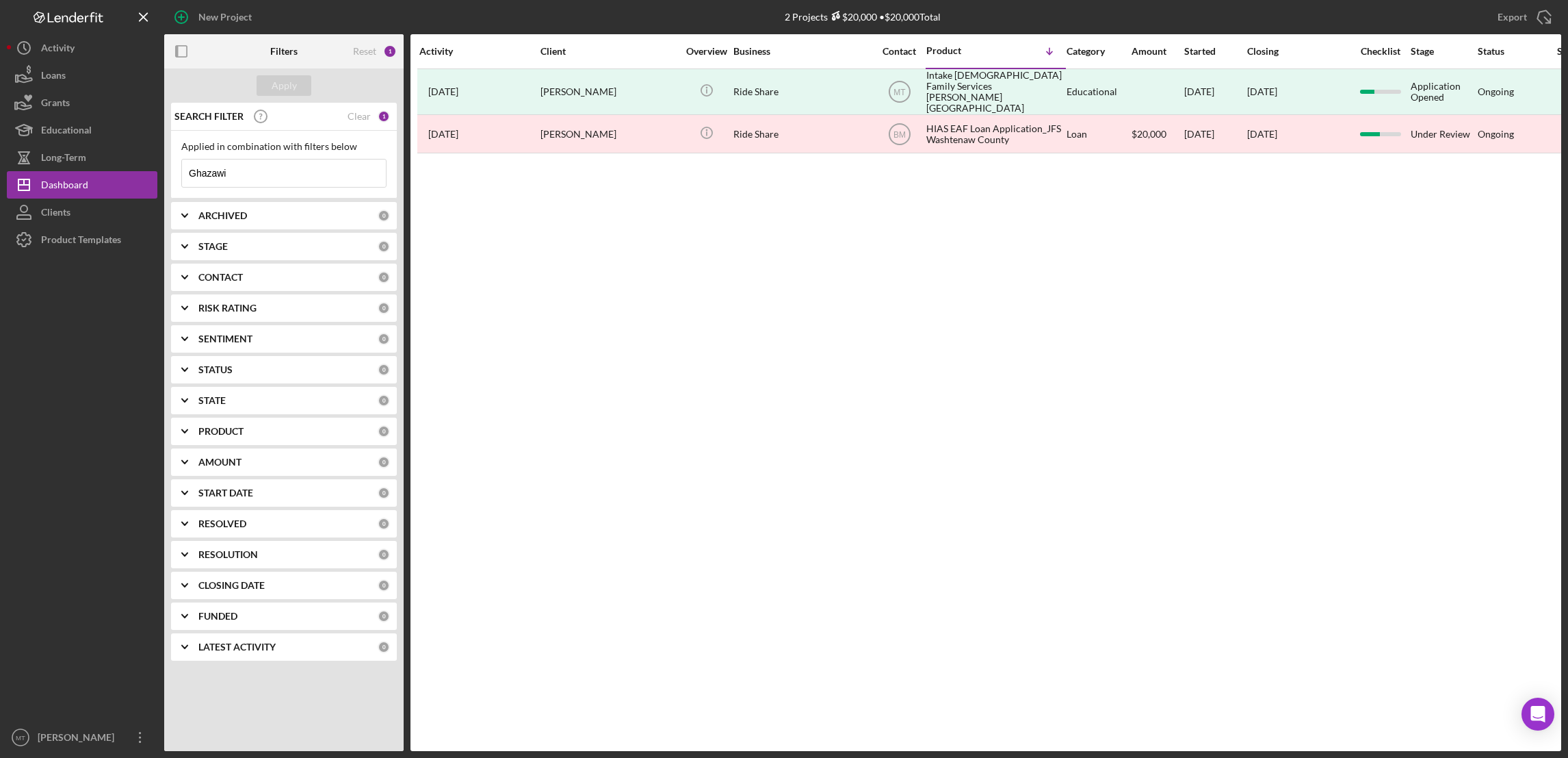
drag, startPoint x: 268, startPoint y: 173, endPoint x: 158, endPoint y: 169, distance: 110.1
click at [158, 169] on div "New Project 2 Projects $20,000 • $20,000 Total Ghazawi Export Icon/Export Filte…" at bounding box center [784, 375] width 1554 height 751
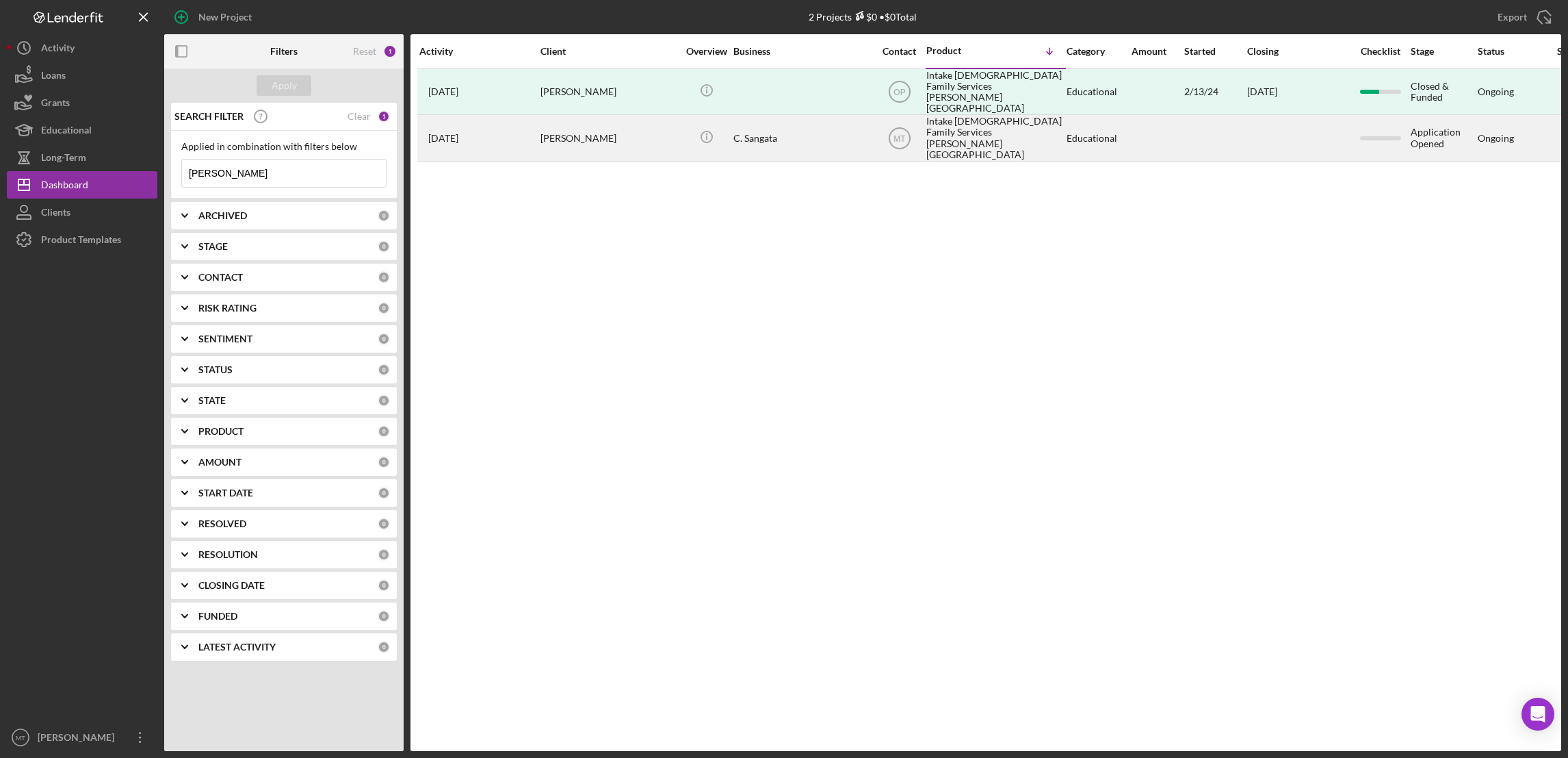
type input "Chris"
click at [591, 124] on div "Chris Sangata" at bounding box center [608, 137] width 136 height 44
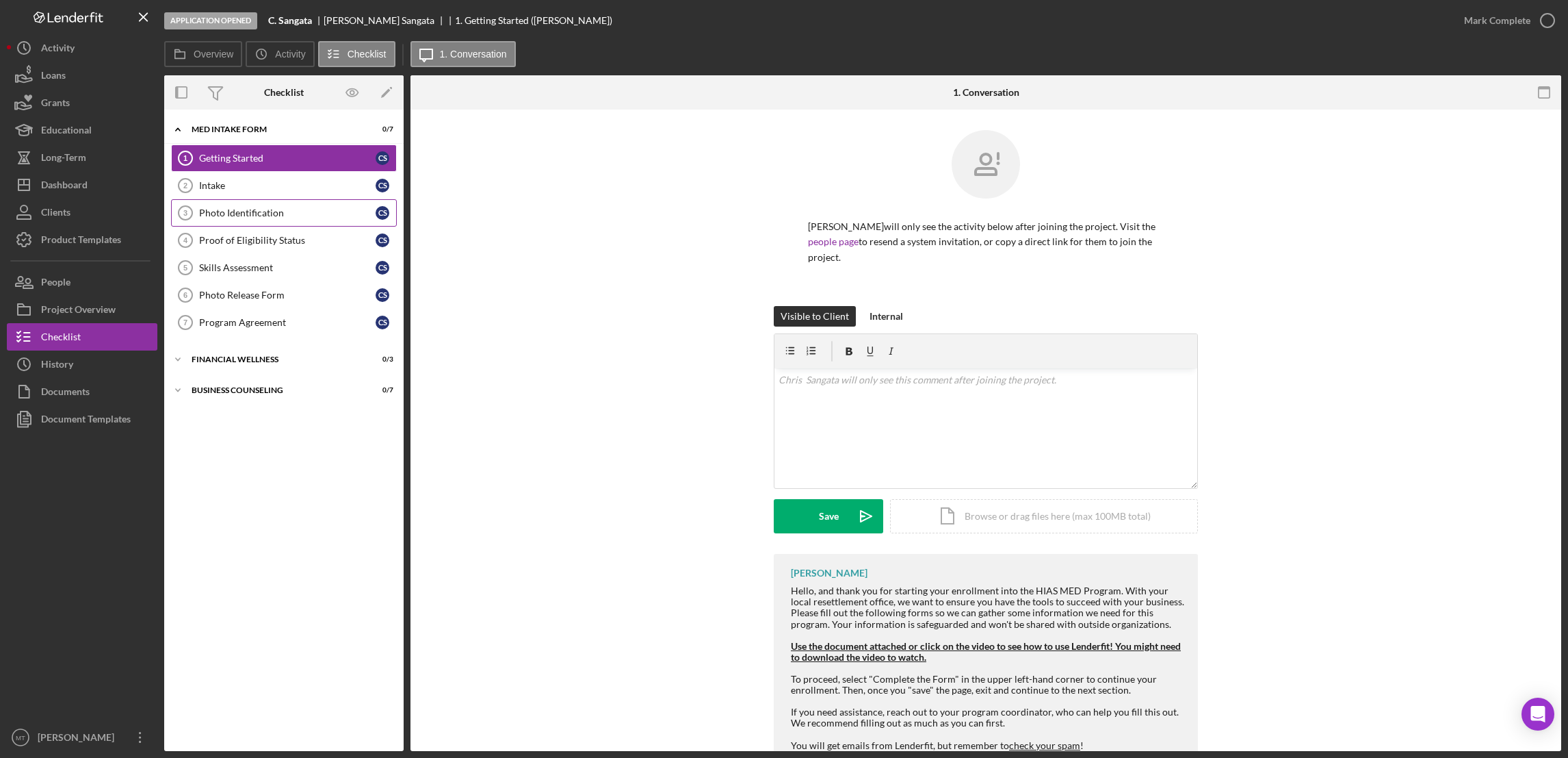
click at [251, 209] on div "Photo Identification" at bounding box center [287, 213] width 176 height 11
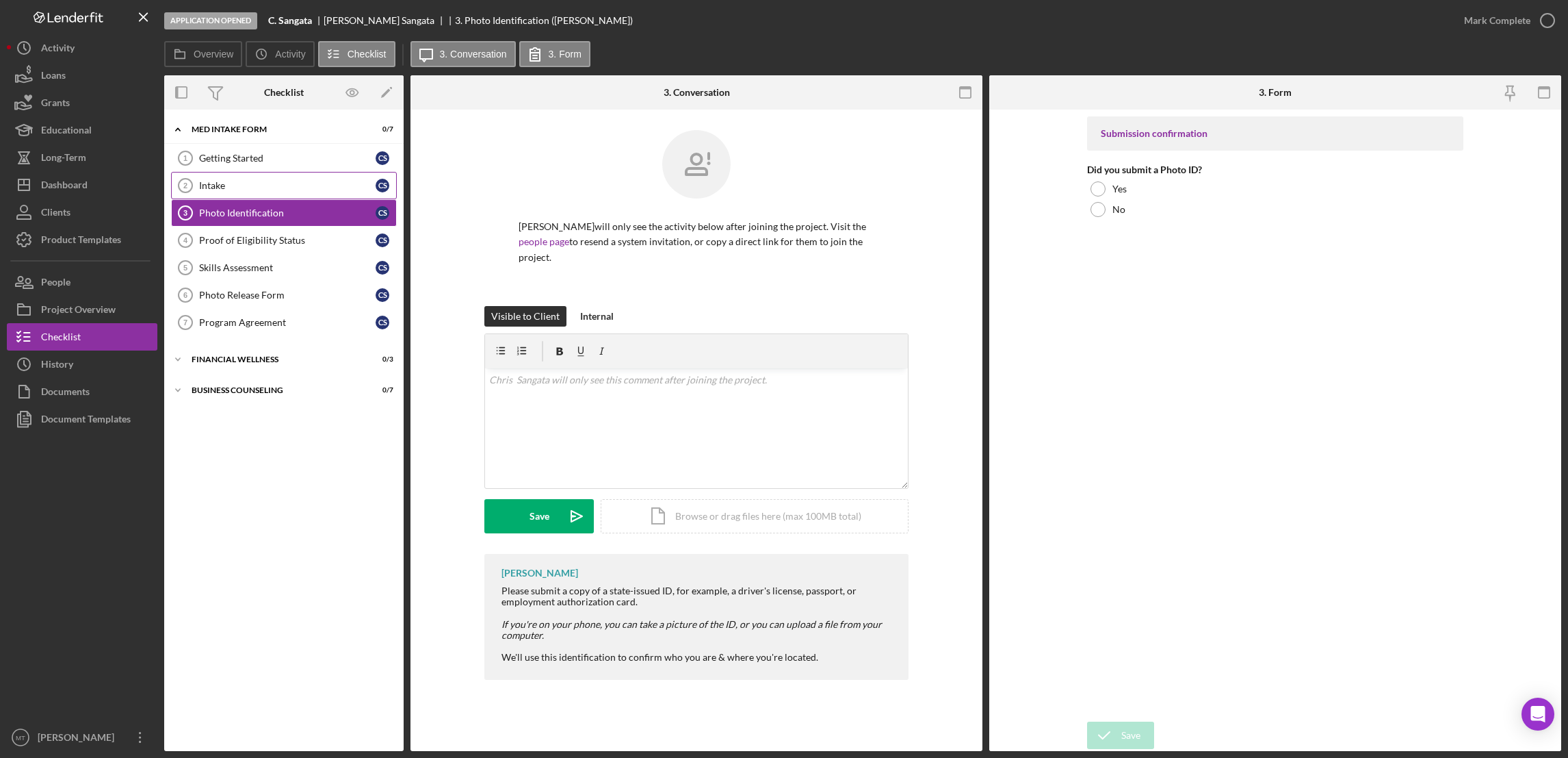
click at [236, 190] on div "Intake" at bounding box center [287, 186] width 176 height 11
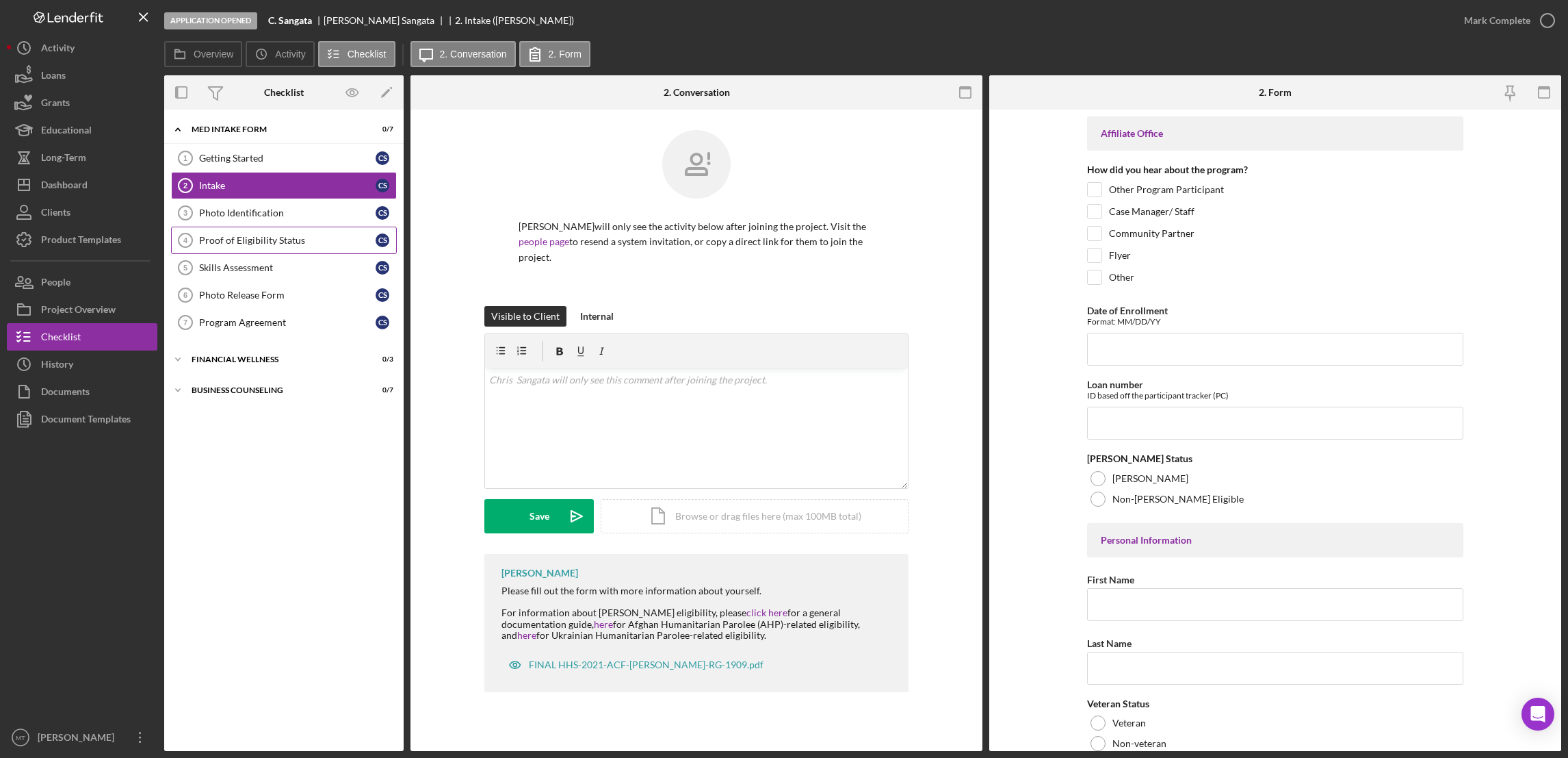
click at [270, 241] on div "Proof of Eligibility Status" at bounding box center [287, 241] width 176 height 11
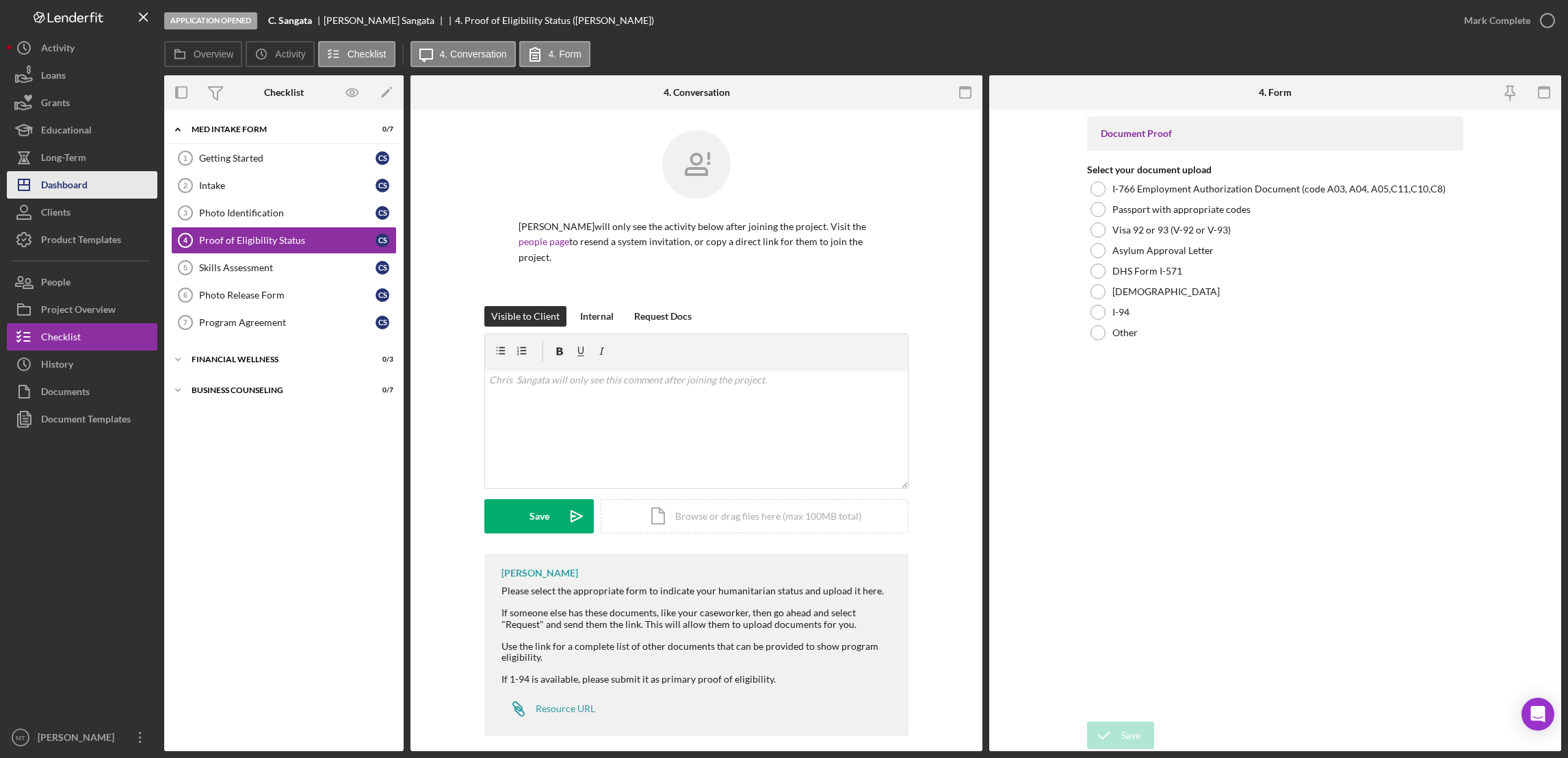
click at [91, 186] on button "Icon/Dashboard Dashboard" at bounding box center [82, 184] width 150 height 27
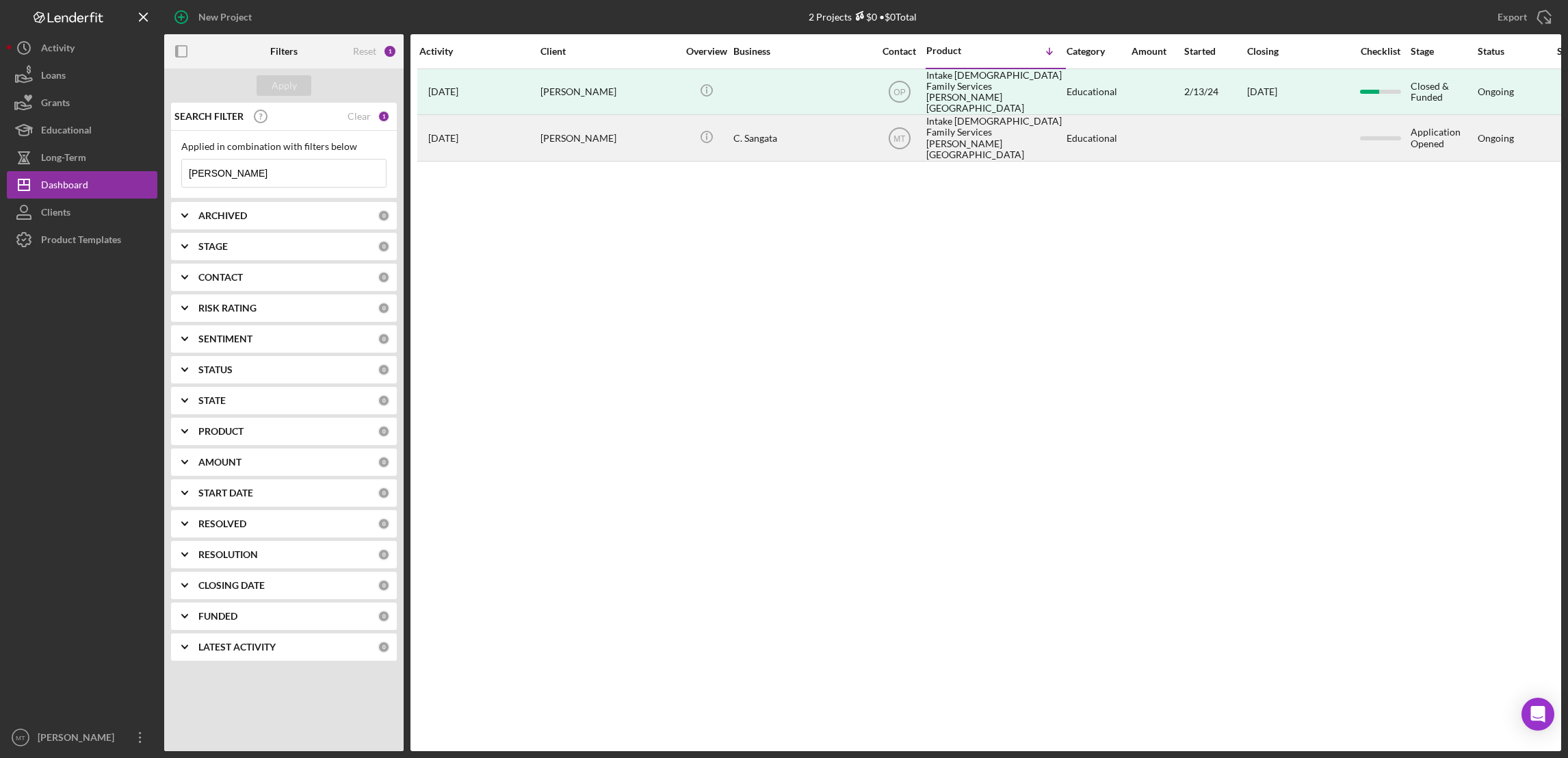
click at [563, 130] on div "Chris Sangata" at bounding box center [608, 137] width 136 height 44
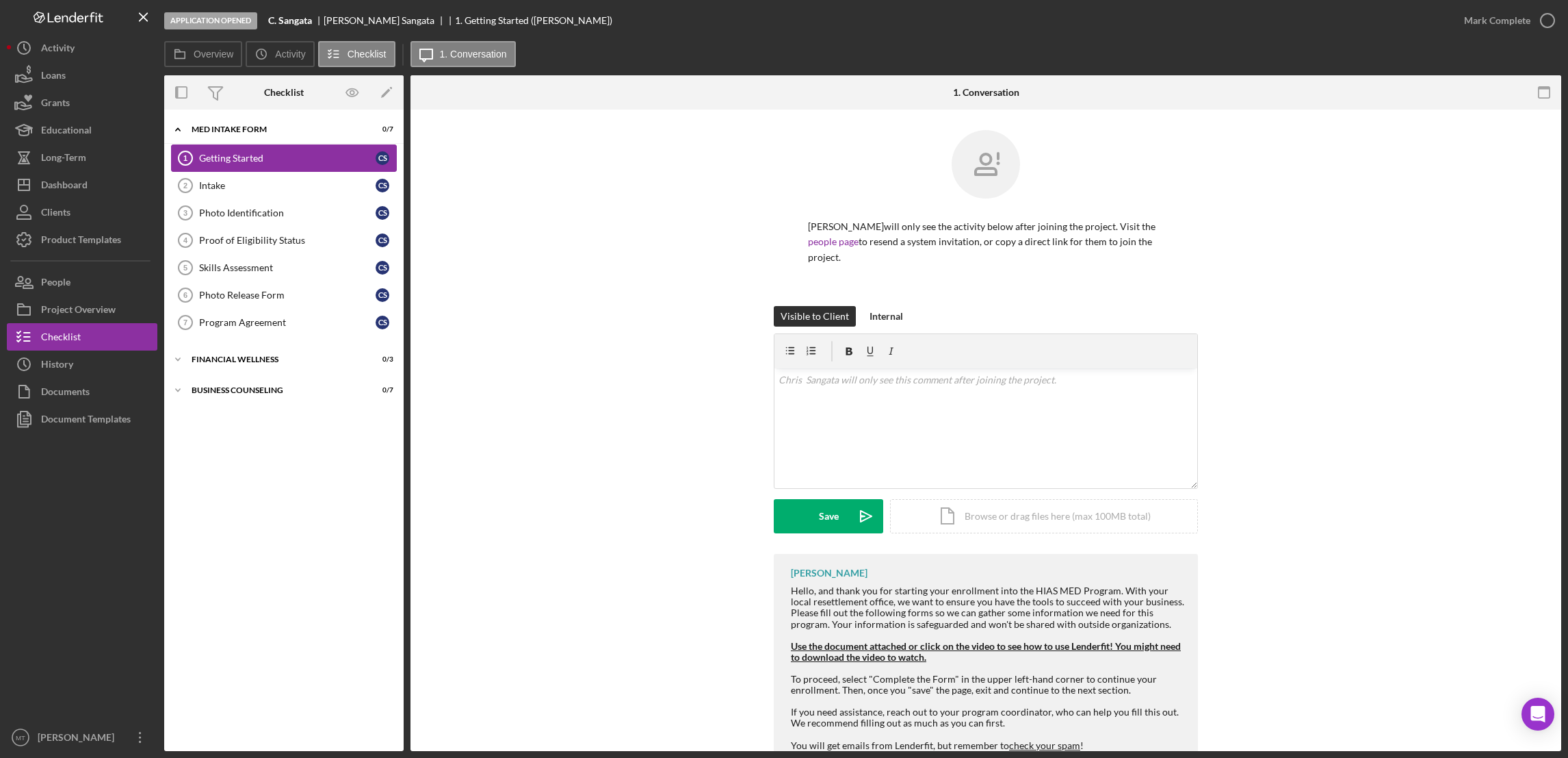
click at [255, 160] on div "Getting Started" at bounding box center [287, 158] width 176 height 11
click at [253, 186] on div "Intake" at bounding box center [287, 186] width 176 height 11
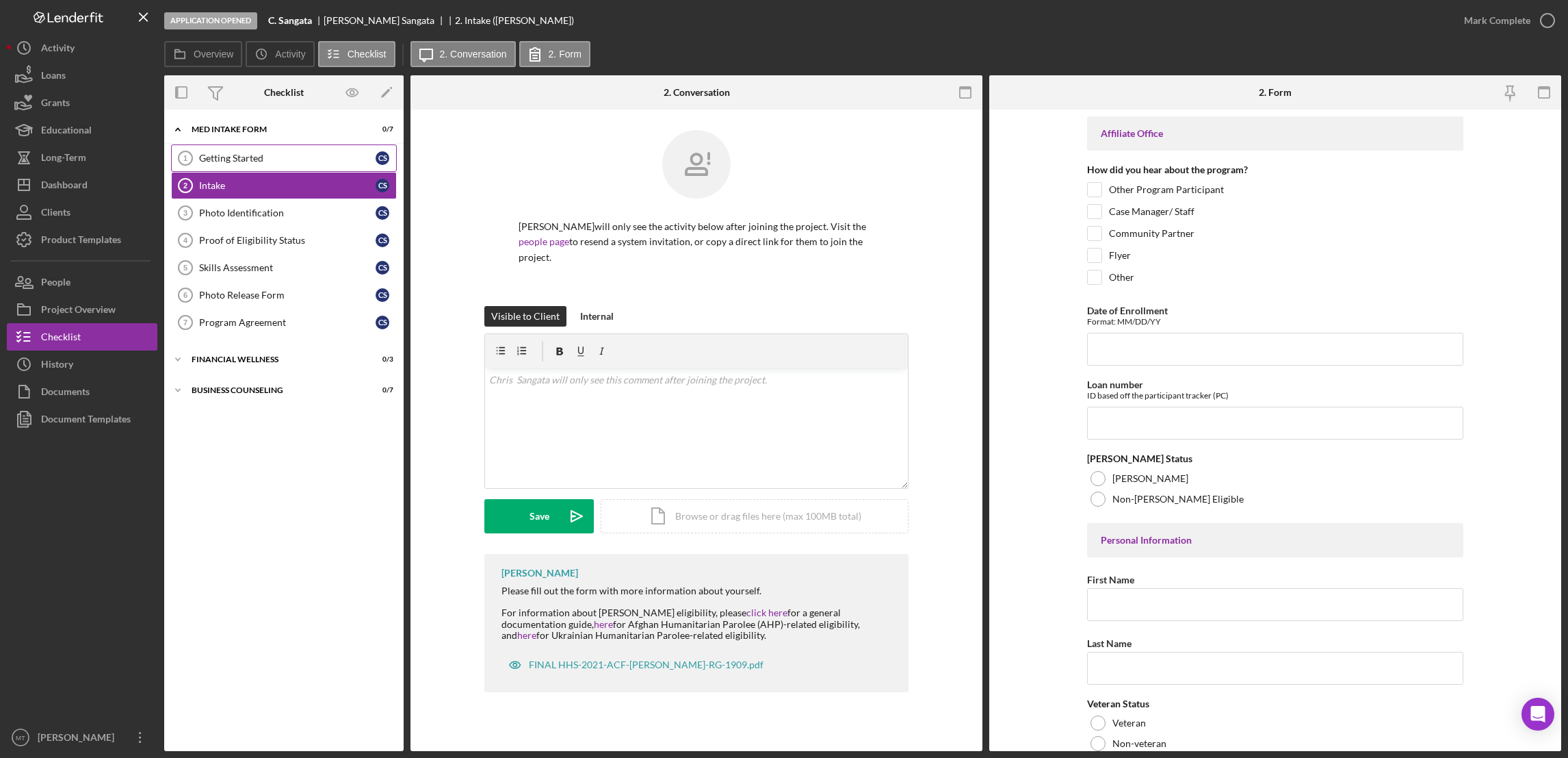
click at [256, 153] on div "Getting Started" at bounding box center [287, 158] width 176 height 11
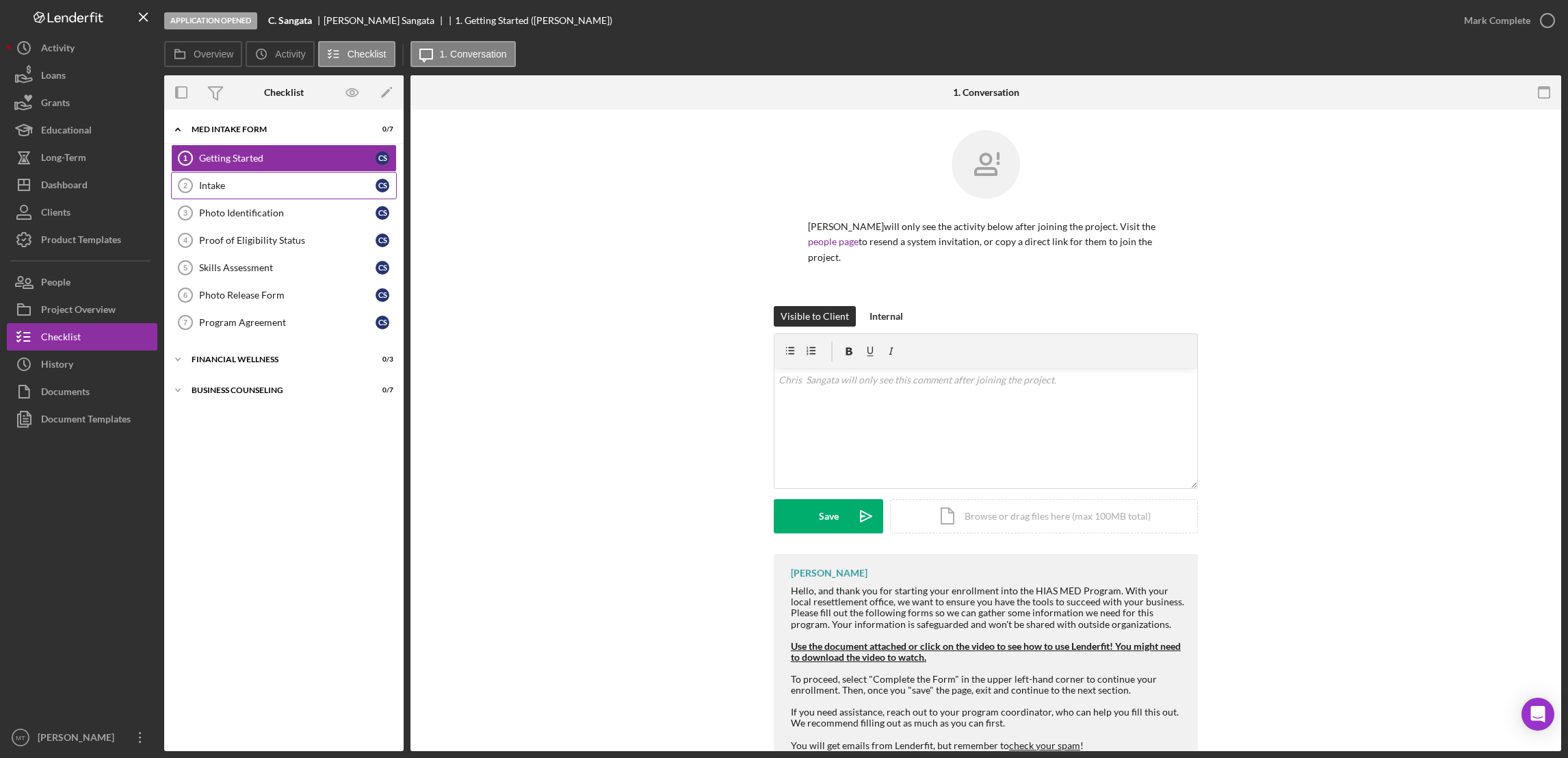
click at [250, 189] on div "Intake" at bounding box center [287, 186] width 176 height 11
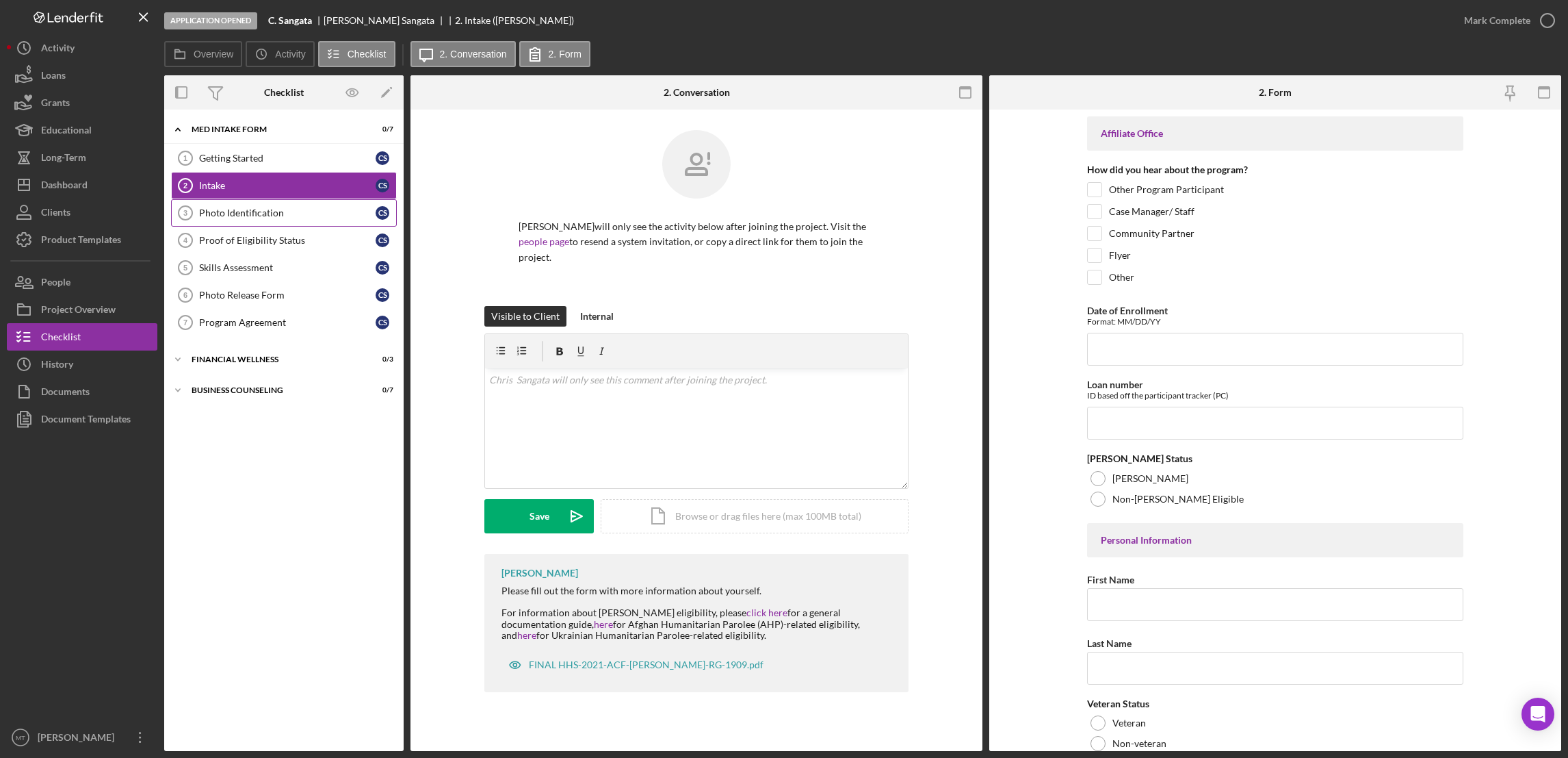
click at [249, 213] on div "Photo Identification" at bounding box center [287, 213] width 176 height 11
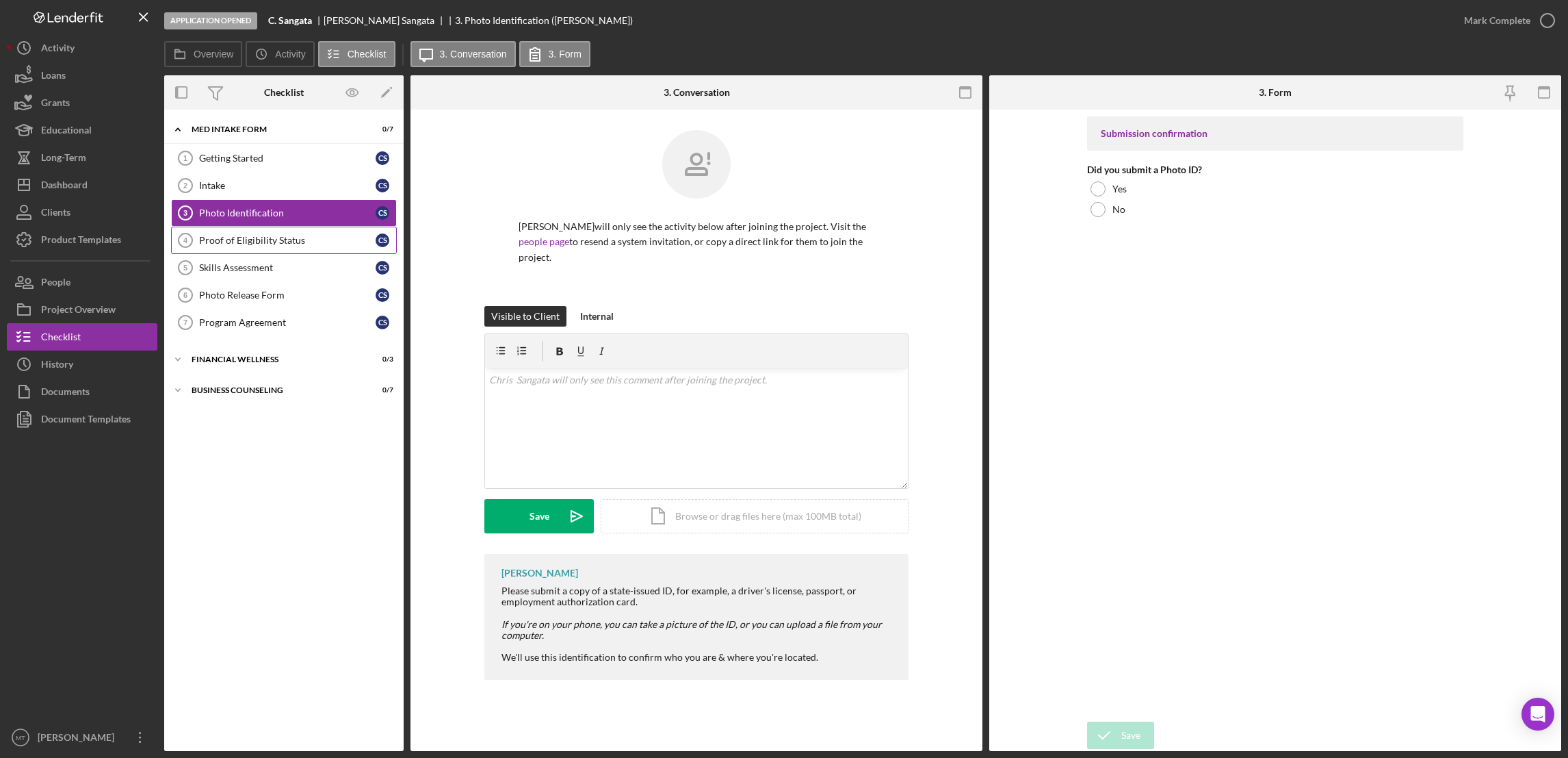
click at [250, 242] on div "Proof of Eligibility Status" at bounding box center [287, 241] width 176 height 11
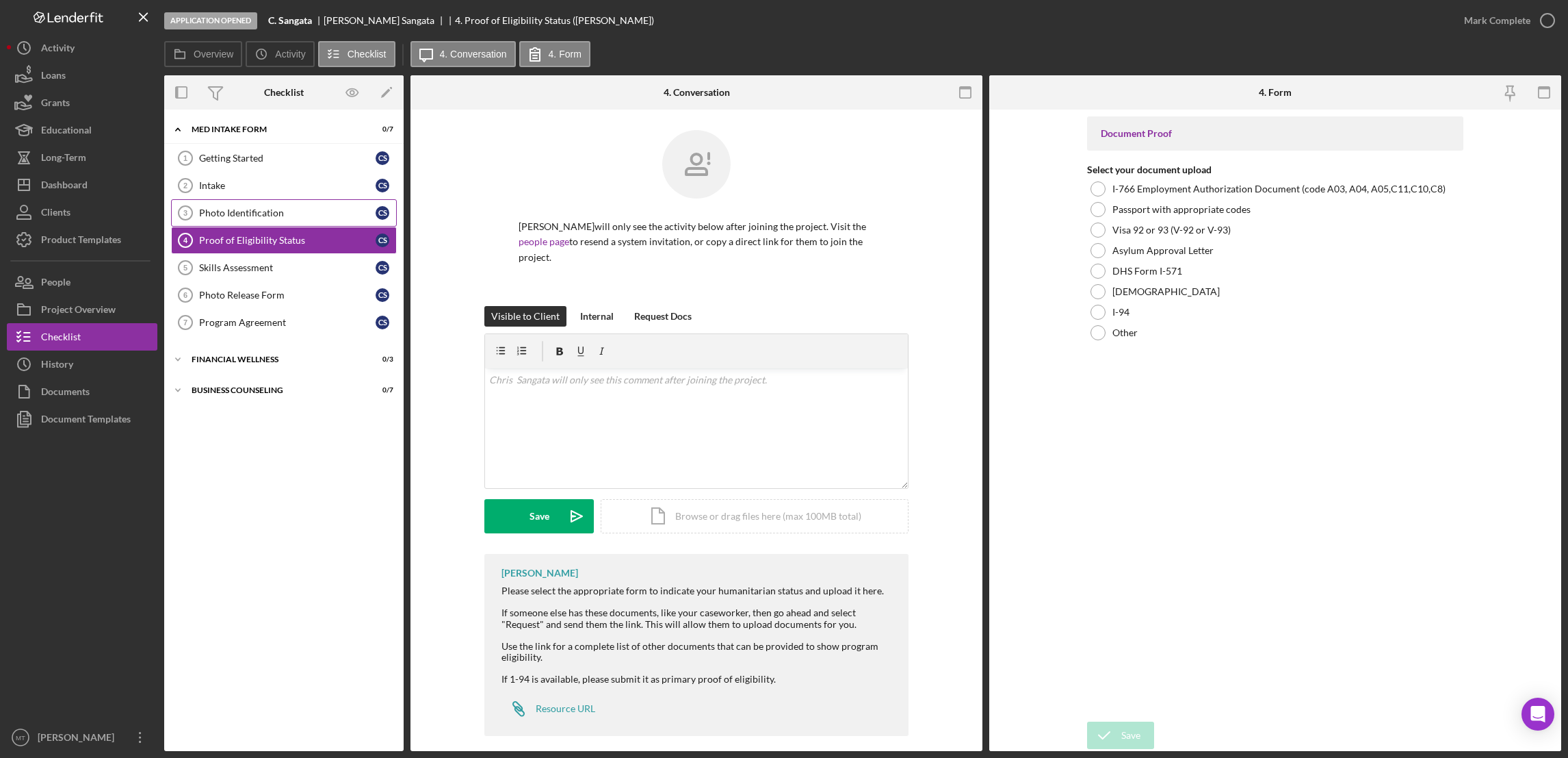
click at [256, 215] on div "Photo Identification" at bounding box center [287, 213] width 176 height 11
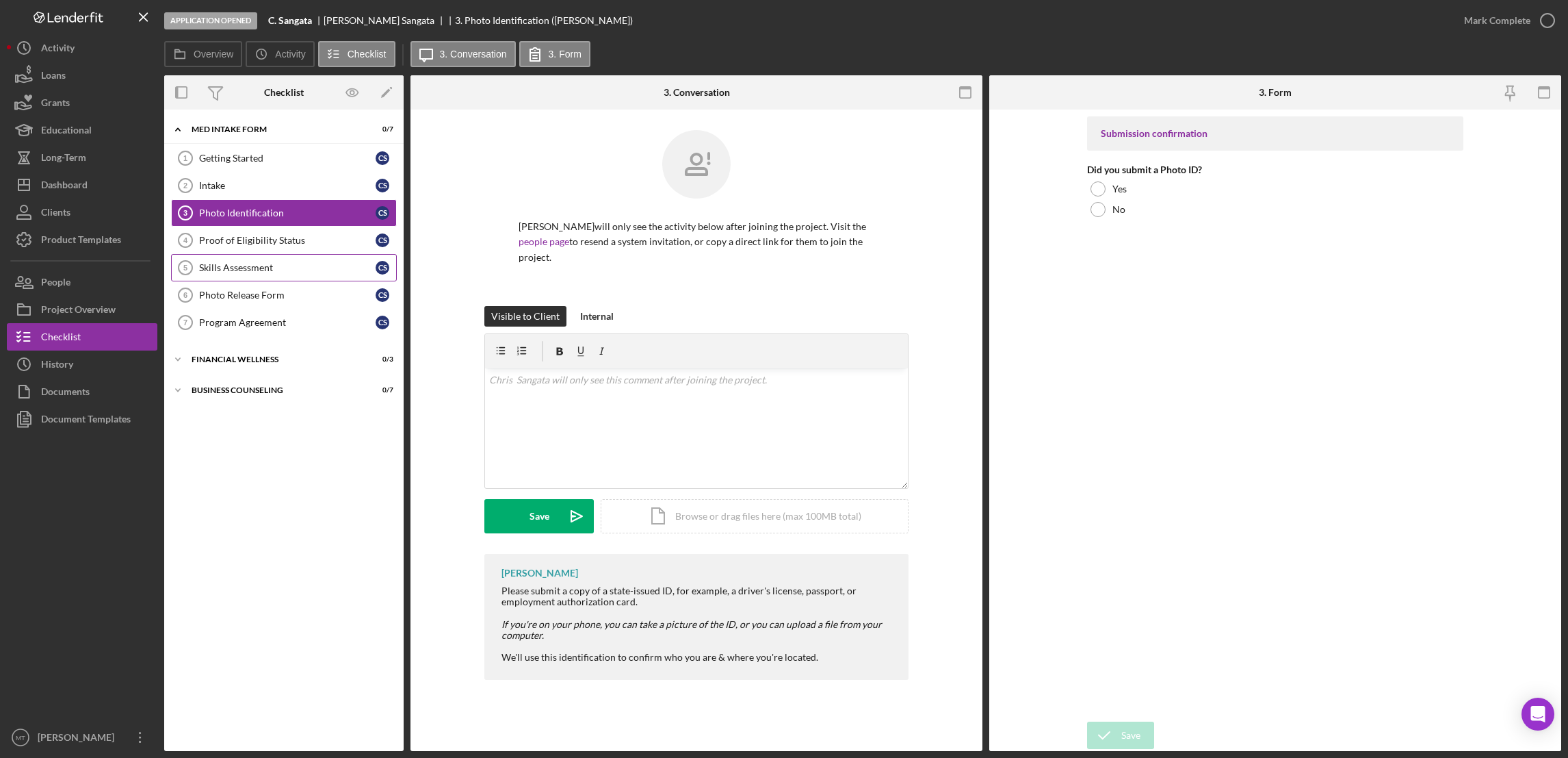
click at [260, 271] on div "Skills Assessment" at bounding box center [287, 268] width 176 height 11
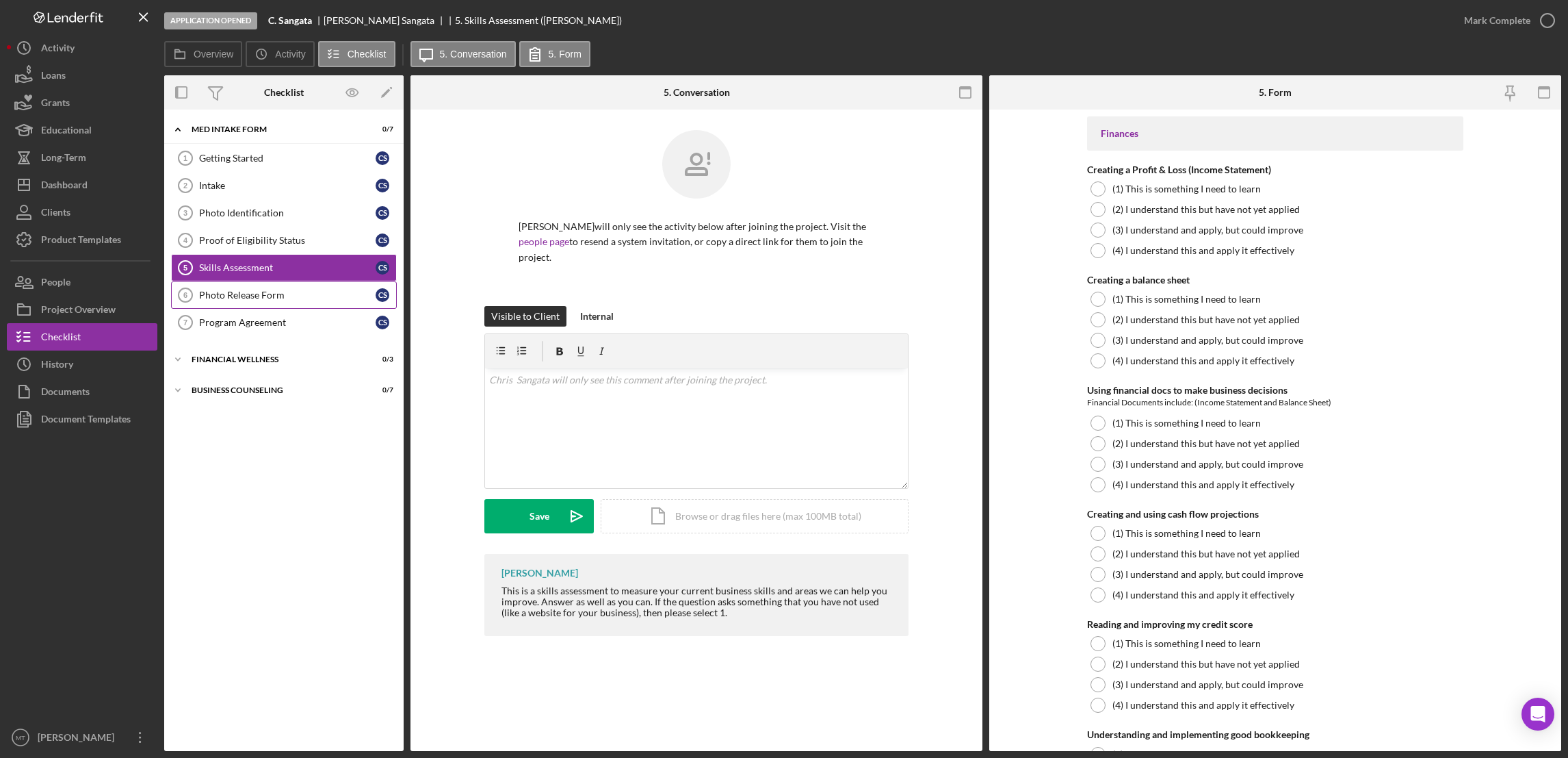
click at [275, 295] on div "Photo Release Form" at bounding box center [287, 295] width 176 height 11
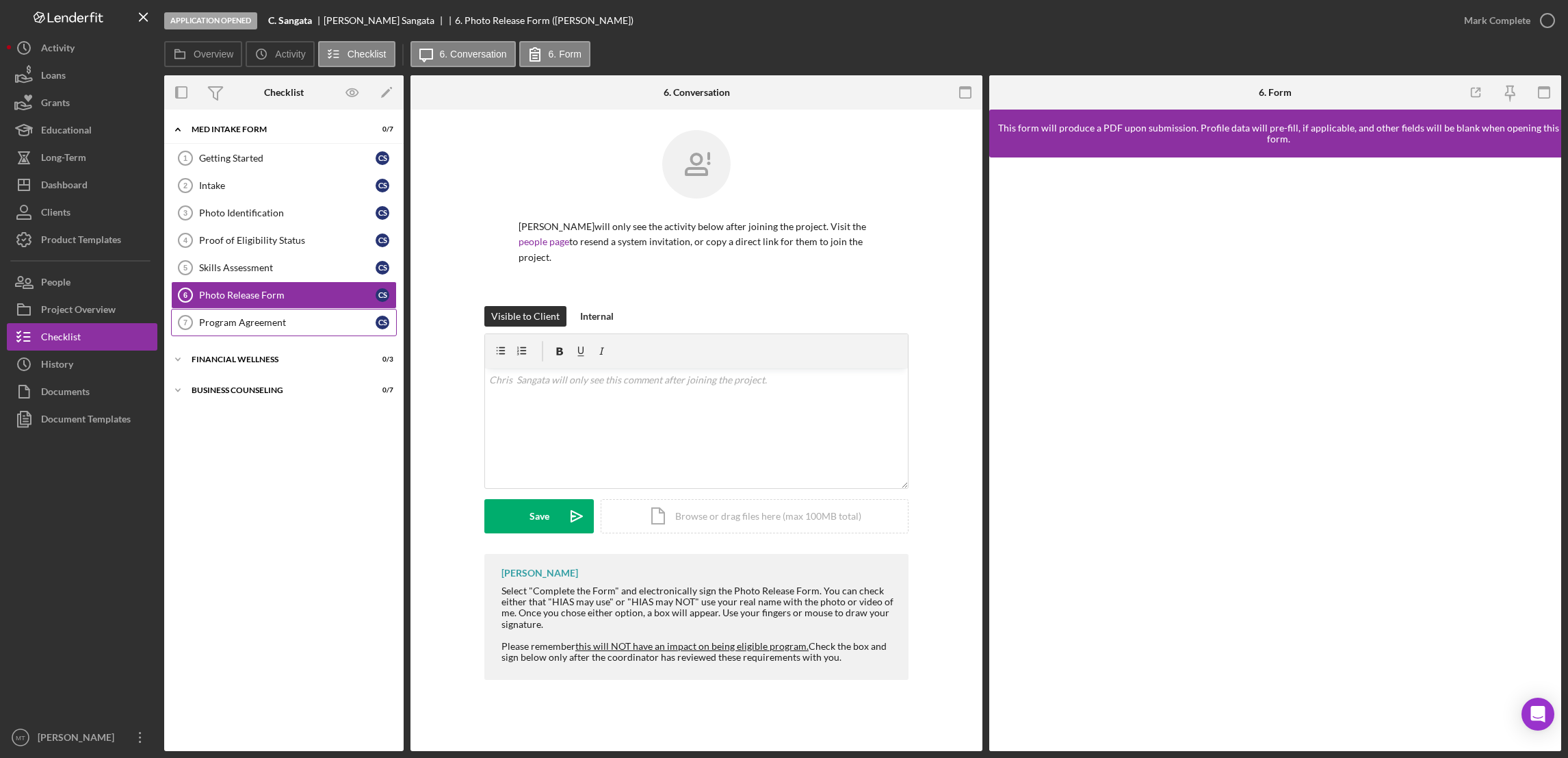
click at [252, 324] on div "Program Agreement" at bounding box center [287, 322] width 176 height 11
